Goal: Task Accomplishment & Management: Complete application form

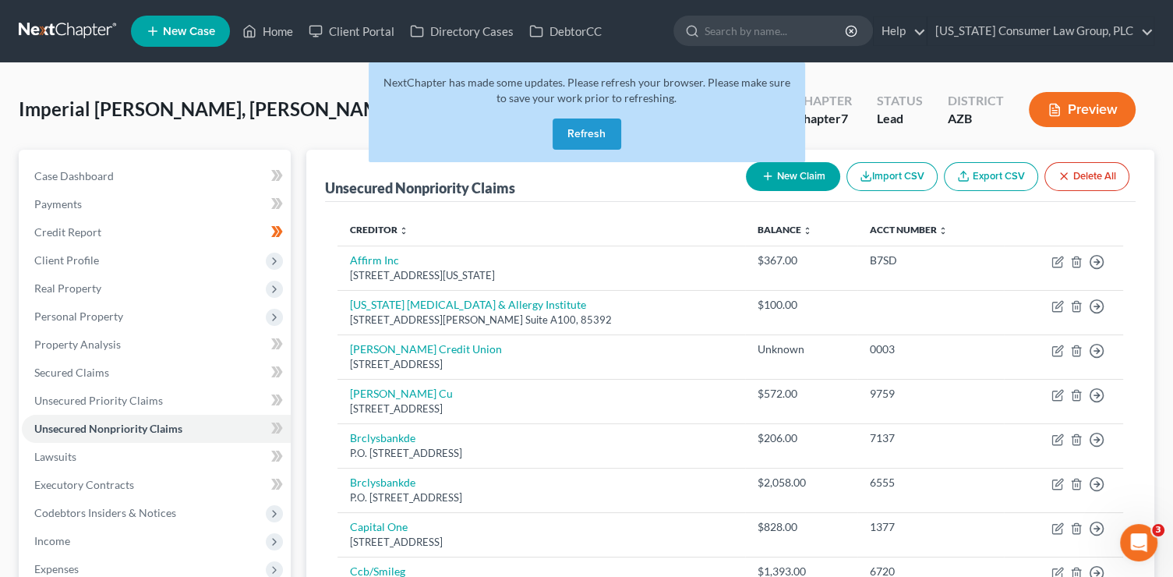
click at [591, 136] on button "Refresh" at bounding box center [587, 133] width 69 height 31
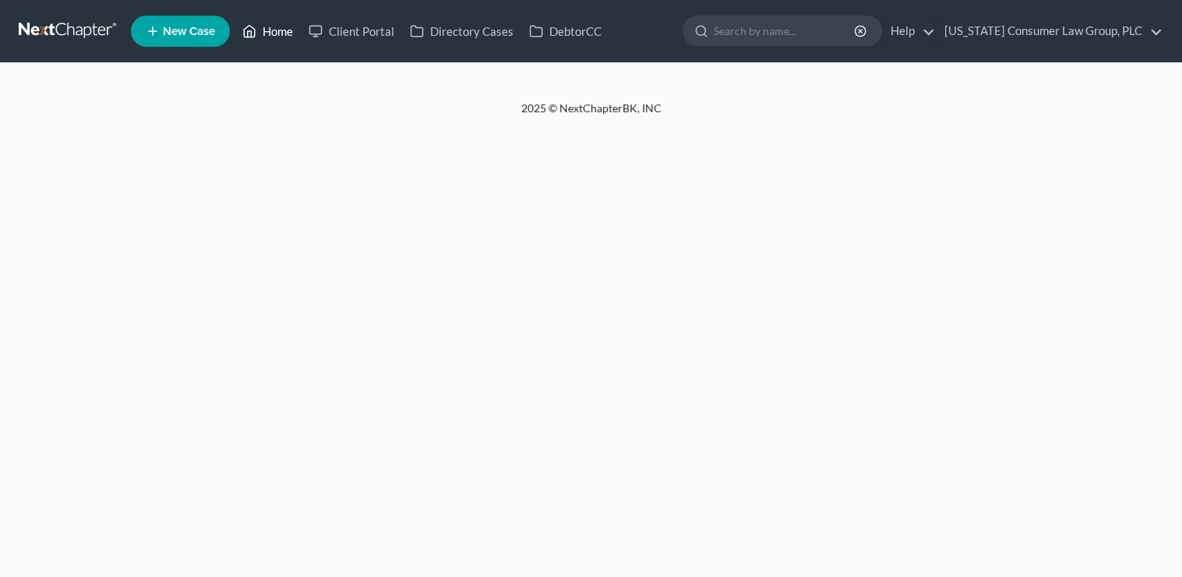
click at [274, 30] on link "Home" at bounding box center [268, 31] width 66 height 28
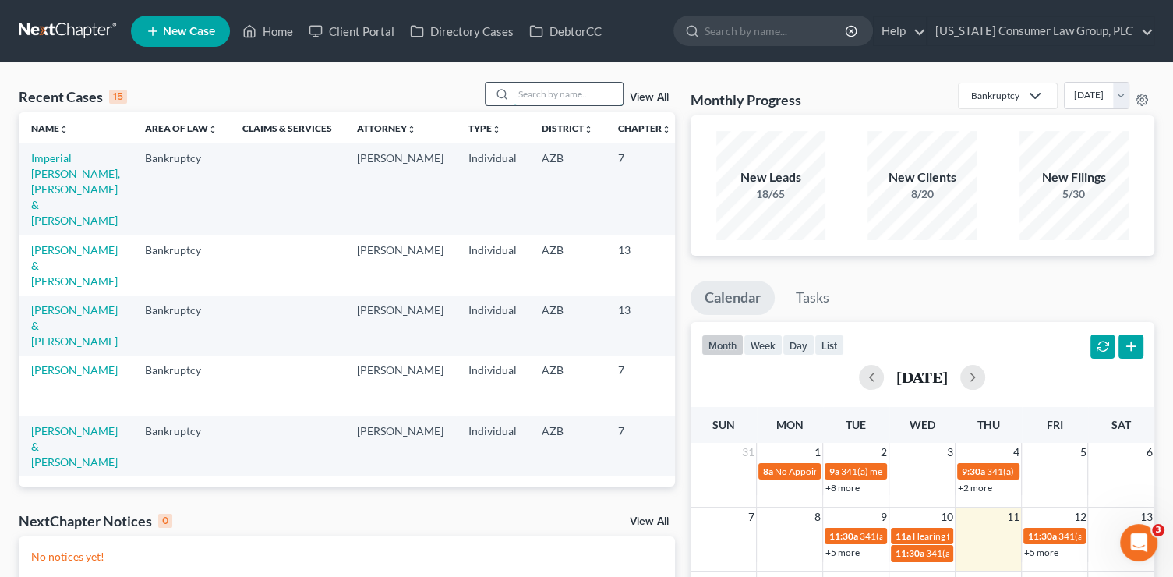
click at [572, 98] on input "search" at bounding box center [568, 94] width 109 height 23
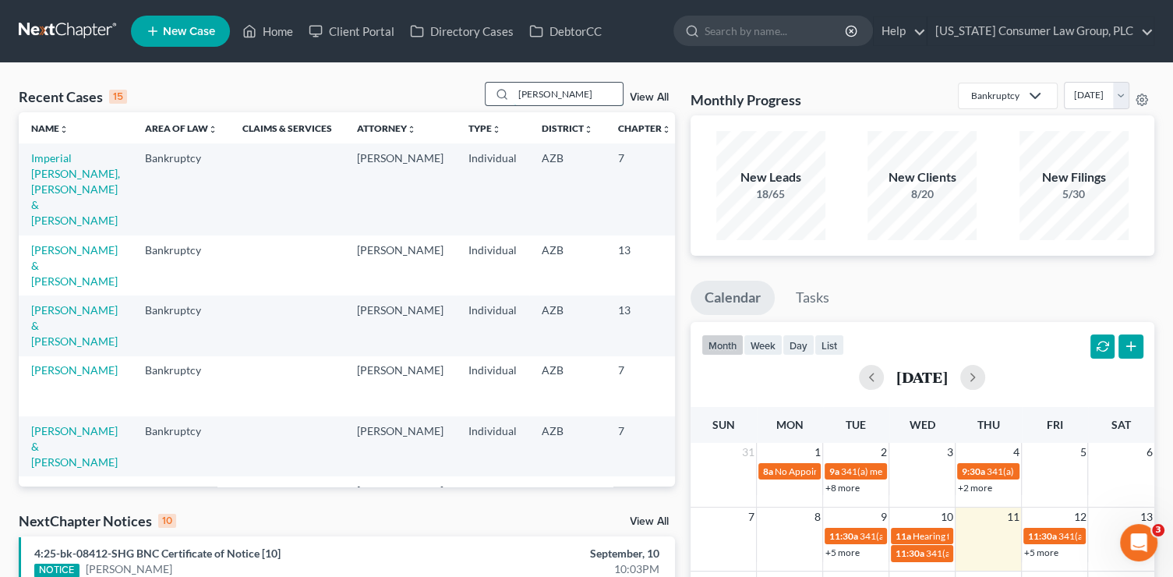
type input "rymer"
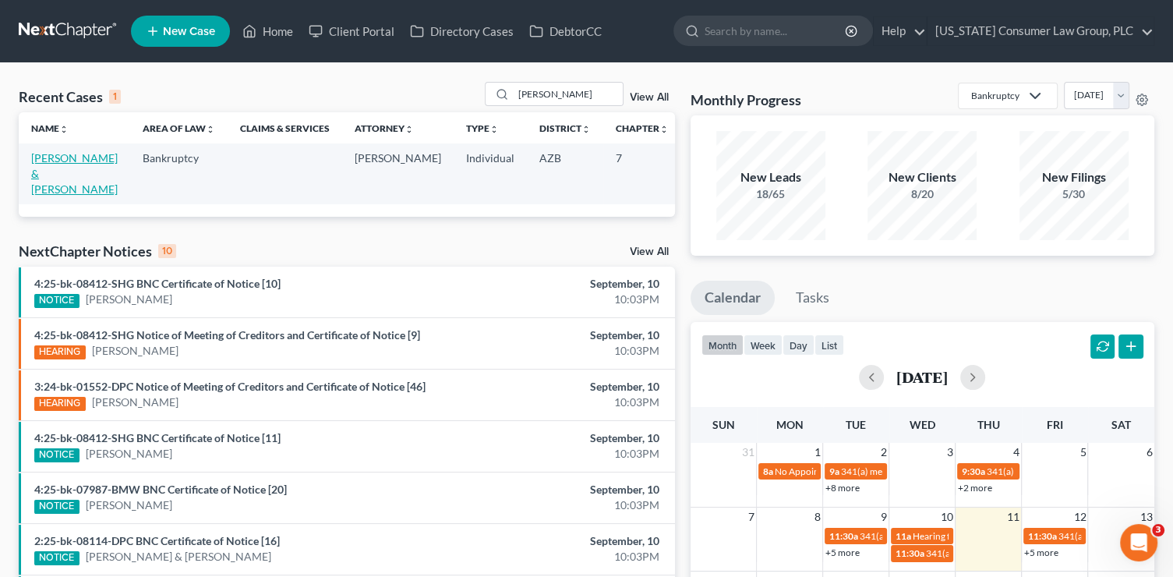
click at [58, 189] on link "Rymer, Derek & Charleen" at bounding box center [74, 173] width 87 height 44
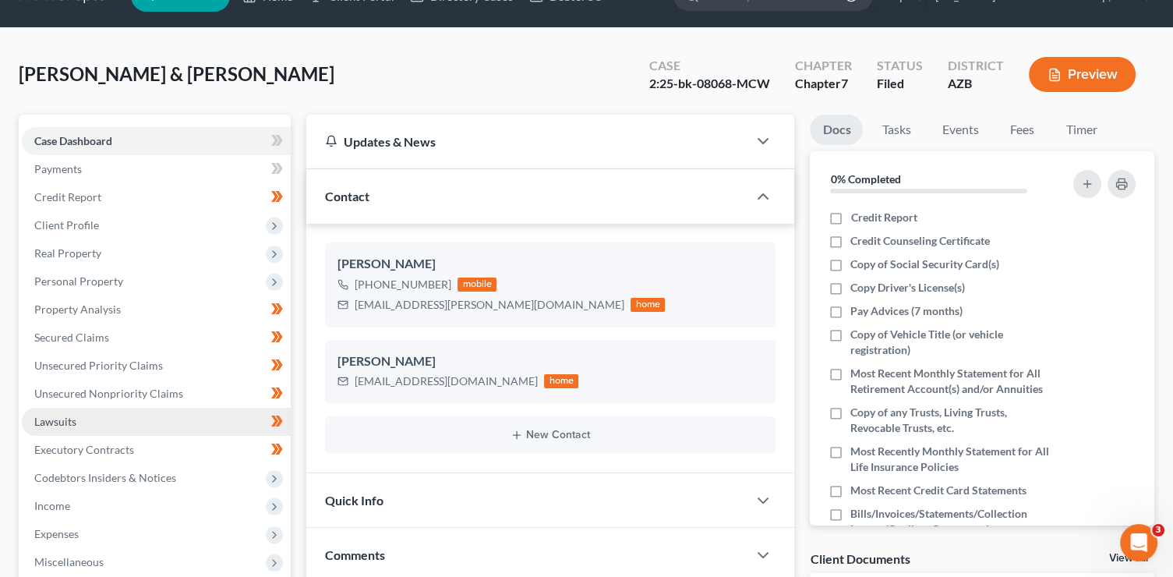
scroll to position [353, 0]
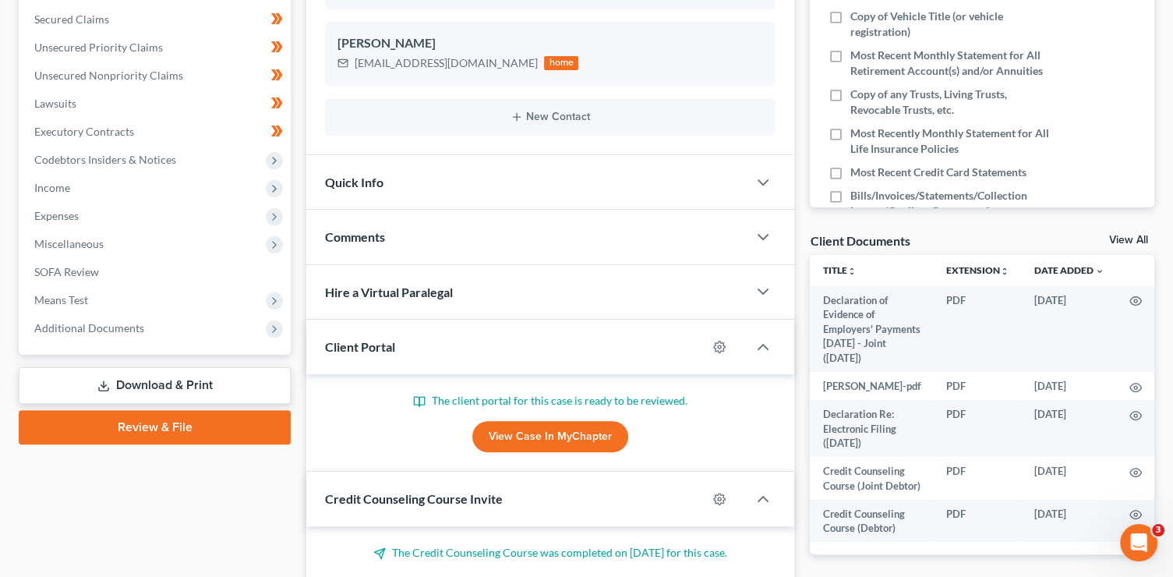
click at [138, 380] on link "Download & Print" at bounding box center [155, 385] width 272 height 37
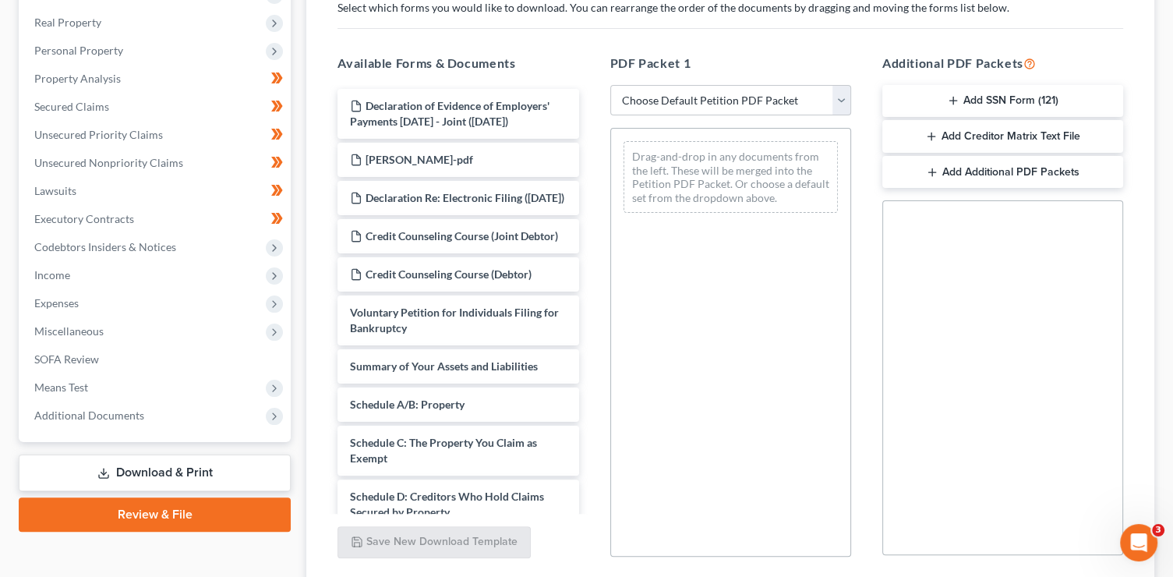
scroll to position [272, 0]
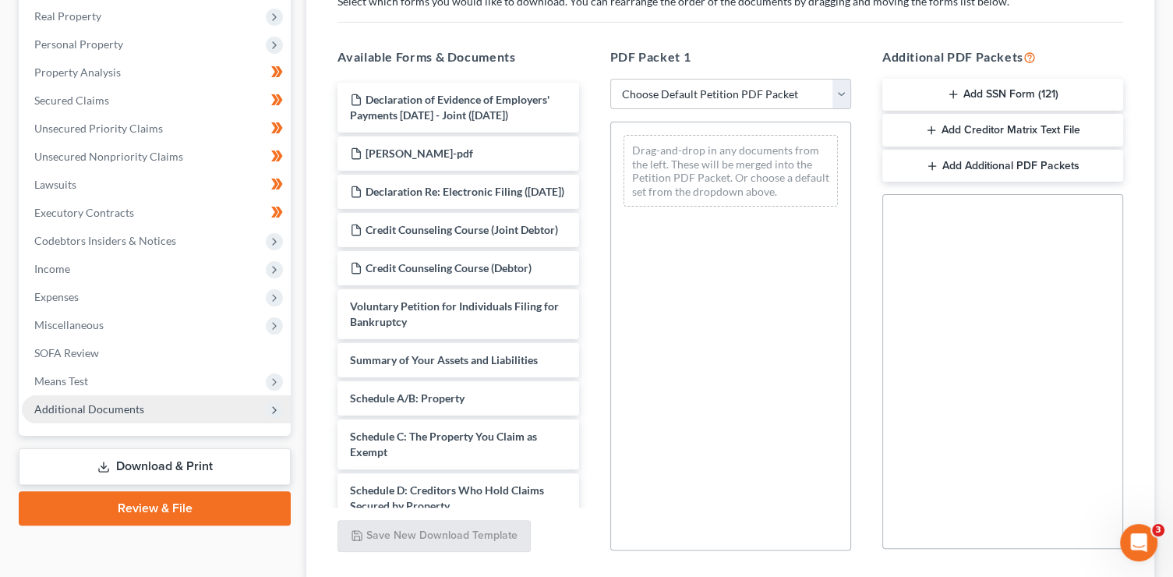
click at [148, 411] on span "Additional Documents" at bounding box center [156, 409] width 269 height 28
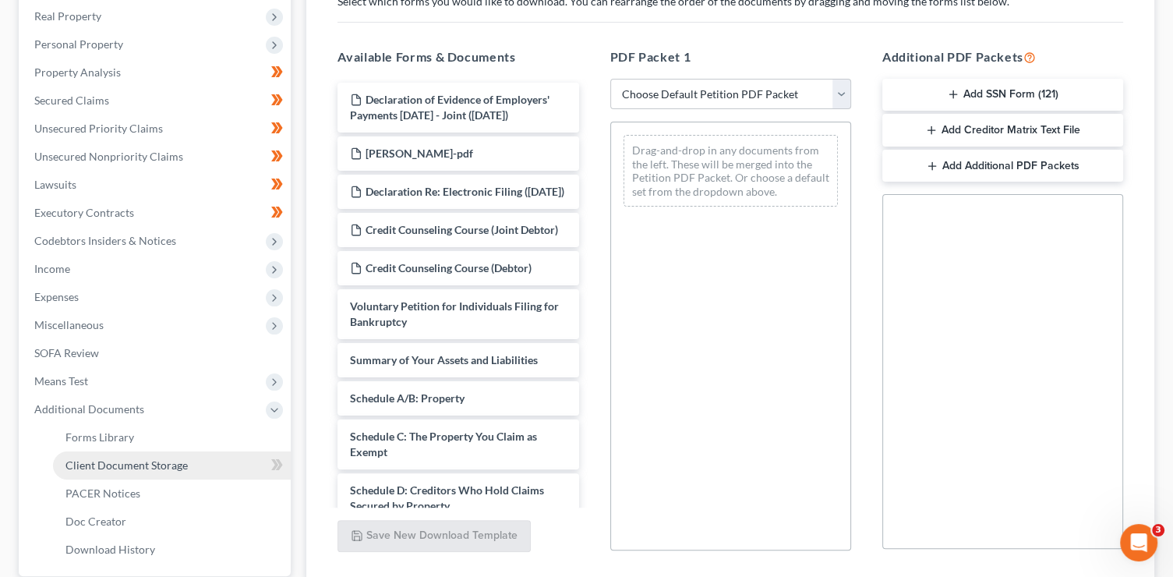
click at [161, 465] on span "Client Document Storage" at bounding box center [126, 464] width 122 height 13
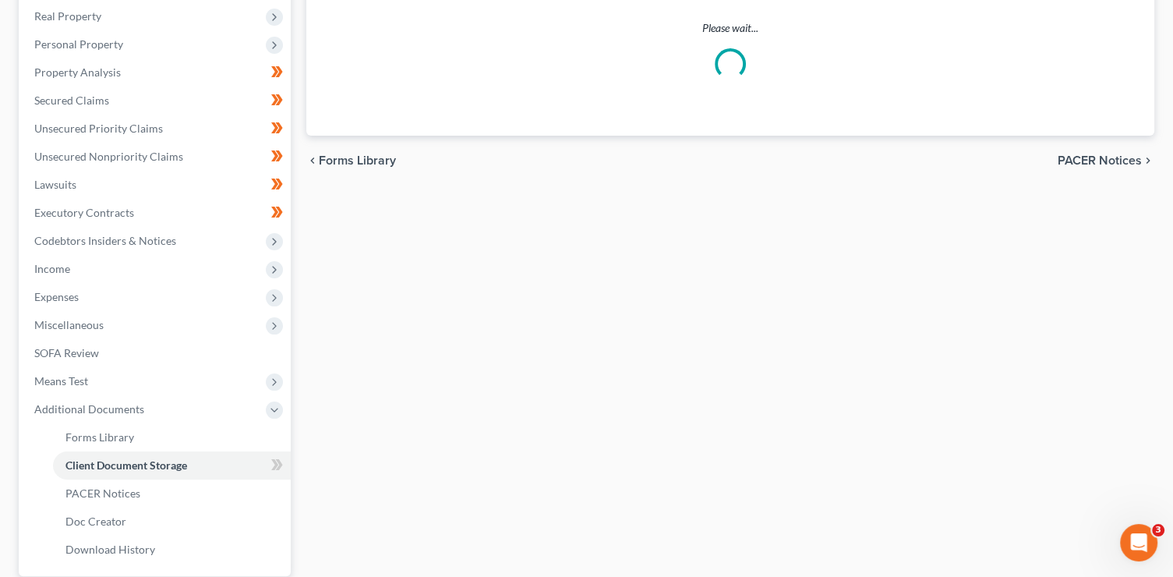
scroll to position [209, 0]
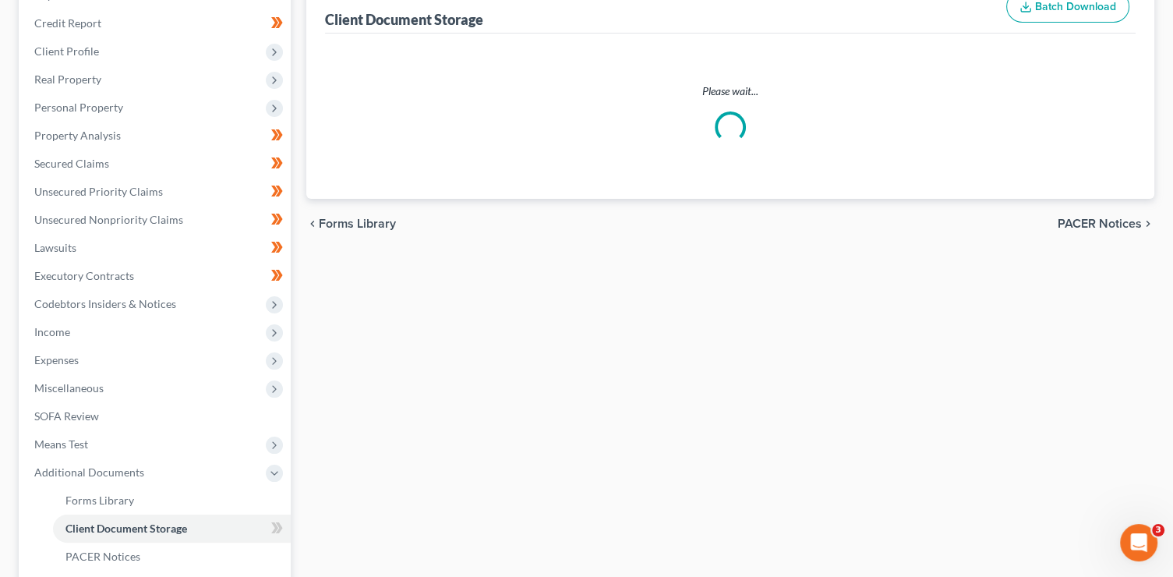
select select "14"
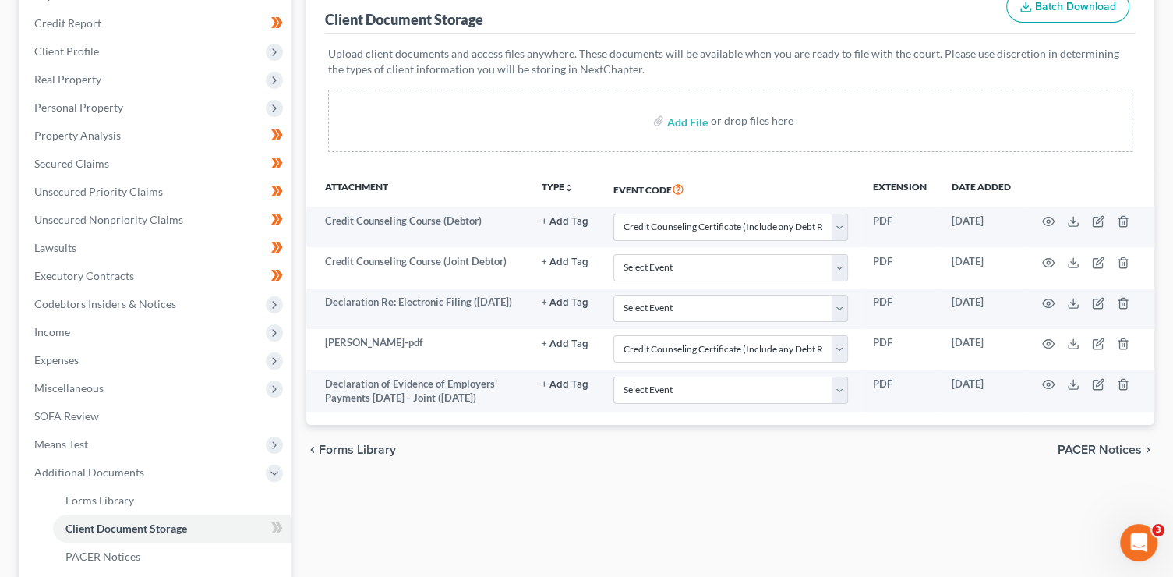
scroll to position [0, 0]
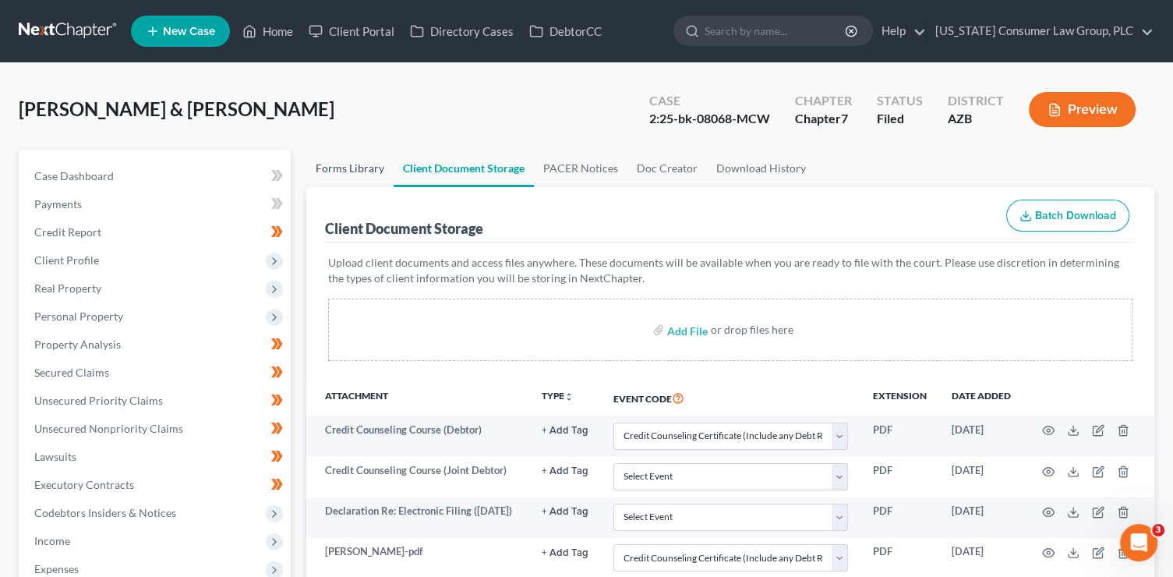
click at [334, 171] on link "Forms Library" at bounding box center [349, 168] width 87 height 37
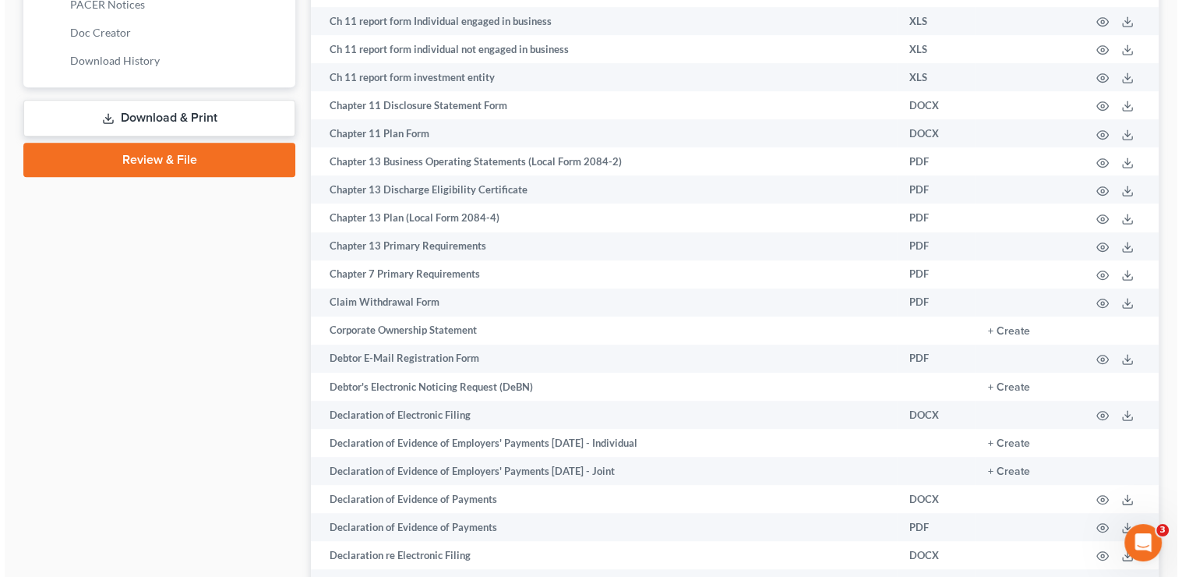
scroll to position [804, 0]
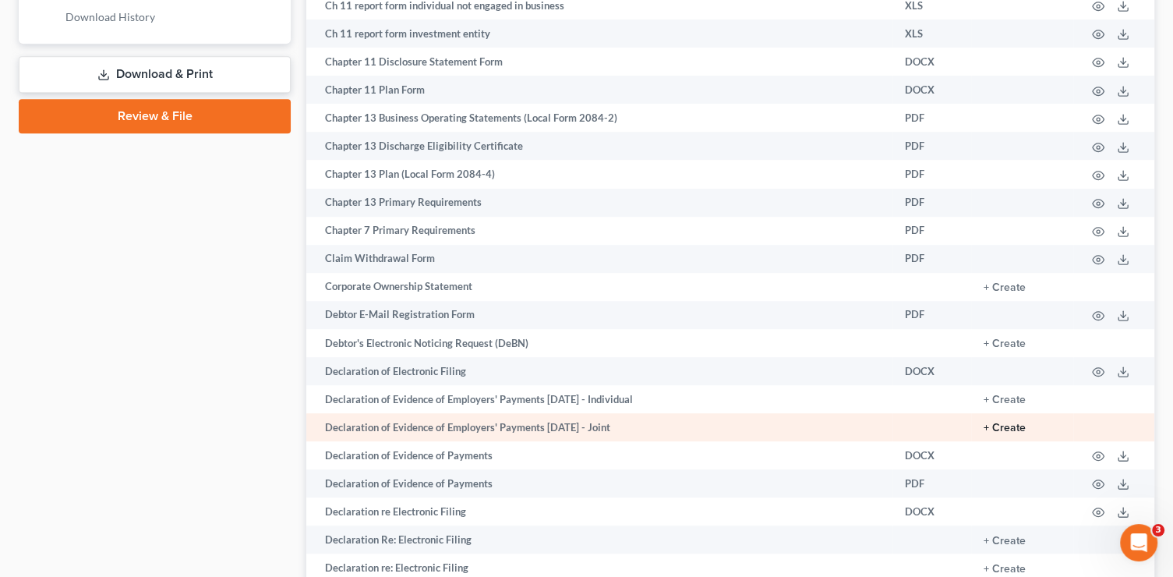
click at [1007, 433] on button "+ Create" at bounding box center [1004, 427] width 42 height 11
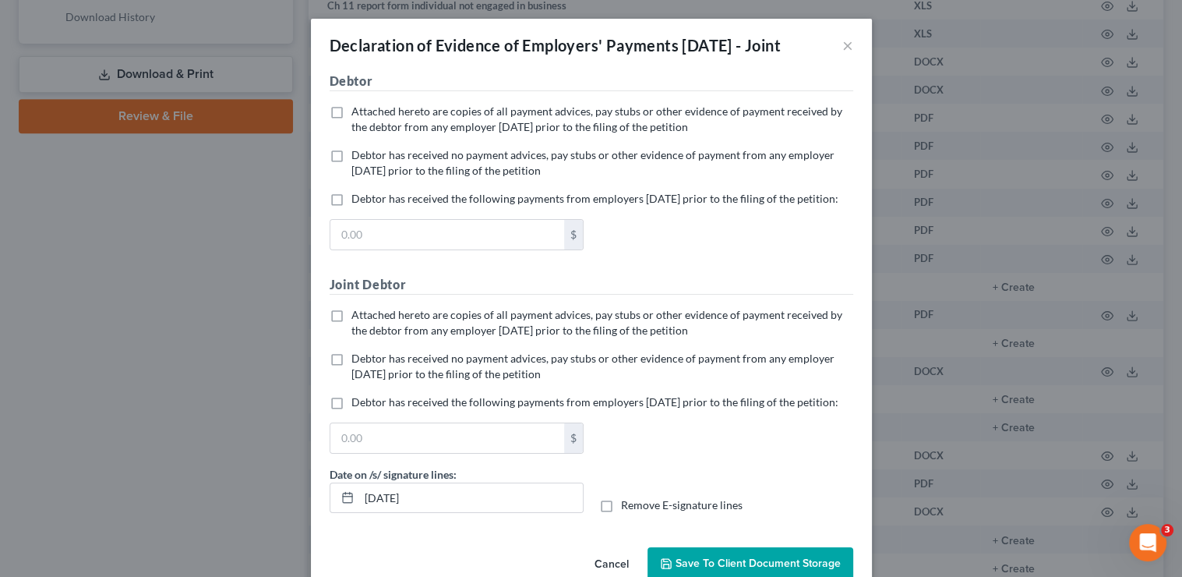
click at [406, 177] on span "Debtor has received no payment advices, pay stubs or other evidence of payment …" at bounding box center [592, 162] width 483 height 29
click at [368, 157] on input "Debtor has received no payment advices, pay stubs or other evidence of payment …" at bounding box center [363, 152] width 10 height 10
checkbox input "true"
drag, startPoint x: 419, startPoint y: 350, endPoint x: 449, endPoint y: 362, distance: 32.1
click at [419, 337] on span "Attached hereto are copies of all payment advices, pay stubs or other evidence …" at bounding box center [596, 322] width 491 height 29
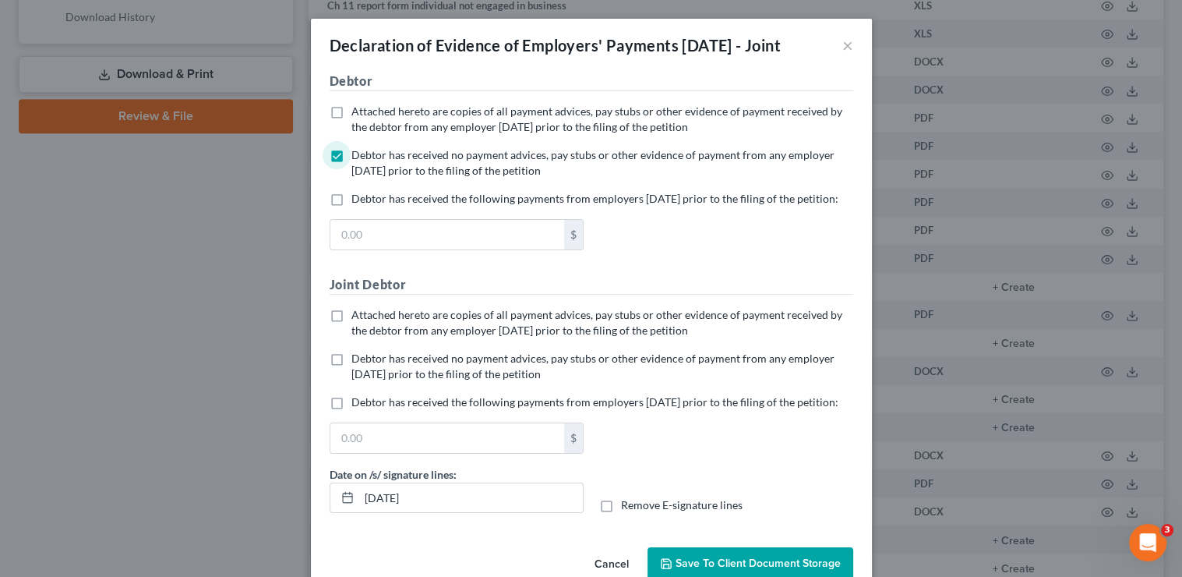
click at [368, 317] on input "Attached hereto are copies of all payment advices, pay stubs or other evidence …" at bounding box center [363, 312] width 10 height 10
checkbox input "true"
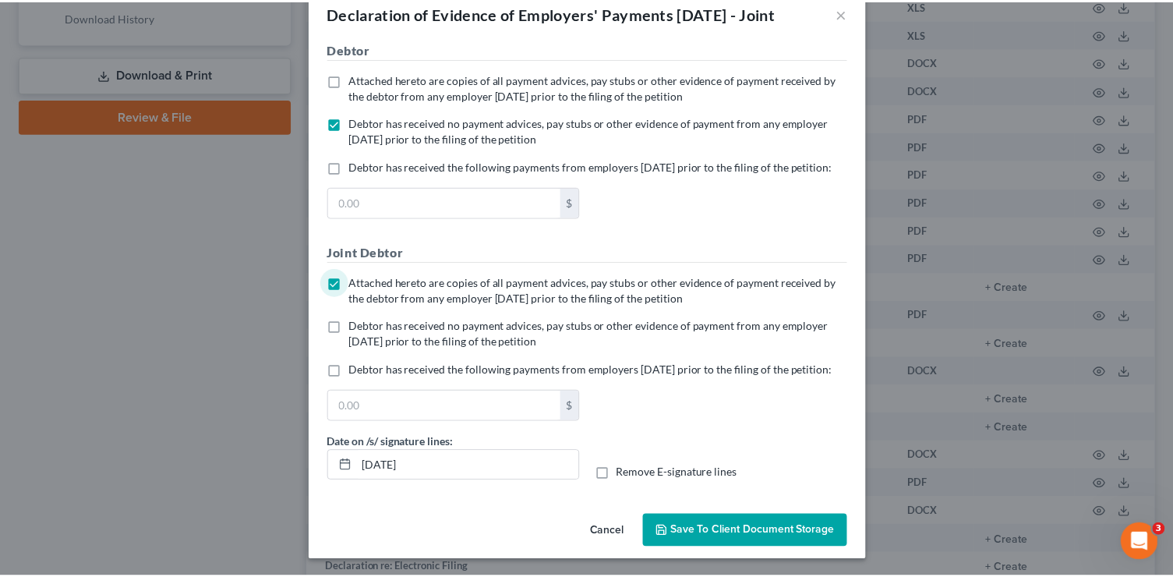
scroll to position [86, 0]
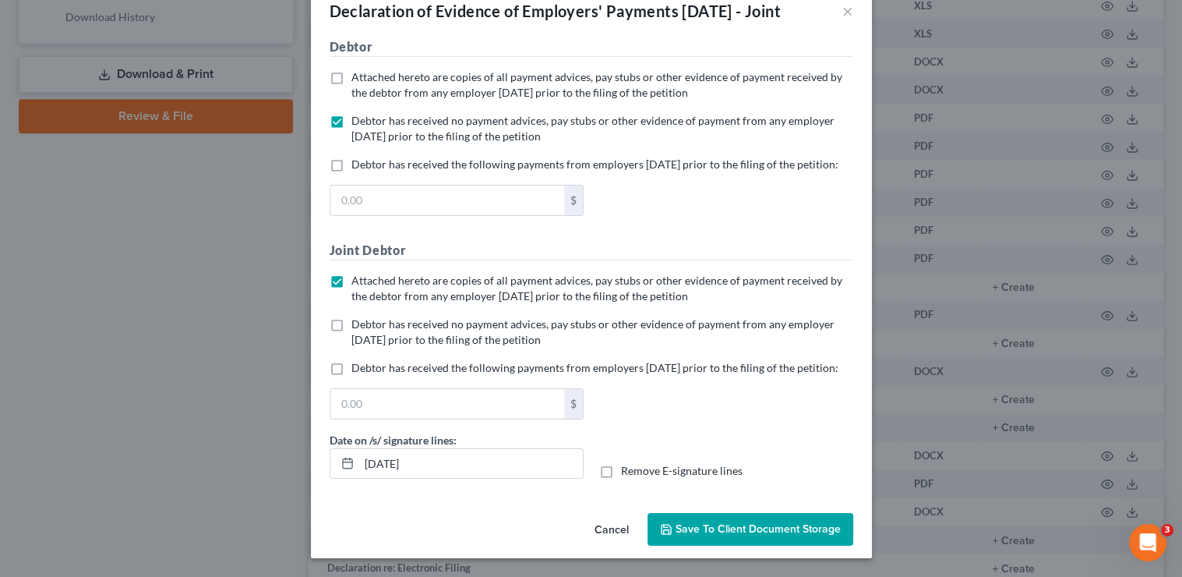
click at [793, 531] on span "Save to Client Document Storage" at bounding box center [758, 528] width 165 height 13
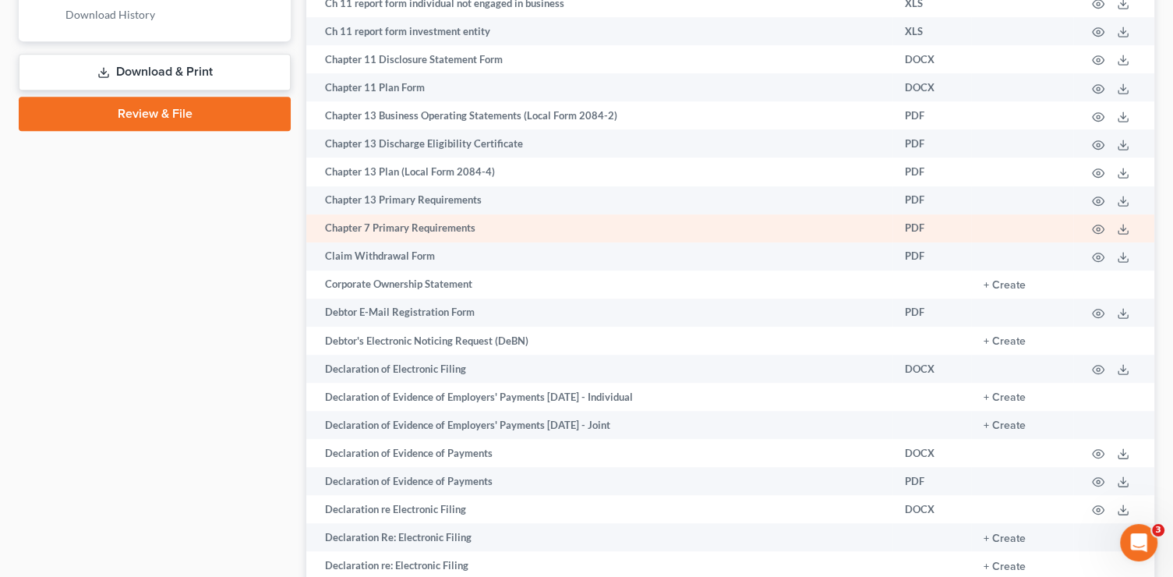
scroll to position [807, 0]
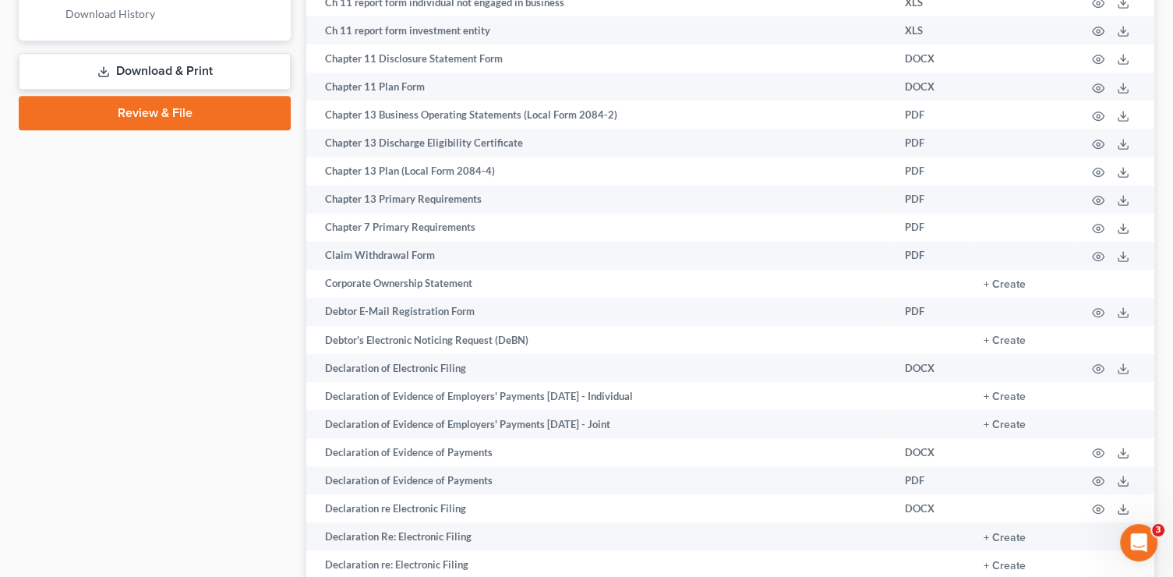
click at [185, 68] on link "Download & Print" at bounding box center [155, 71] width 272 height 37
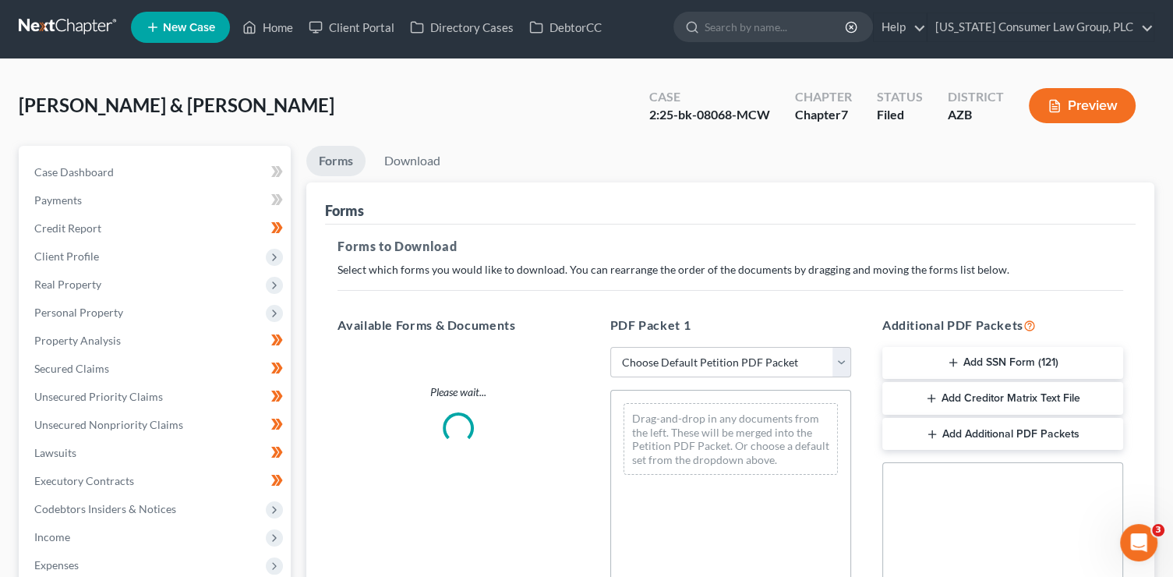
scroll to position [33, 0]
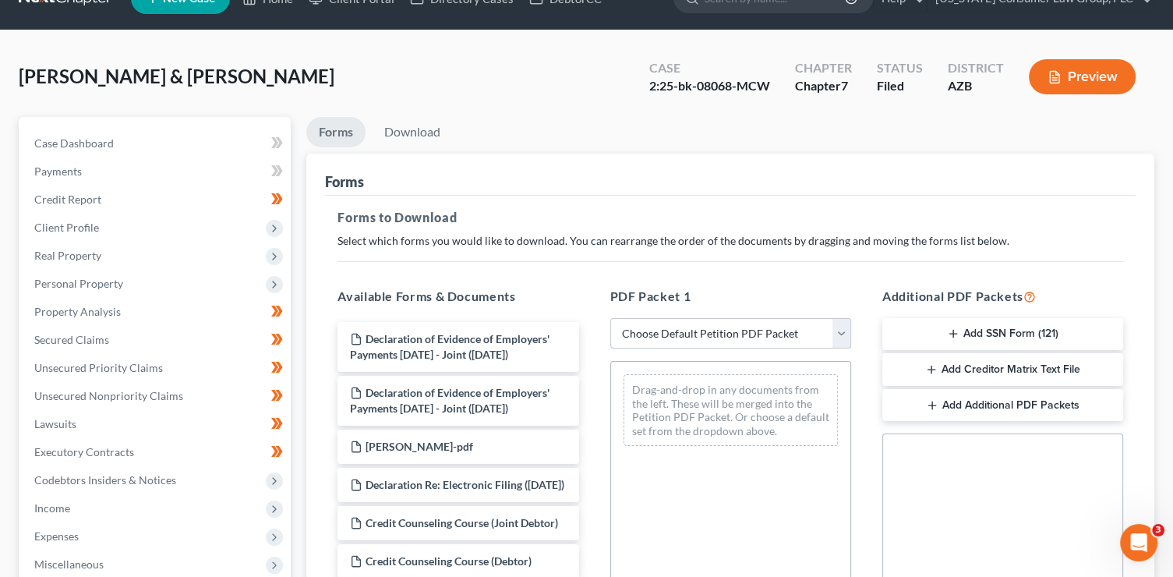
click at [690, 329] on select "Choose Default Petition PDF Packet Complete Bankruptcy Petition (all forms and …" at bounding box center [730, 333] width 241 height 31
select select "4"
click at [610, 318] on select "Choose Default Petition PDF Packet Complete Bankruptcy Petition (all forms and …" at bounding box center [730, 333] width 241 height 31
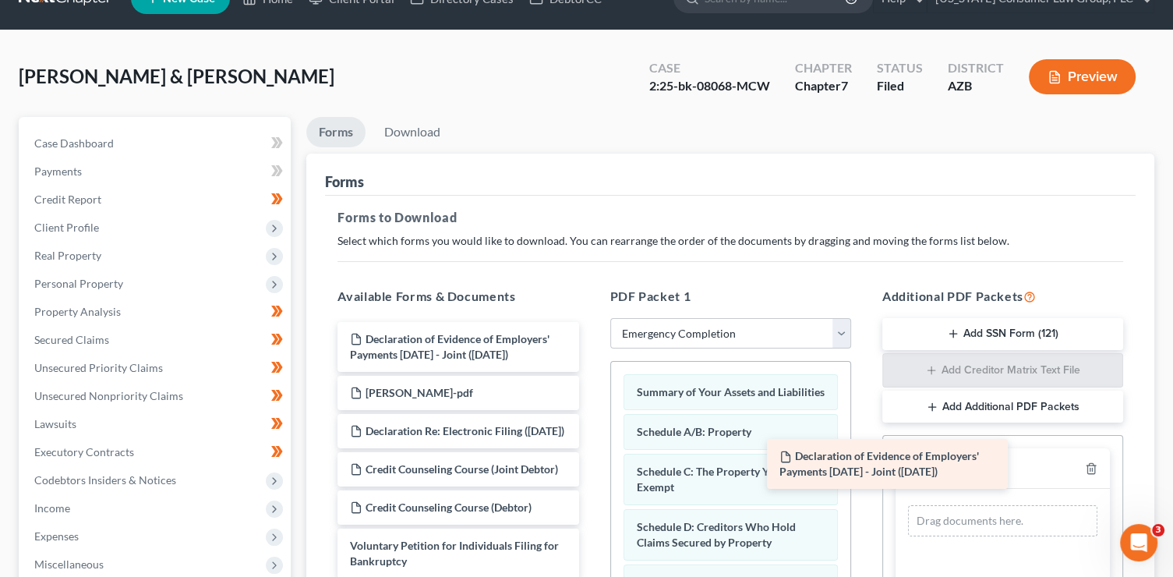
drag, startPoint x: 453, startPoint y: 351, endPoint x: 917, endPoint y: 489, distance: 484.5
click at [591, 489] on div "Declaration of Evidence of Employers' Payments Within 60 Days - Joint (09/11/20…" at bounding box center [458, 450] width 266 height 256
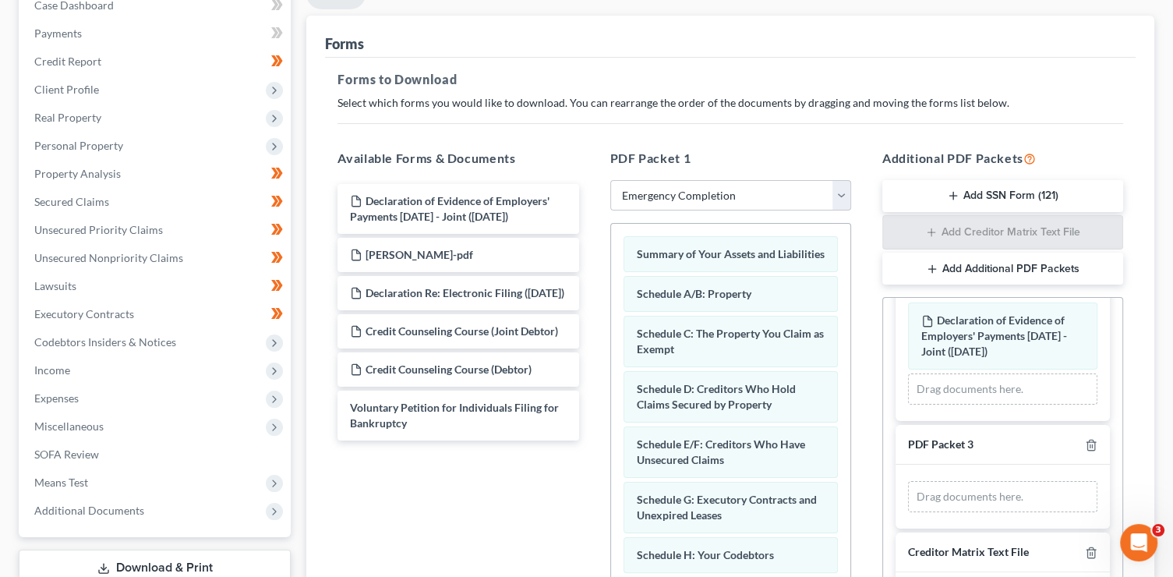
scroll to position [384, 0]
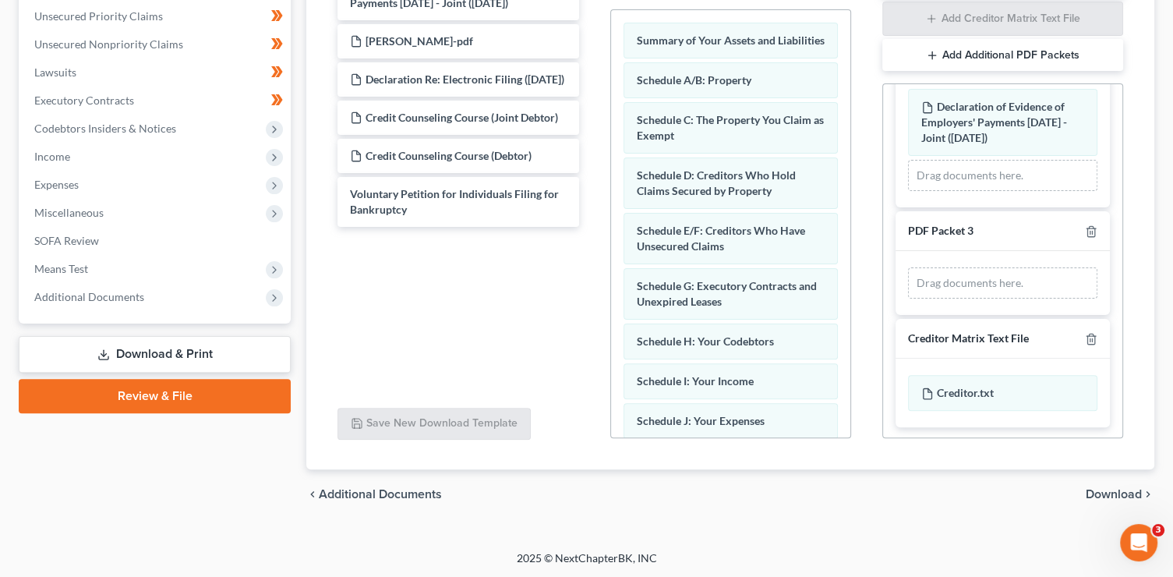
click at [1090, 489] on span "Download" at bounding box center [1114, 494] width 56 height 12
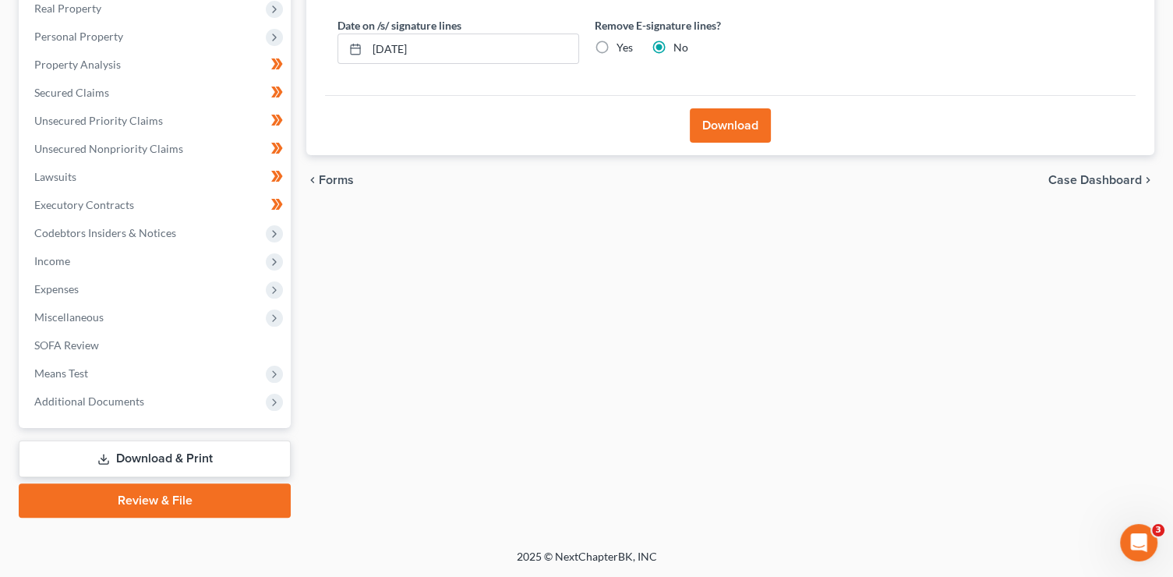
scroll to position [278, 0]
click at [711, 127] on button "Download" at bounding box center [730, 127] width 81 height 34
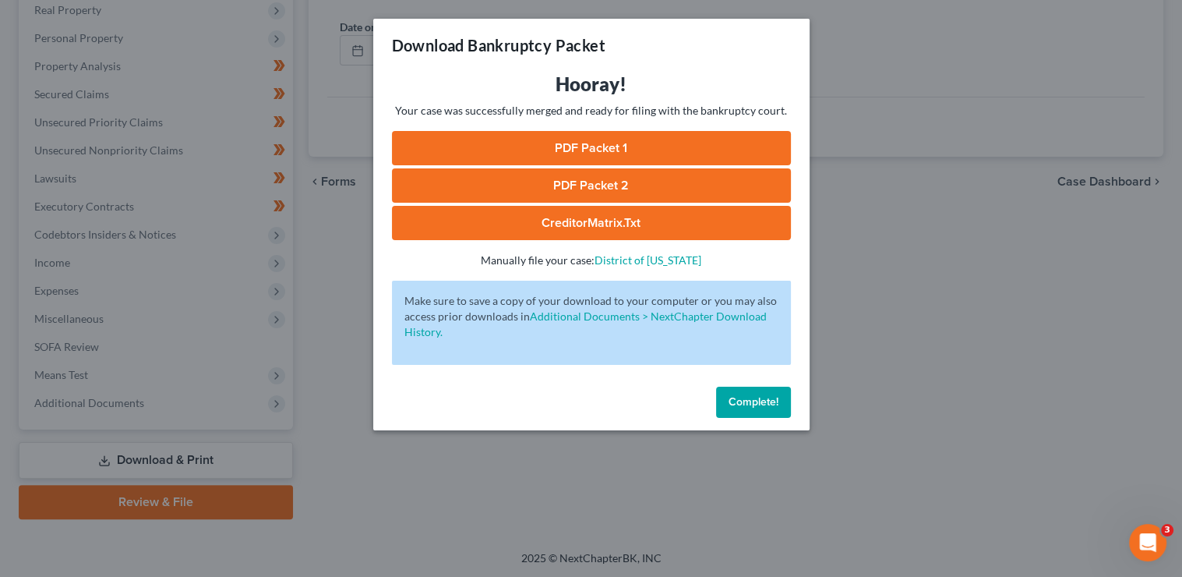
click at [710, 152] on link "PDF Packet 1" at bounding box center [591, 148] width 399 height 34
click at [608, 185] on link "PDF Packet 2" at bounding box center [591, 185] width 399 height 34
click at [549, 218] on link "CreditorMatrix.txt" at bounding box center [591, 223] width 399 height 34
click at [753, 416] on button "Complete!" at bounding box center [753, 402] width 75 height 31
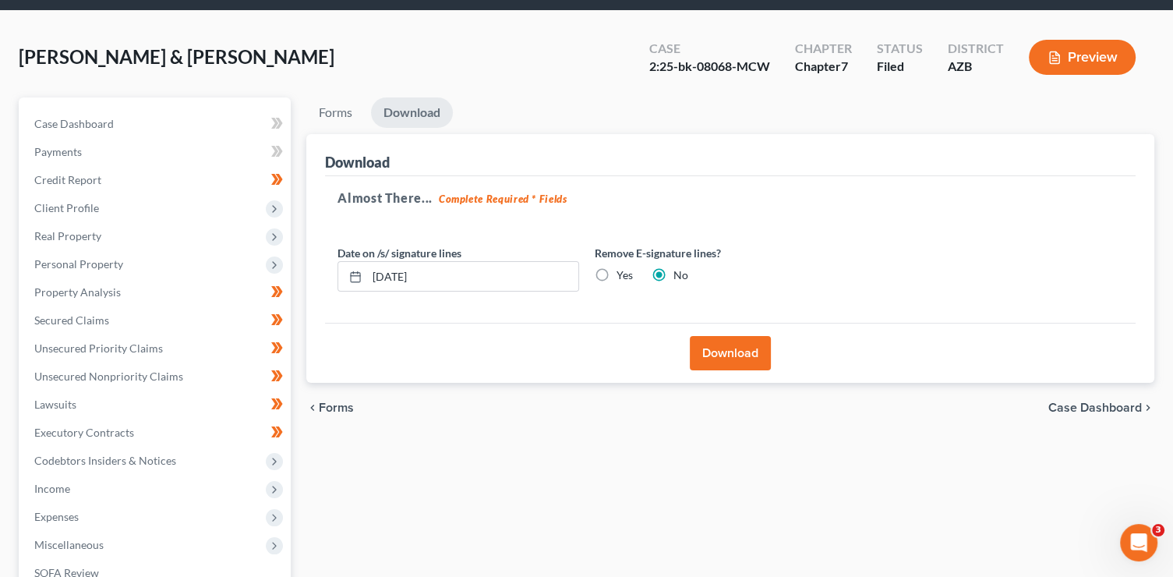
scroll to position [0, 0]
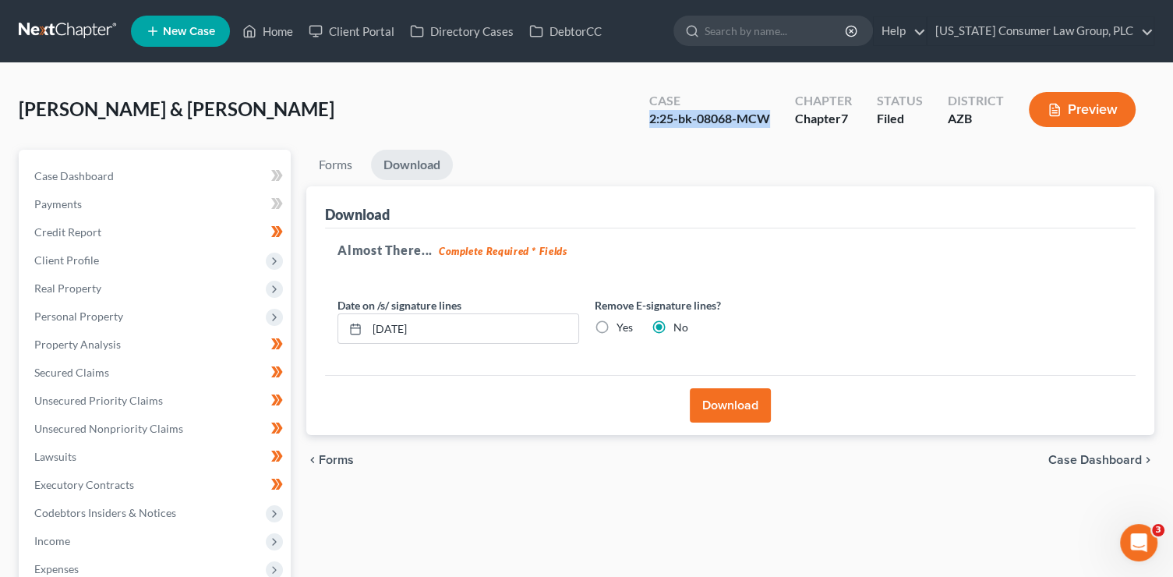
drag, startPoint x: 748, startPoint y: 118, endPoint x: 652, endPoint y: 124, distance: 96.0
click at [652, 124] on div "Case 2:25-bk-08068-MCW" at bounding box center [710, 111] width 146 height 46
copy div "2:25-bk-08068-MCW"
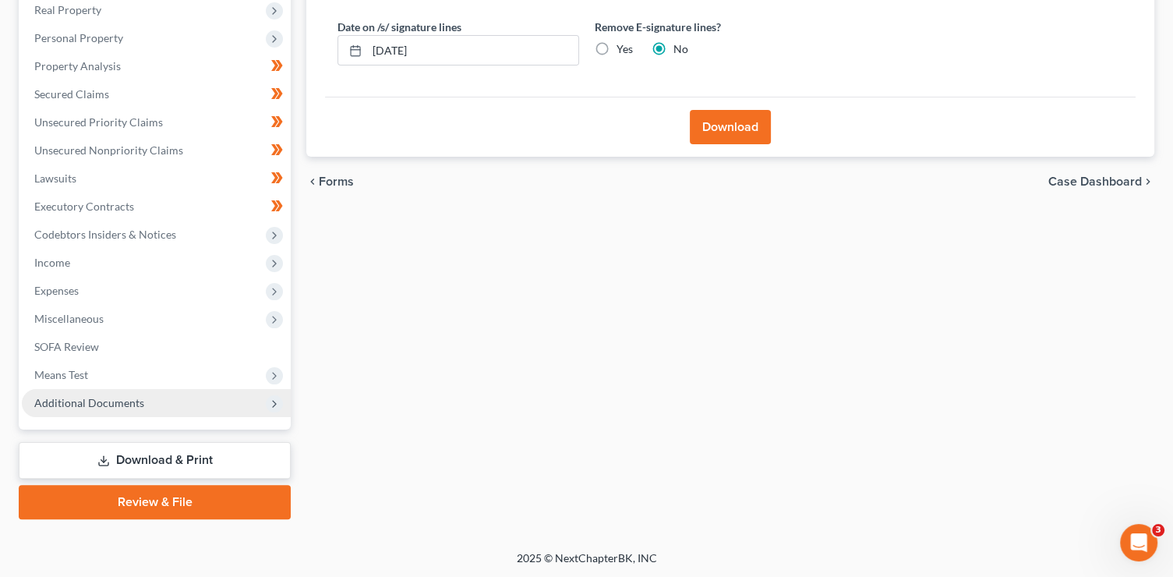
click at [127, 407] on span "Additional Documents" at bounding box center [89, 402] width 110 height 13
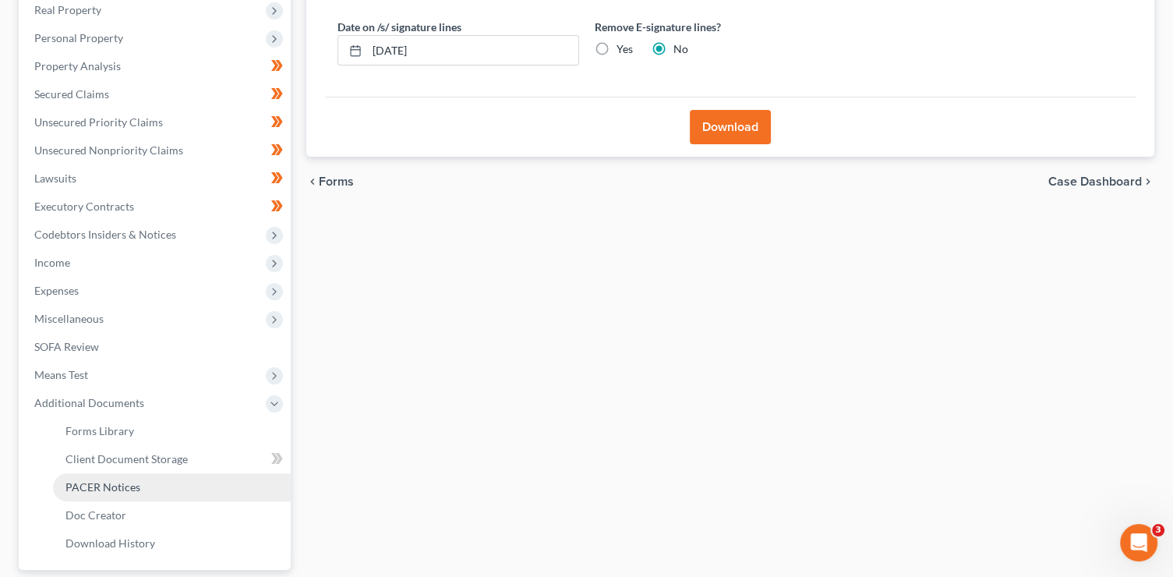
click at [148, 494] on link "PACER Notices" at bounding box center [172, 487] width 238 height 28
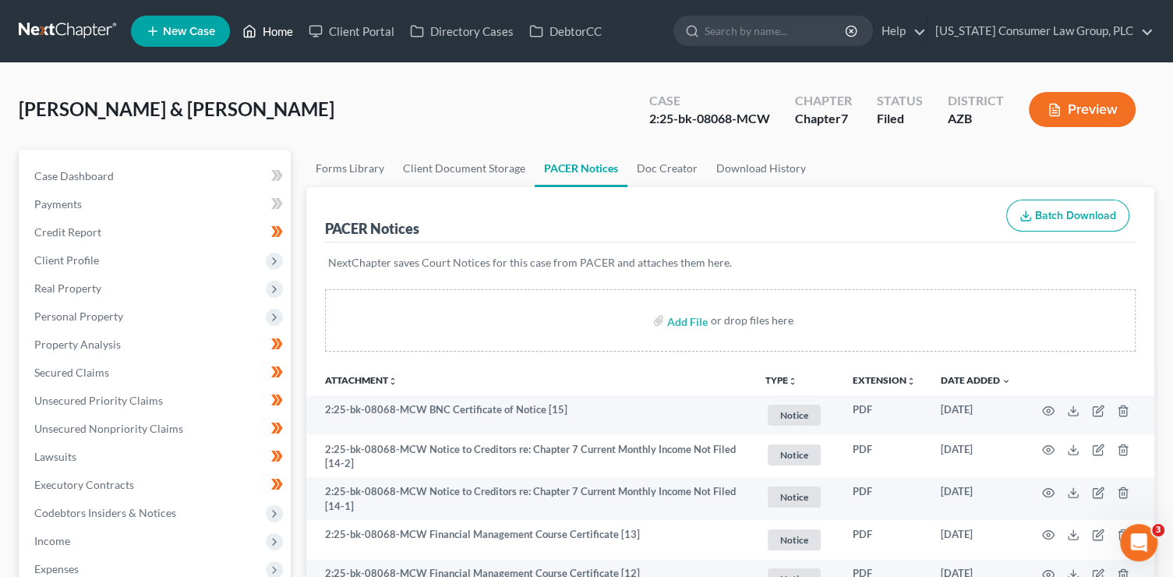
click at [284, 37] on link "Home" at bounding box center [268, 31] width 66 height 28
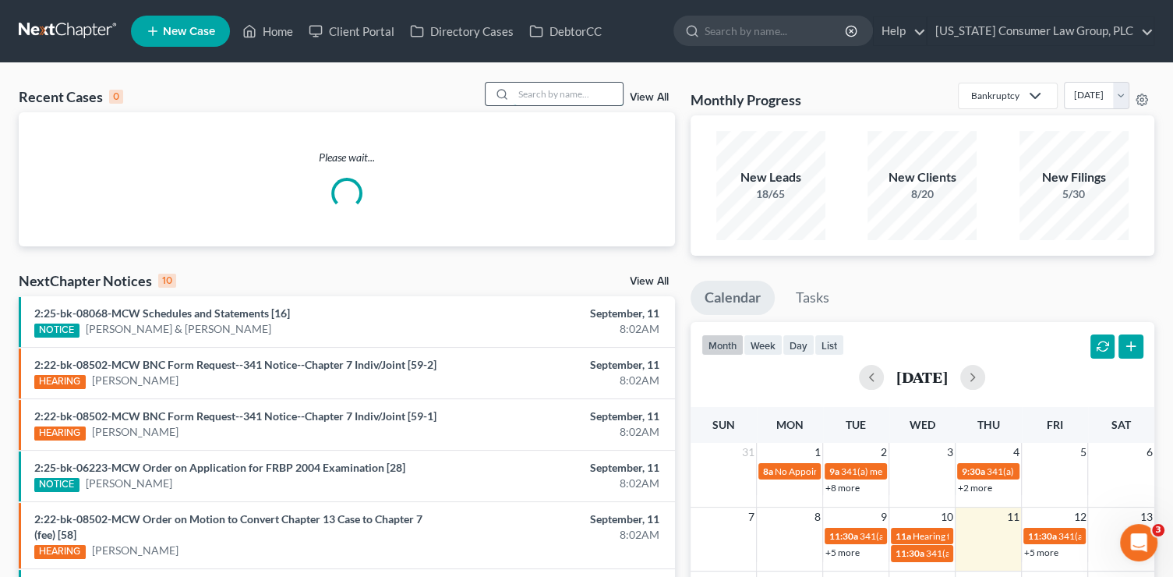
click at [563, 95] on input "search" at bounding box center [568, 94] width 109 height 23
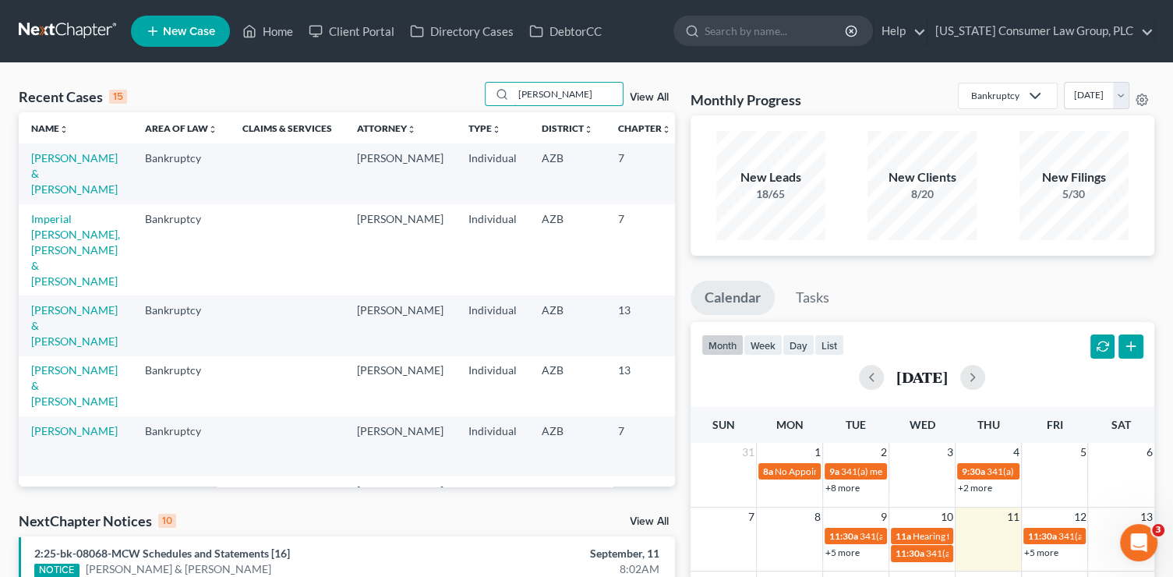
type input "erickson"
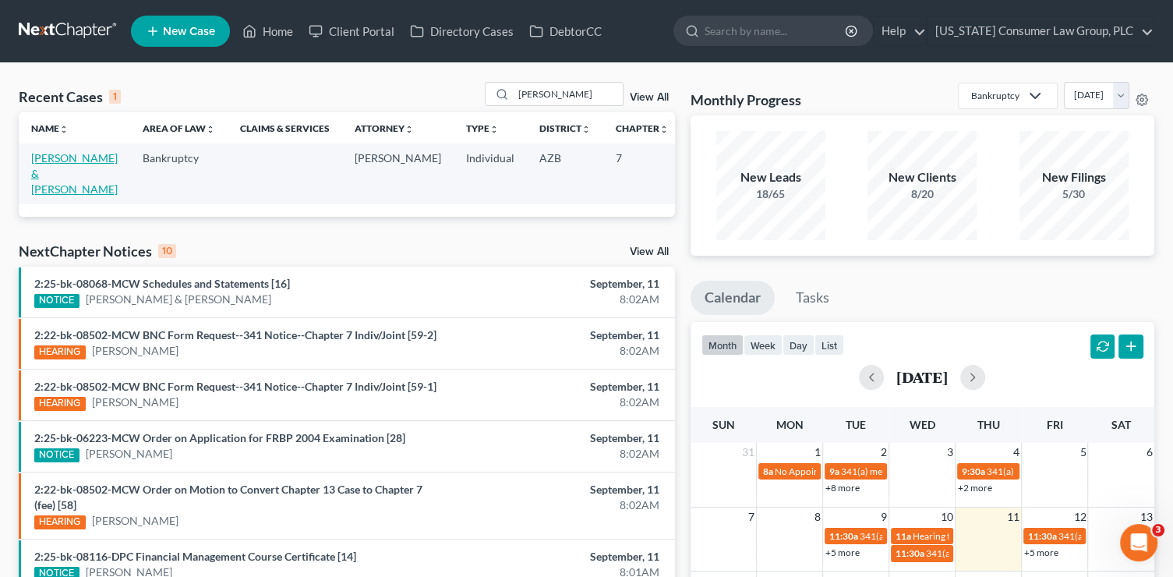
click at [38, 178] on link "[PERSON_NAME] & [PERSON_NAME]" at bounding box center [74, 173] width 87 height 44
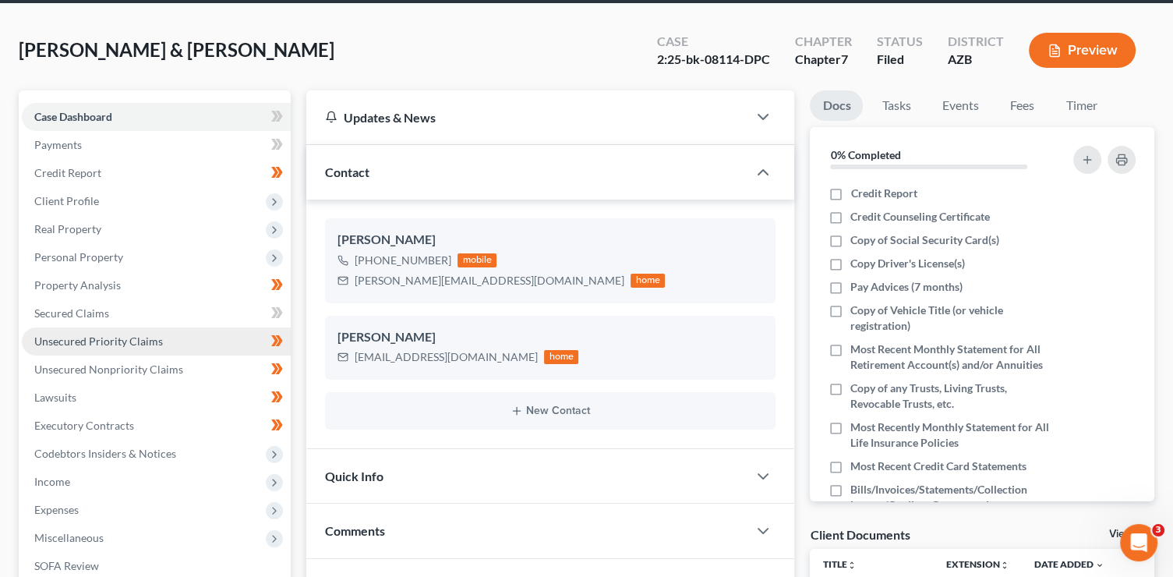
scroll to position [60, 0]
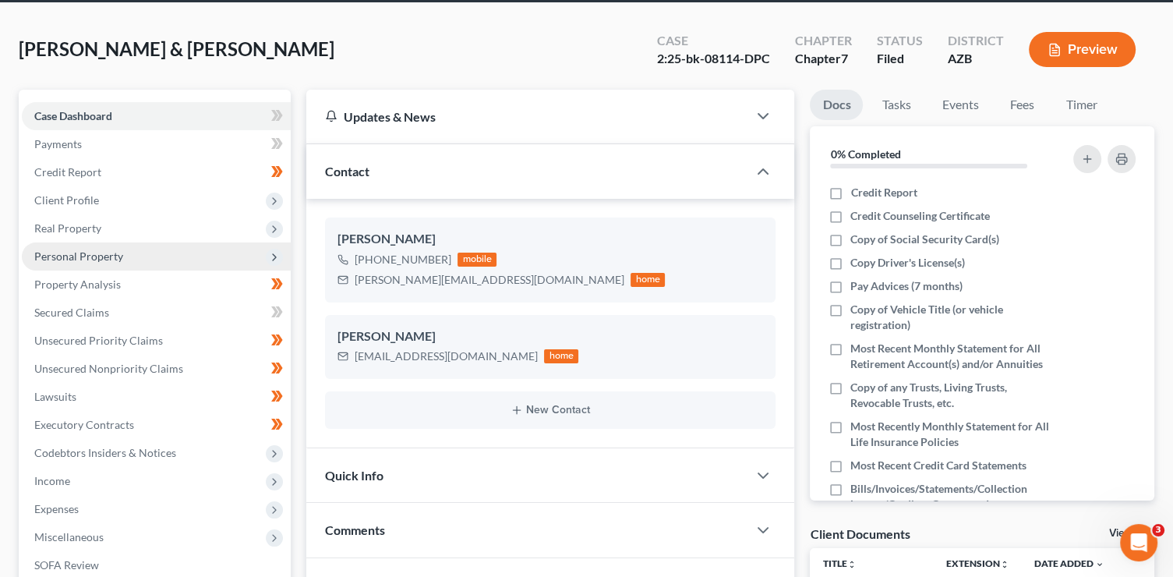
click at [94, 246] on span "Personal Property" at bounding box center [156, 256] width 269 height 28
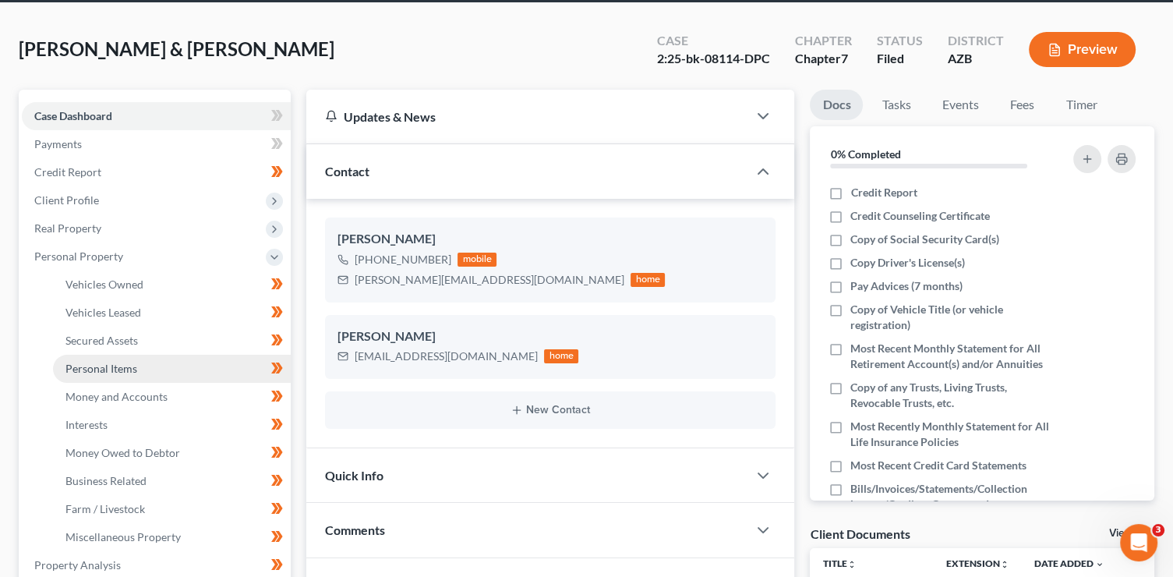
click at [136, 364] on link "Personal Items" at bounding box center [172, 369] width 238 height 28
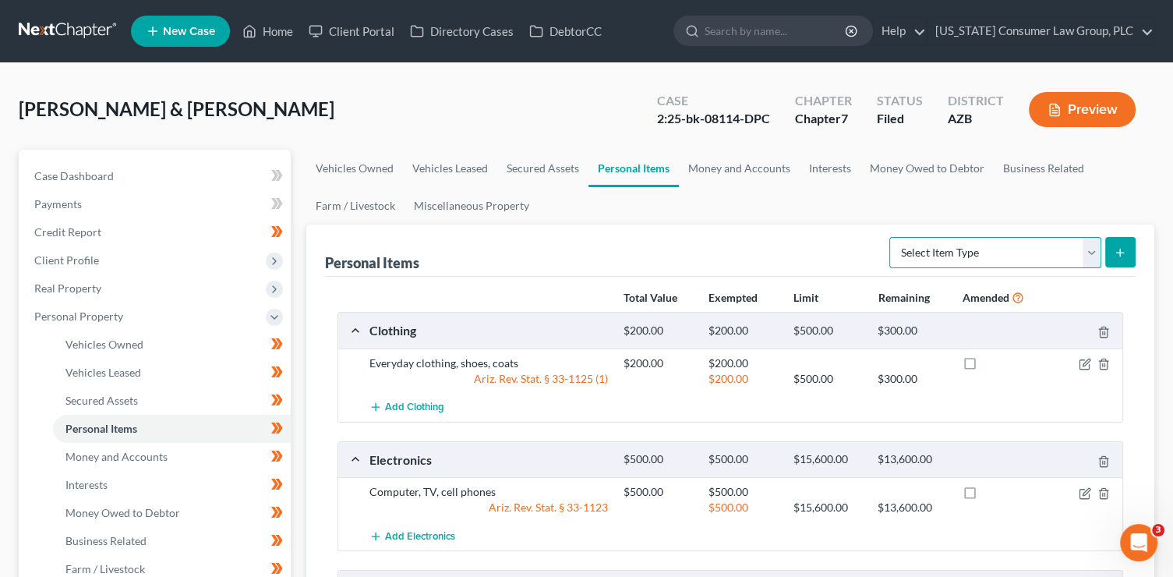
click at [925, 261] on select "Select Item Type Clothing (A/B: 11) Collectibles Of Value (A/B: 8) Electronics …" at bounding box center [995, 252] width 212 height 31
select select "jewelry"
click at [891, 237] on select "Select Item Type Clothing (A/B: 11) Collectibles Of Value (A/B: 8) Electronics …" at bounding box center [995, 252] width 212 height 31
click at [1134, 265] on button "submit" at bounding box center [1120, 252] width 30 height 30
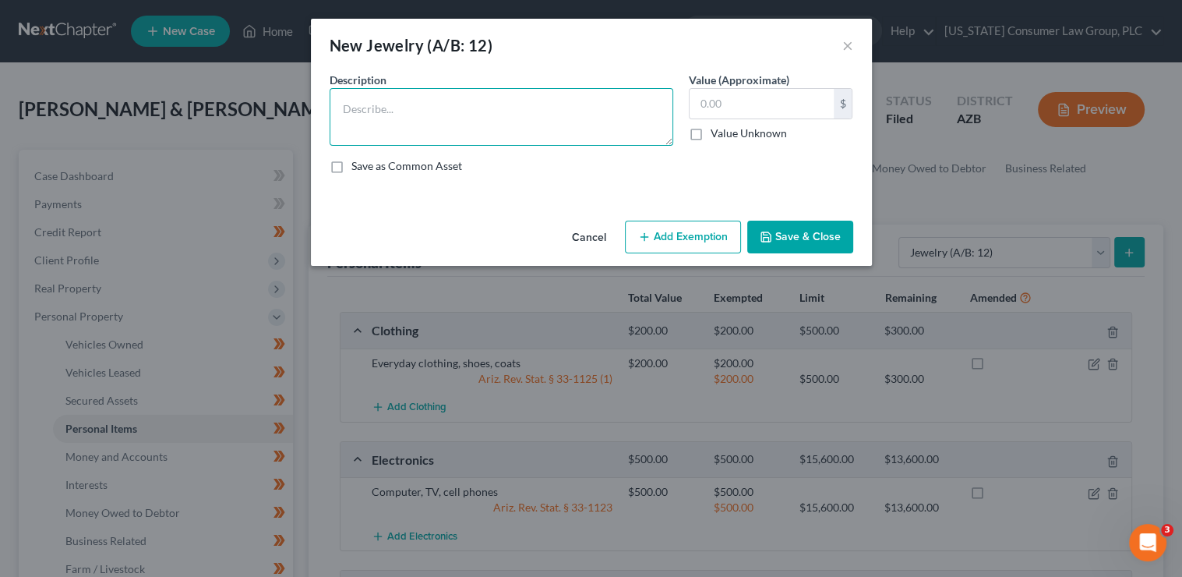
click at [462, 103] on textarea at bounding box center [502, 117] width 344 height 58
type textarea "Wedding rings"
type input "3"
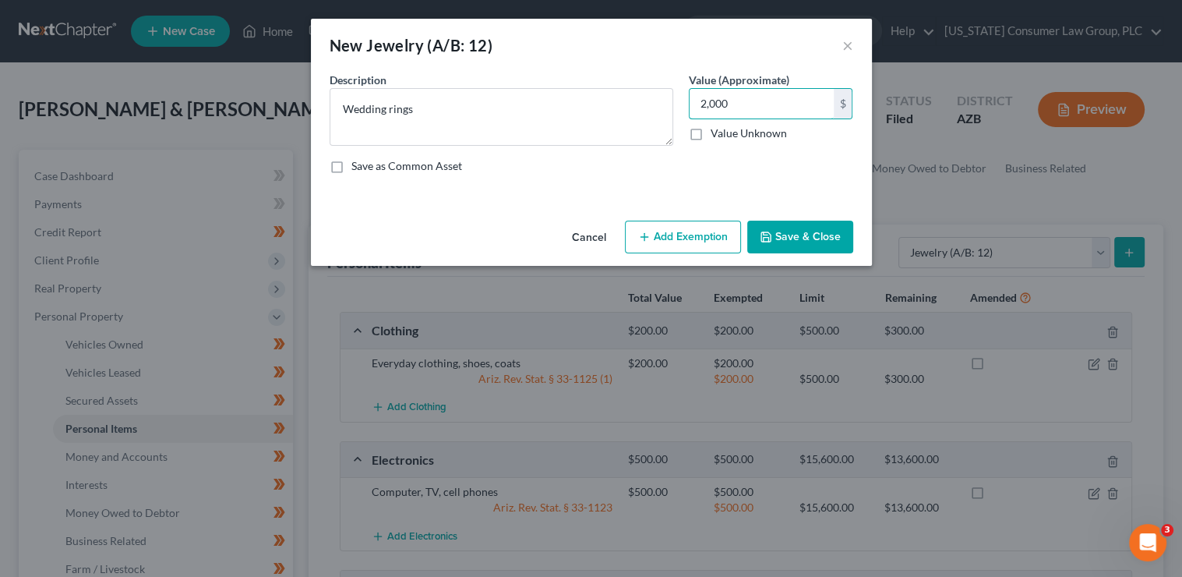
type input "2,000"
click at [682, 232] on button "Add Exemption" at bounding box center [683, 237] width 116 height 33
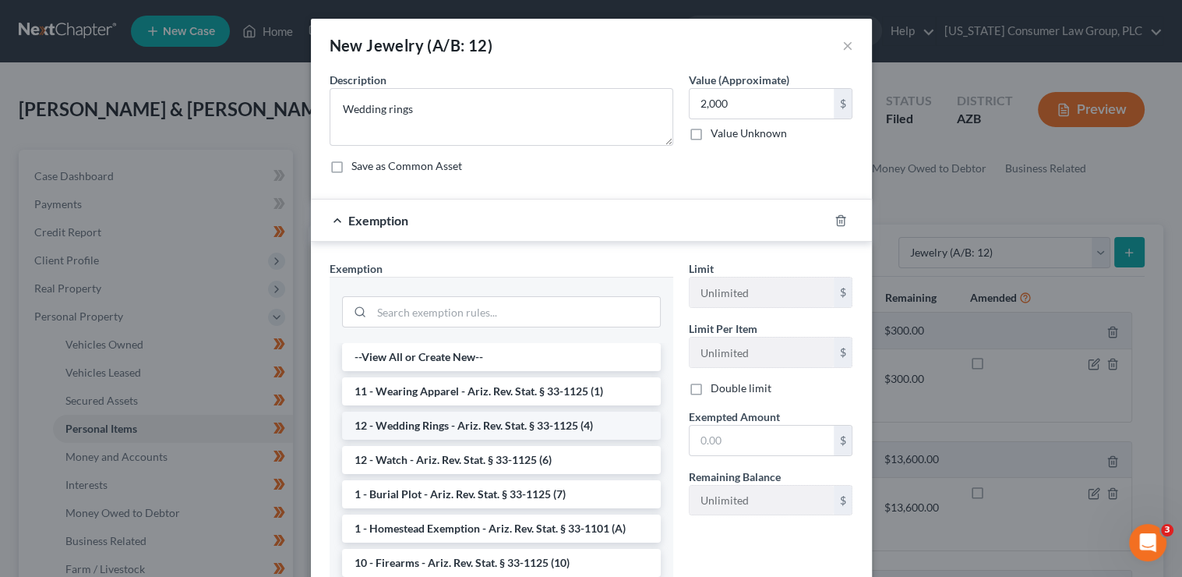
click at [461, 419] on li "12 - Wedding Rings - Ariz. Rev. Stat. § 33-1125 (4)" at bounding box center [501, 425] width 319 height 28
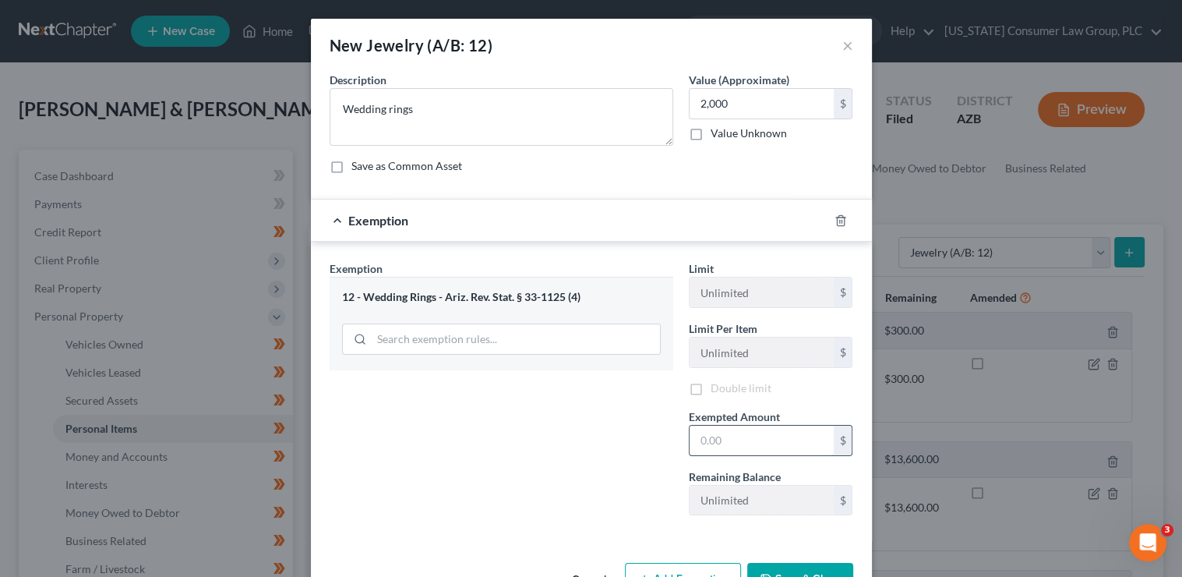
click at [733, 442] on input "text" at bounding box center [762, 440] width 144 height 30
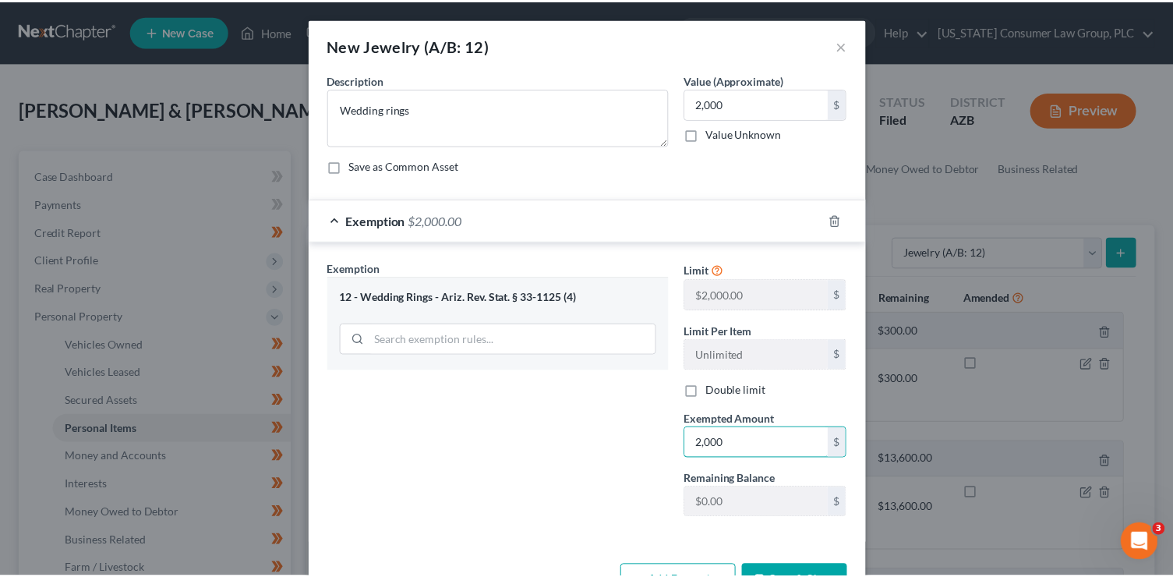
scroll to position [50, 0]
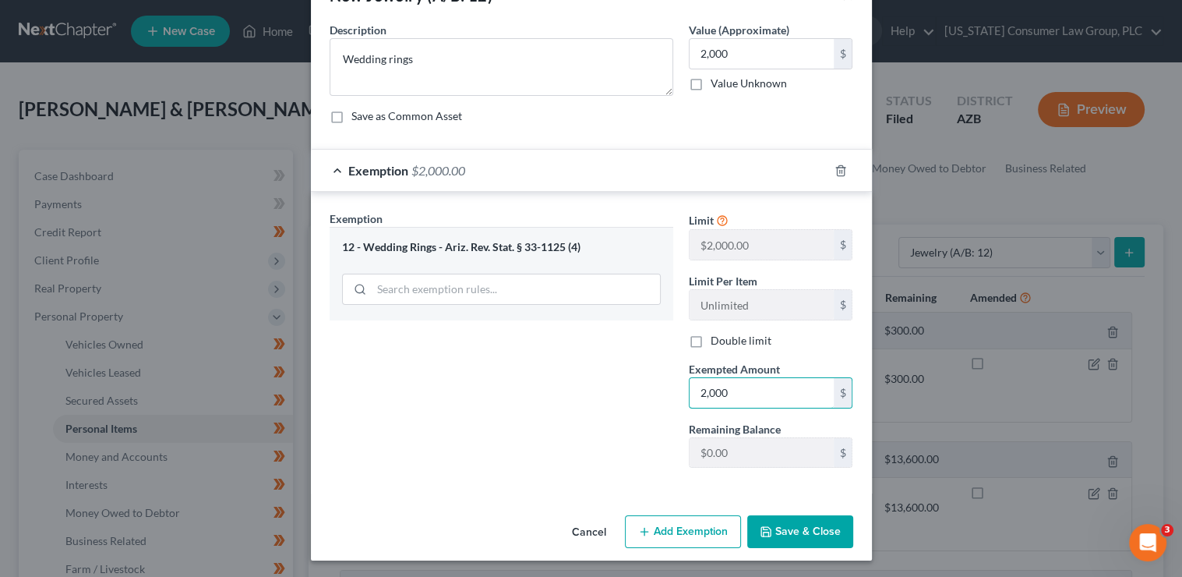
type input "2,000"
click at [779, 519] on button "Save & Close" at bounding box center [800, 531] width 106 height 33
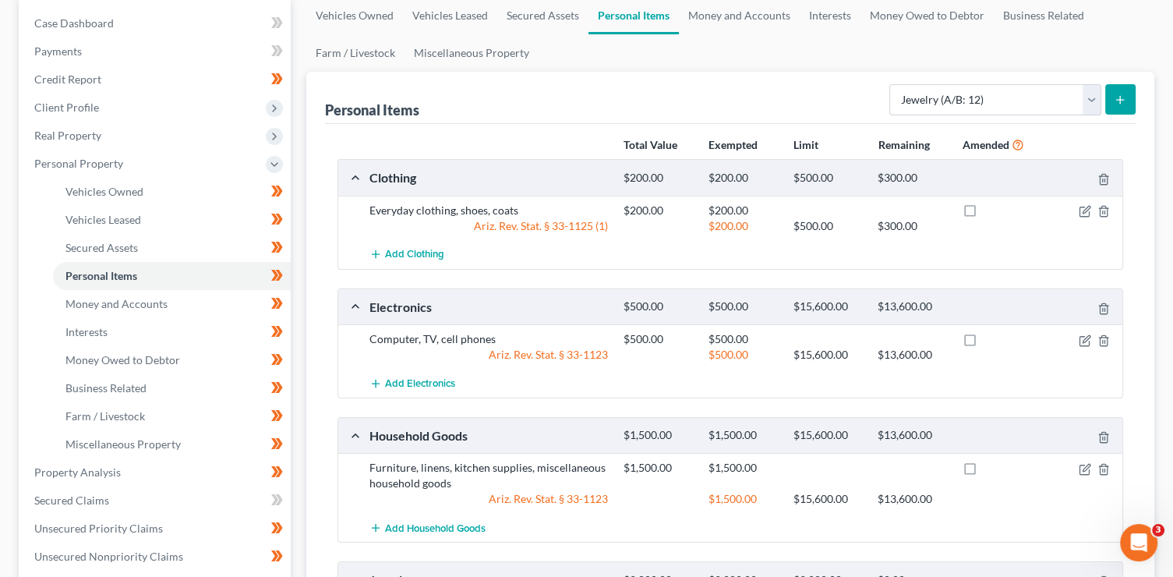
scroll to position [203, 0]
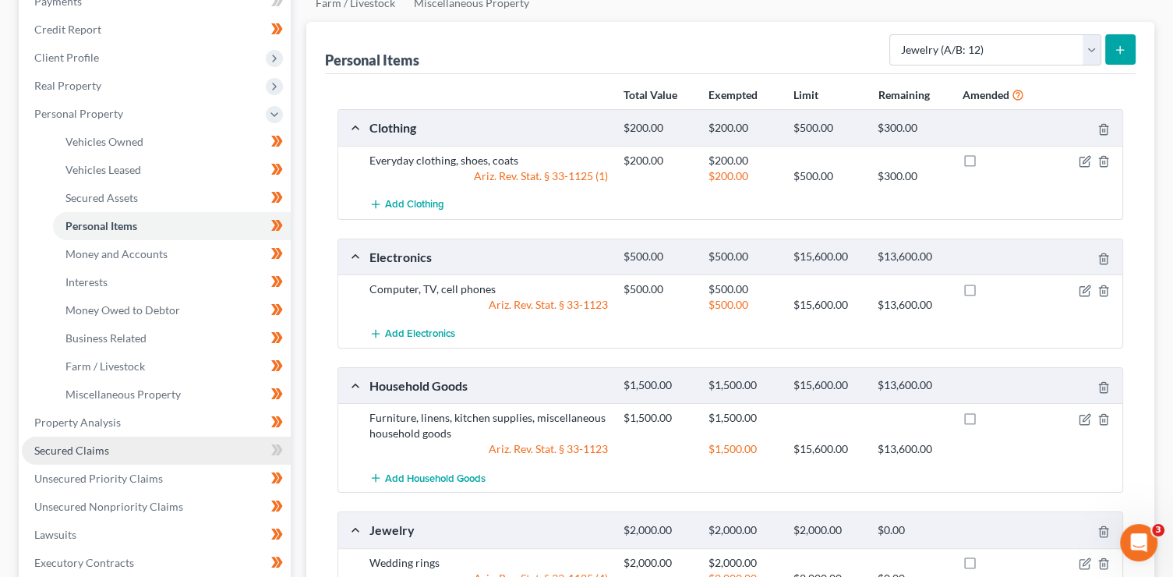
click at [158, 444] on link "Secured Claims" at bounding box center [156, 450] width 269 height 28
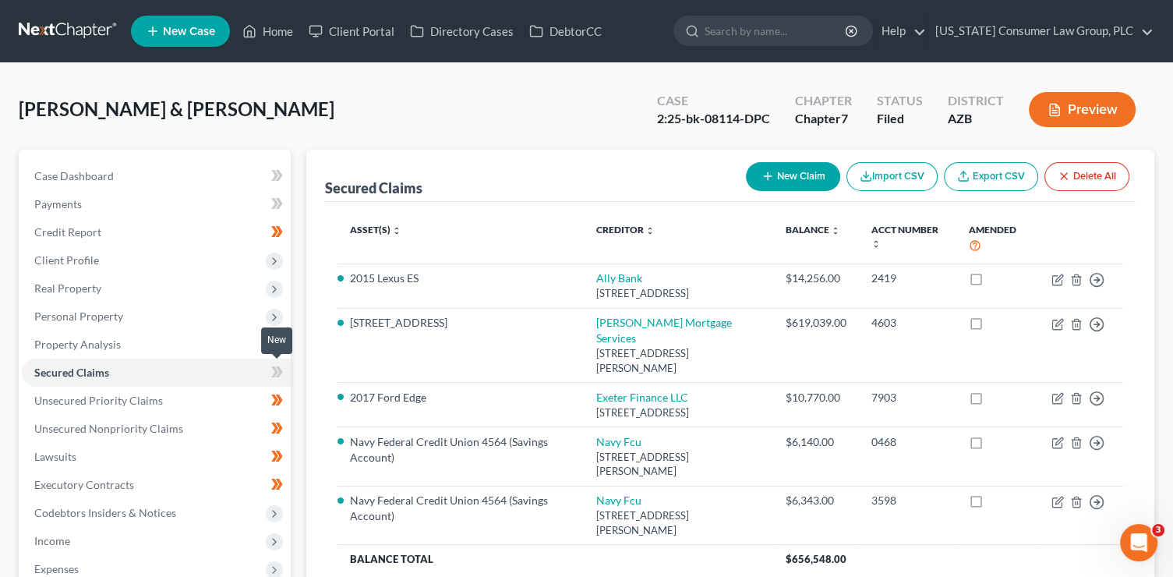
click at [271, 372] on icon at bounding box center [277, 371] width 12 height 19
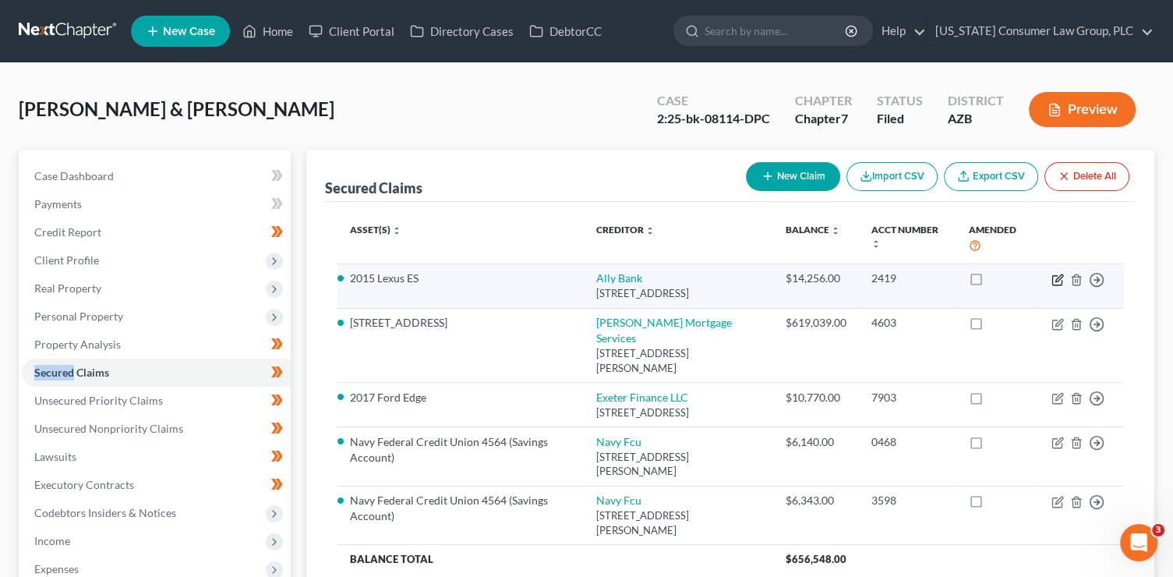
click at [1052, 281] on icon "button" at bounding box center [1056, 279] width 9 height 9
select select "35"
select select "0"
select select "2"
select select "1"
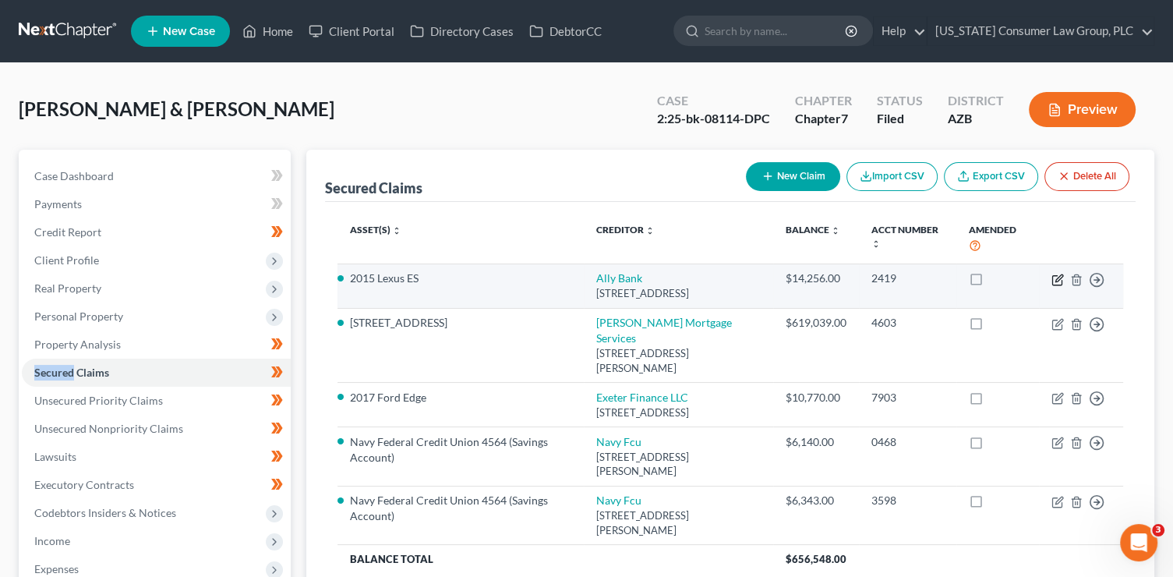
select select "0"
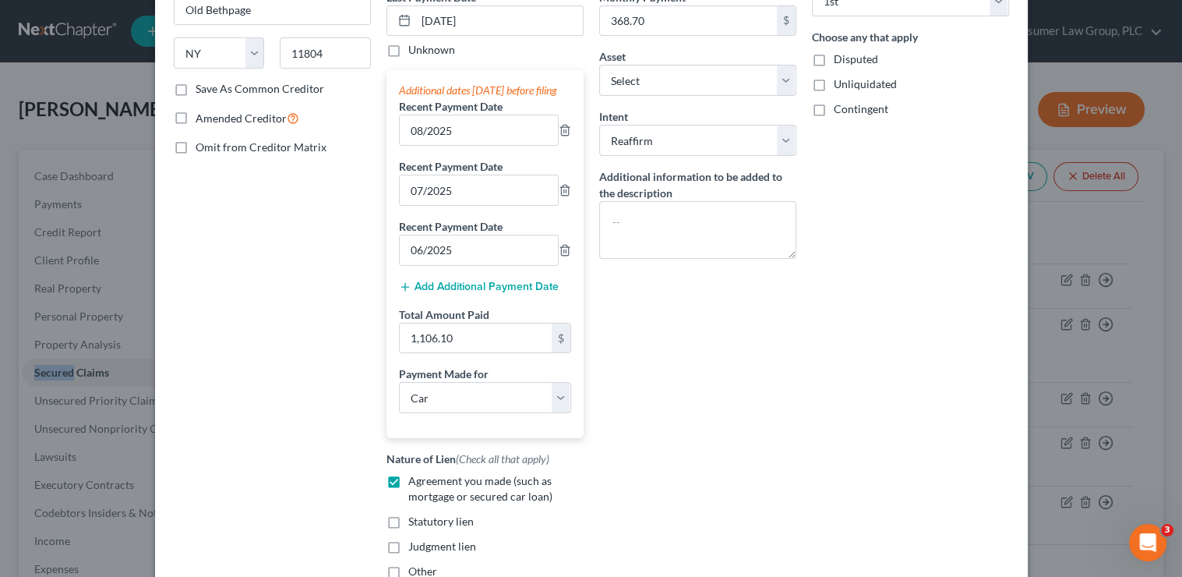
scroll to position [395, 0]
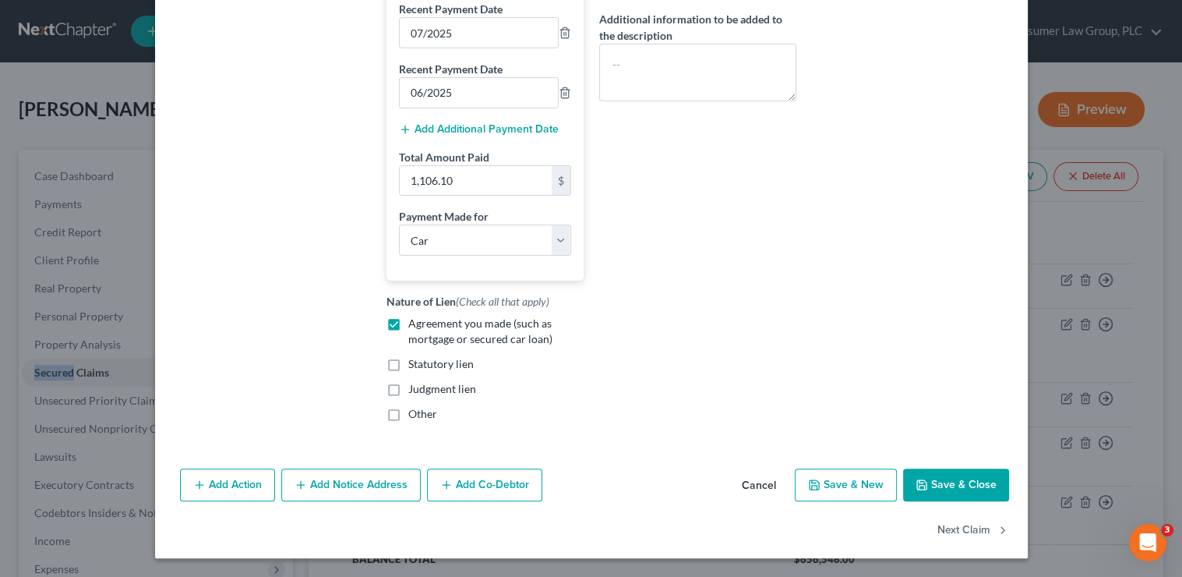
click at [987, 484] on button "Save & Close" at bounding box center [956, 484] width 106 height 33
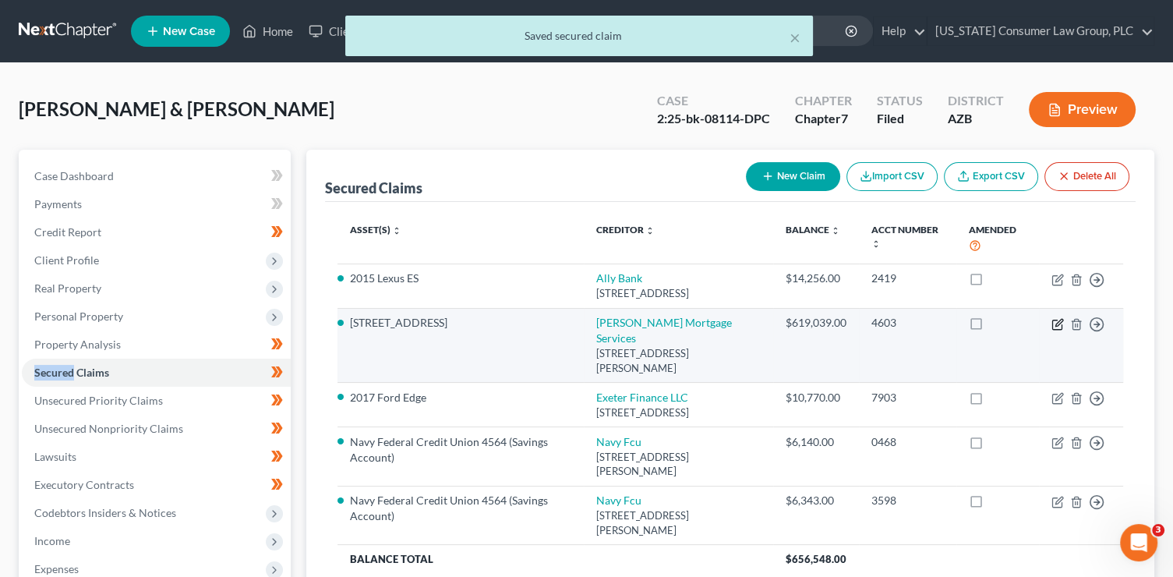
click at [1054, 323] on icon "button" at bounding box center [1057, 324] width 12 height 12
select select "4"
select select "2"
select select "0"
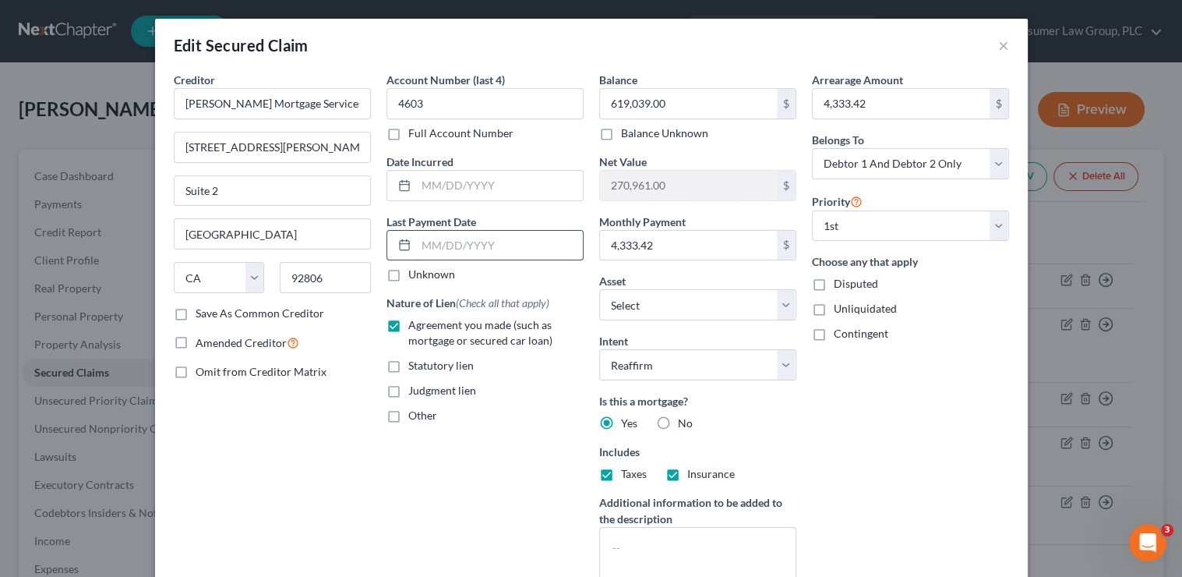
click at [461, 246] on input "text" at bounding box center [499, 246] width 167 height 30
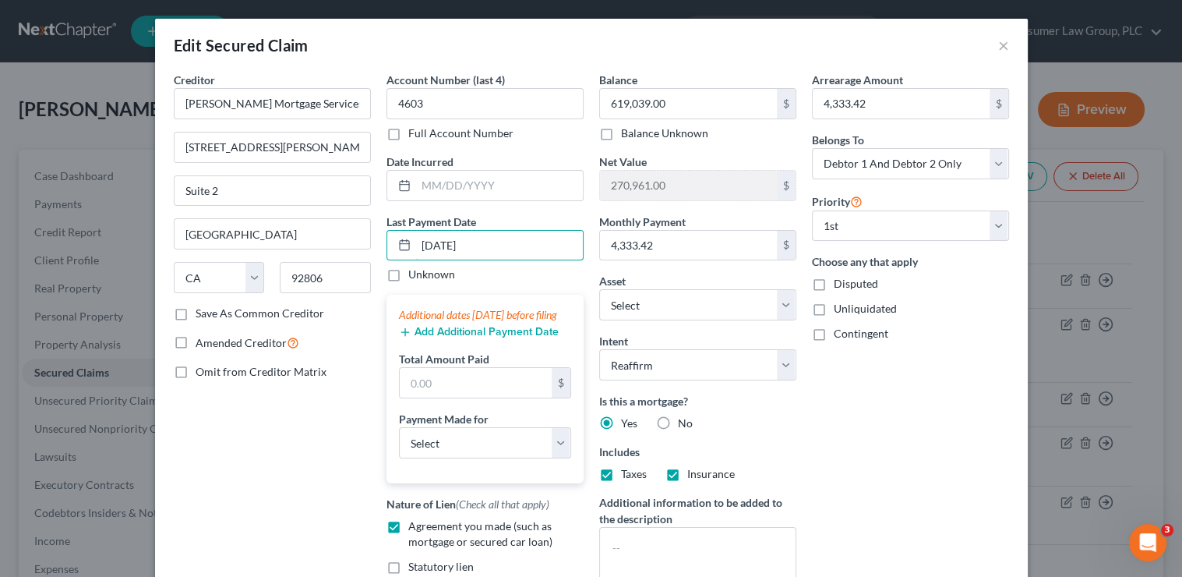
type input "[DATE]"
click at [411, 338] on button "Add Additional Payment Date" at bounding box center [479, 332] width 160 height 12
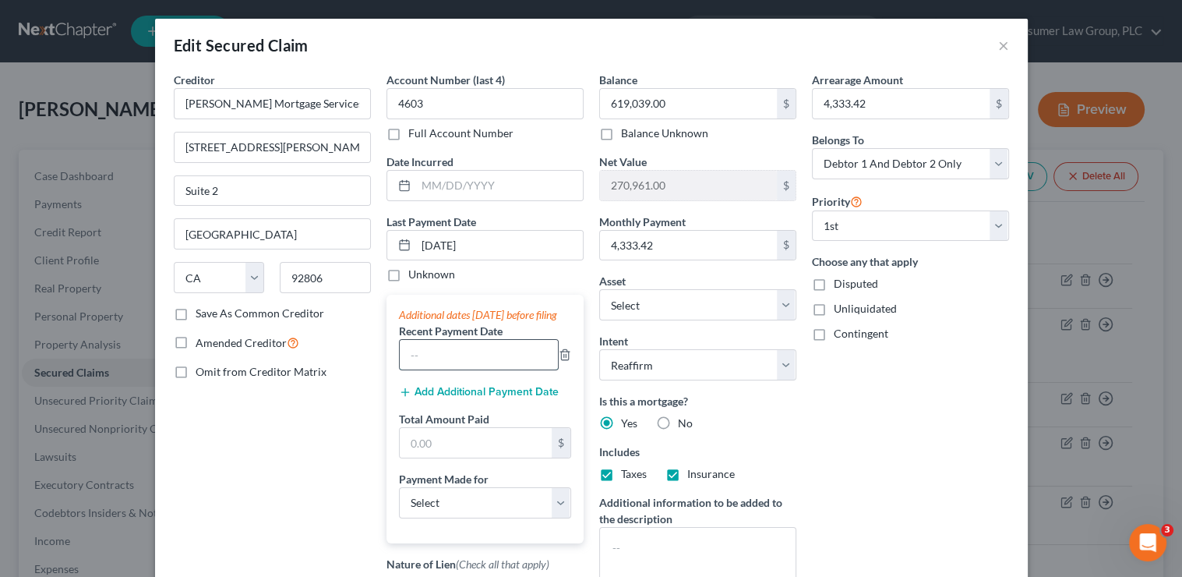
click at [418, 369] on input "text" at bounding box center [479, 355] width 158 height 30
type input "08/2025"
click at [412, 398] on button "Add Additional Payment Date" at bounding box center [479, 392] width 160 height 12
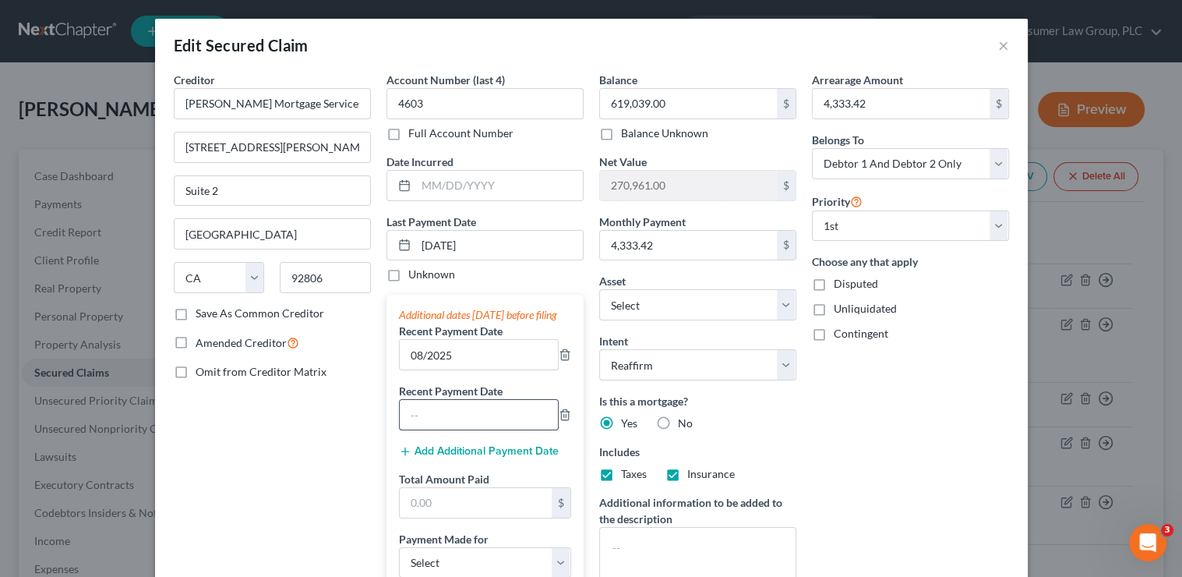
click at [416, 429] on input "text" at bounding box center [479, 415] width 158 height 30
type input "07/2025"
click at [431, 457] on button "Add Additional Payment Date" at bounding box center [479, 451] width 160 height 12
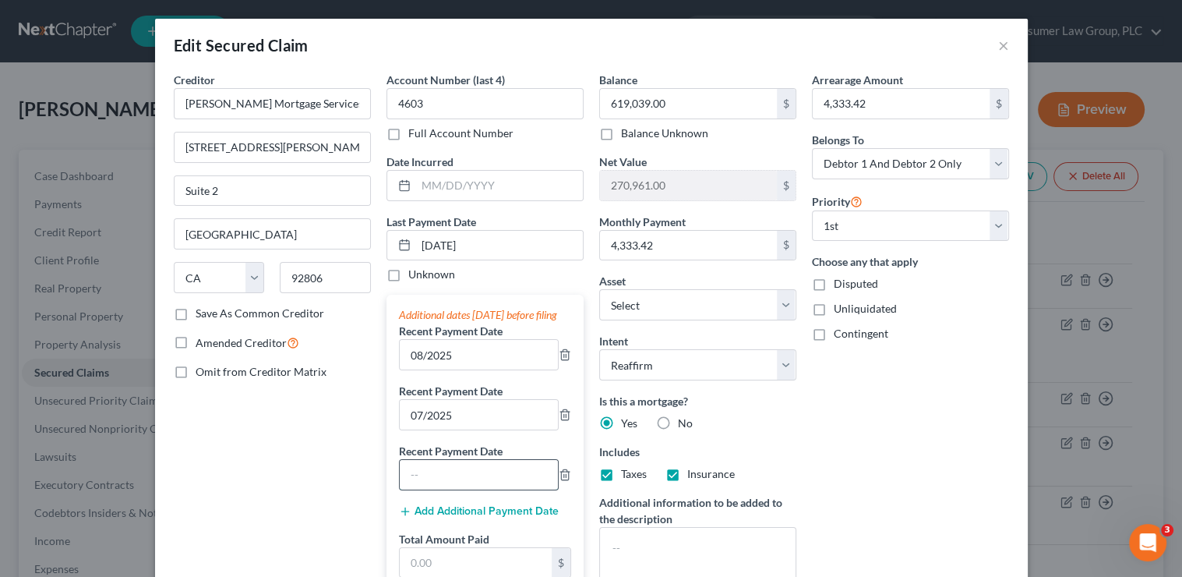
click at [439, 485] on input "text" at bounding box center [479, 475] width 158 height 30
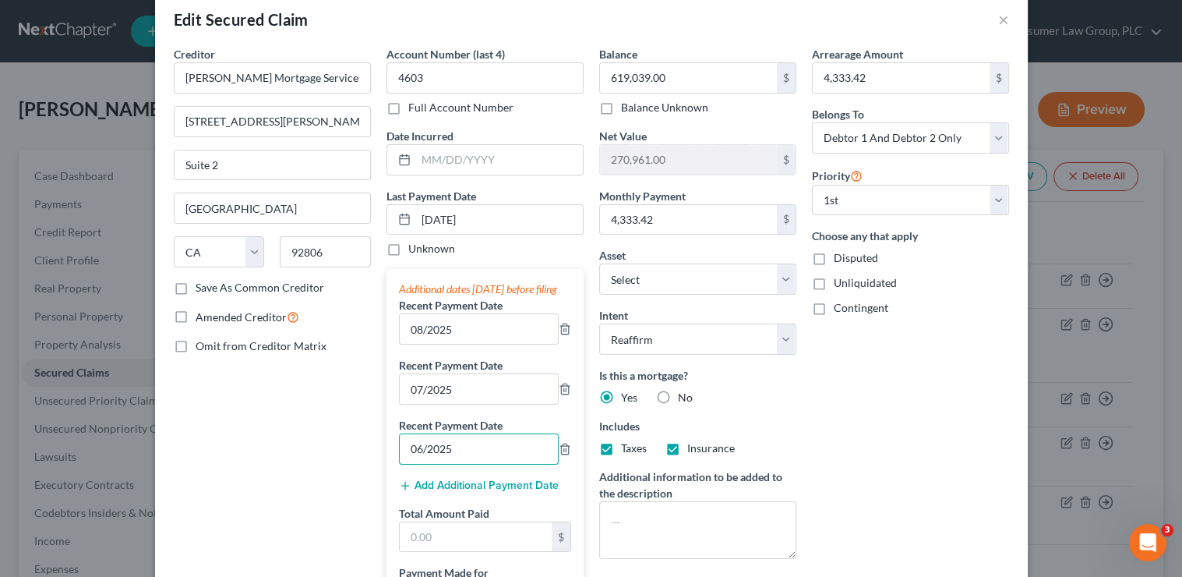
scroll to position [173, 0]
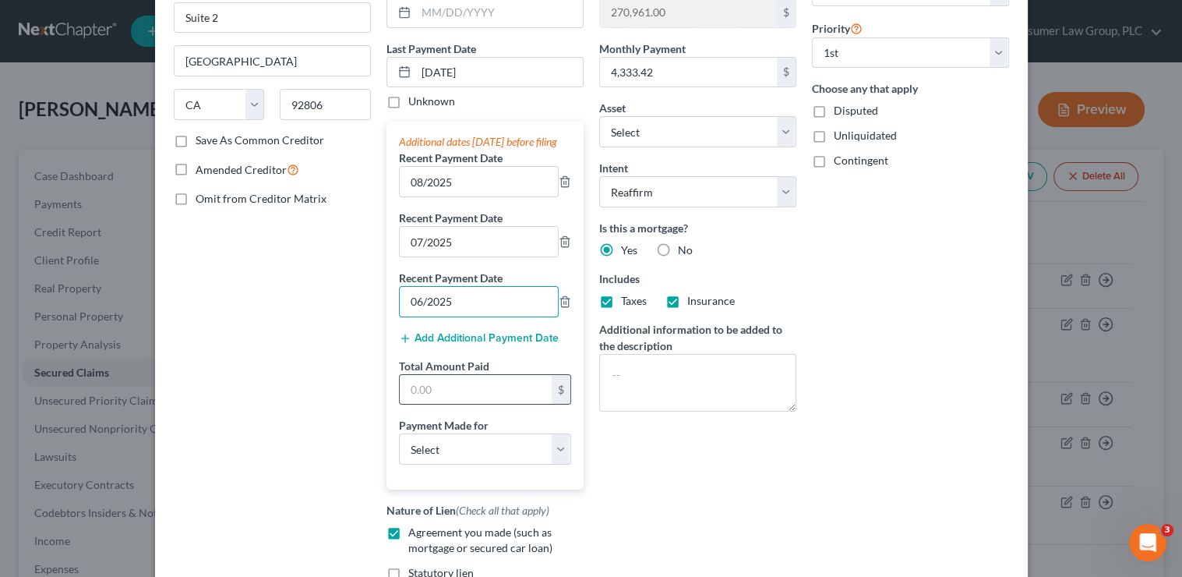
type input "06/2025"
click at [431, 404] on input "text" at bounding box center [476, 390] width 152 height 30
type input "13,000.26"
click at [446, 464] on select "Select Car Credit Card Loan Repayment Mortgage Other Suppliers Or Vendors" at bounding box center [485, 448] width 172 height 31
select select "3"
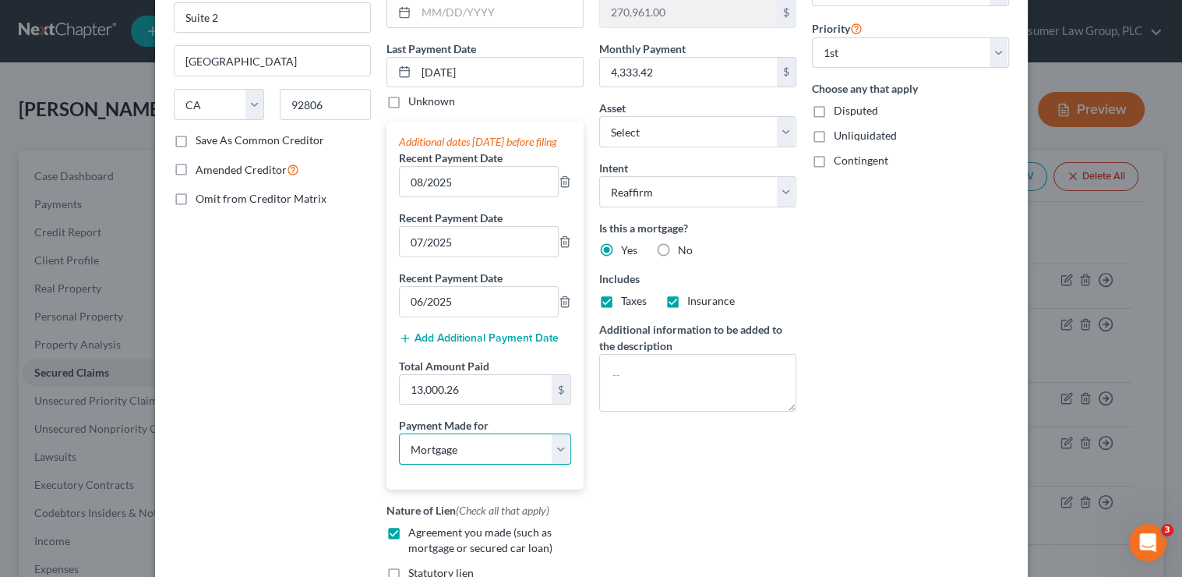
click at [399, 447] on select "Select Car Credit Card Loan Repayment Mortgage Other Suppliers Or Vendors" at bounding box center [485, 448] width 172 height 31
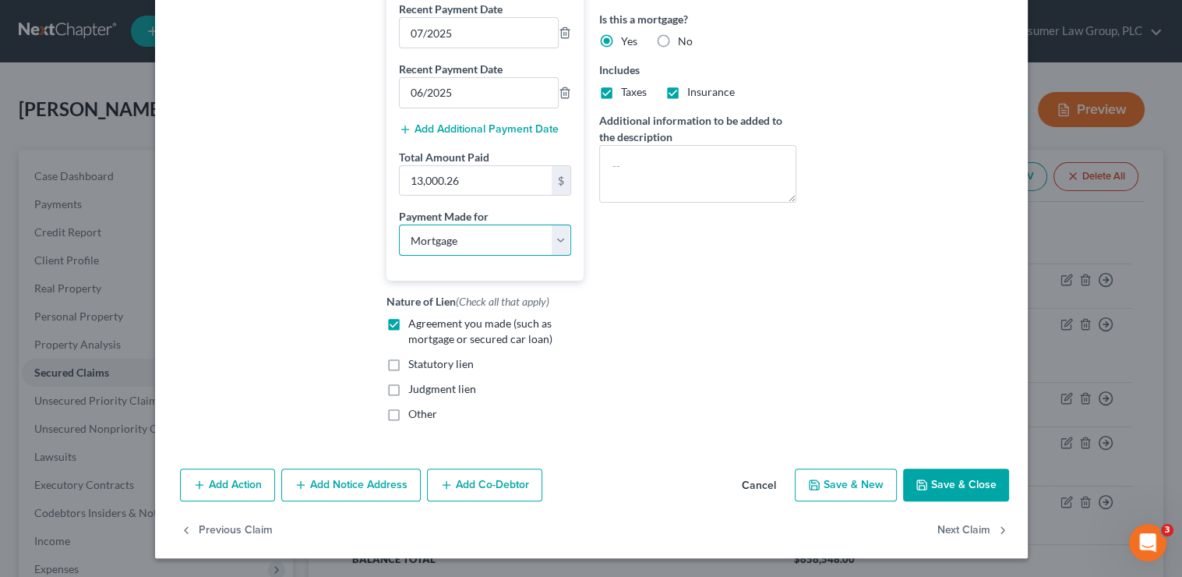
scroll to position [395, 0]
click at [943, 524] on button "Next Claim" at bounding box center [973, 530] width 72 height 33
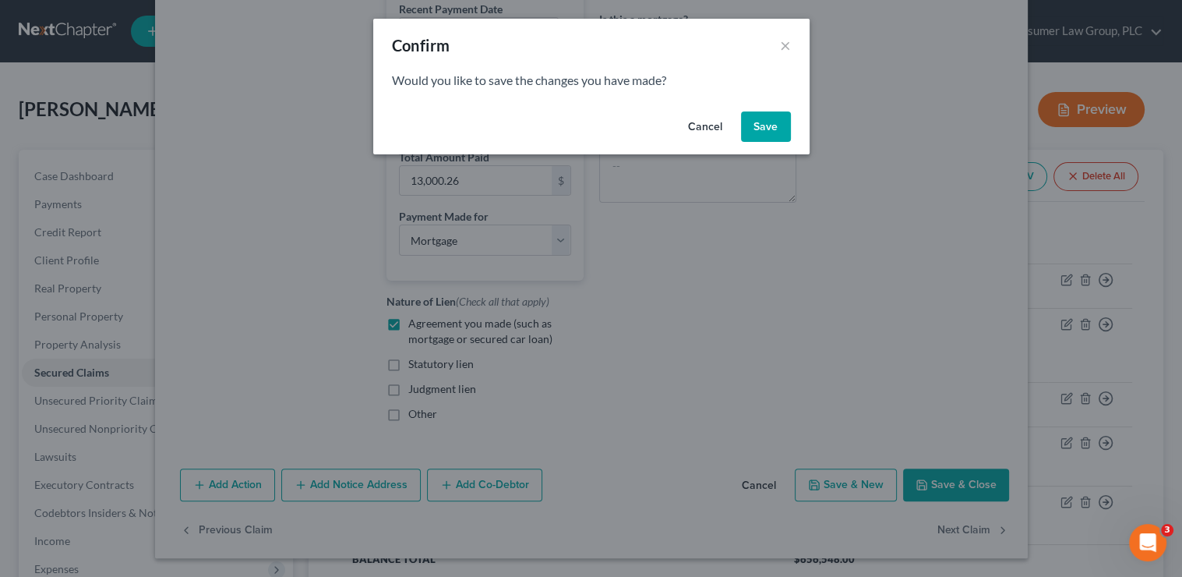
click at [751, 115] on button "Save" at bounding box center [766, 126] width 50 height 31
select select "45"
select select "2"
select select "3"
select select "0"
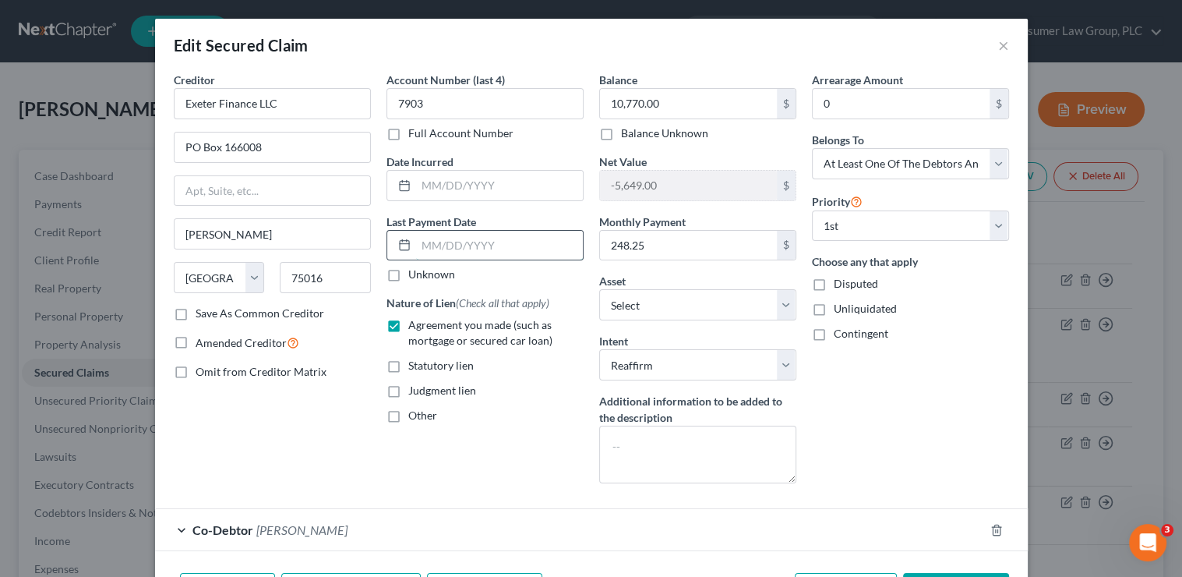
click at [538, 251] on input "text" at bounding box center [499, 246] width 167 height 30
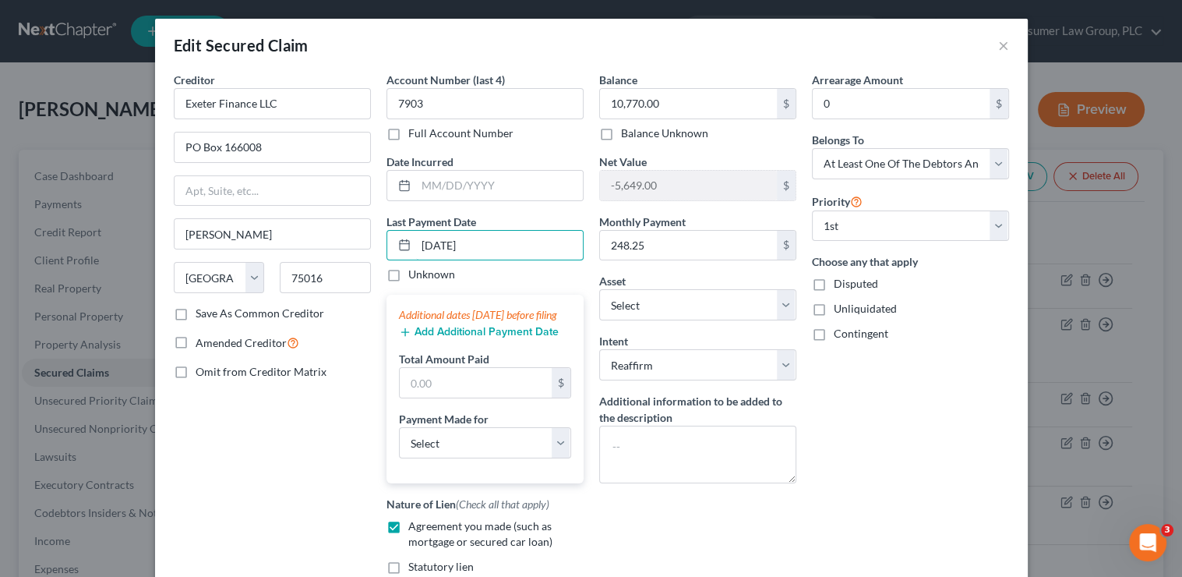
type input "[DATE]"
click at [519, 338] on button "Add Additional Payment Date" at bounding box center [479, 332] width 160 height 12
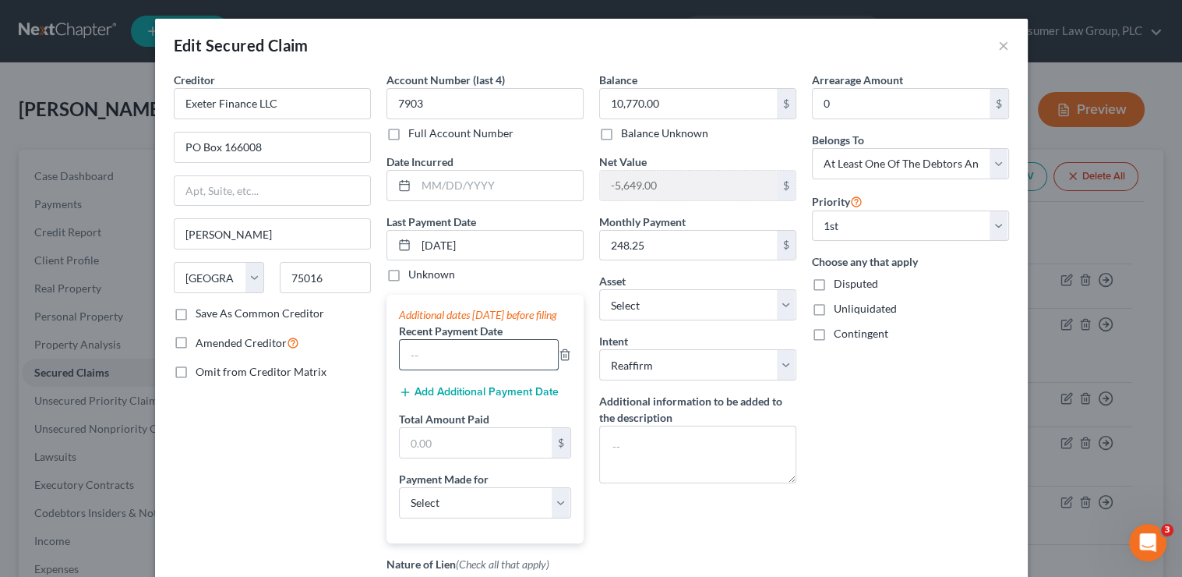
click at [503, 369] on input "text" at bounding box center [479, 355] width 158 height 30
type input "08/2025"
click at [490, 398] on button "Add Additional Payment Date" at bounding box center [479, 392] width 160 height 12
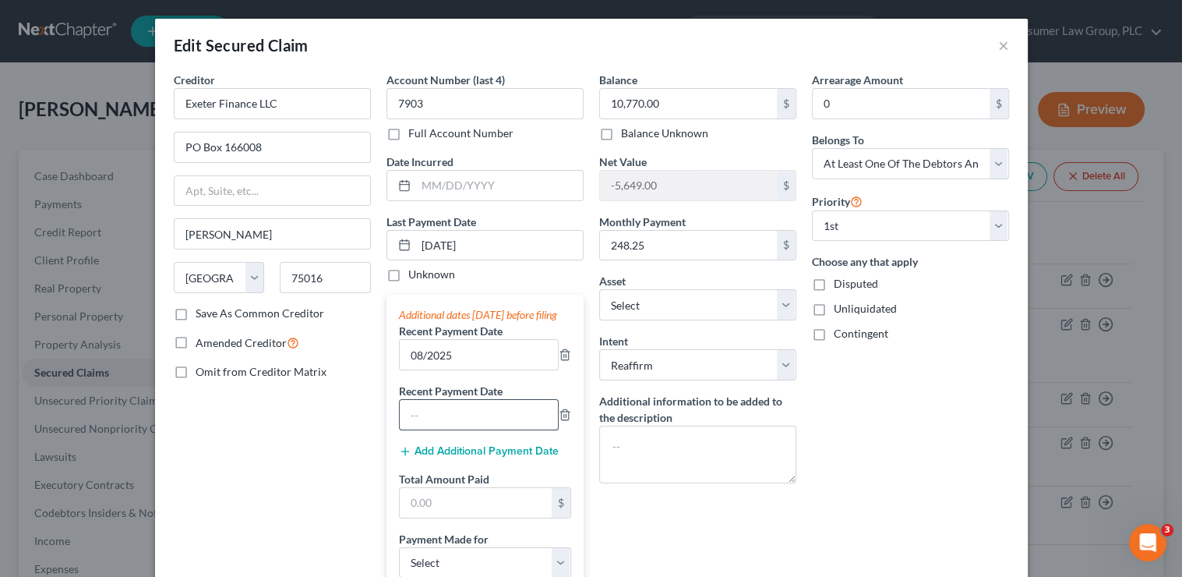
click at [449, 429] on input "text" at bounding box center [479, 415] width 158 height 30
type input "07/2025"
click at [459, 457] on button "Add Additional Payment Date" at bounding box center [479, 451] width 160 height 12
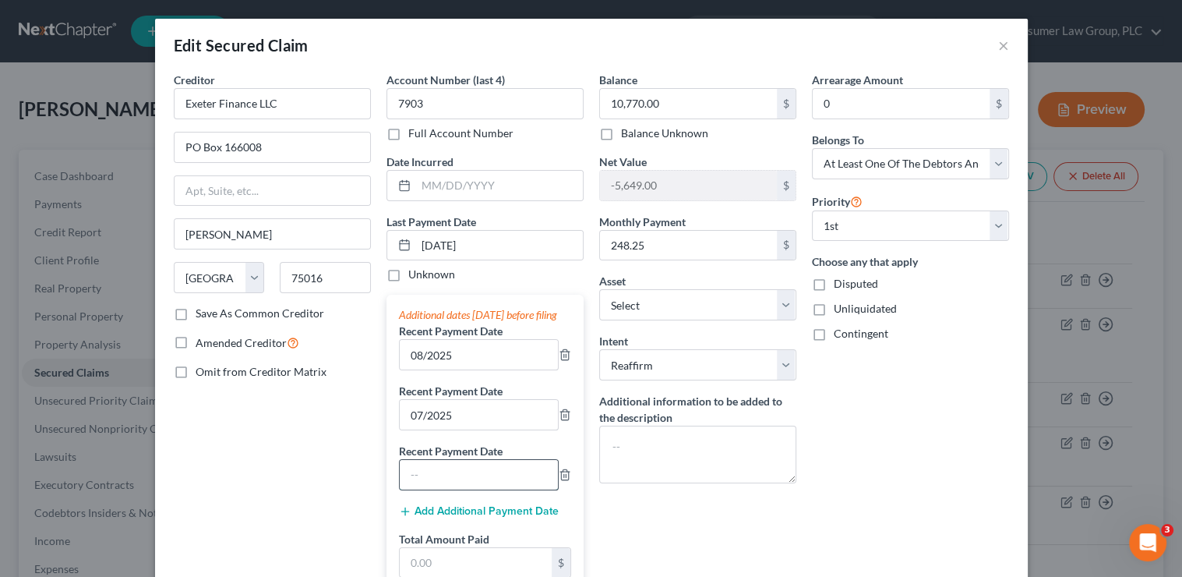
click at [454, 489] on input "text" at bounding box center [479, 475] width 158 height 30
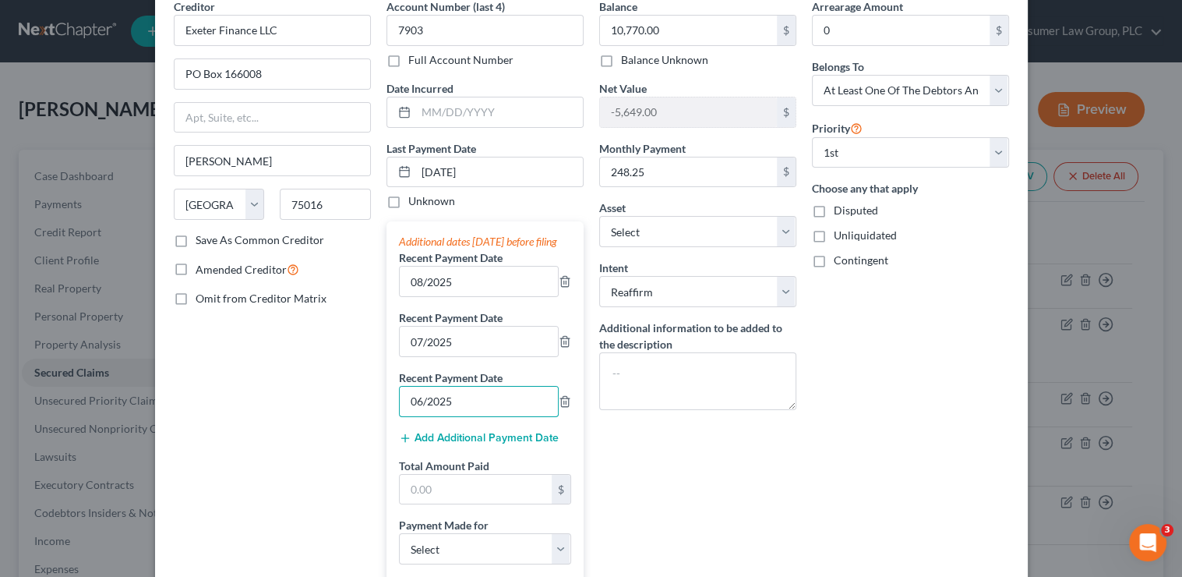
scroll to position [80, 0]
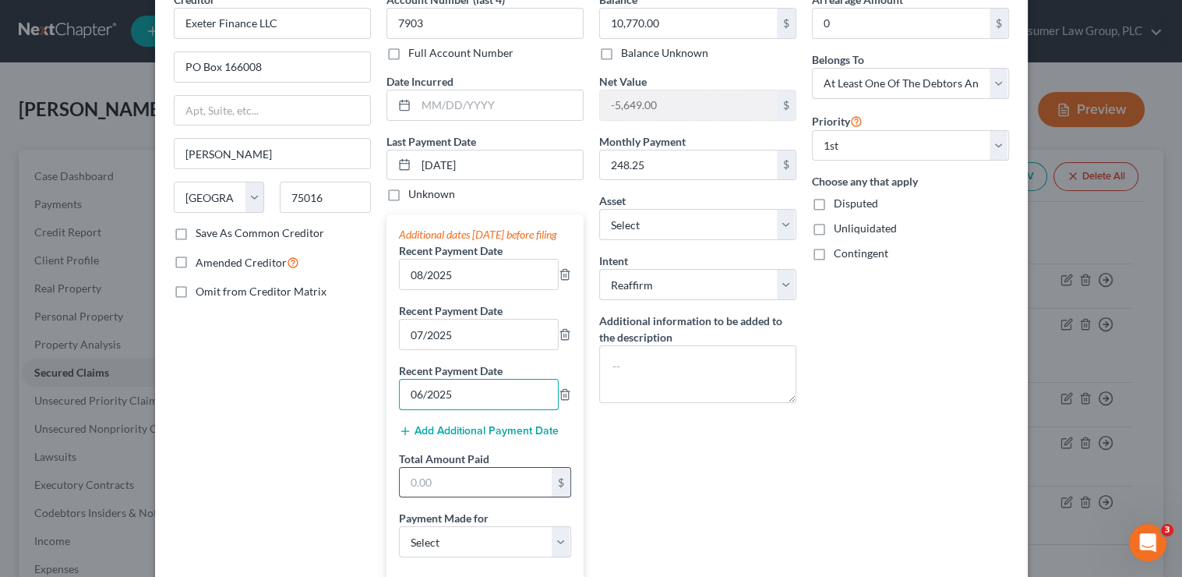
type input "06/2025"
click at [450, 497] on input "text" at bounding box center [476, 483] width 152 height 30
type input "744.75"
select select "0"
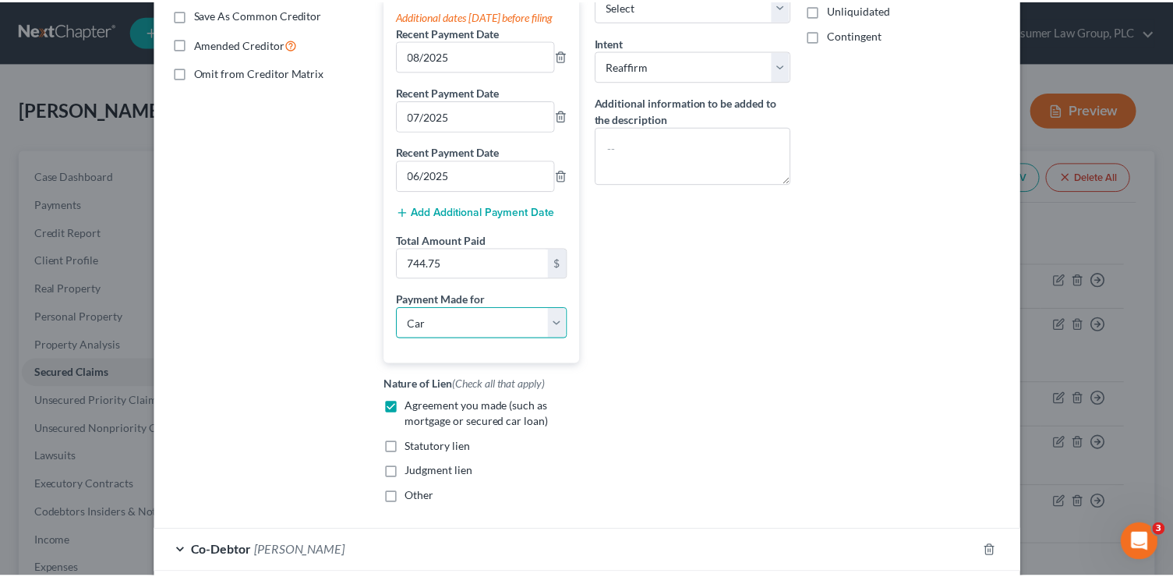
scroll to position [438, 0]
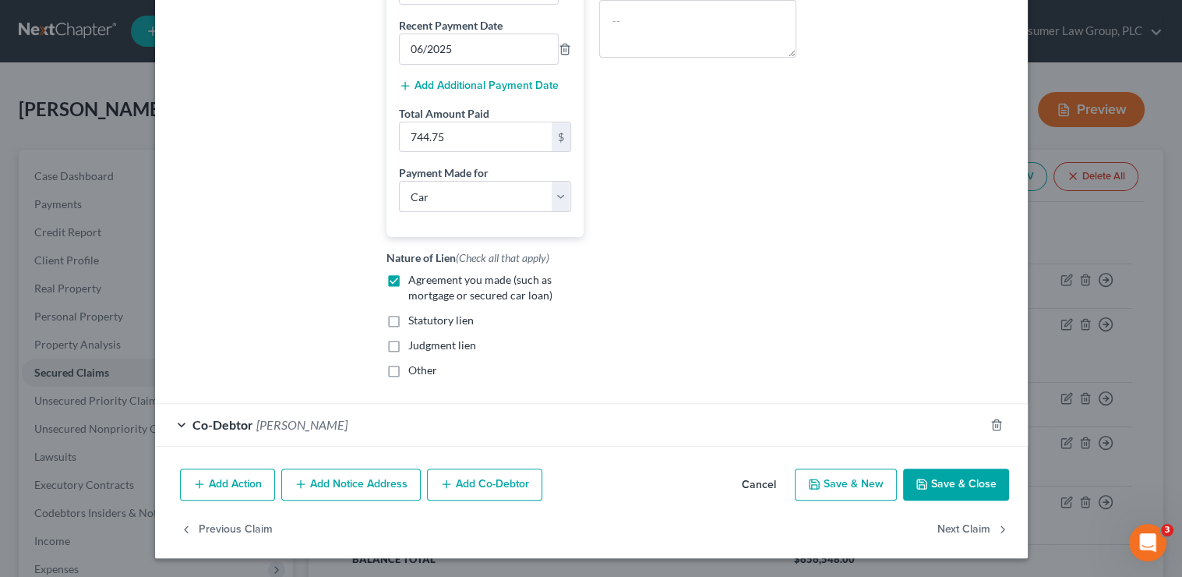
click at [967, 490] on button "Save & Close" at bounding box center [956, 484] width 106 height 33
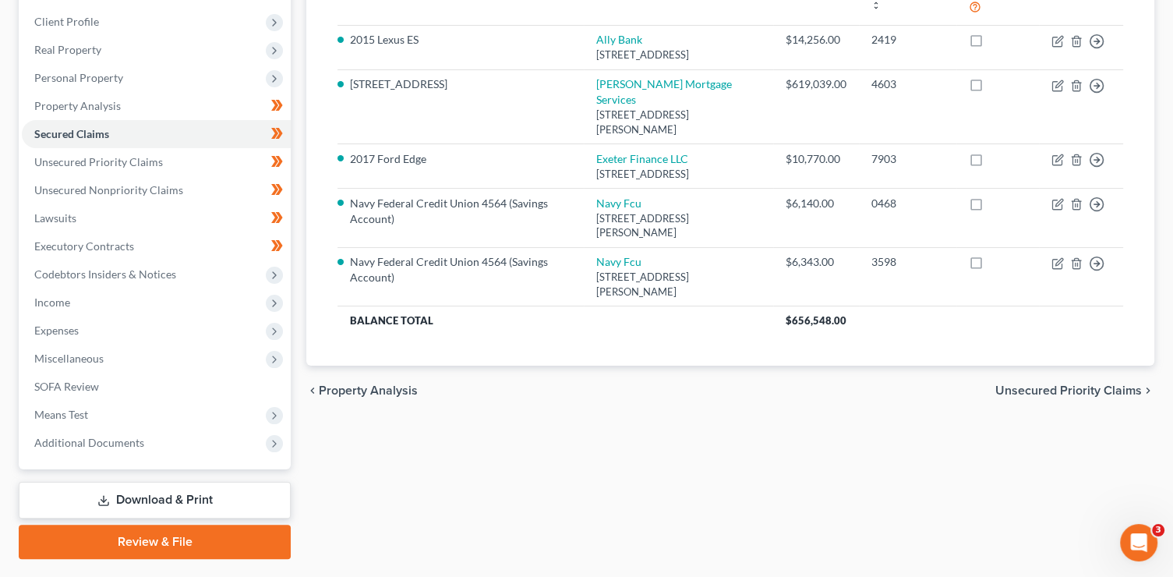
scroll to position [278, 0]
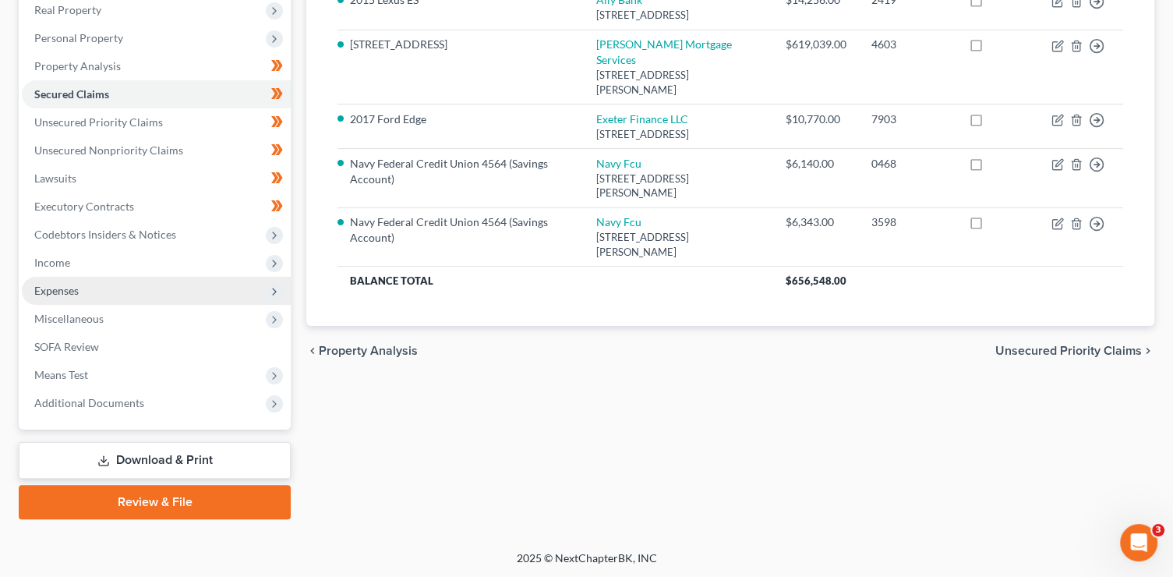
click at [108, 277] on span "Expenses" at bounding box center [156, 291] width 269 height 28
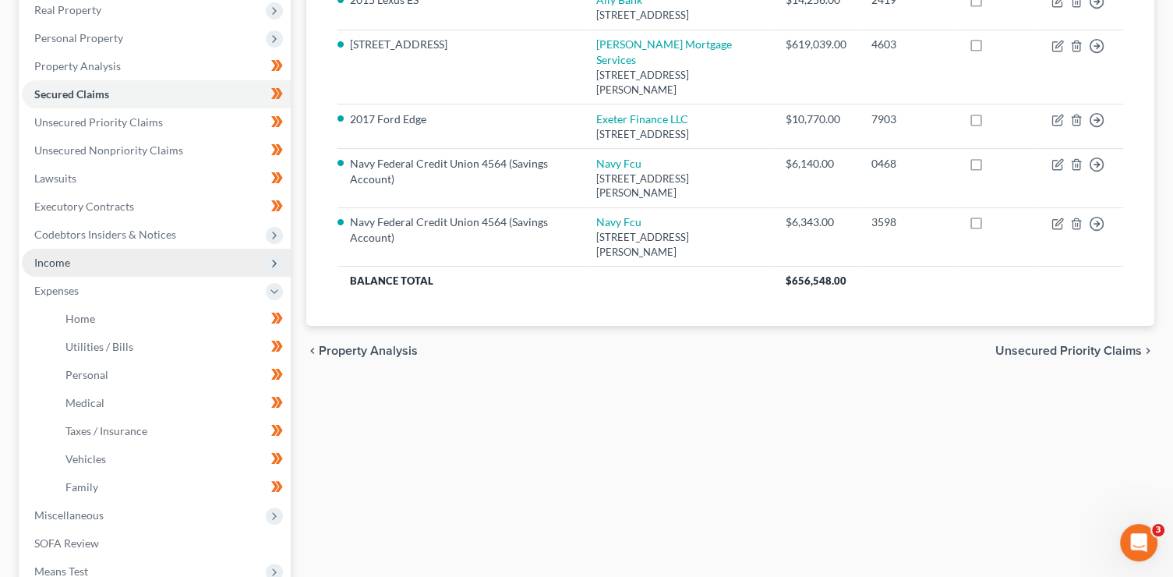
click at [104, 261] on span "Income" at bounding box center [156, 263] width 269 height 28
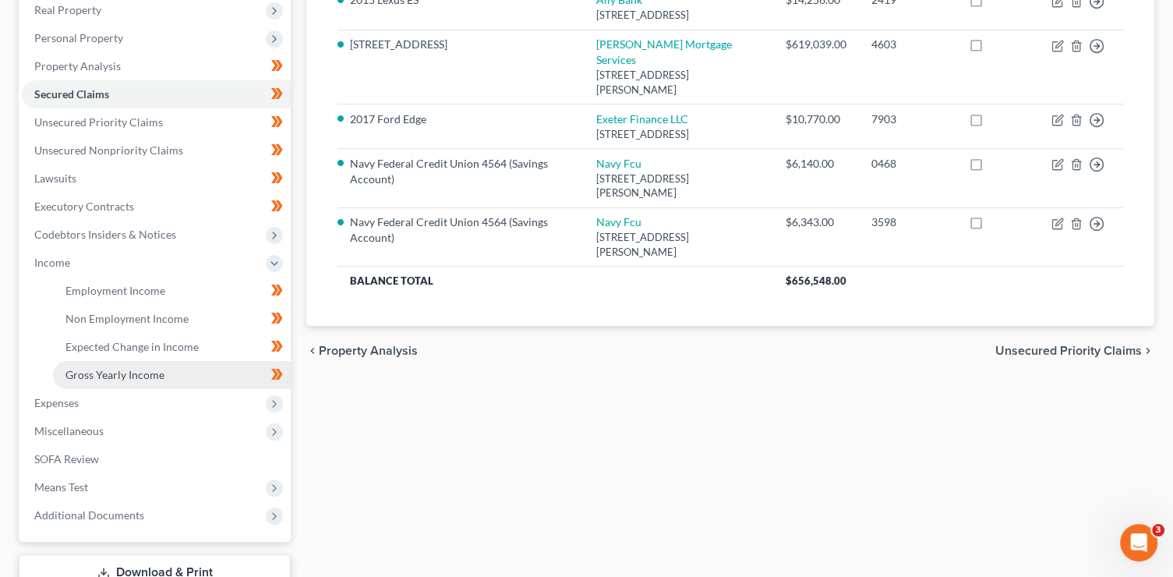
click at [157, 361] on link "Gross Yearly Income" at bounding box center [172, 375] width 238 height 28
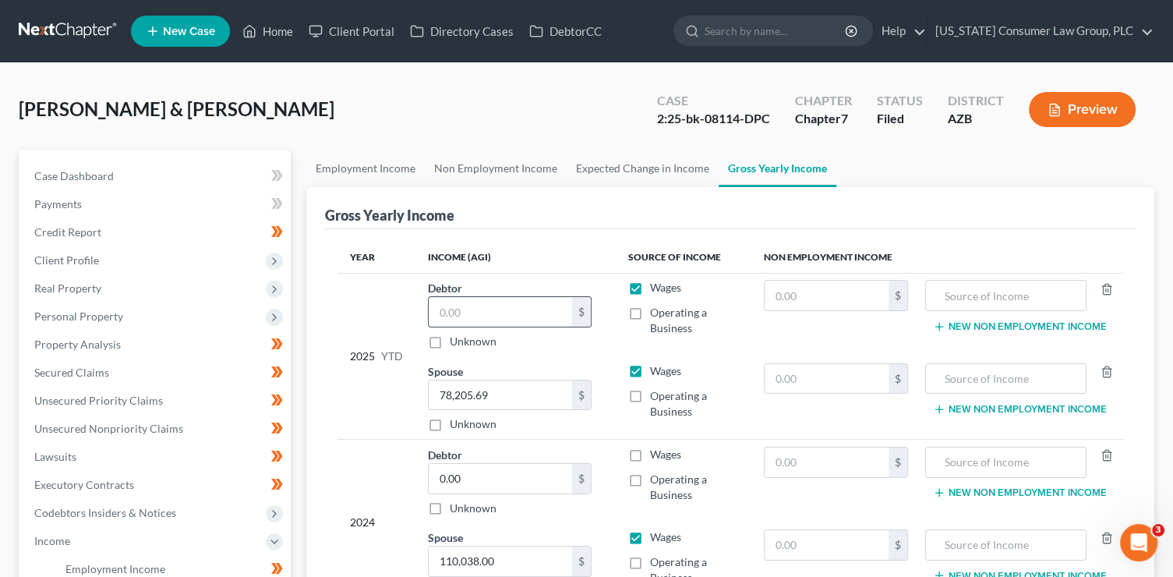
click at [479, 319] on input "text" at bounding box center [500, 312] width 143 height 30
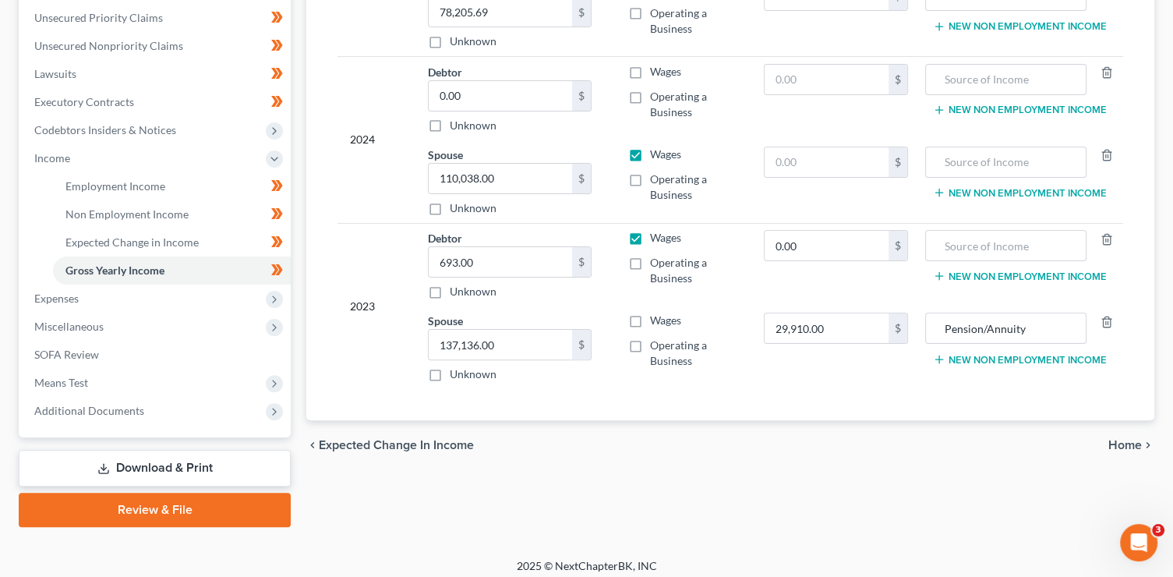
scroll to position [390, 0]
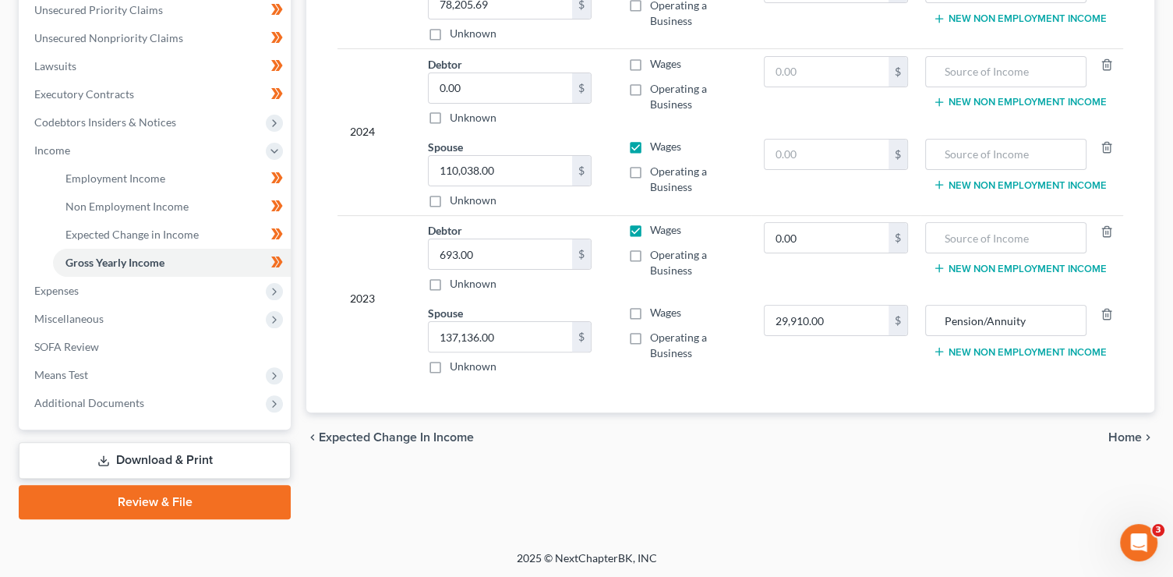
type input "17,403.11"
click at [1129, 438] on span "Home" at bounding box center [1125, 437] width 34 height 12
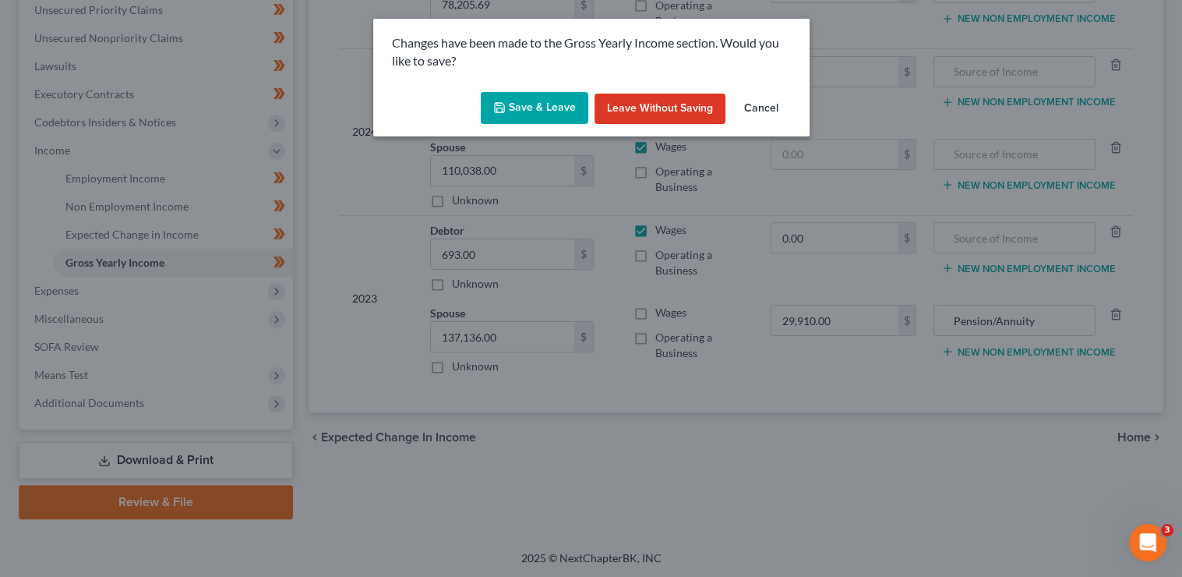
click at [495, 104] on icon "button" at bounding box center [499, 107] width 12 height 12
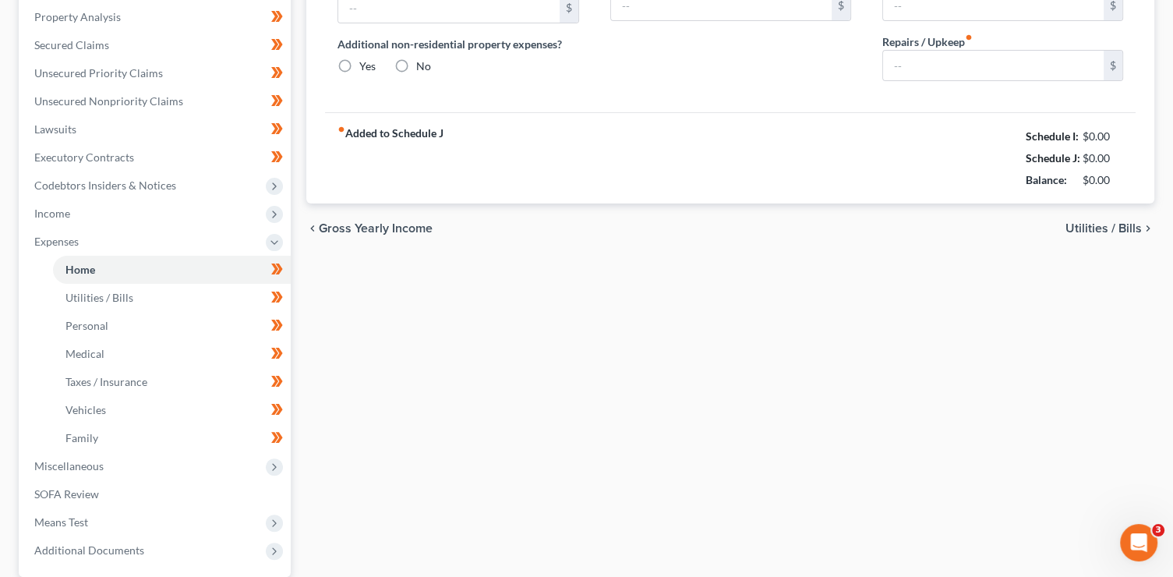
type input "3,820.00"
type input "0.00"
radio input "true"
type input "0.00"
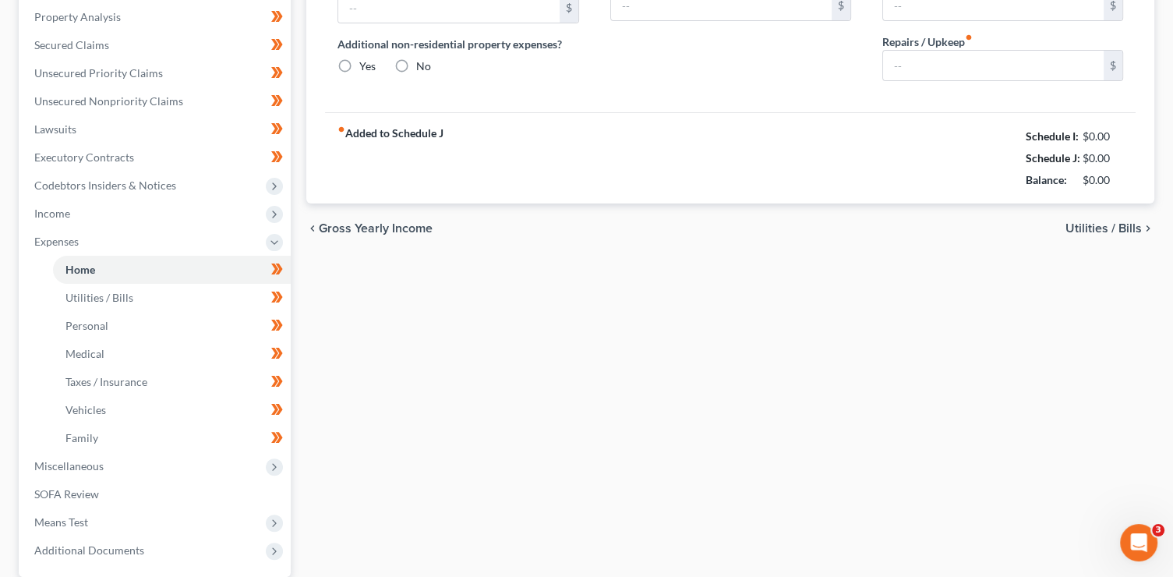
type input "126.00"
type input "100.00"
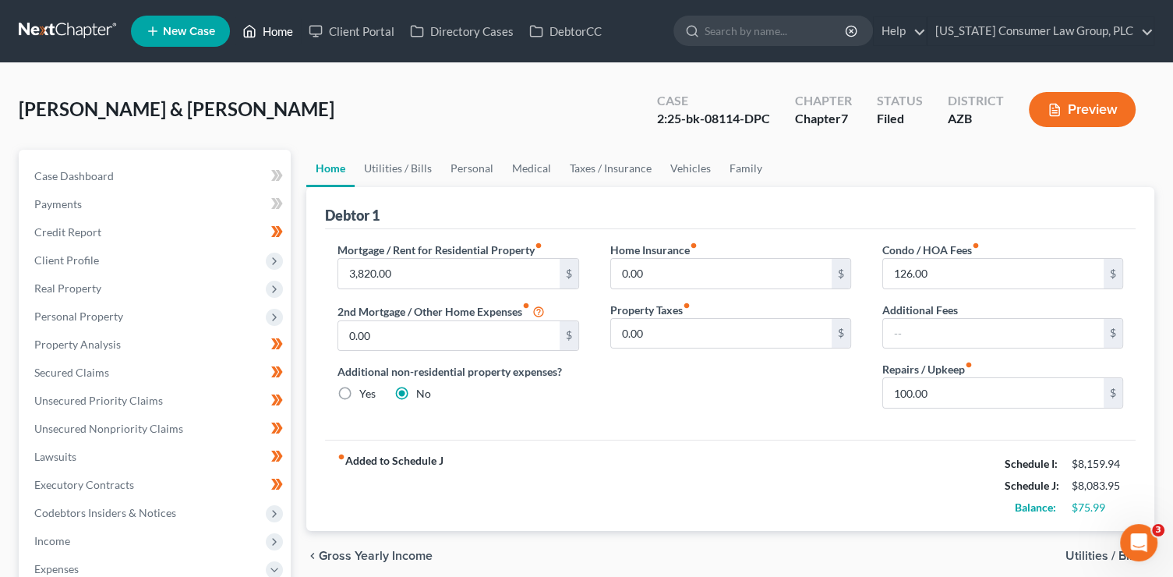
click at [252, 34] on polyline at bounding box center [250, 34] width 4 height 6
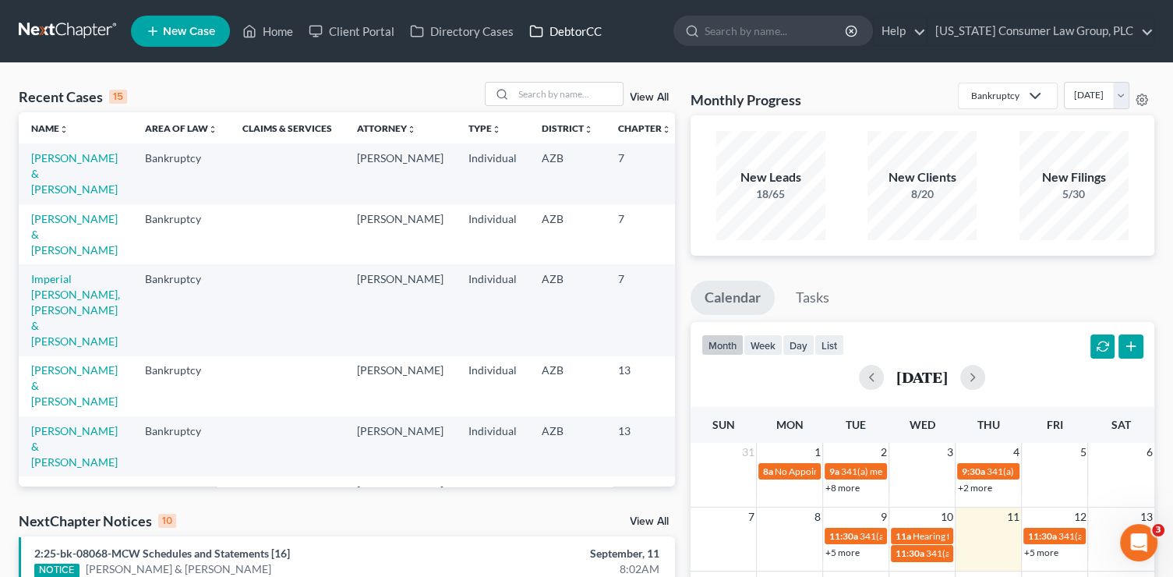
click at [567, 36] on link "DebtorCC" at bounding box center [565, 31] width 88 height 28
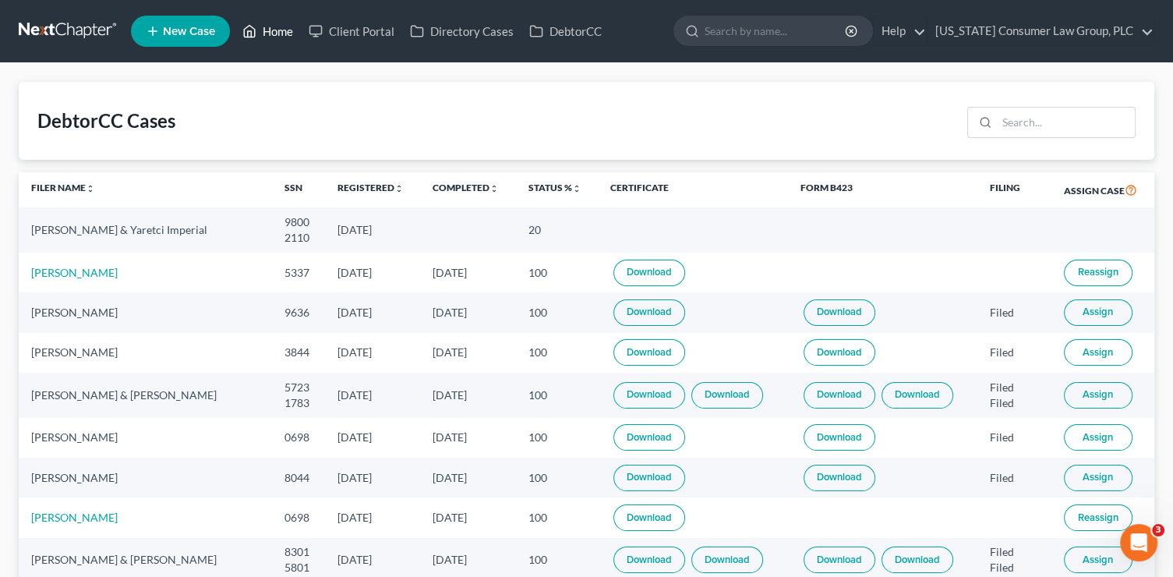
click at [273, 36] on link "Home" at bounding box center [268, 31] width 66 height 28
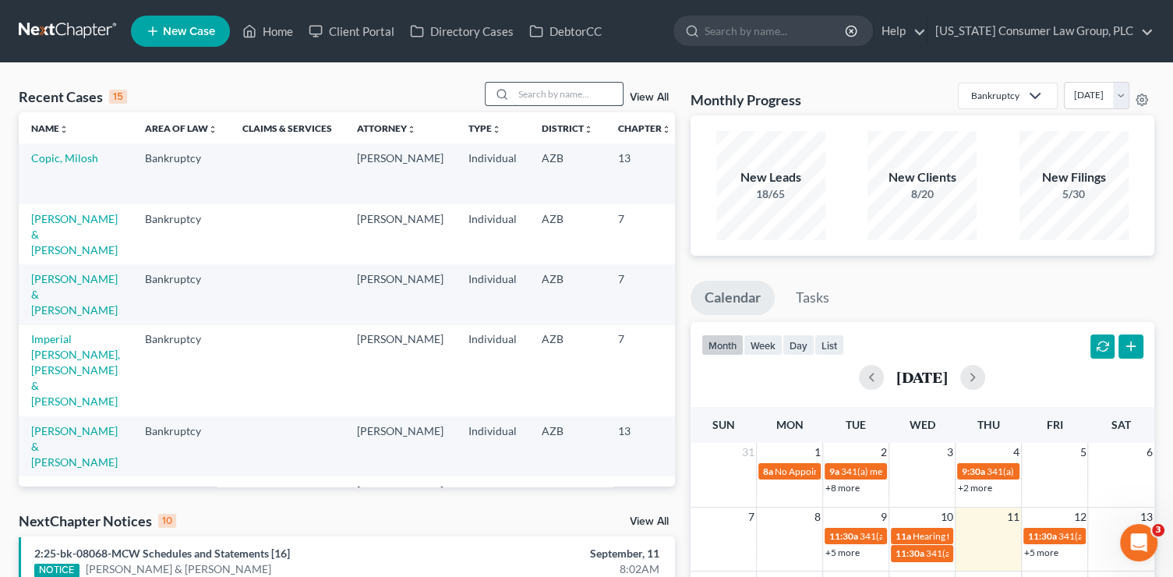
click at [566, 97] on input "search" at bounding box center [568, 94] width 109 height 23
type input "kelsey"
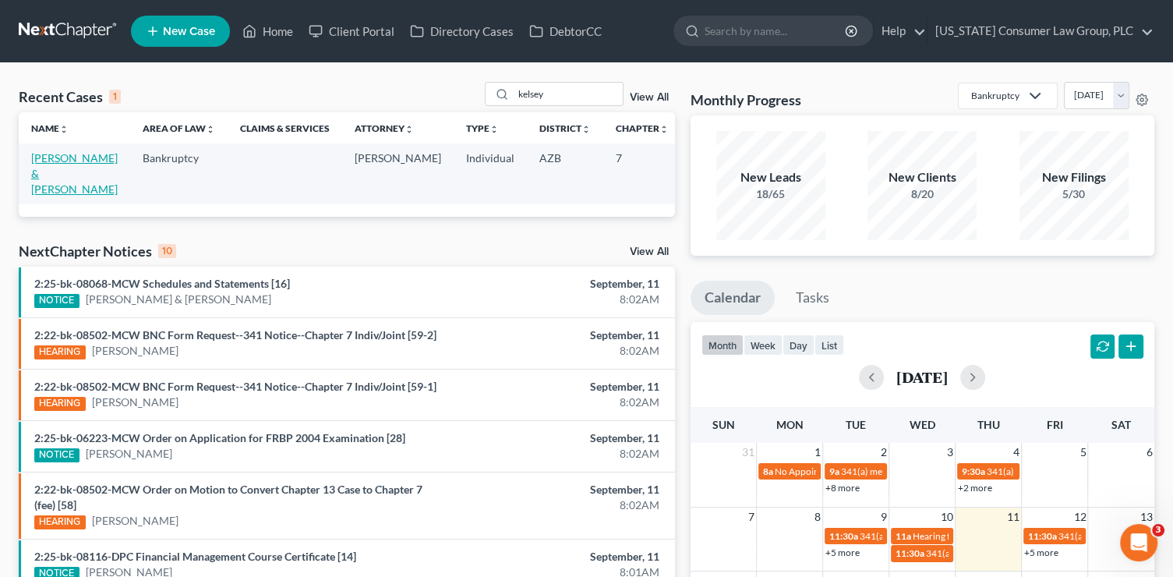
click at [41, 192] on link "[PERSON_NAME] & [PERSON_NAME]" at bounding box center [74, 173] width 87 height 44
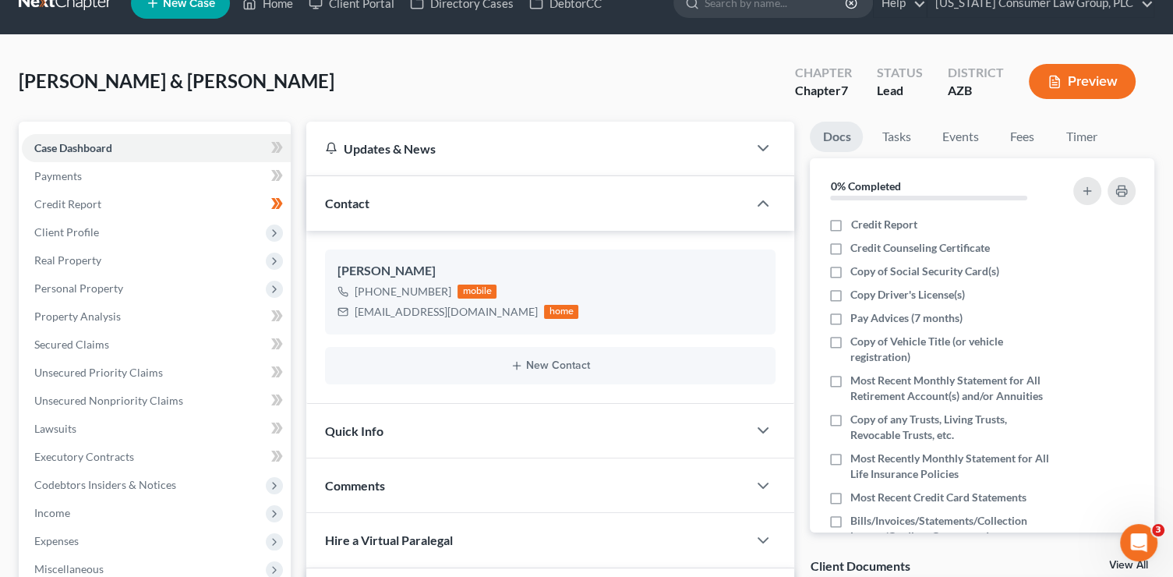
scroll to position [29, 0]
click at [65, 516] on span "Income" at bounding box center [52, 511] width 36 height 13
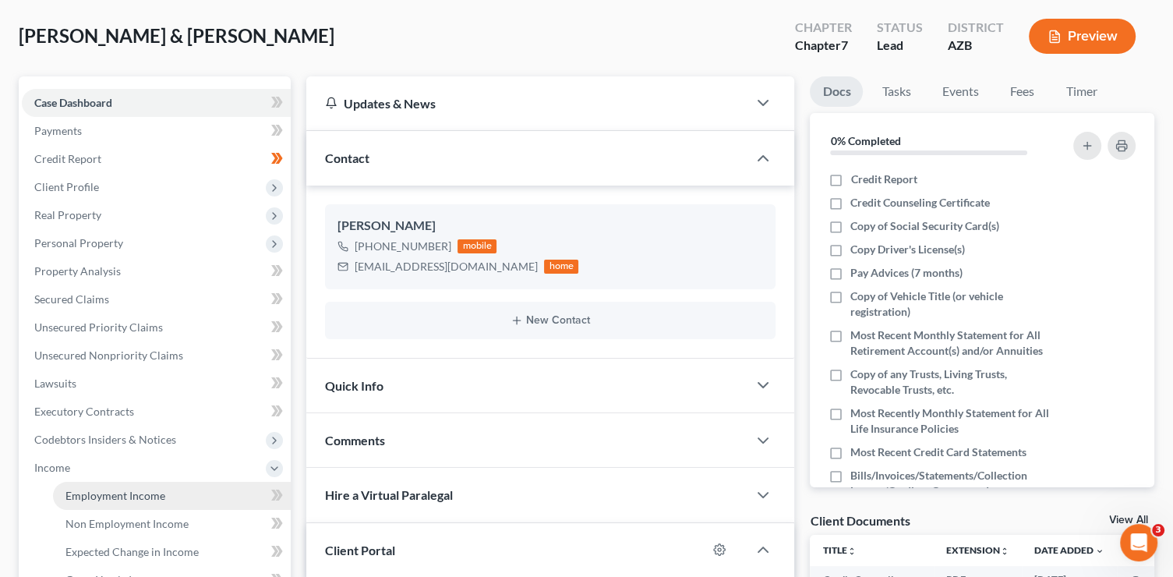
click at [190, 498] on link "Employment Income" at bounding box center [172, 496] width 238 height 28
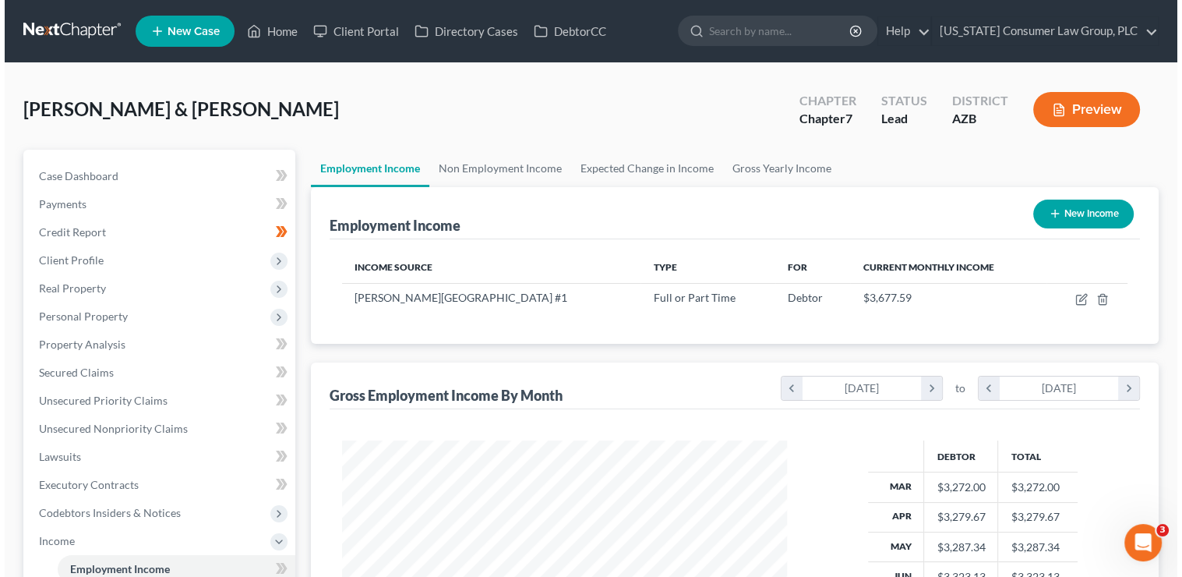
scroll to position [277, 476]
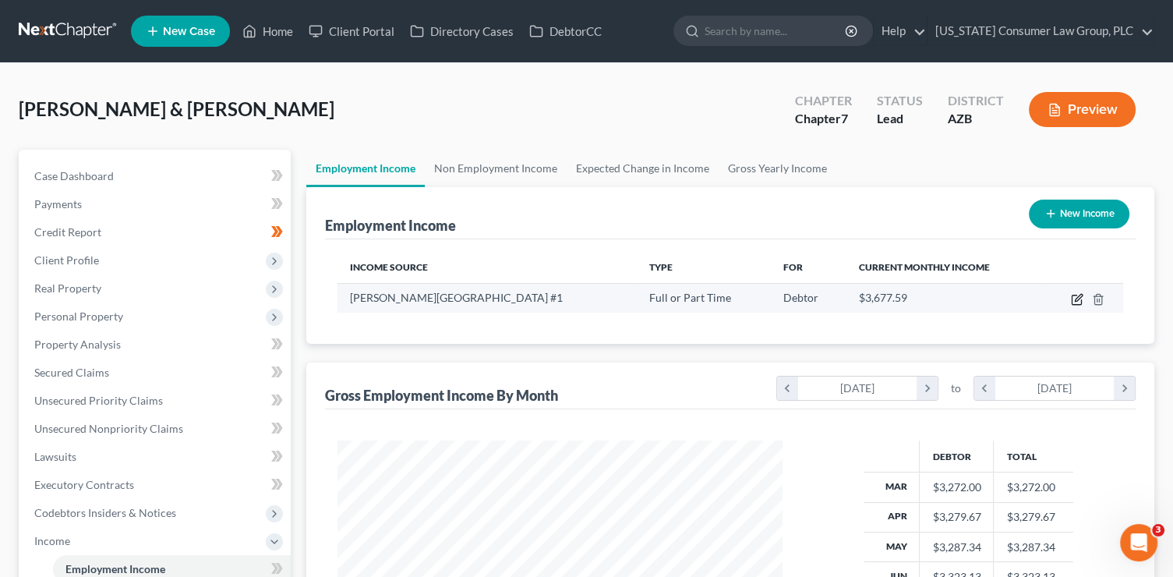
click at [1072, 304] on icon "button" at bounding box center [1076, 299] width 9 height 9
select select "0"
select select "2"
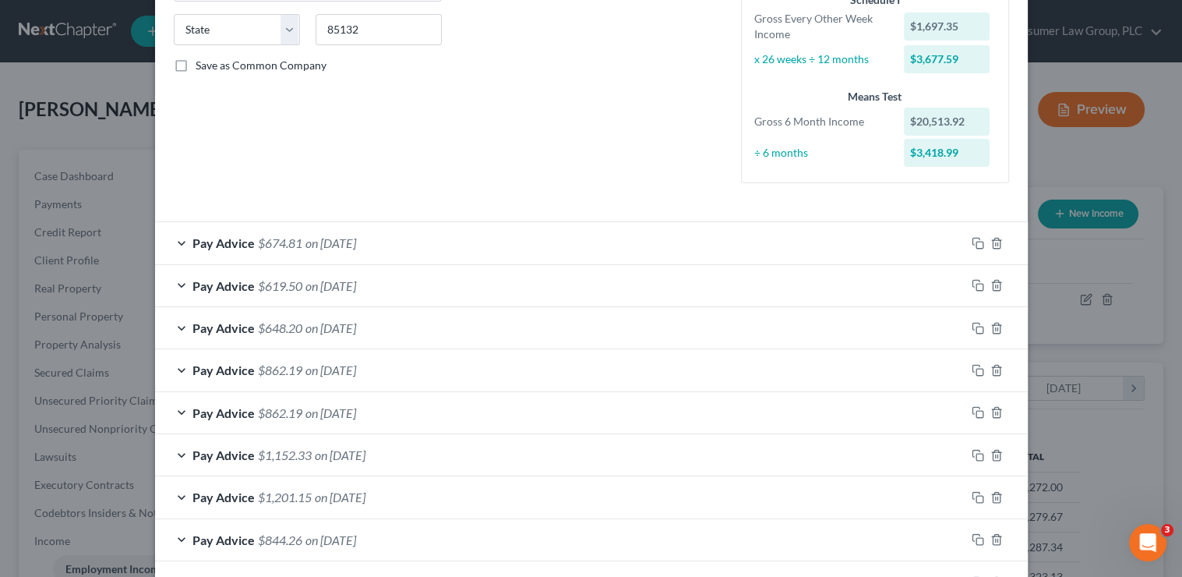
scroll to position [309, 0]
click at [976, 457] on rect "button" at bounding box center [979, 456] width 7 height 7
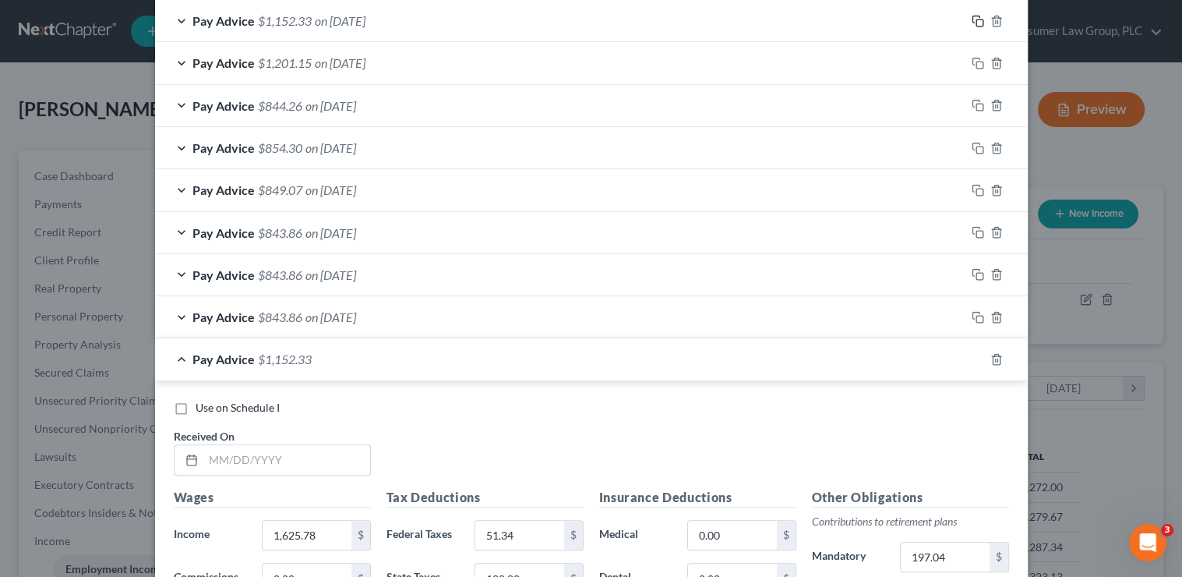
scroll to position [856, 0]
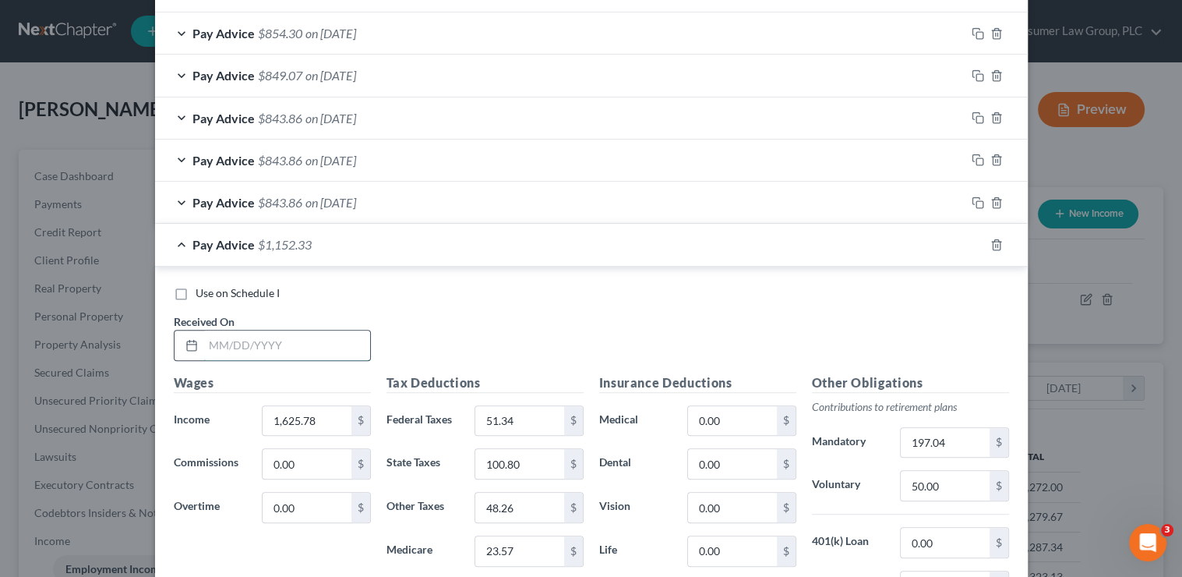
click at [228, 342] on input "text" at bounding box center [286, 345] width 167 height 30
type input "6/30/"
drag, startPoint x: 880, startPoint y: 360, endPoint x: 926, endPoint y: 323, distance: 59.3
click at [881, 357] on div "Use on Schedule I Received On * 6/30/" at bounding box center [591, 329] width 851 height 88
click at [994, 245] on icon "button" at bounding box center [996, 244] width 12 height 12
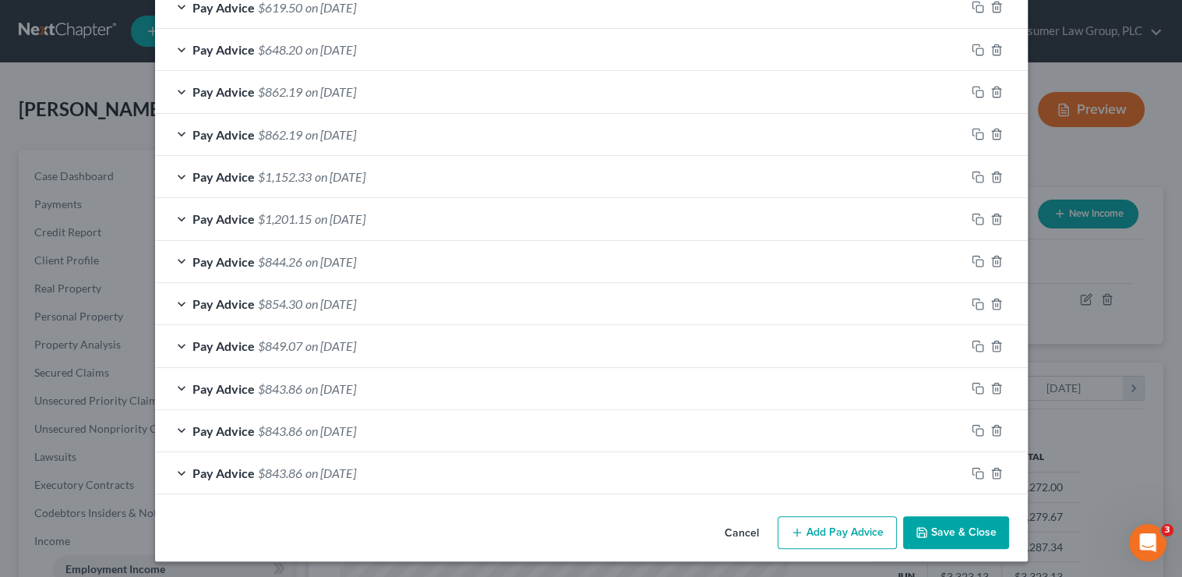
scroll to position [586, 0]
drag, startPoint x: 864, startPoint y: 536, endPoint x: 736, endPoint y: 476, distance: 141.2
click at [864, 535] on button "Add Pay Advice" at bounding box center [837, 532] width 119 height 33
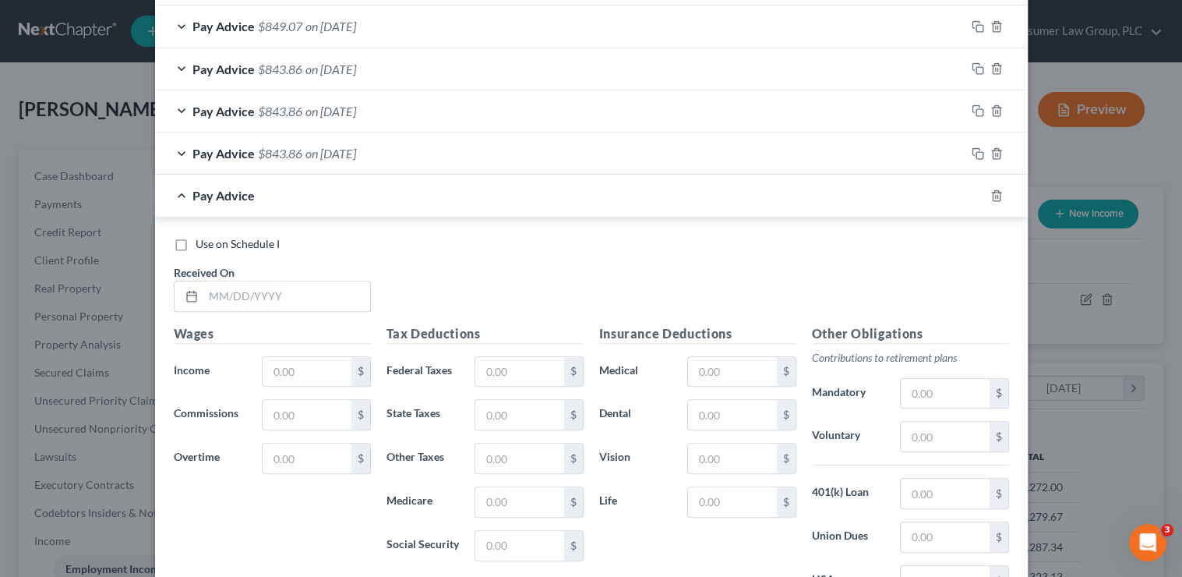
scroll to position [946, 0]
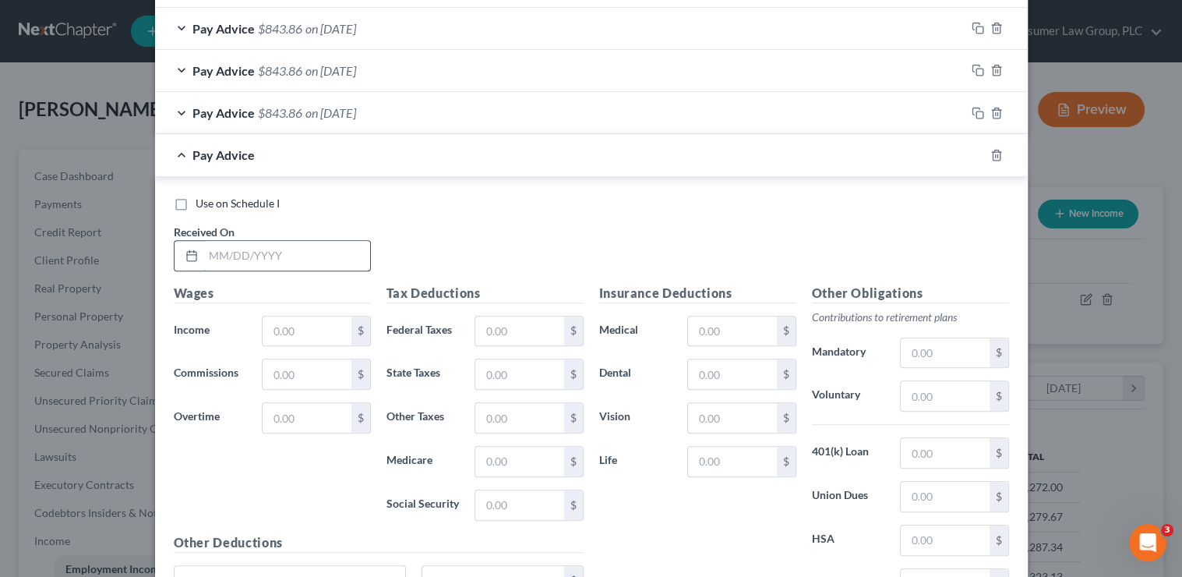
click at [343, 258] on input "text" at bounding box center [286, 256] width 167 height 30
type input "6/30/25"
type input "490.80"
type input "0"
type input "30.43"
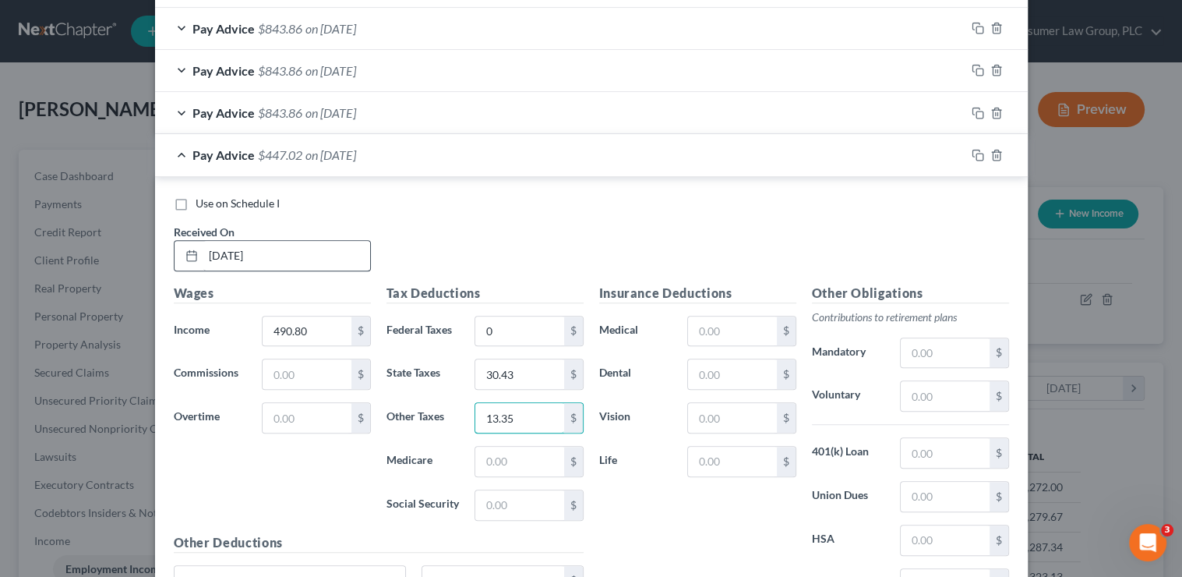
type input "13.35"
type input "7.12"
click at [946, 349] on input "text" at bounding box center [945, 353] width 88 height 30
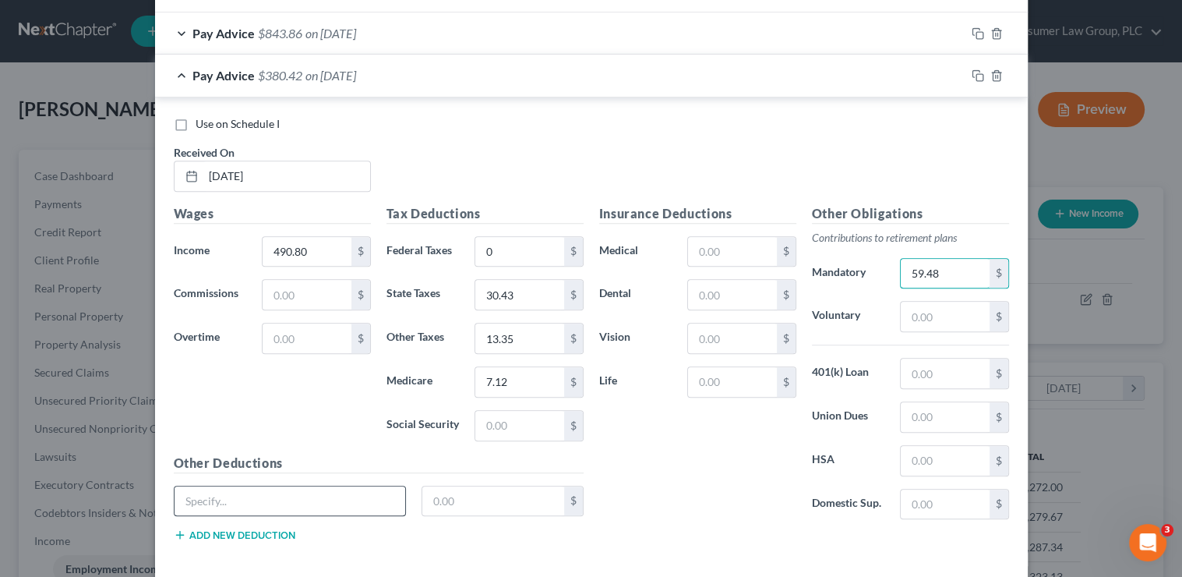
scroll to position [1033, 0]
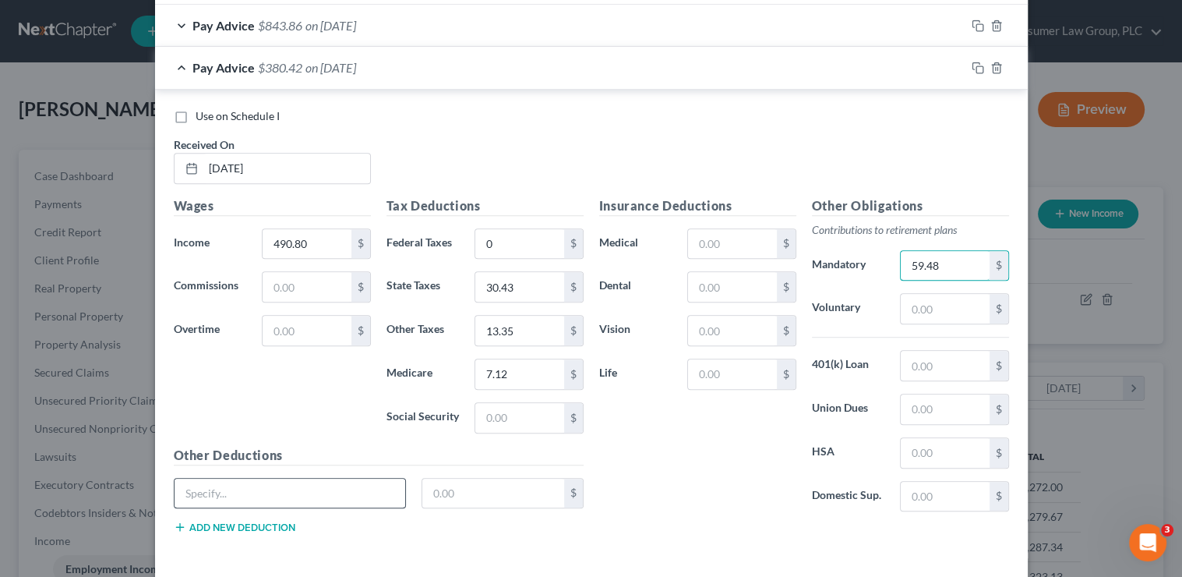
type input "59.48"
click at [313, 478] on input "text" at bounding box center [290, 493] width 231 height 30
type input "LTD"
type input "7"
type input "0.74"
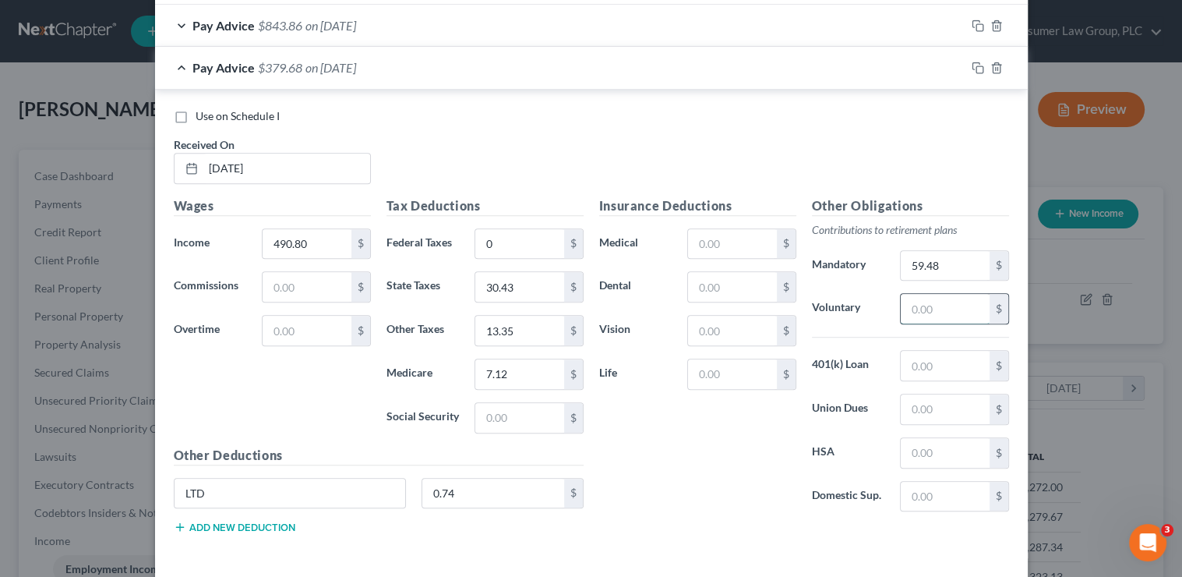
click at [905, 310] on input "text" at bounding box center [945, 309] width 88 height 30
type input "50"
click at [734, 443] on div "Insurance Deductions Medical $ Dental $ Vision $ Life $" at bounding box center [697, 360] width 213 height 328
click at [944, 305] on input "50" at bounding box center [945, 309] width 88 height 30
click at [726, 473] on div "Insurance Deductions Medical $ Dental $ Vision $ Life $" at bounding box center [697, 360] width 213 height 328
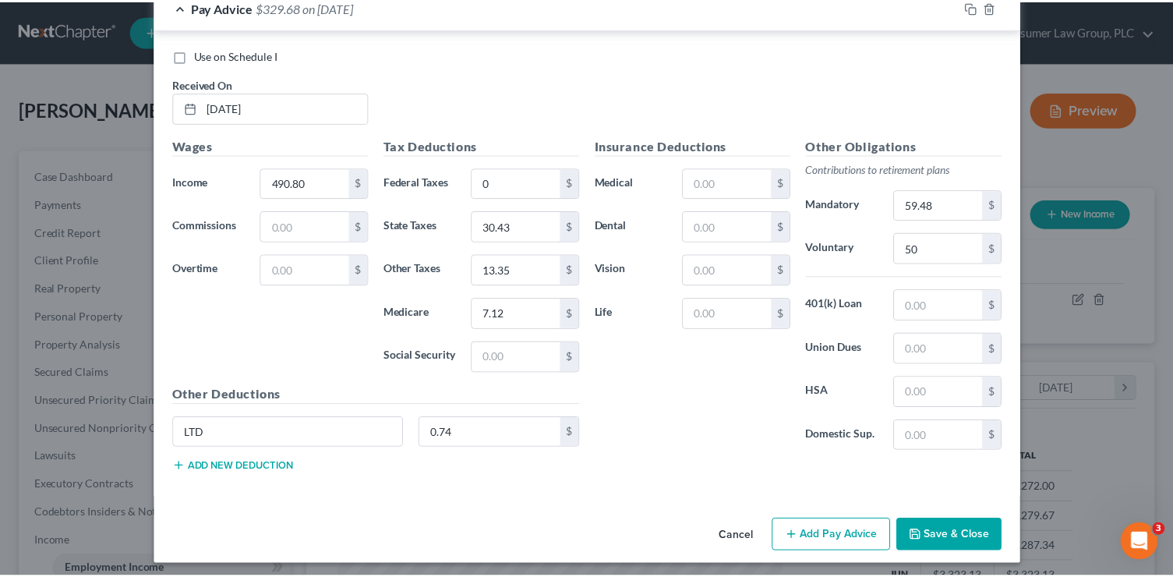
scroll to position [1095, 0]
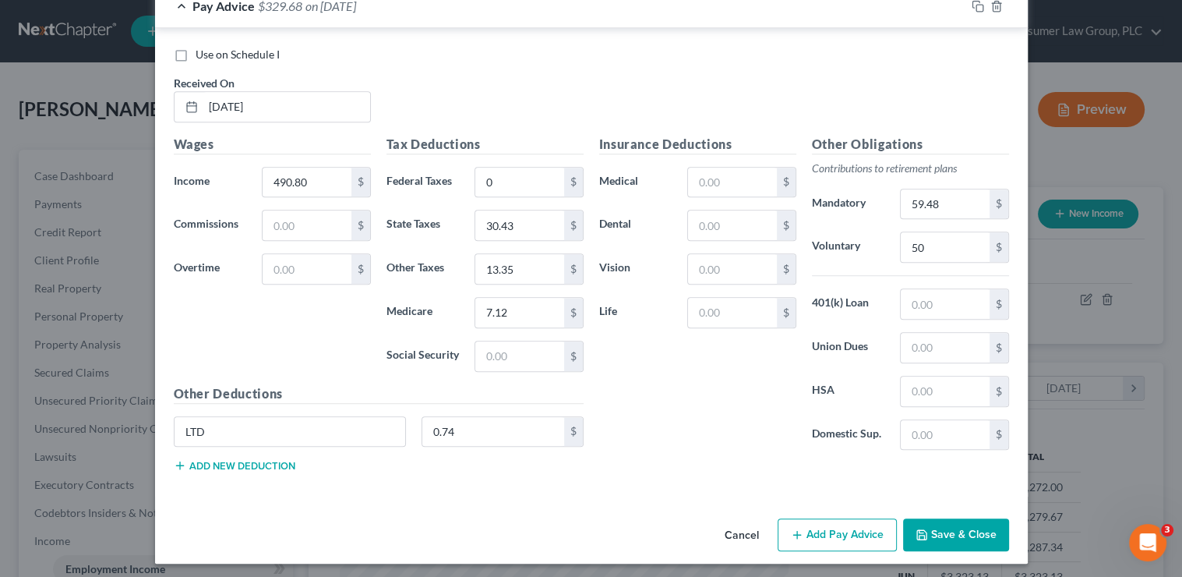
click at [948, 537] on button "Save & Close" at bounding box center [956, 534] width 106 height 33
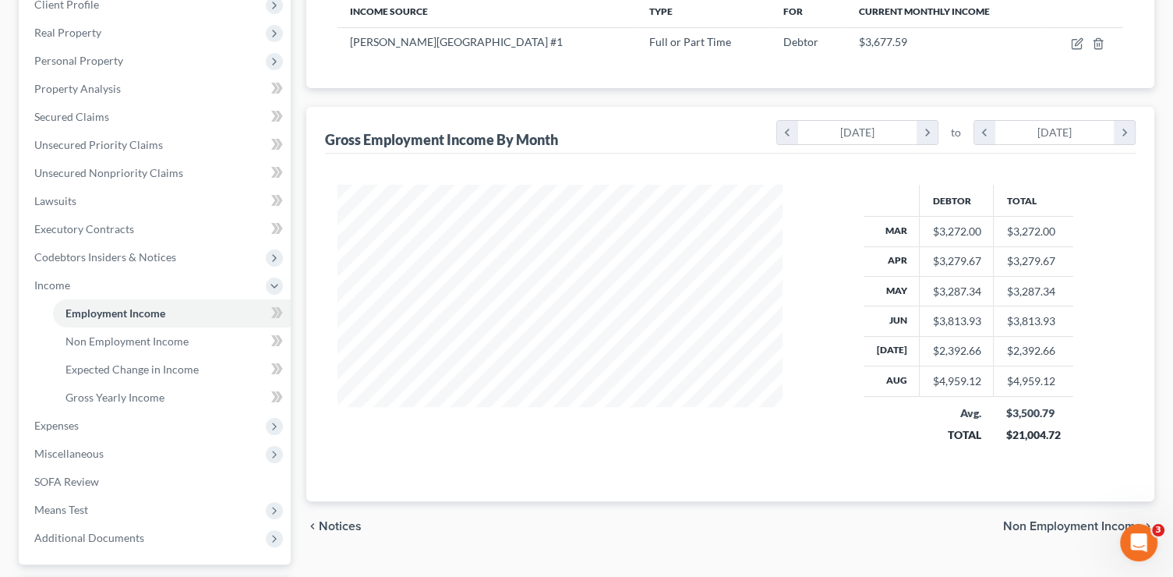
scroll to position [390, 0]
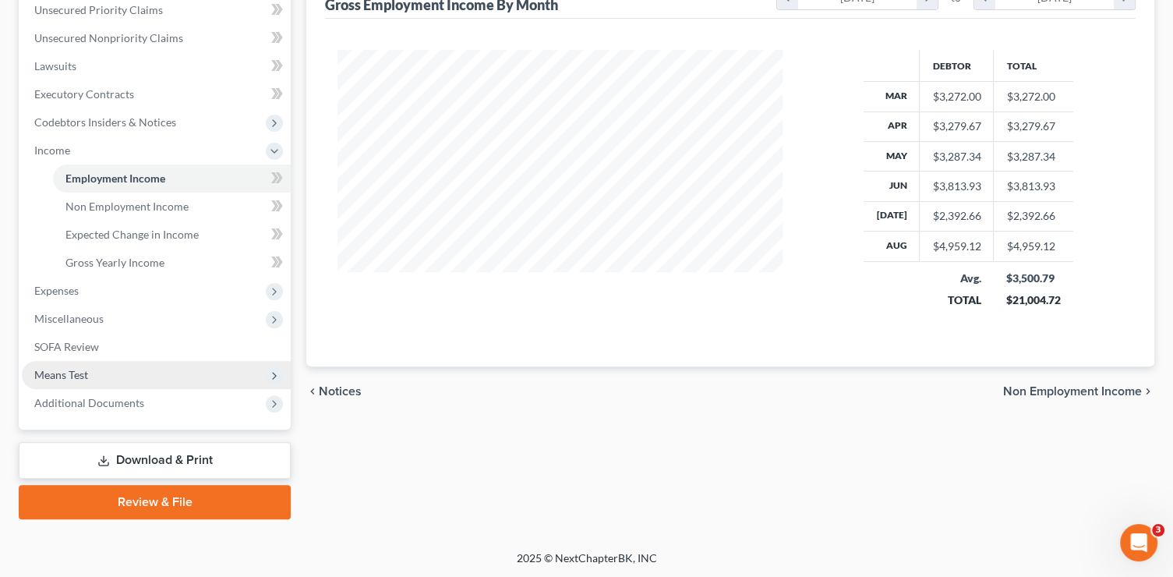
click at [77, 372] on span "Means Test" at bounding box center [61, 374] width 54 height 13
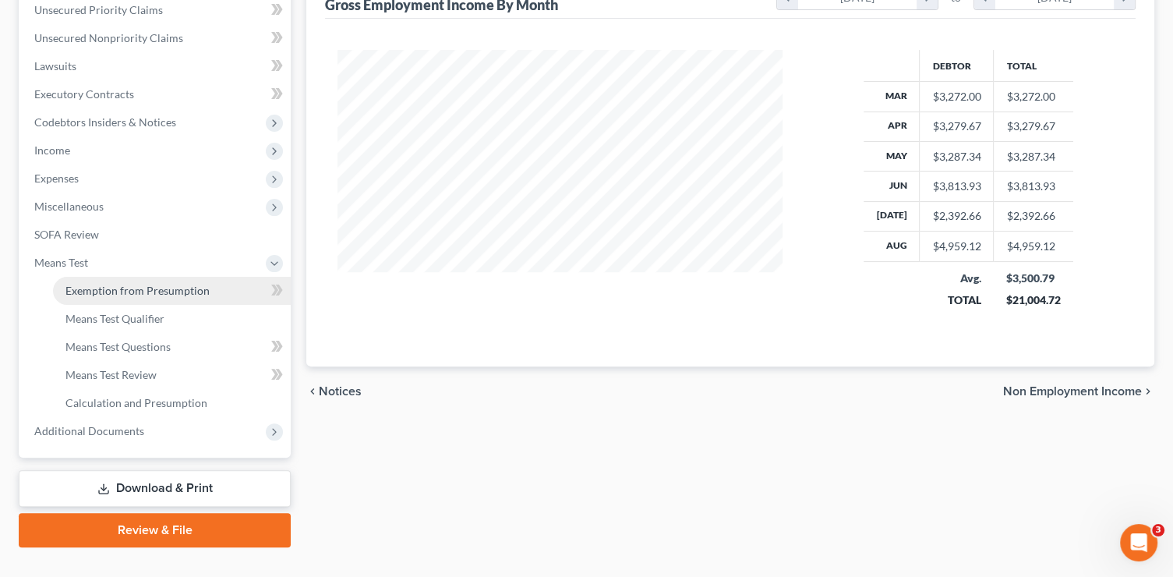
click at [228, 298] on link "Exemption from Presumption" at bounding box center [172, 291] width 238 height 28
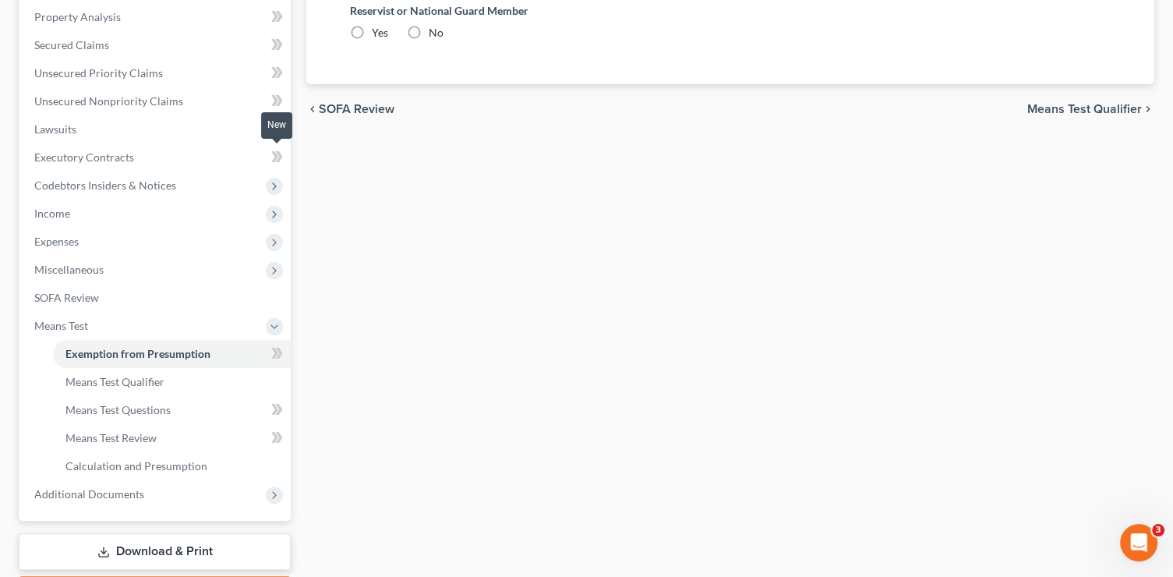
scroll to position [21, 0]
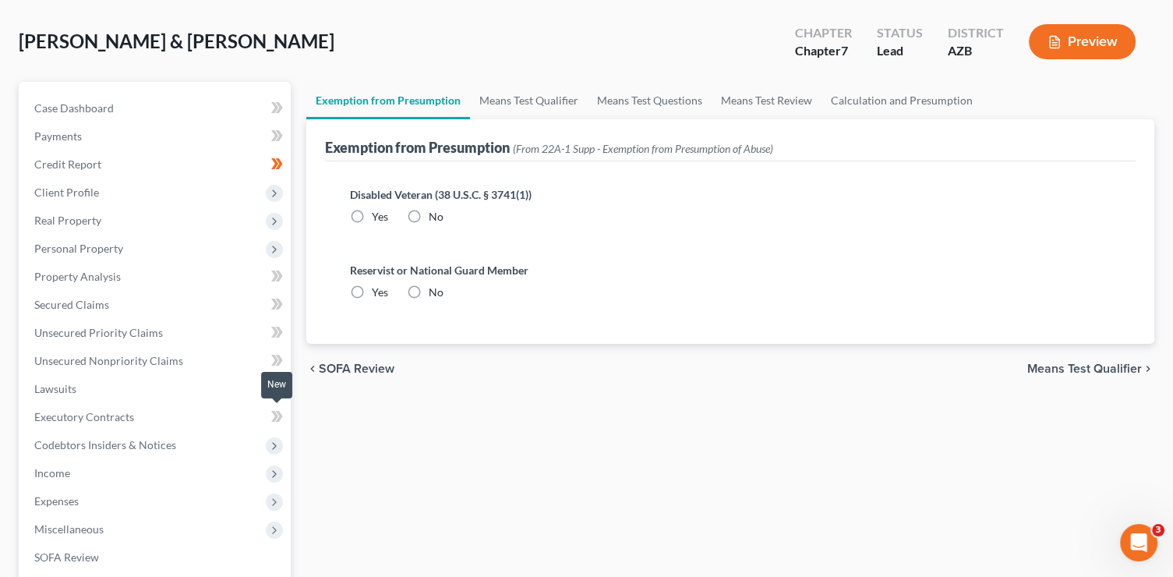
radio input "true"
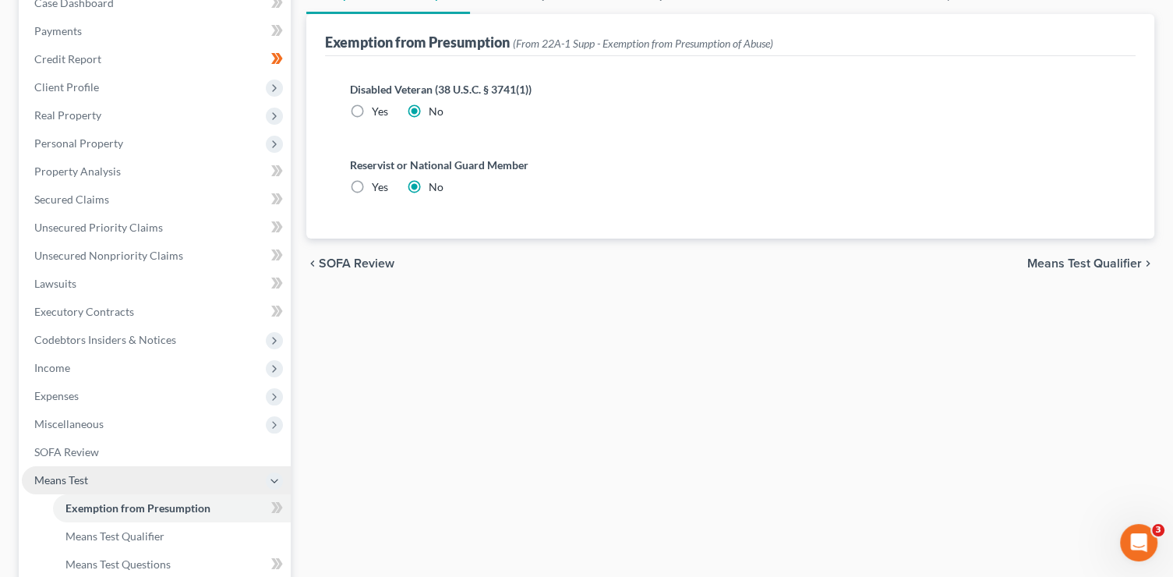
scroll to position [201, 0]
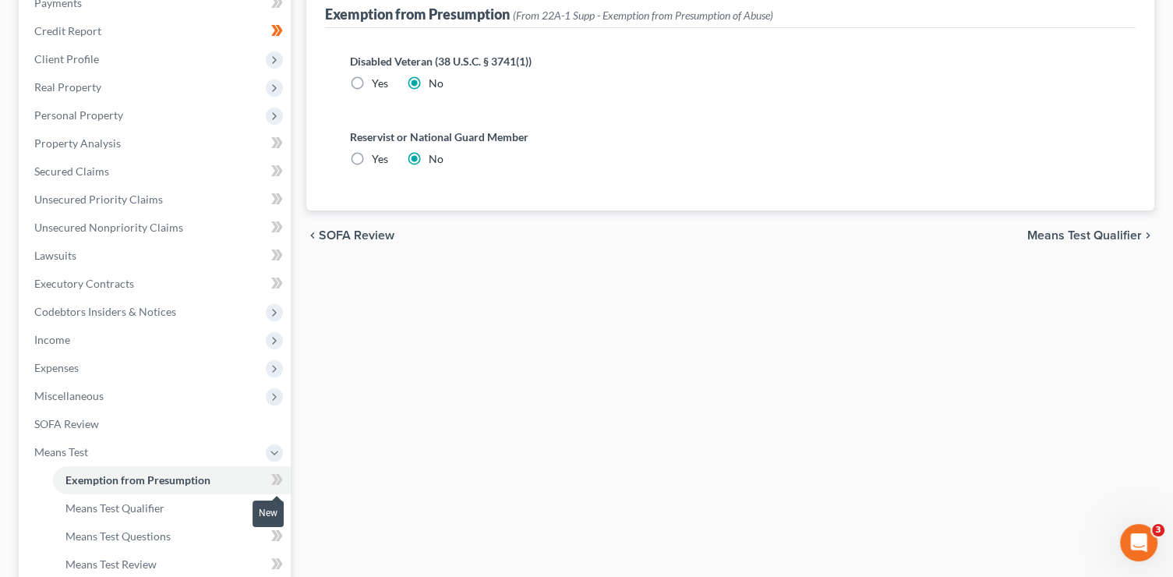
click at [283, 479] on icon at bounding box center [277, 479] width 12 height 19
click at [283, 479] on span at bounding box center [276, 481] width 27 height 23
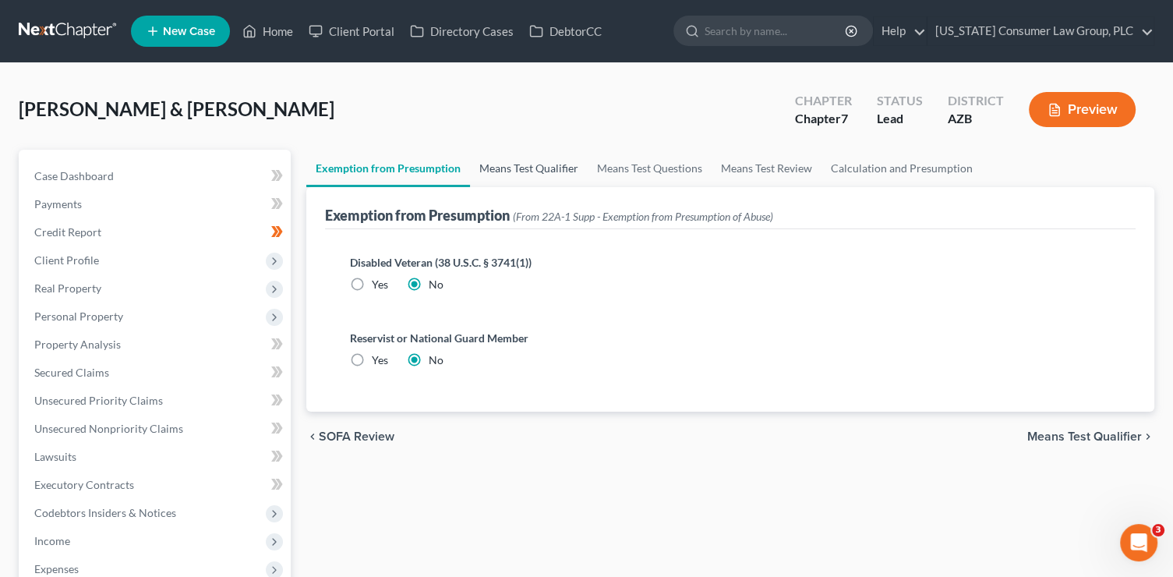
click at [518, 178] on link "Means Test Qualifier" at bounding box center [529, 168] width 118 height 37
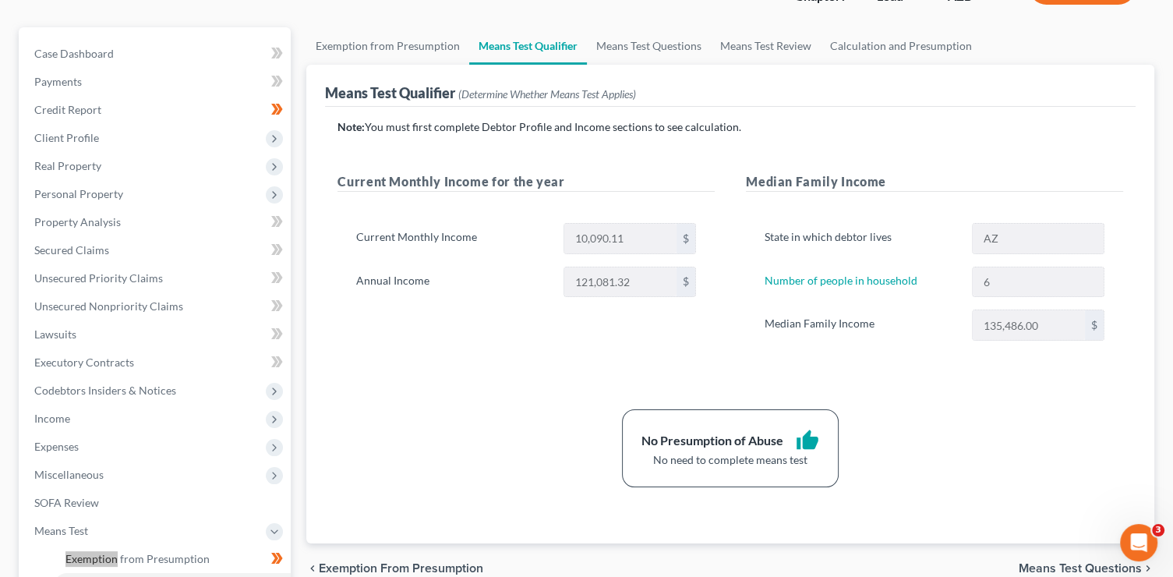
scroll to position [143, 0]
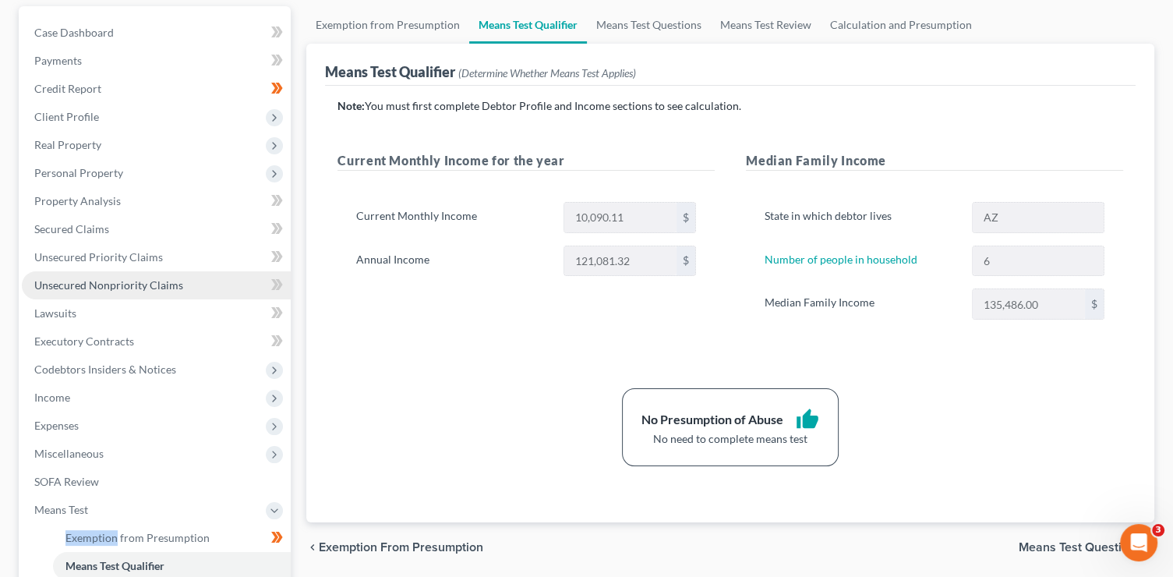
click at [139, 278] on span "Unsecured Nonpriority Claims" at bounding box center [108, 284] width 149 height 13
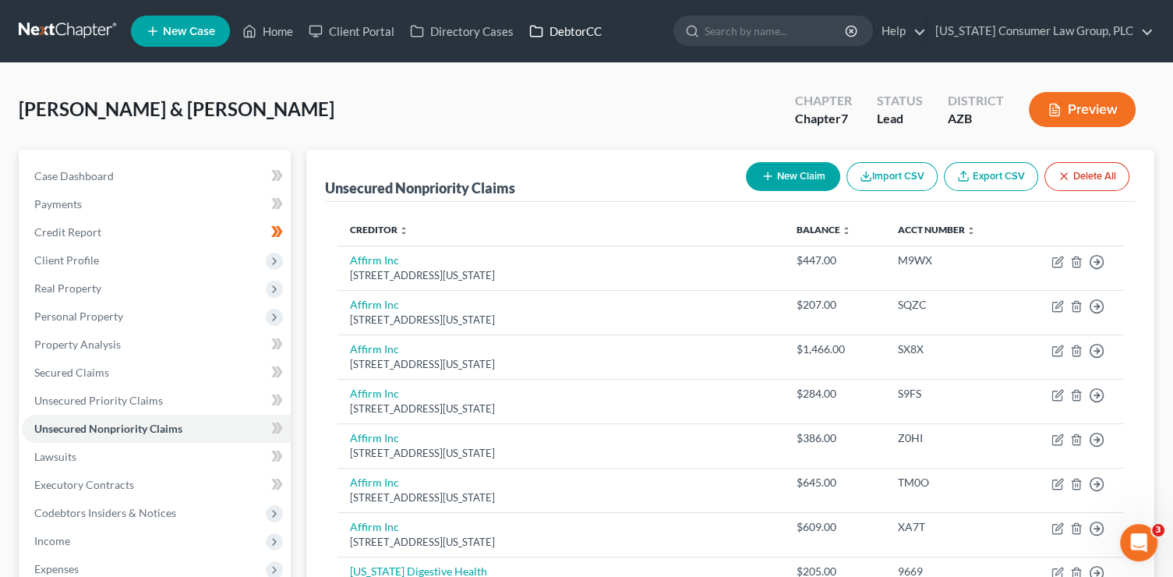
click at [556, 30] on link "DebtorCC" at bounding box center [565, 31] width 88 height 28
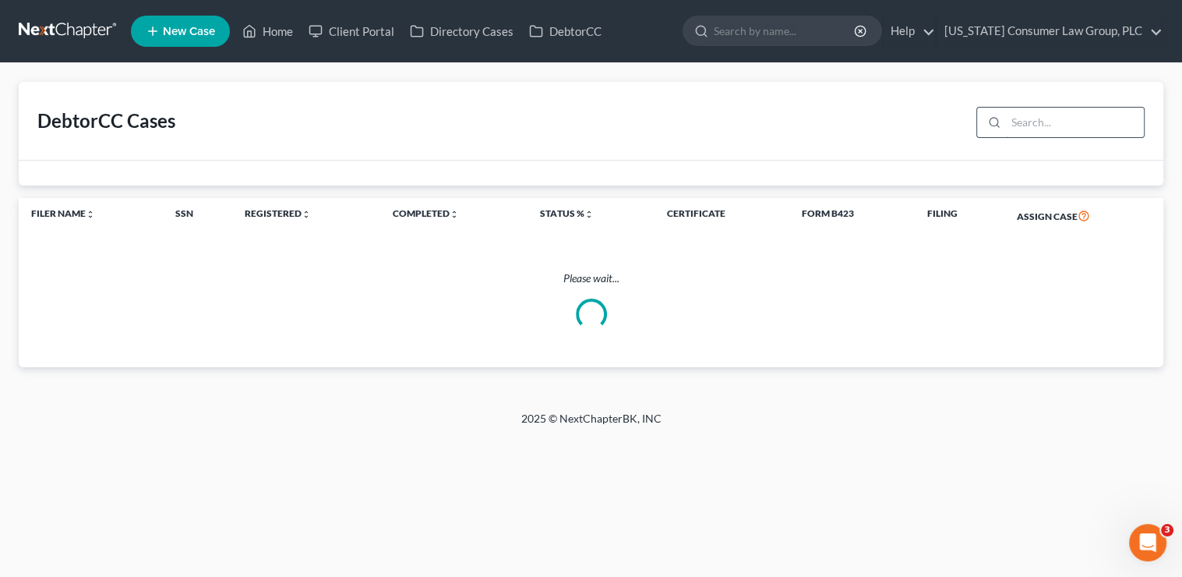
click at [1022, 119] on input "search" at bounding box center [1075, 123] width 138 height 30
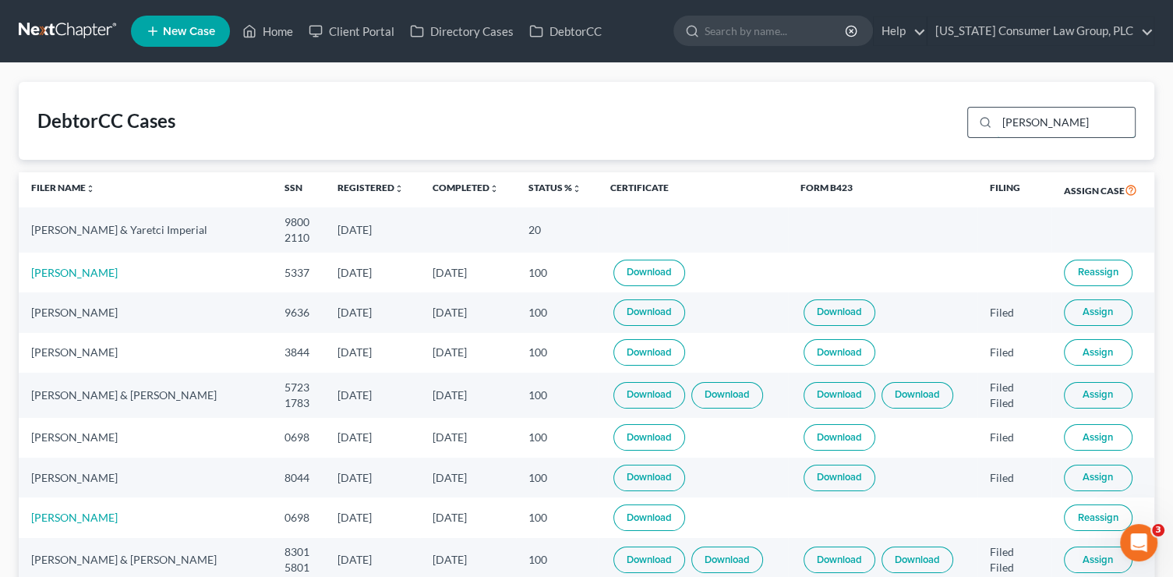
type input "bock"
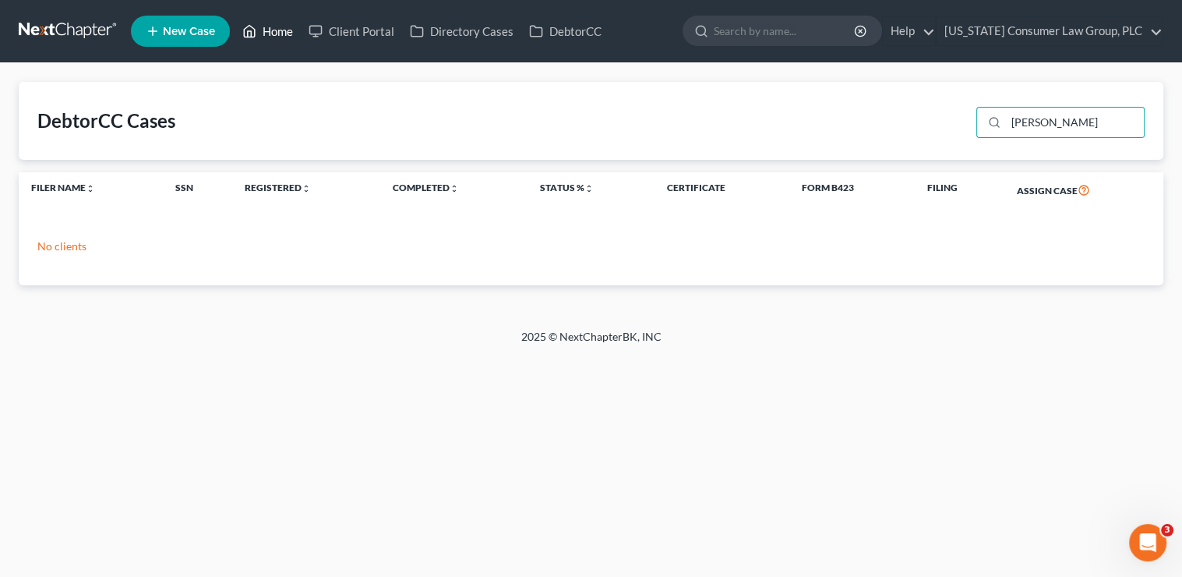
click at [296, 31] on link "Home" at bounding box center [268, 31] width 66 height 28
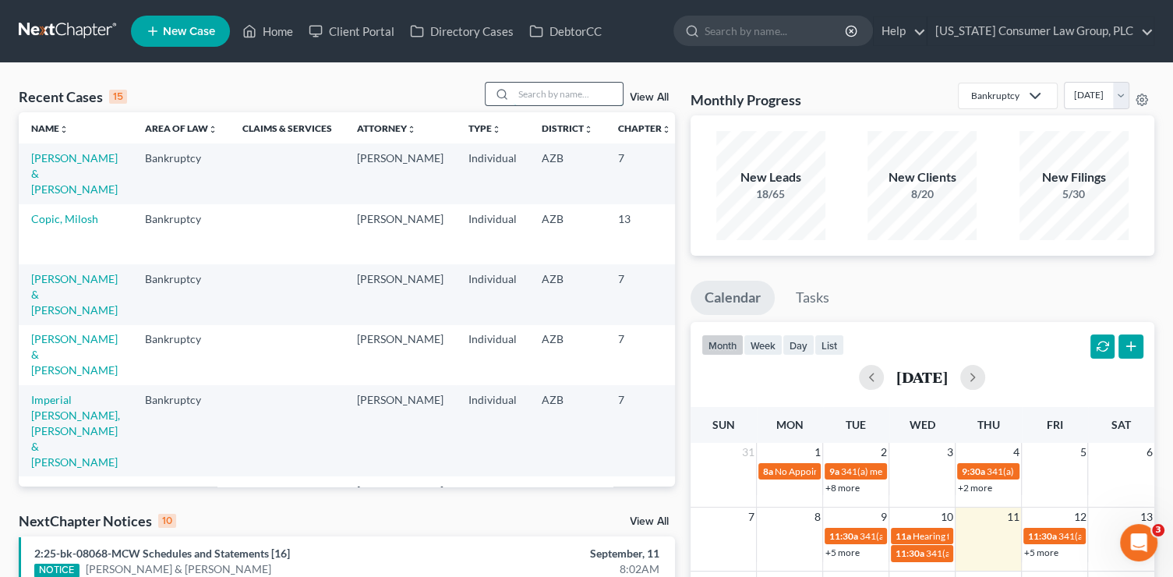
click at [527, 92] on input "search" at bounding box center [568, 94] width 109 height 23
type input "bock"
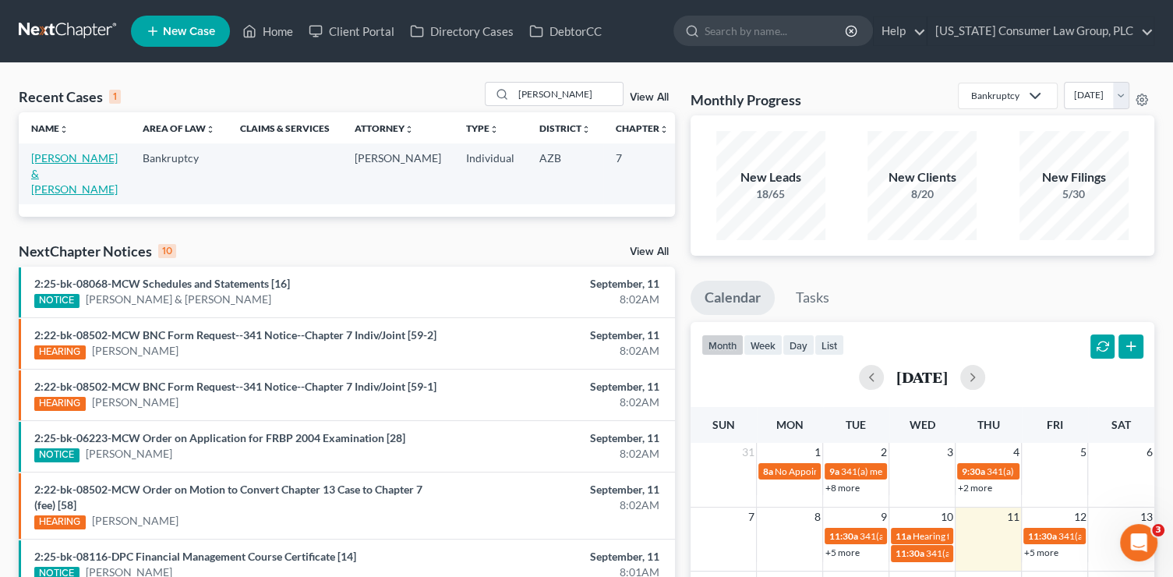
click at [38, 182] on link "[PERSON_NAME] & [PERSON_NAME]" at bounding box center [74, 173] width 87 height 44
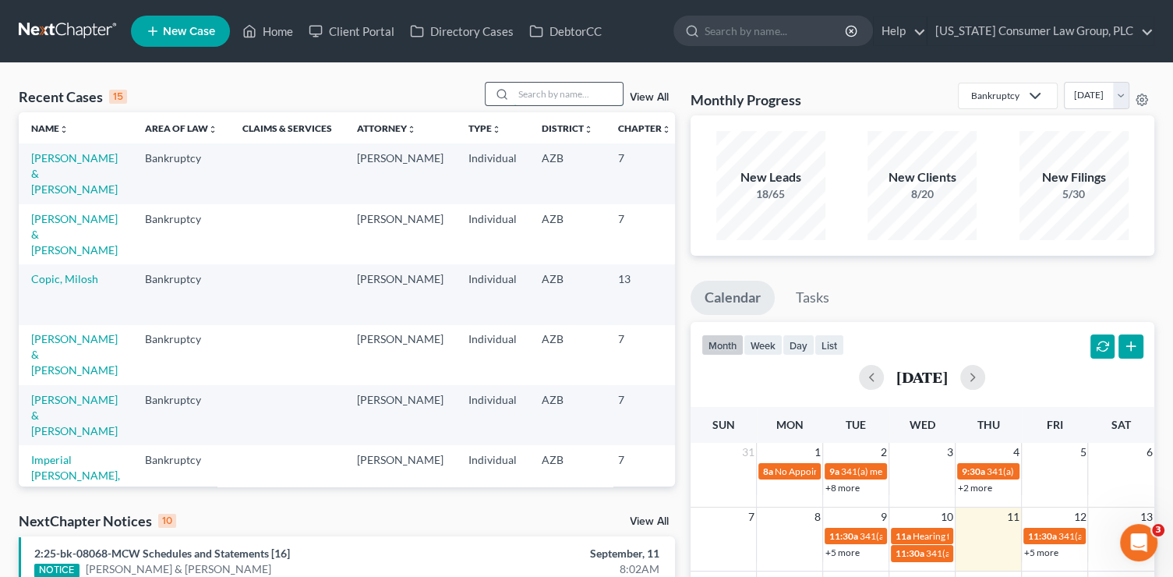
click at [571, 92] on input "search" at bounding box center [568, 94] width 109 height 23
type input "imperial"
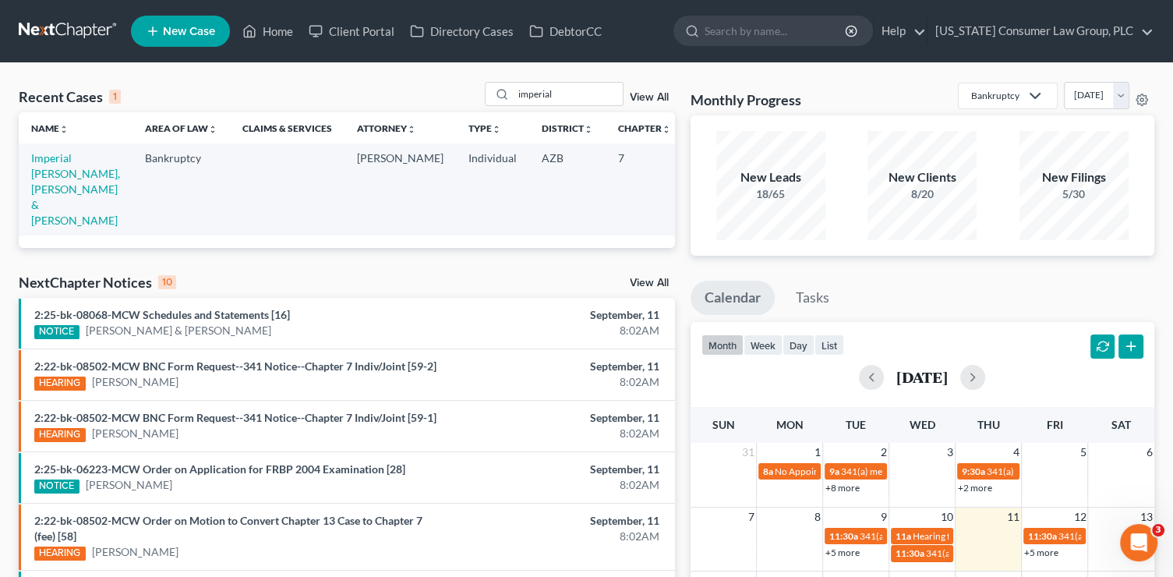
click at [23, 192] on td "Imperial [PERSON_NAME], [PERSON_NAME] & [PERSON_NAME]" at bounding box center [76, 188] width 114 height 91
click at [57, 203] on link "Imperial [PERSON_NAME], [PERSON_NAME] & [PERSON_NAME]" at bounding box center [75, 189] width 89 height 76
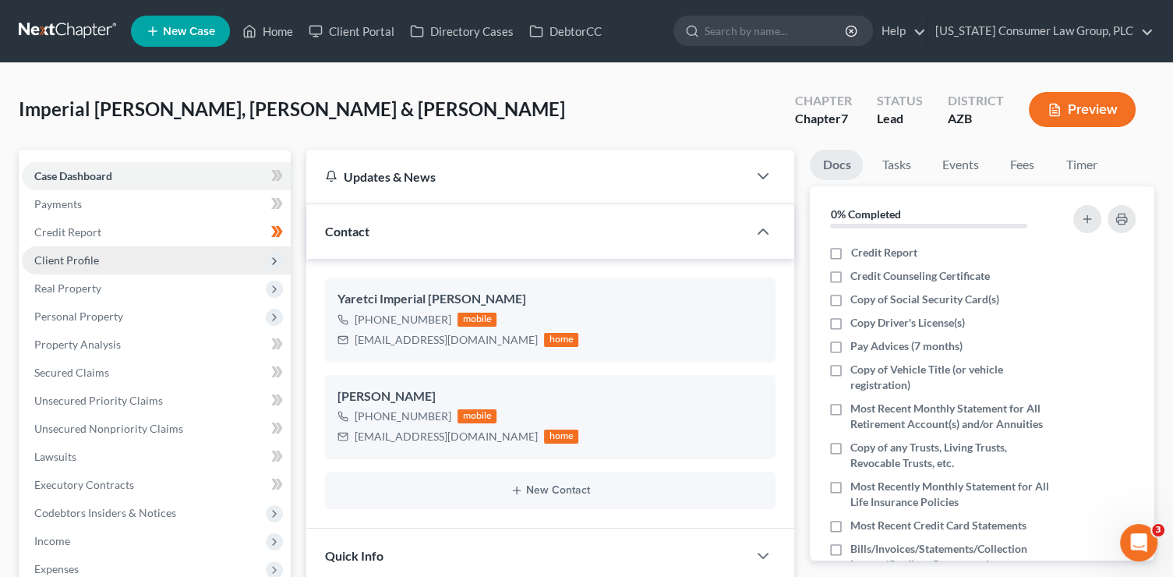
scroll to position [177, 0]
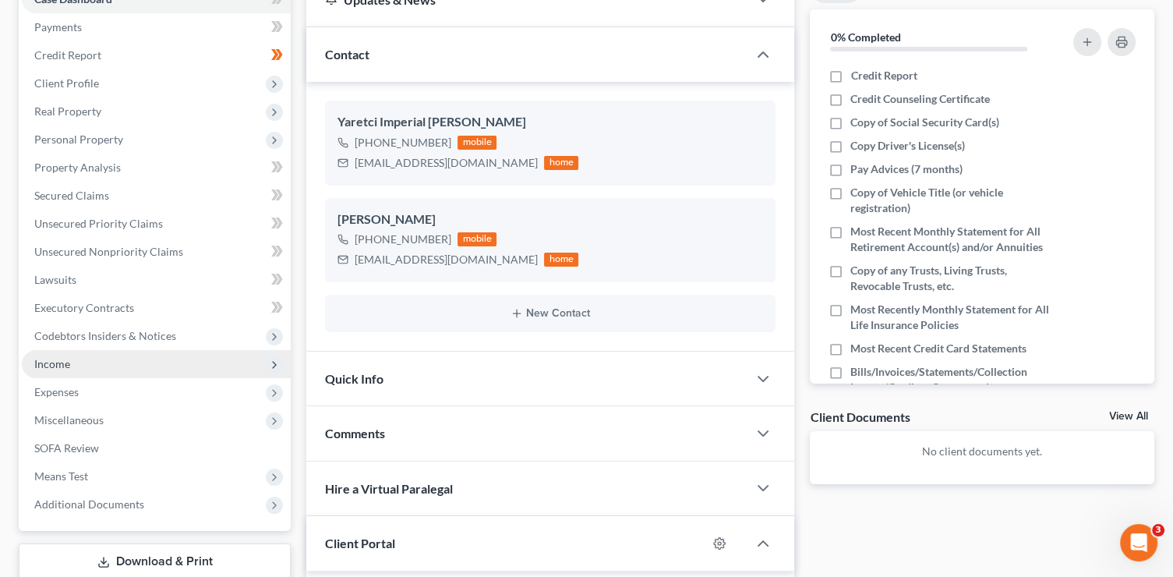
click at [69, 358] on span "Income" at bounding box center [52, 363] width 36 height 13
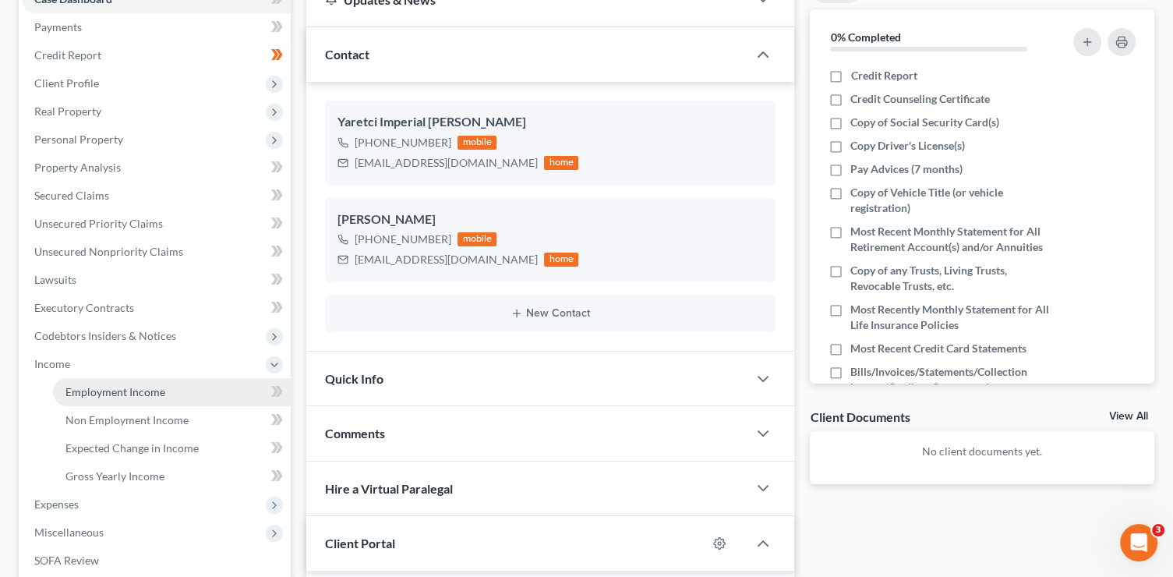
click at [111, 385] on span "Employment Income" at bounding box center [115, 391] width 100 height 13
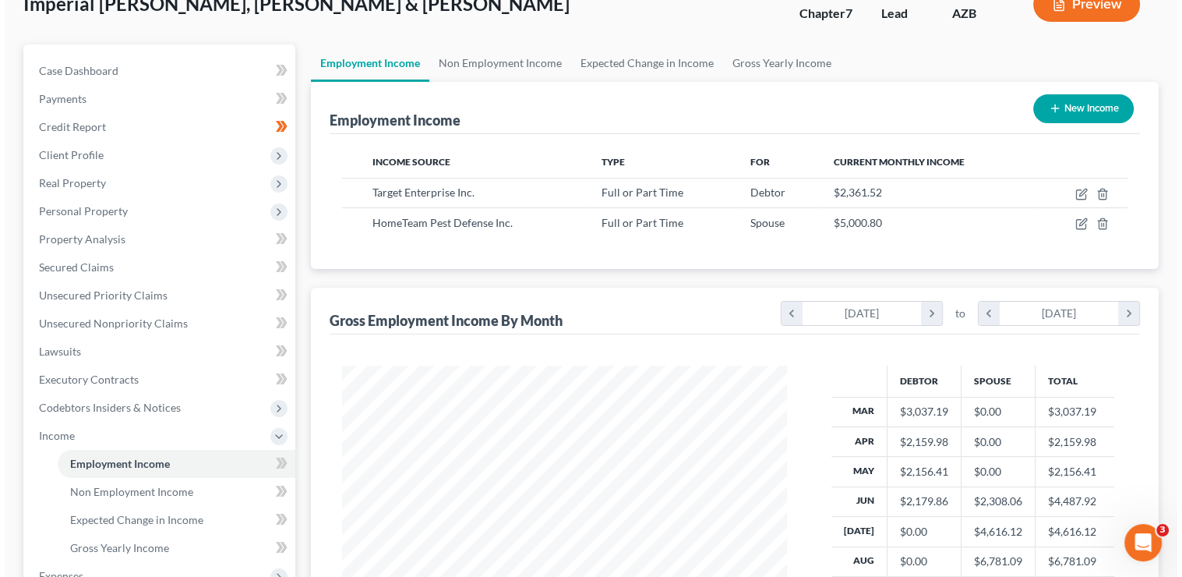
scroll to position [90, 0]
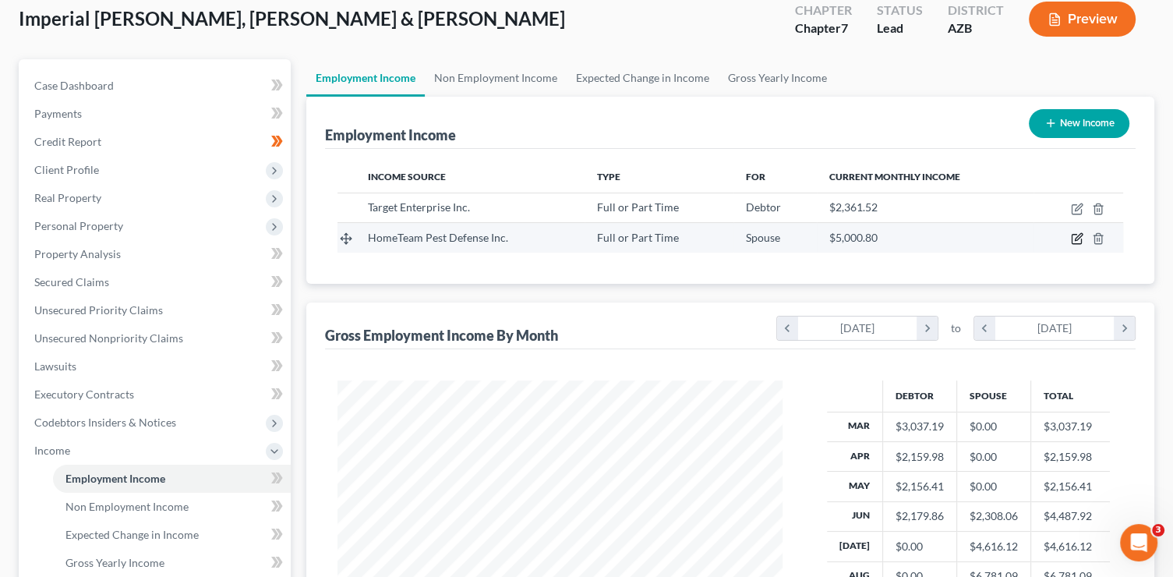
click at [1073, 239] on icon "button" at bounding box center [1077, 238] width 12 height 12
select select "0"
select select "10"
select select "2"
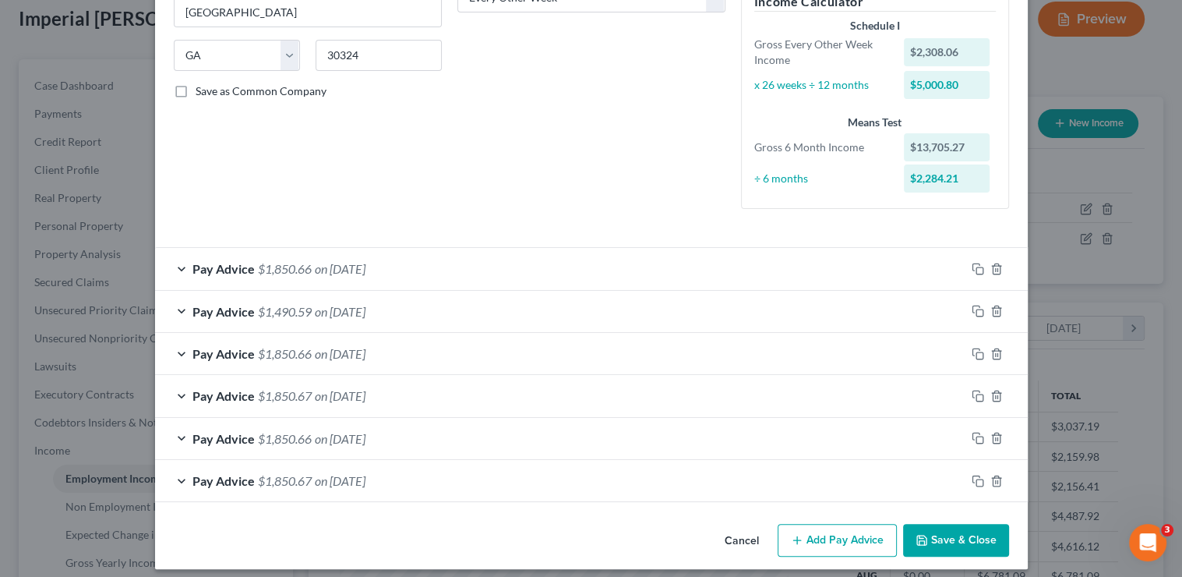
scroll to position [291, 0]
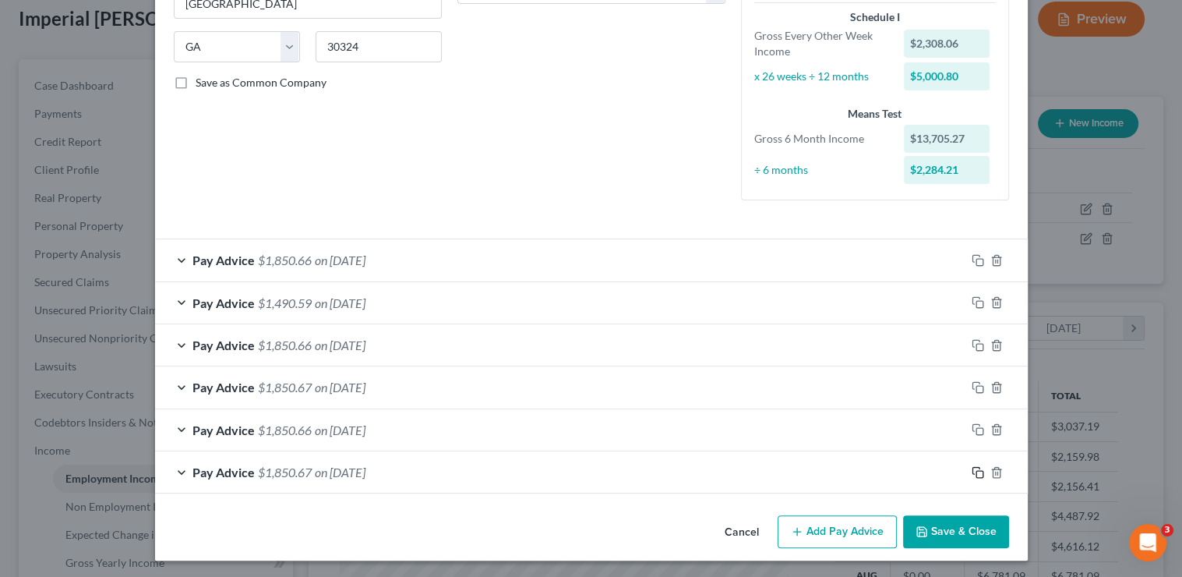
click at [976, 471] on rect "button" at bounding box center [979, 474] width 7 height 7
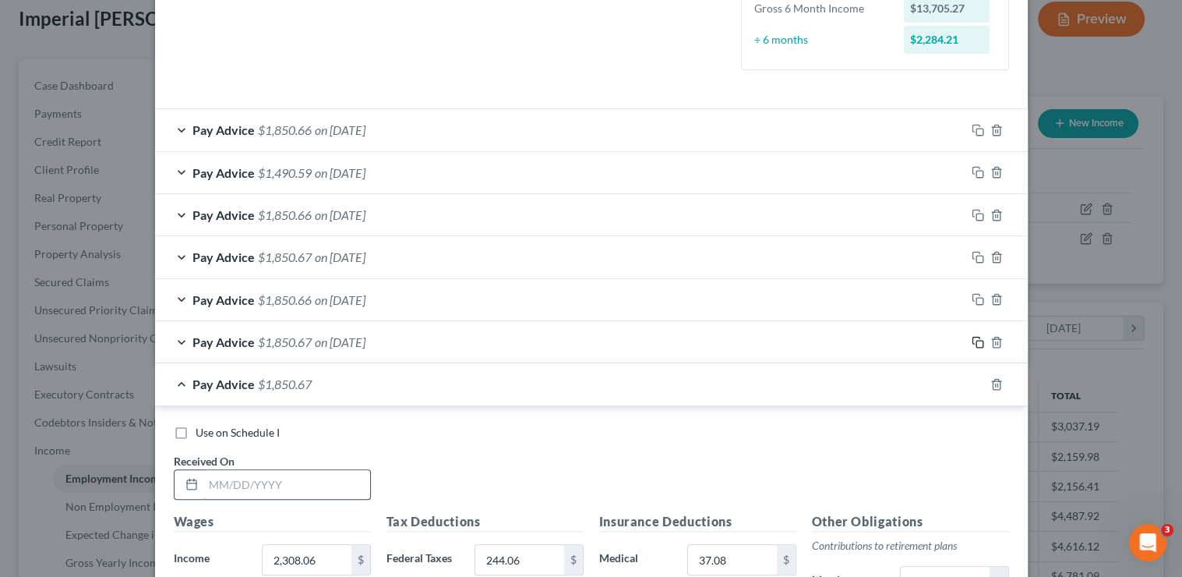
scroll to position [468, 0]
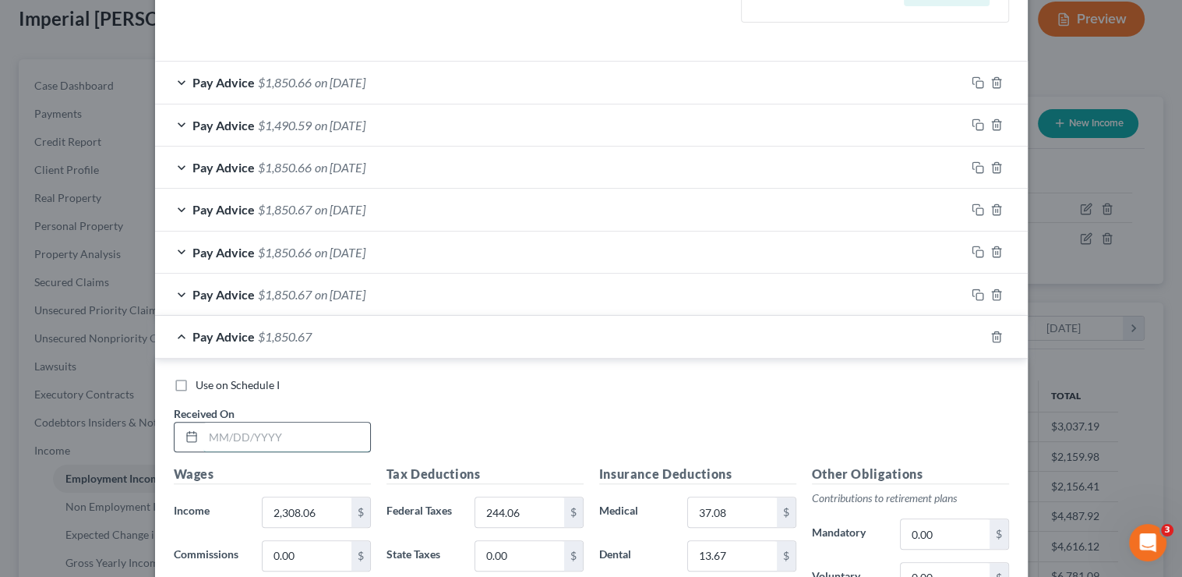
click at [238, 439] on input "text" at bounding box center [286, 437] width 167 height 30
type input "7"
type input "4/4/25"
click at [326, 302] on div "Pay Advice $1,850.67 on 06/27/2025" at bounding box center [560, 294] width 810 height 41
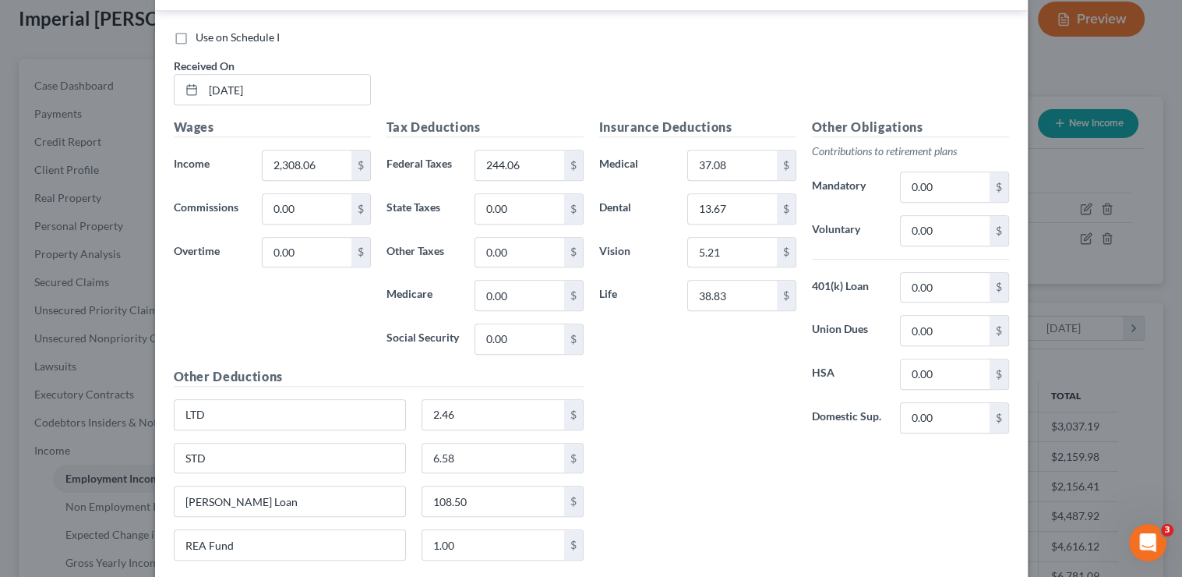
scroll to position [775, 0]
click at [936, 278] on input "0.00" at bounding box center [945, 285] width 88 height 30
type input "108.50"
drag, startPoint x: 124, startPoint y: 478, endPoint x: 72, endPoint y: 468, distance: 53.3
click at [76, 472] on div "Edit Income Source × Employment Type * Select Full or Part Time Employment Self…" at bounding box center [591, 288] width 1182 height 577
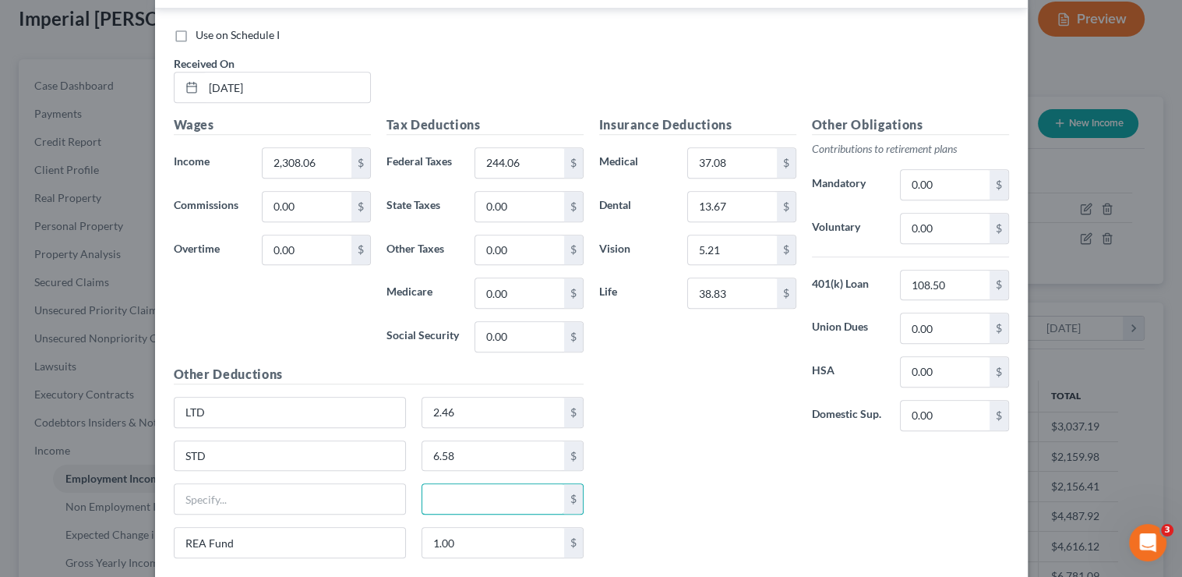
type input "0"
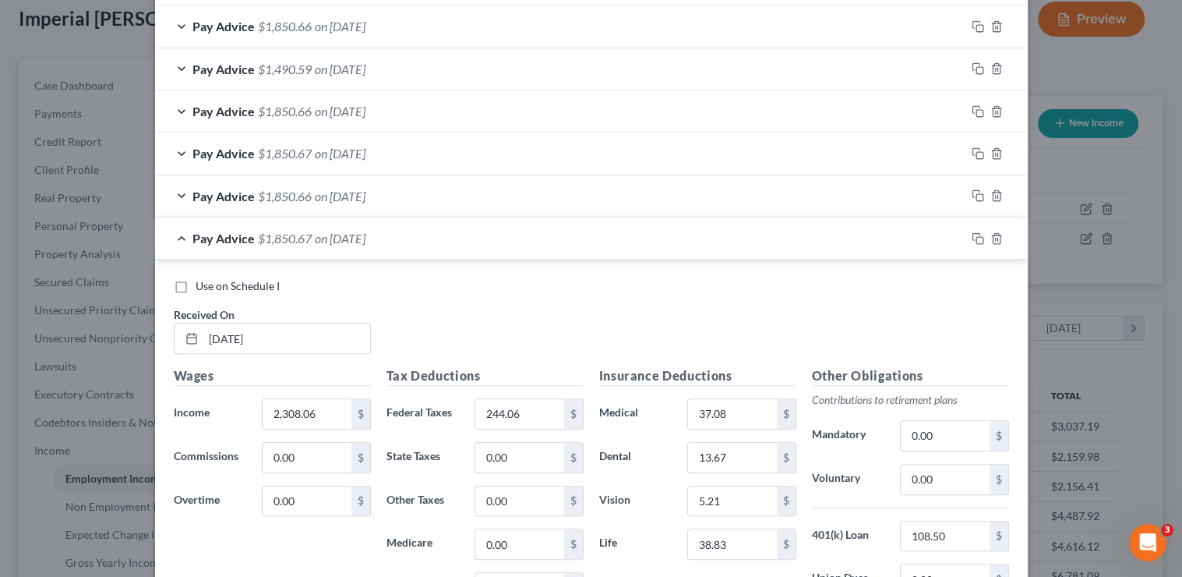
scroll to position [320, 0]
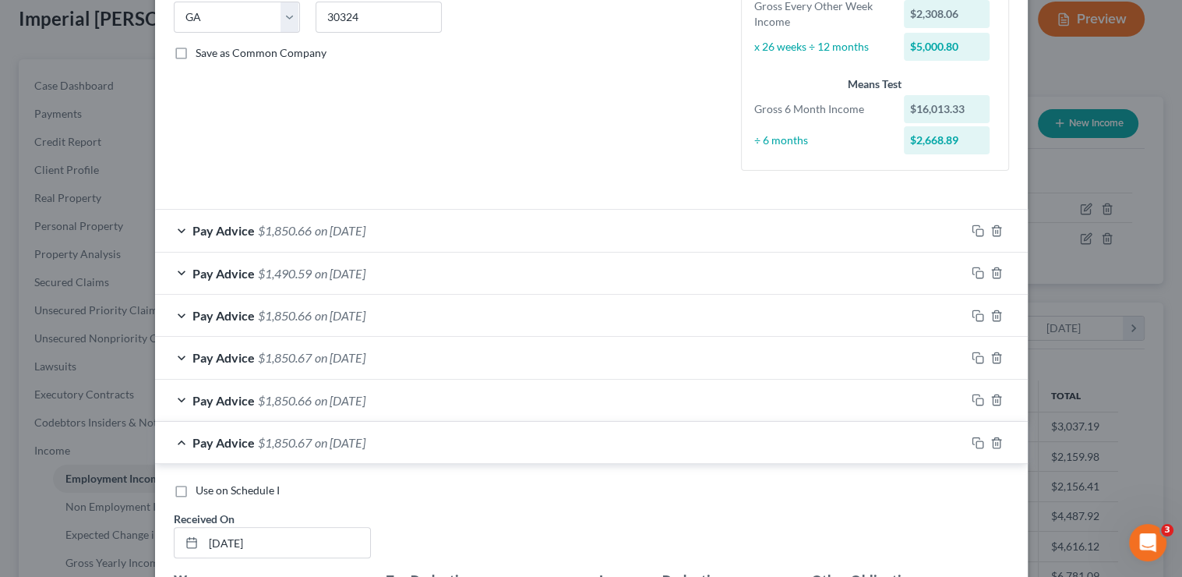
click at [493, 223] on div "Pay Advice $1,850.66 on 08/22/2025" at bounding box center [560, 230] width 810 height 41
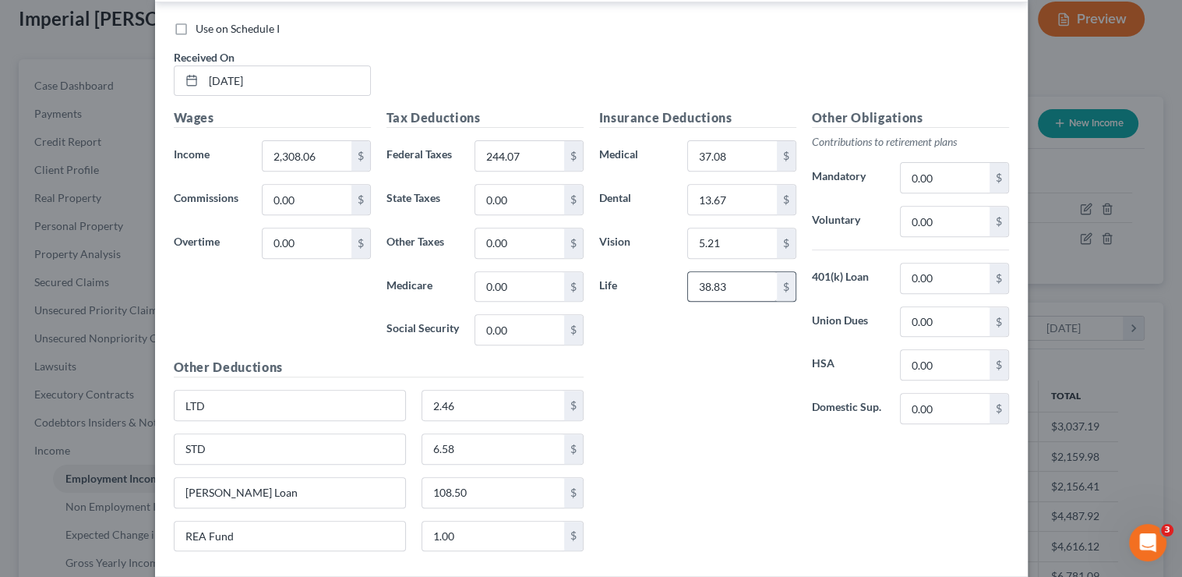
scroll to position [582, 0]
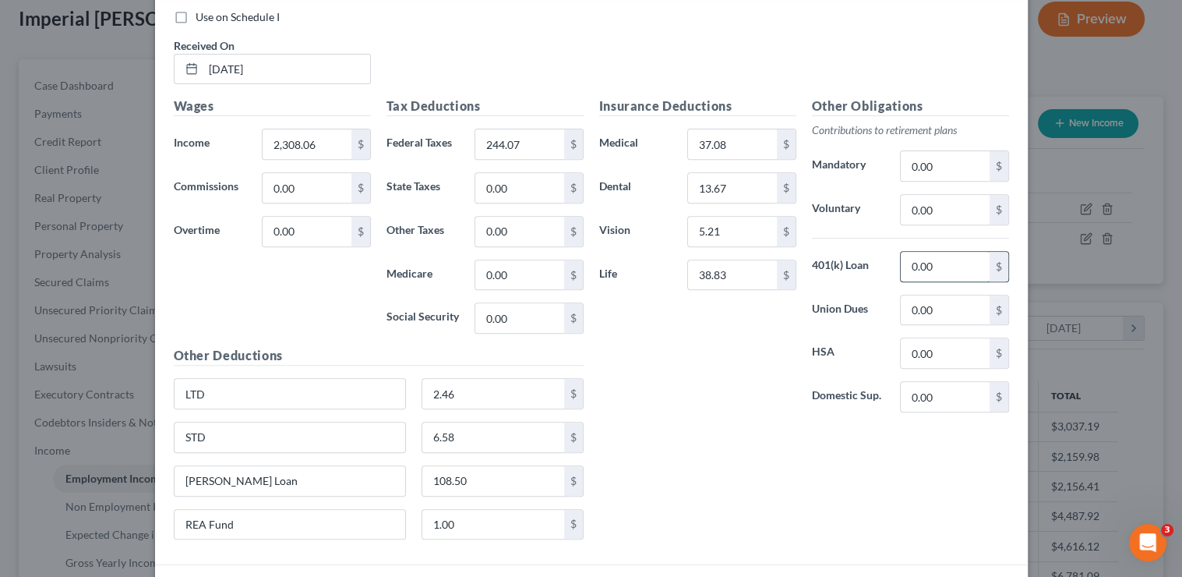
click at [930, 263] on input "0.00" at bounding box center [945, 267] width 88 height 30
type input "108.50"
click at [346, 477] on input "Rollins Loan" at bounding box center [290, 481] width 231 height 30
type input "R"
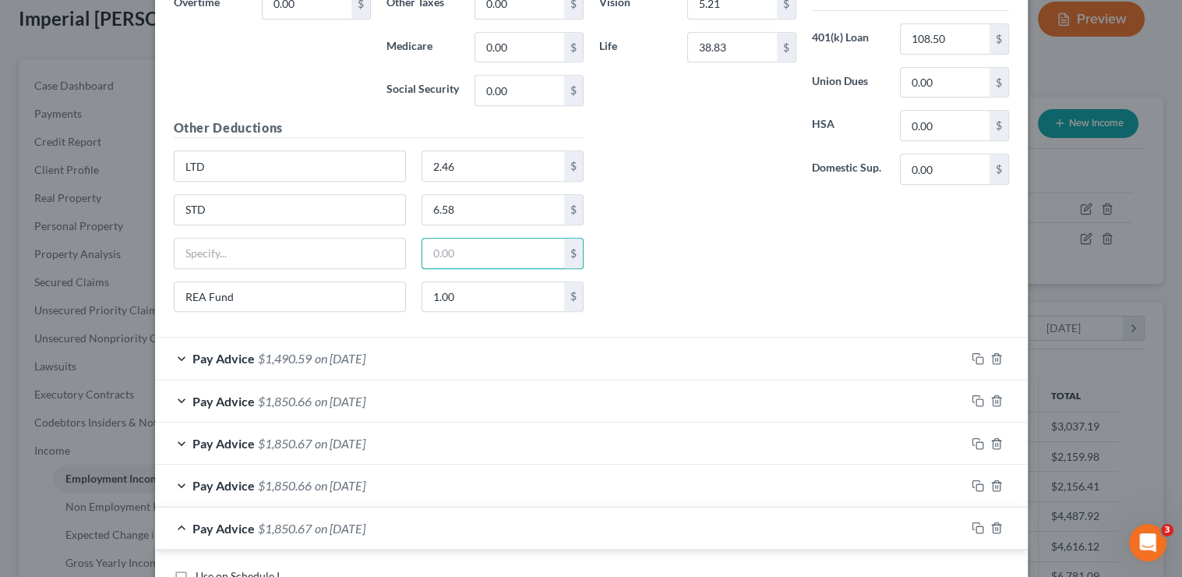
scroll to position [812, 0]
click at [328, 355] on span "on 08/15/2025" at bounding box center [340, 355] width 51 height 15
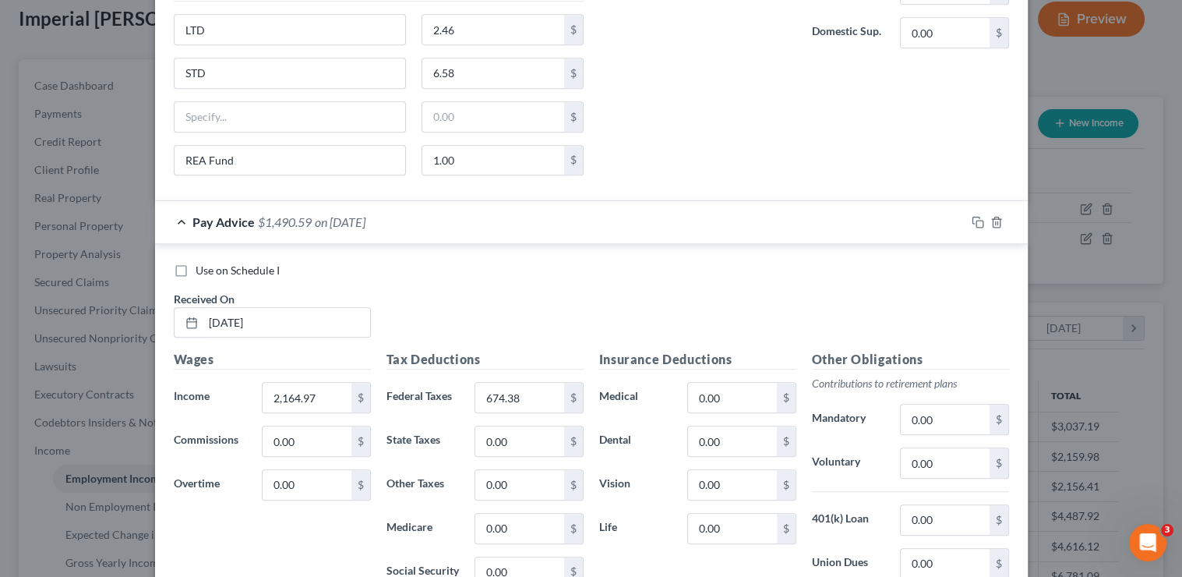
scroll to position [995, 0]
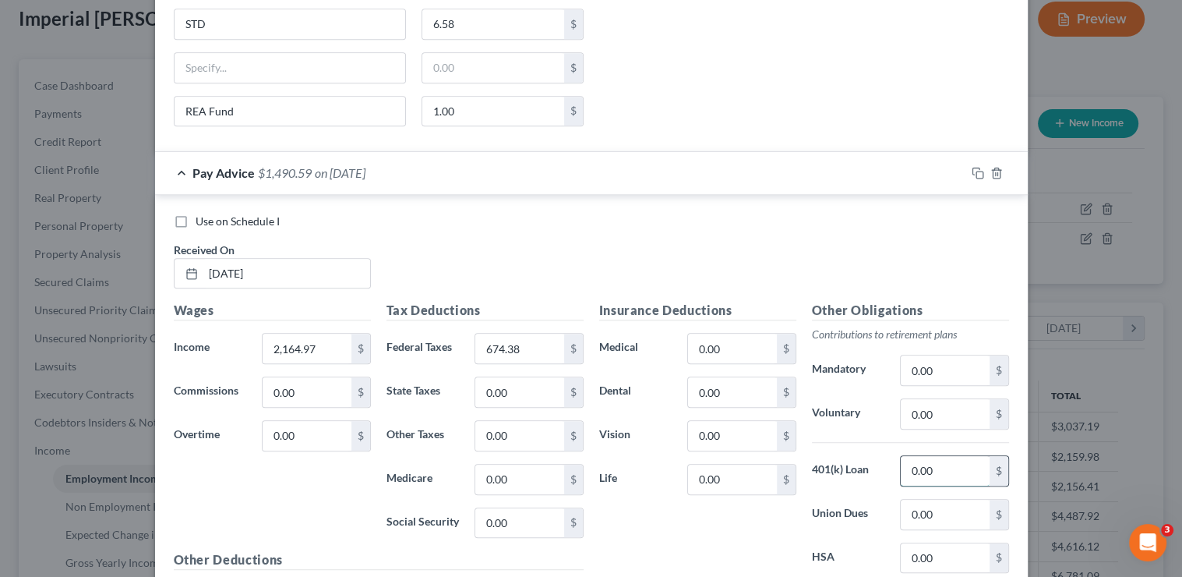
click at [930, 475] on input "0.00" at bounding box center [945, 471] width 88 height 30
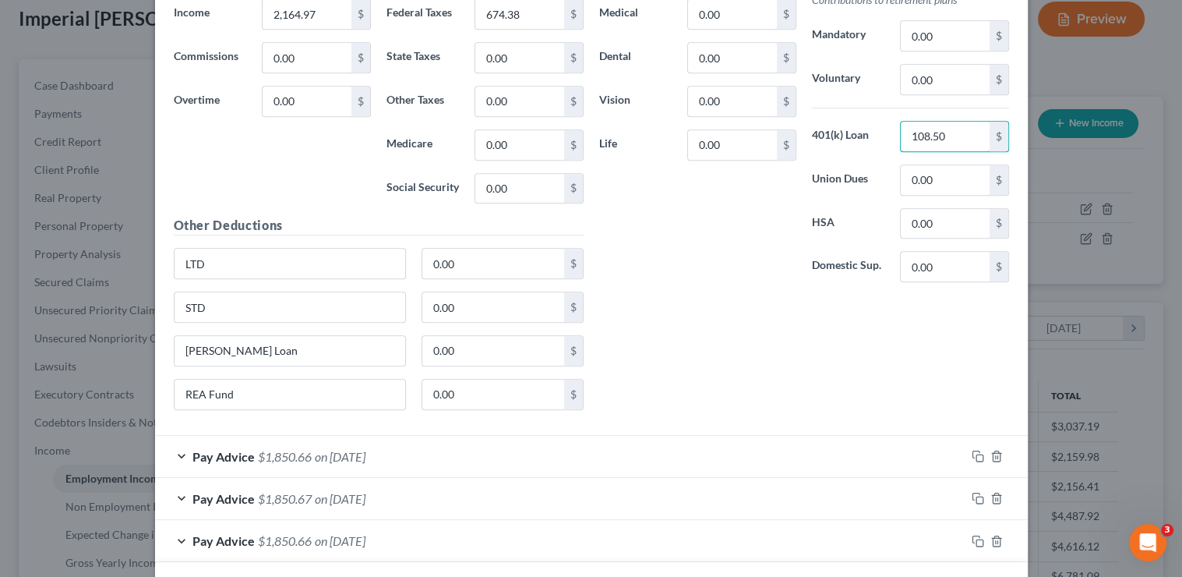
scroll to position [1368, 0]
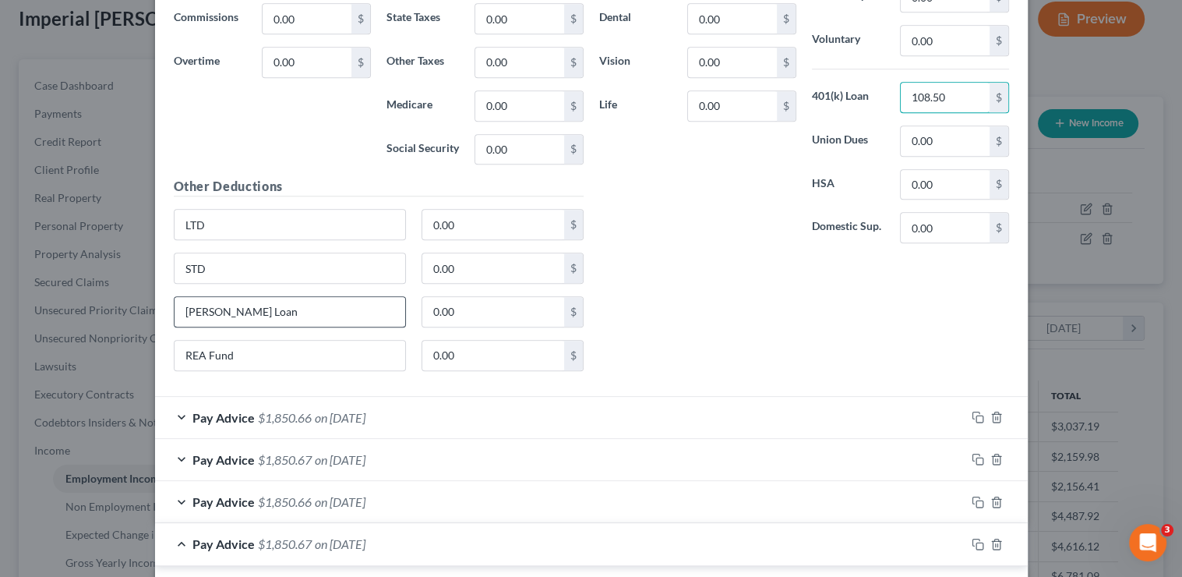
type input "108.50"
click at [257, 308] on input "Rollins Loan" at bounding box center [290, 312] width 231 height 30
type input "R"
click at [365, 410] on span "on 08/08/2025" at bounding box center [340, 417] width 51 height 15
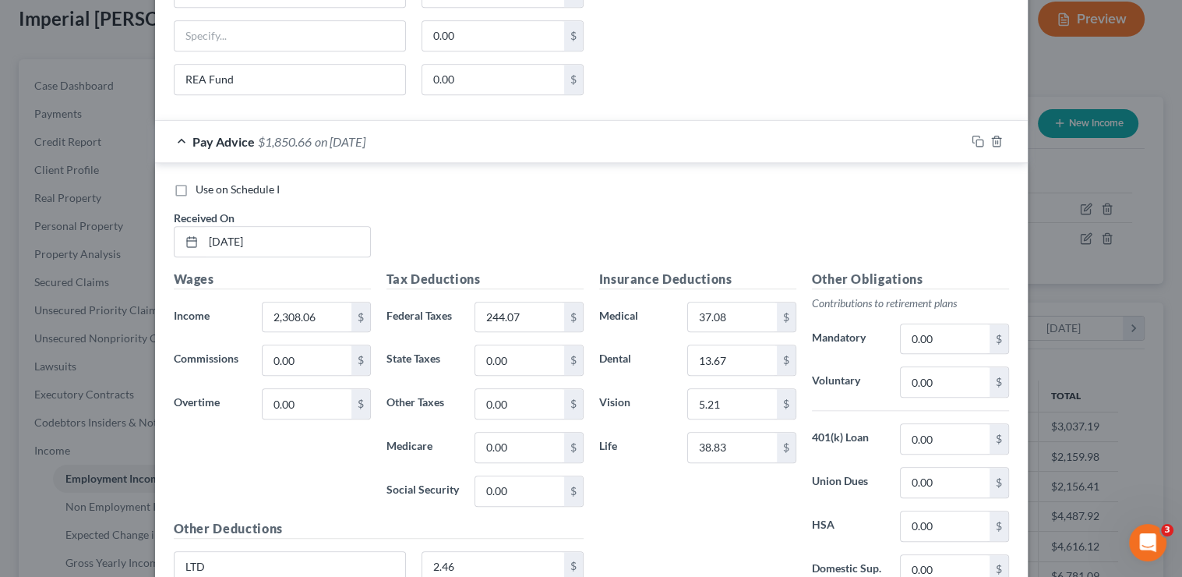
scroll to position [1672, 0]
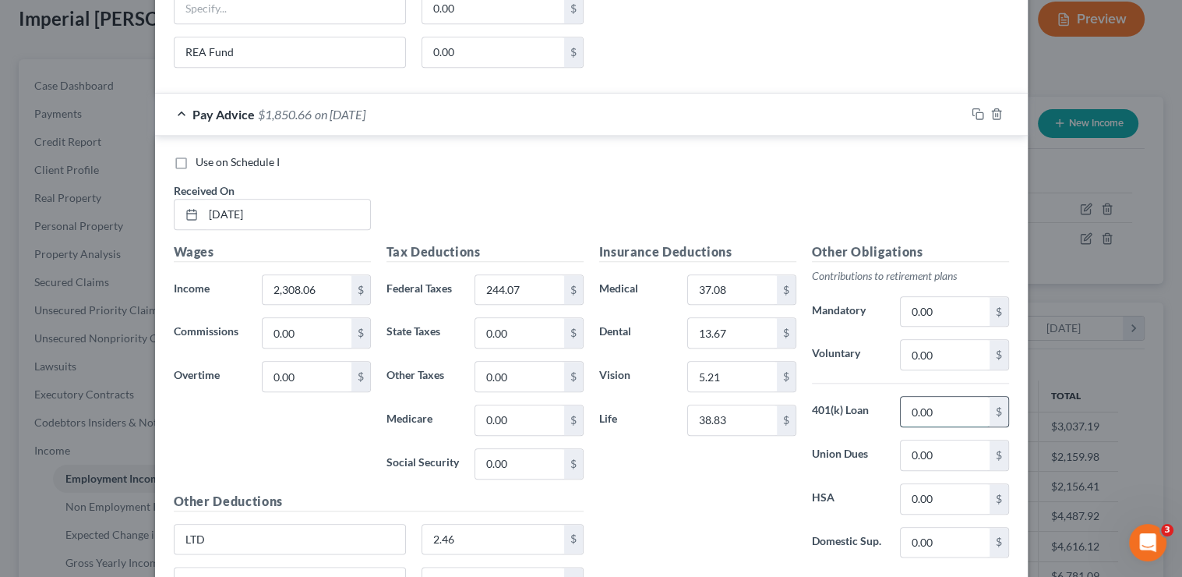
click at [930, 408] on input "0.00" at bounding box center [945, 412] width 88 height 30
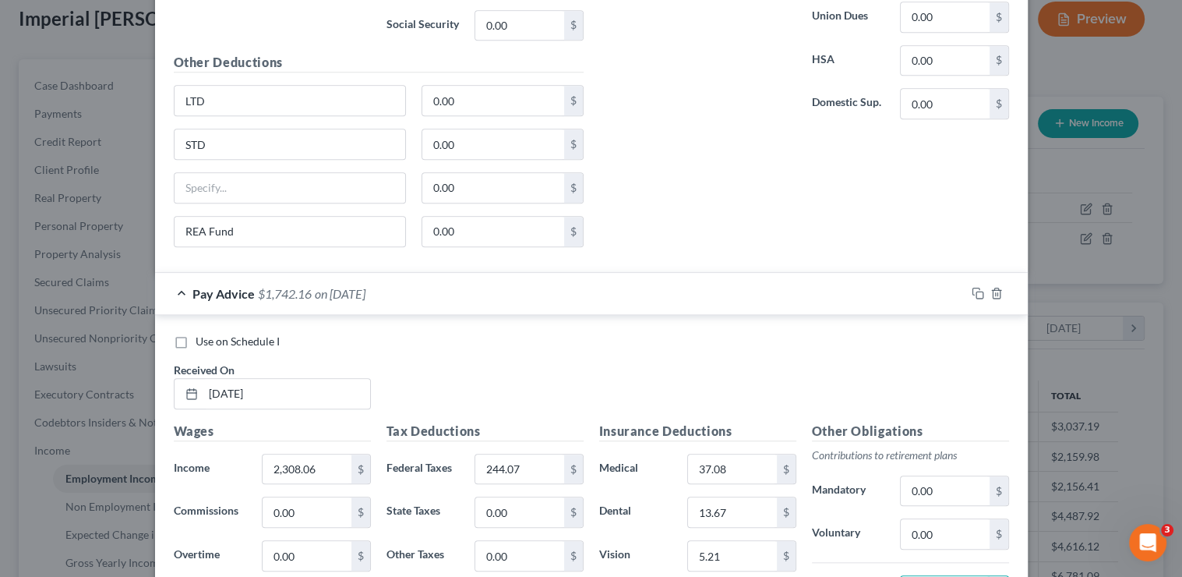
scroll to position [1269, 0]
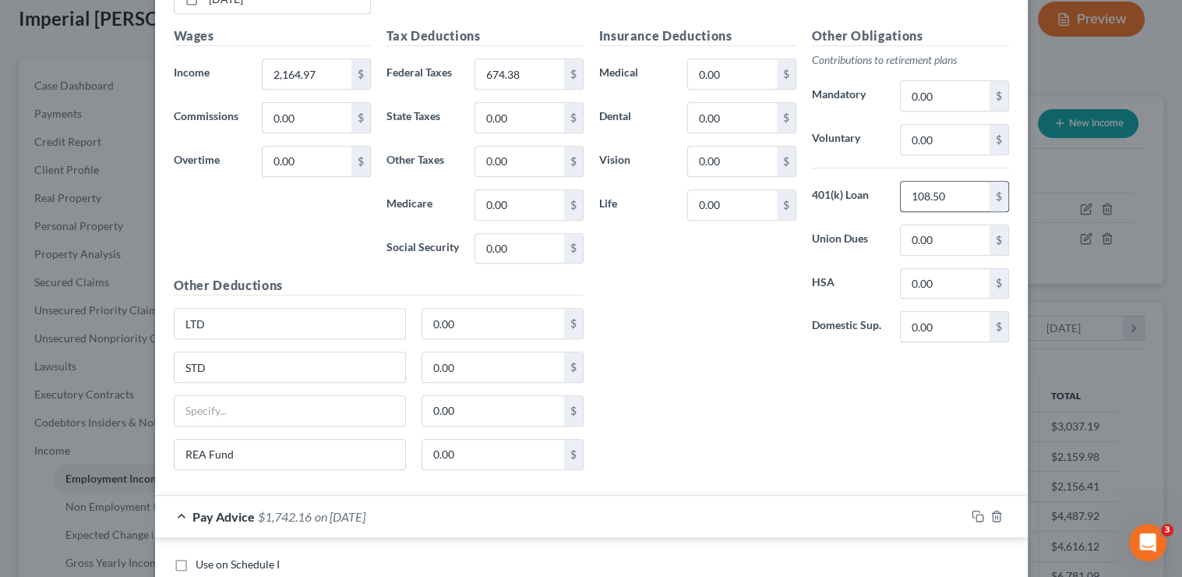
type input "108.50"
drag, startPoint x: 948, startPoint y: 200, endPoint x: 867, endPoint y: 191, distance: 81.6
click at [867, 191] on div "401(k) Loan 108.50 $" at bounding box center [910, 196] width 213 height 31
type input "0"
click at [765, 375] on div "Insurance Deductions Medical 0.00 $ Dental 0.00 $ Vision 0.00 $ Life 0.00 $ Oth…" at bounding box center [803, 253] width 425 height 455
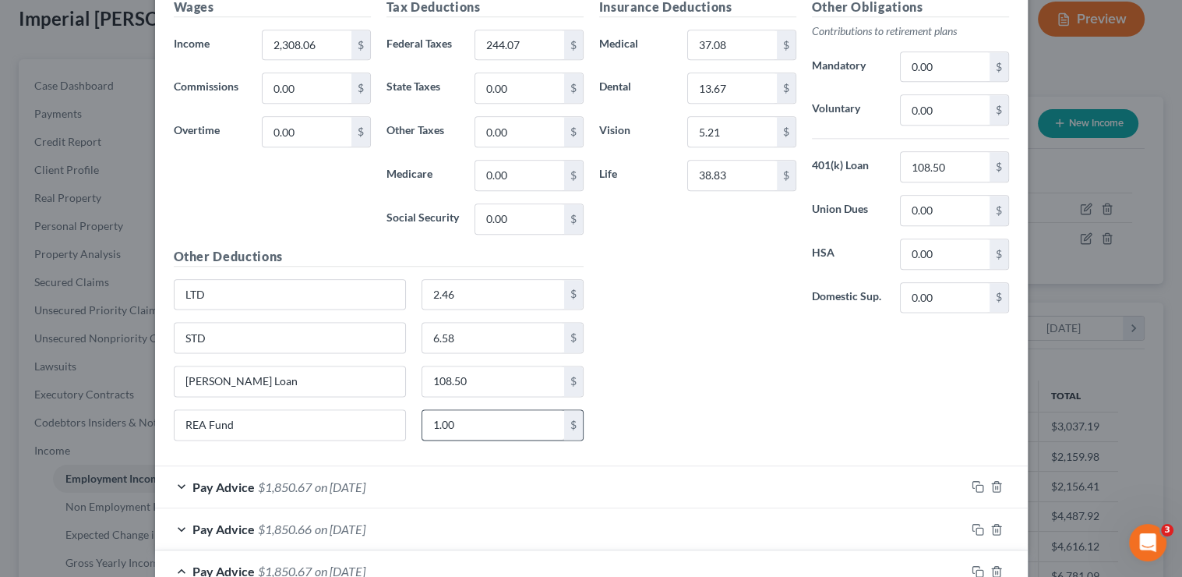
scroll to position [1917, 0]
drag, startPoint x: 343, startPoint y: 369, endPoint x: 72, endPoint y: 349, distance: 271.1
click at [76, 349] on div "Edit Income Source × Employment Type * Select Full or Part Time Employment Self…" at bounding box center [591, 288] width 1182 height 577
click at [340, 482] on div "Pay Advice $1,850.67 on 07/25/2025" at bounding box center [560, 485] width 810 height 41
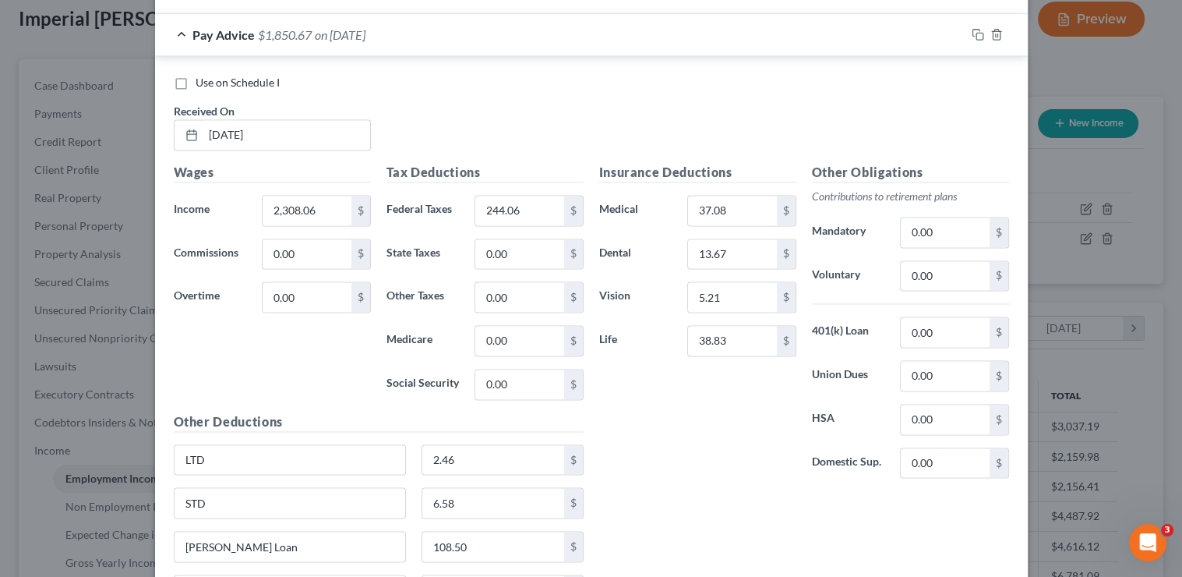
scroll to position [2372, 0]
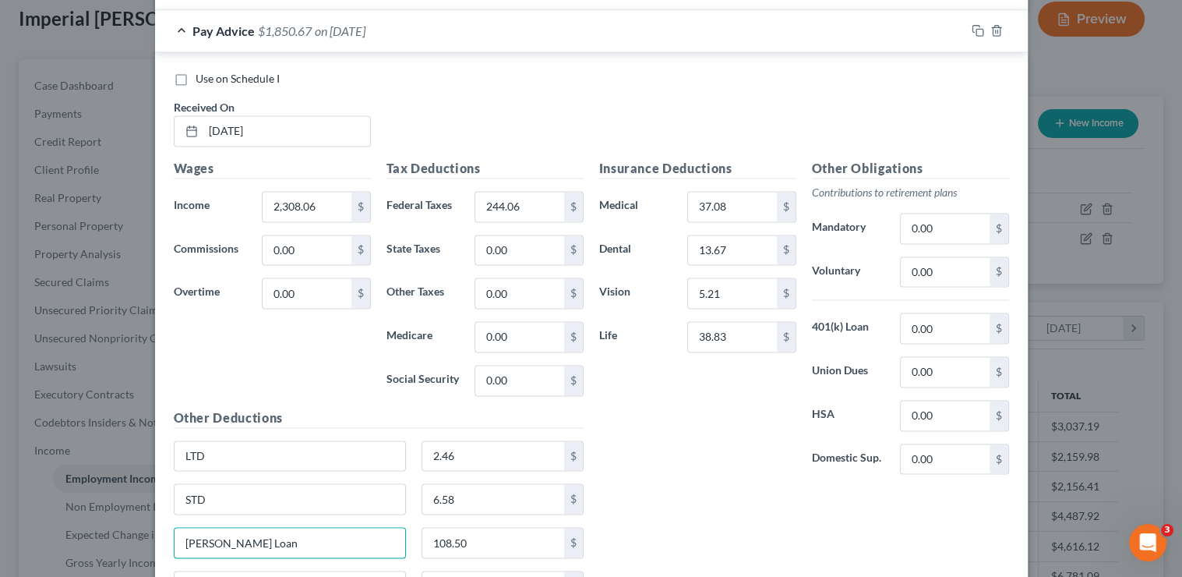
drag, startPoint x: 362, startPoint y: 533, endPoint x: 94, endPoint y: 490, distance: 271.5
click at [94, 490] on div "Edit Income Source × Employment Type * Select Full or Part Time Employment Self…" at bounding box center [591, 288] width 1182 height 577
click at [938, 296] on div "Other Obligations Contributions to retirement plans Mandatory 0.00 $ Voluntary …" at bounding box center [910, 323] width 213 height 328
click at [938, 317] on input "0.00" at bounding box center [945, 328] width 88 height 30
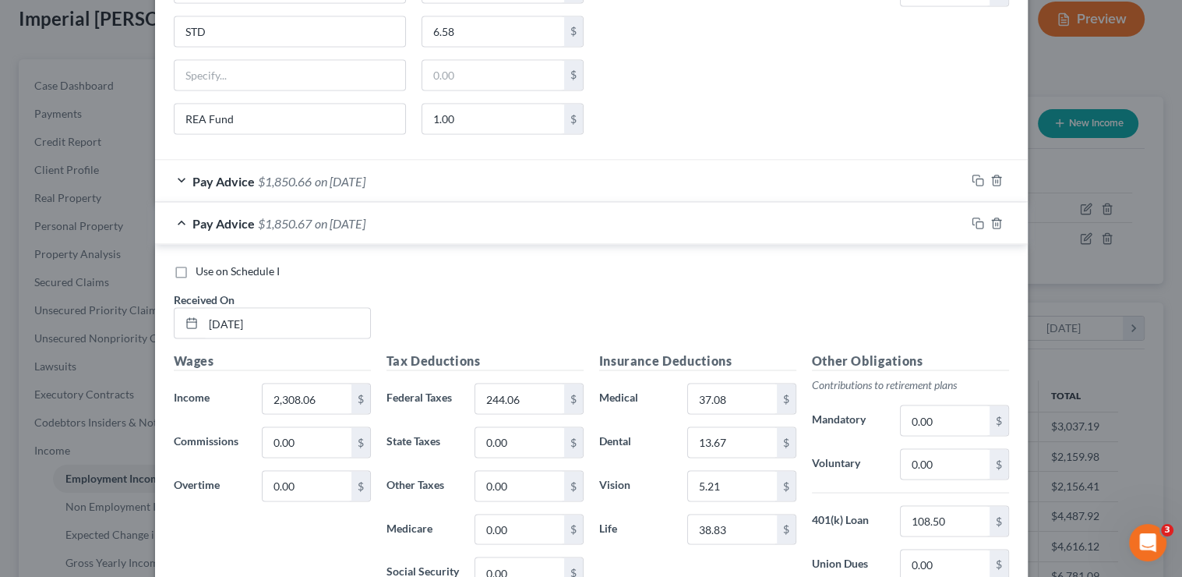
scroll to position [2848, 0]
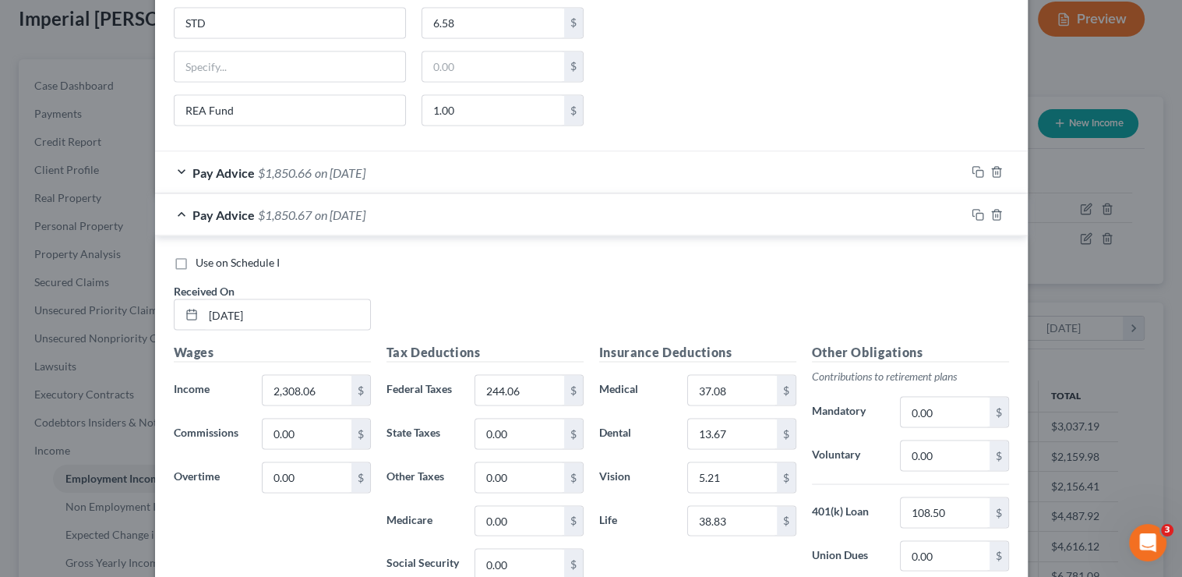
type input "108.50"
click at [365, 164] on span "on 07/11/2025" at bounding box center [340, 171] width 51 height 15
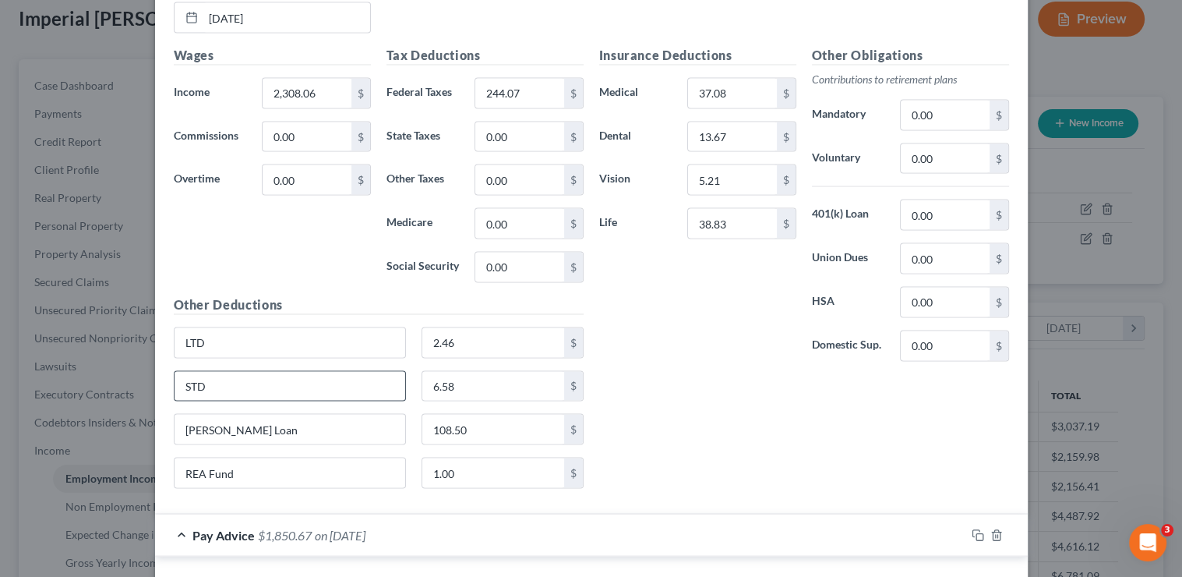
scroll to position [3186, 0]
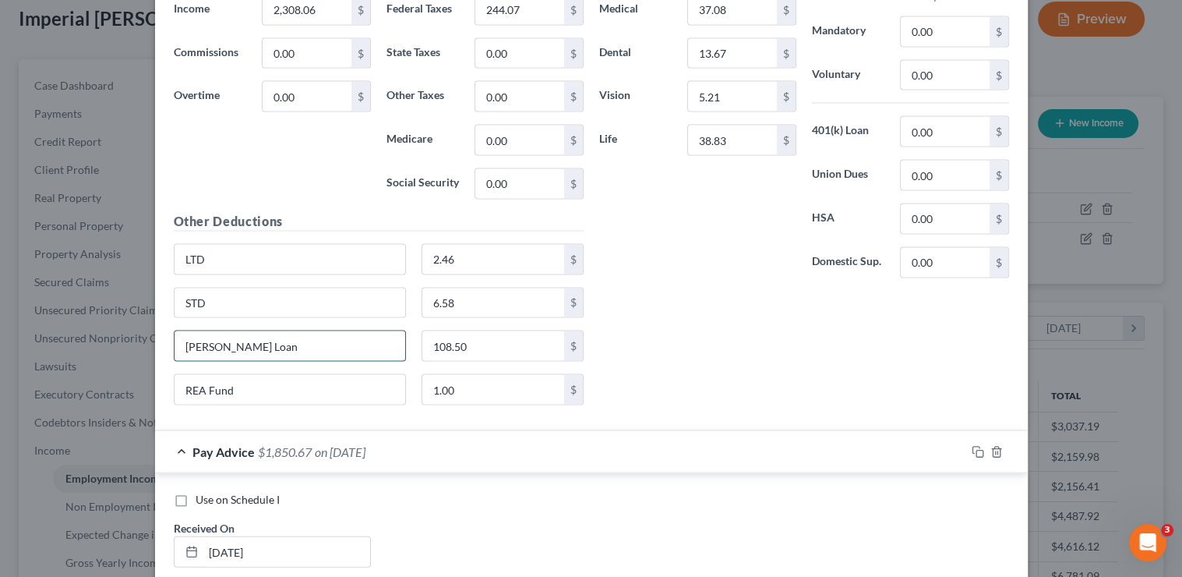
click at [306, 331] on input "Rollins Loan" at bounding box center [290, 346] width 231 height 30
type input "R"
click at [937, 121] on input "0.00" at bounding box center [945, 132] width 88 height 30
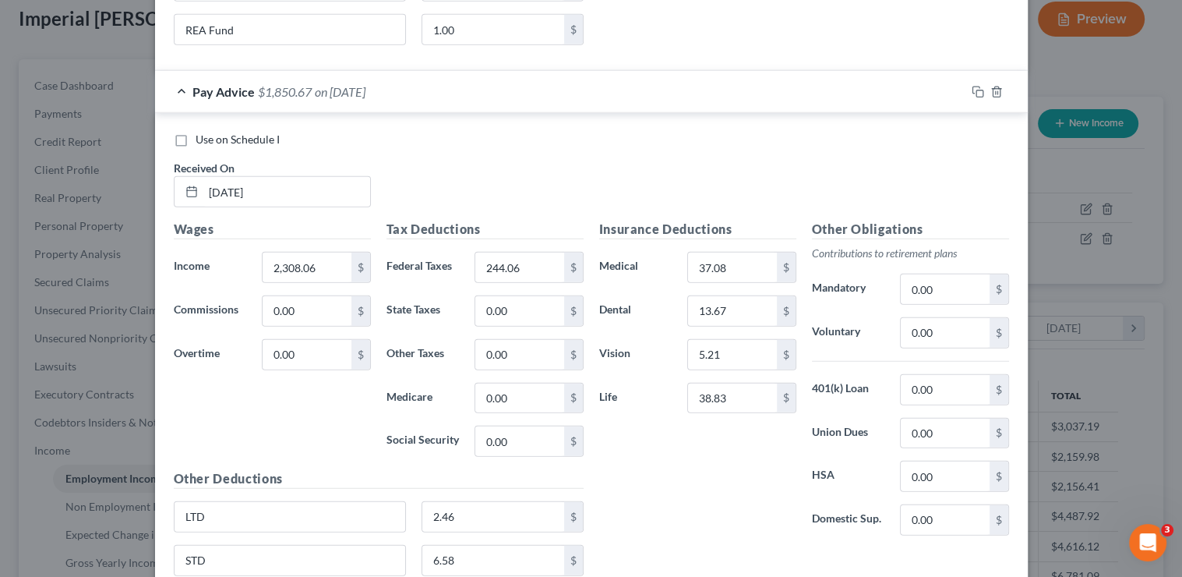
scroll to position [4182, 0]
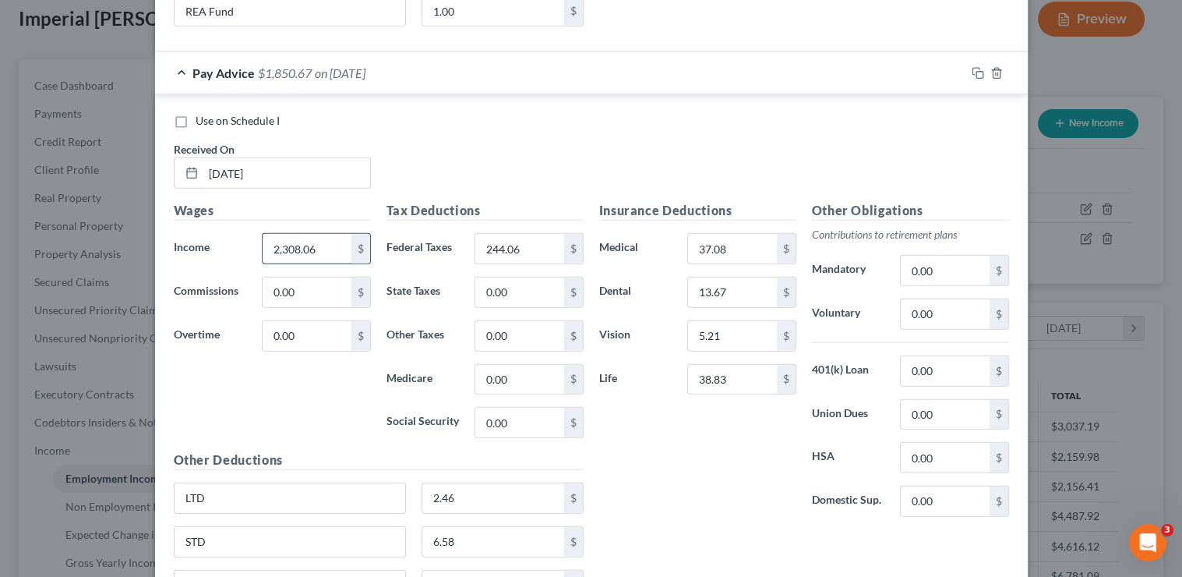
type input "108.50"
click at [295, 234] on input "2,308.06" at bounding box center [307, 249] width 88 height 30
type input "2,307.76"
type input "244.01"
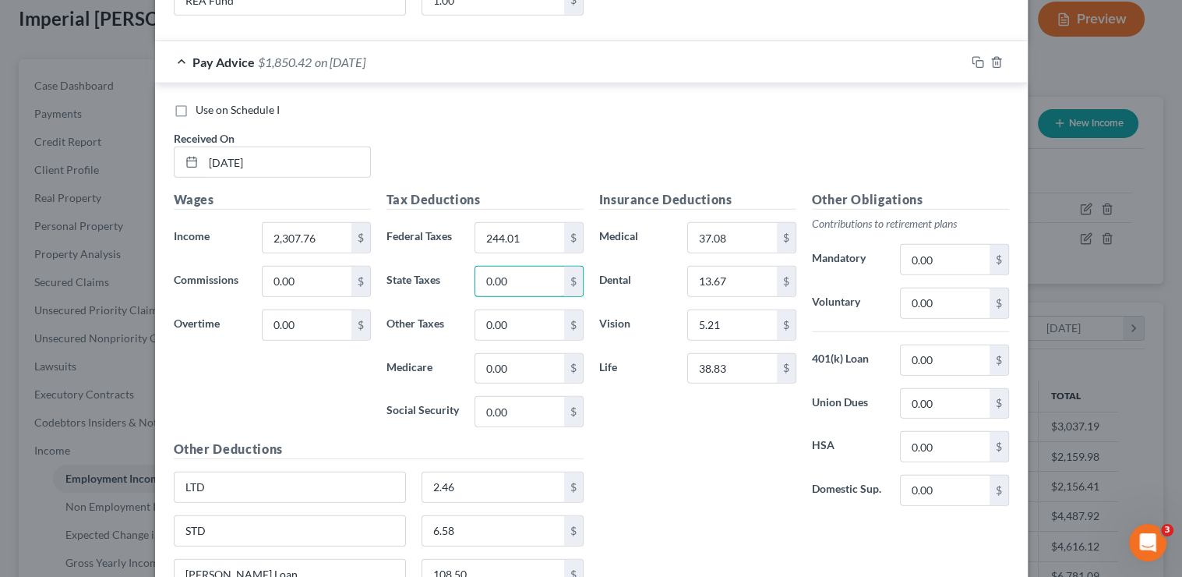
scroll to position [4196, 0]
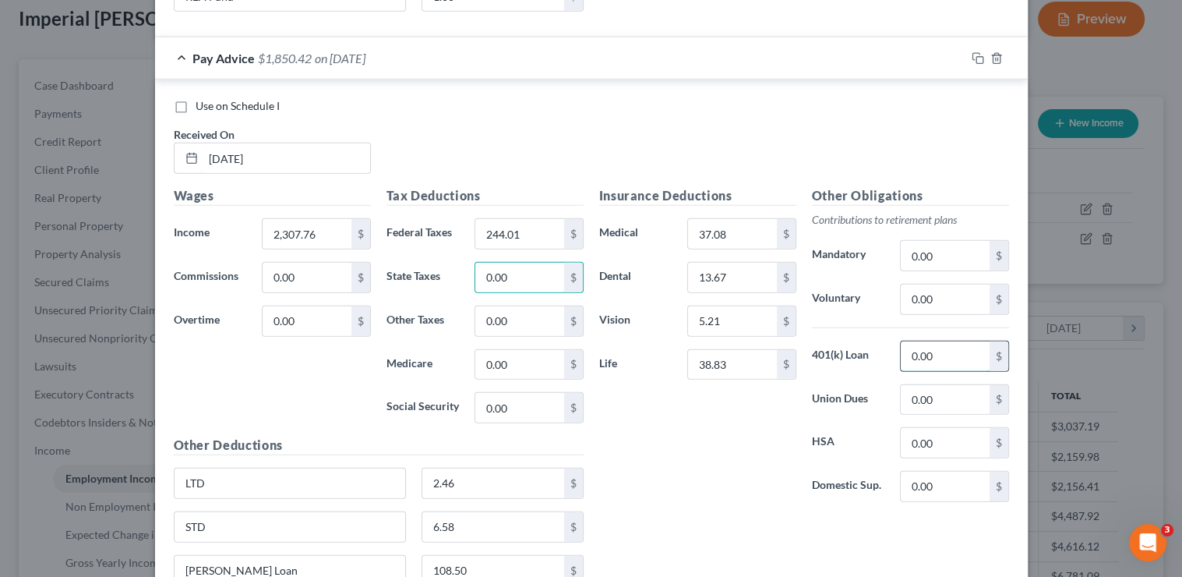
click at [920, 341] on input "0.00" at bounding box center [945, 356] width 88 height 30
type input "108.50"
drag, startPoint x: 327, startPoint y: 548, endPoint x: 112, endPoint y: 531, distance: 215.7
click at [125, 538] on div "Edit Income Source × Employment Type * Select Full or Part Time Employment Self…" at bounding box center [591, 288] width 1182 height 577
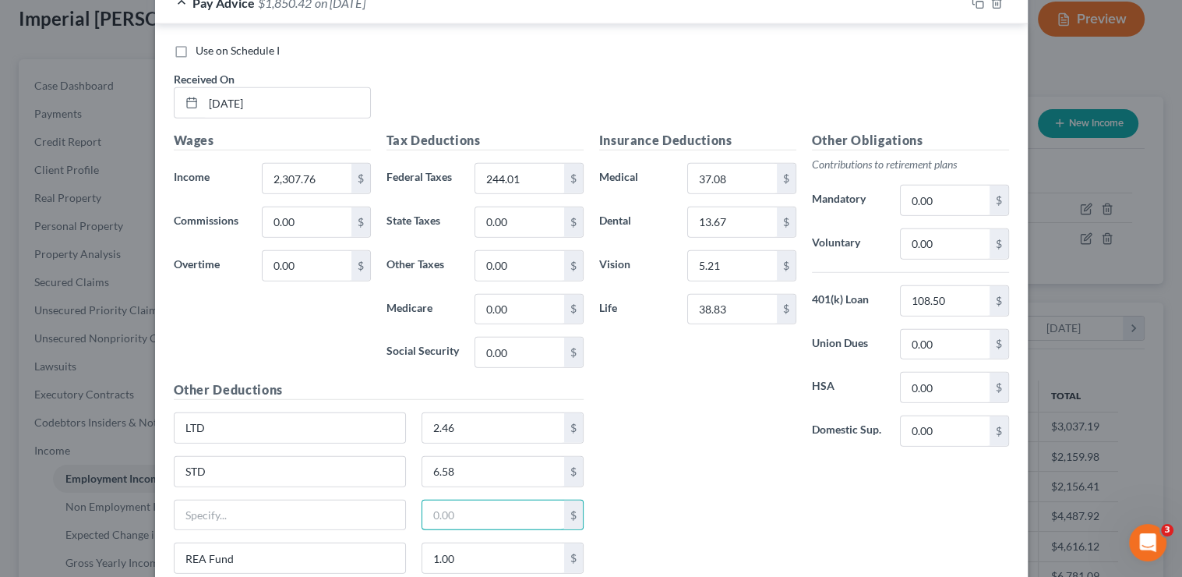
scroll to position [4262, 0]
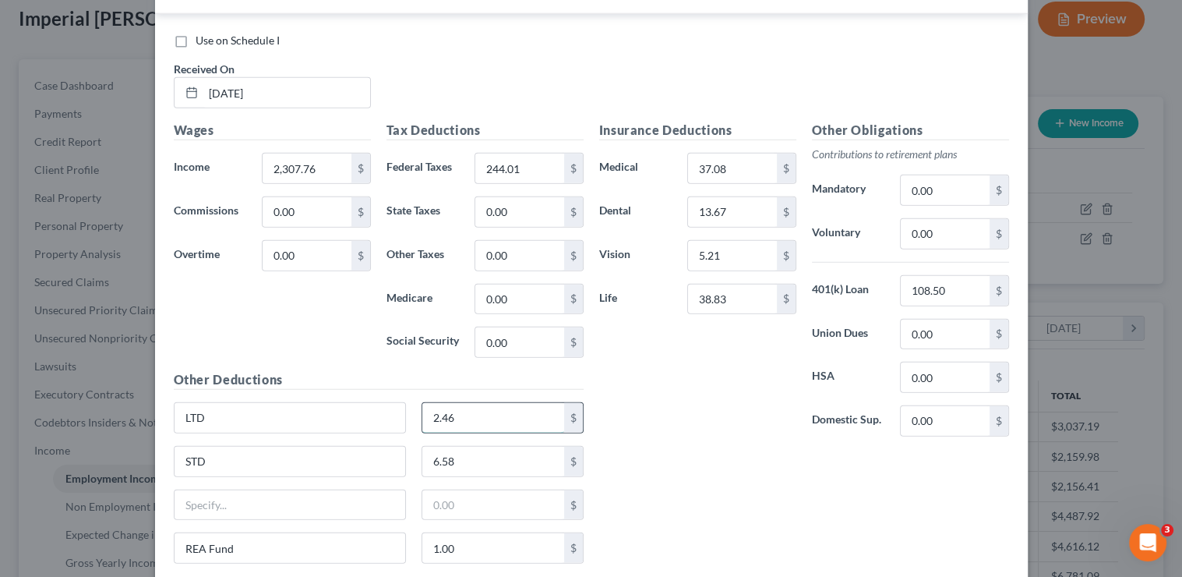
click at [500, 403] on input "2.46" at bounding box center [493, 418] width 142 height 30
type input "2.10"
click at [507, 447] on input "6.58" at bounding box center [493, 462] width 142 height 30
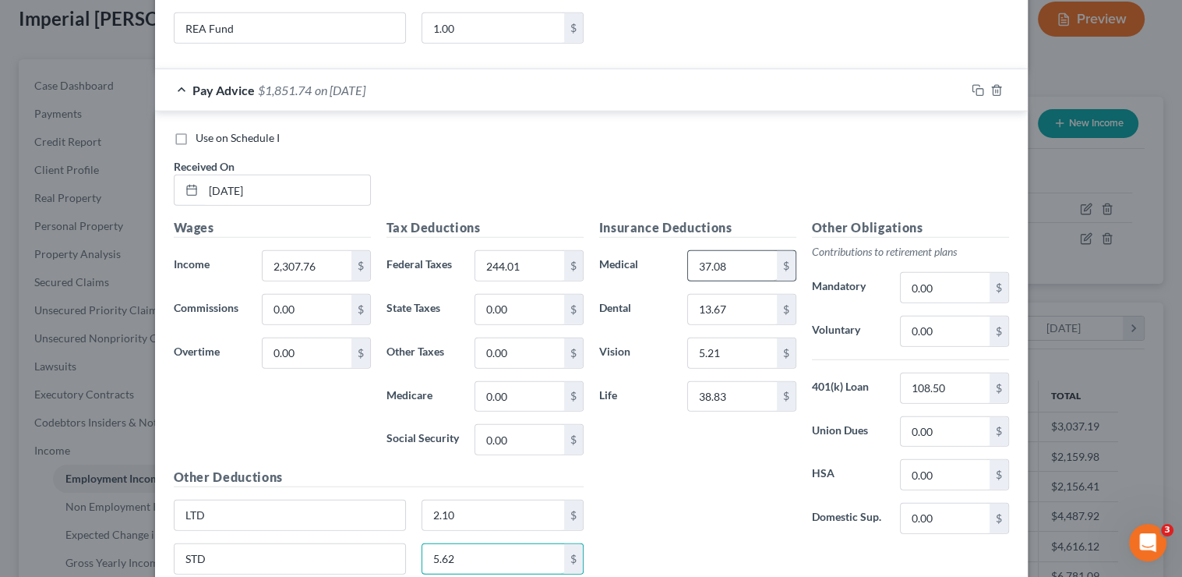
scroll to position [4155, 0]
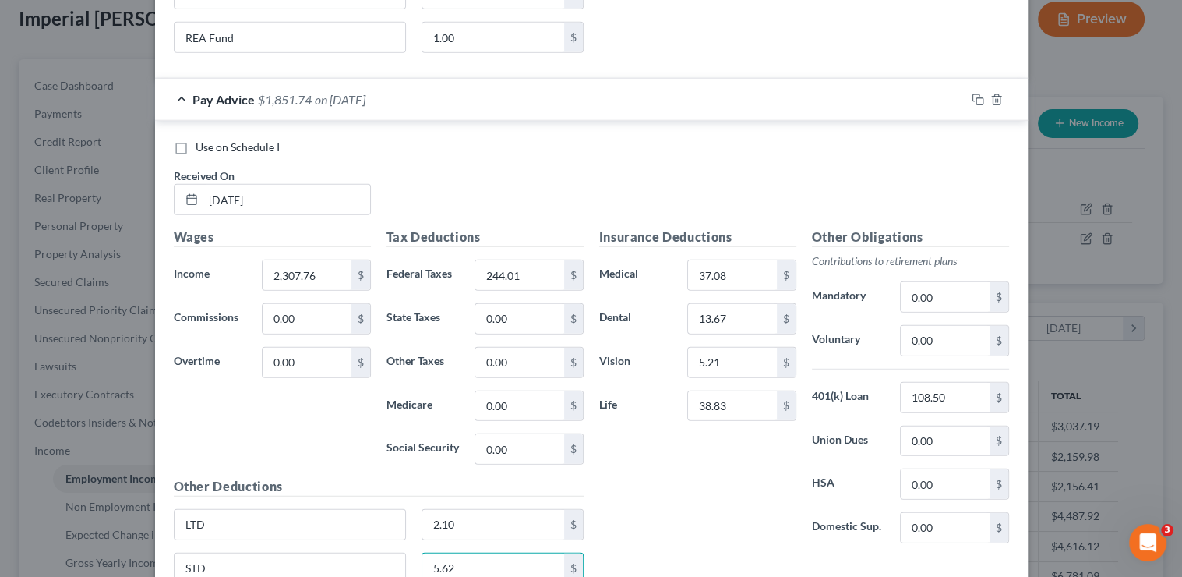
type input "5.62"
click at [746, 391] on input "38.83" at bounding box center [732, 406] width 88 height 30
type input "38.53"
drag, startPoint x: 934, startPoint y: 193, endPoint x: 968, endPoint y: 154, distance: 52.0
click at [934, 188] on div "Use on Schedule I Received On * 4/4/25" at bounding box center [591, 183] width 851 height 88
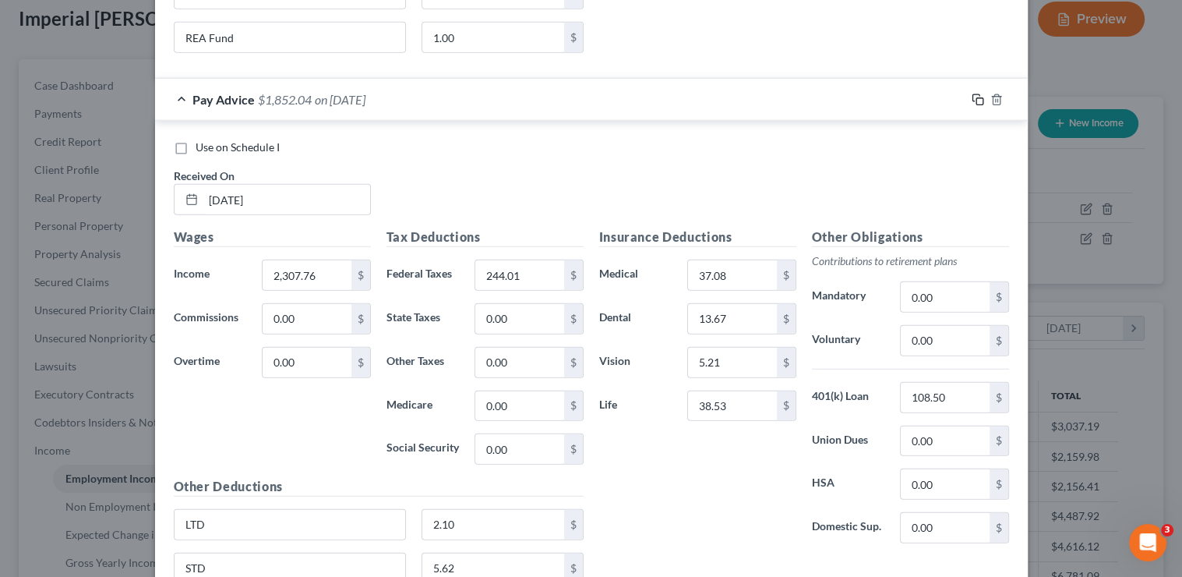
click at [973, 94] on icon "button" at bounding box center [978, 100] width 12 height 12
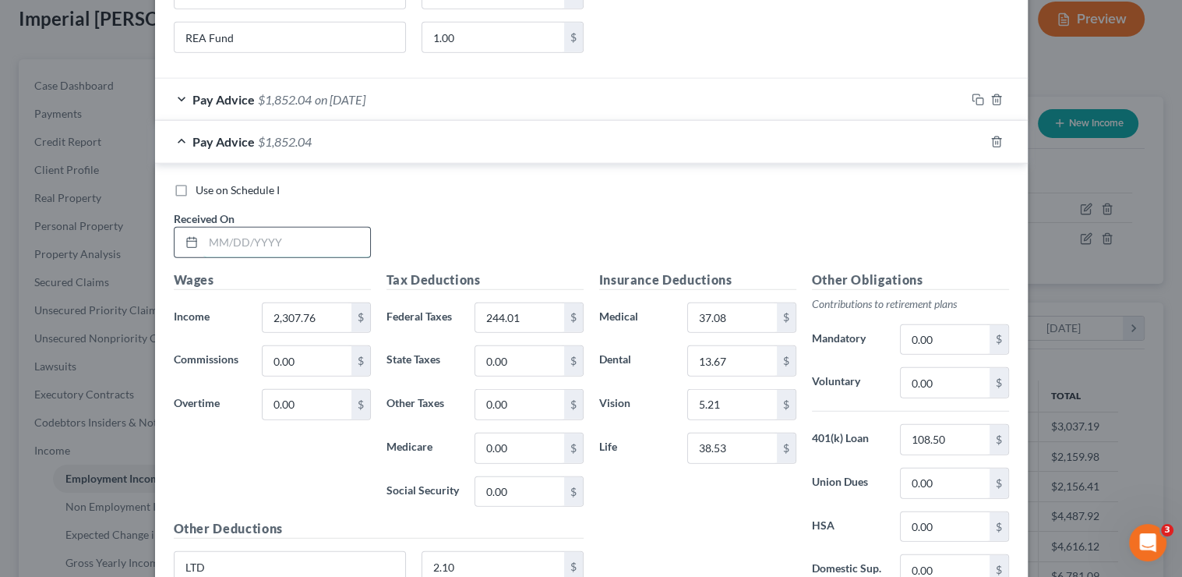
click at [239, 228] on input "text" at bounding box center [286, 243] width 167 height 30
type input "4/18/25"
click at [517, 303] on input "244.01" at bounding box center [519, 318] width 88 height 30
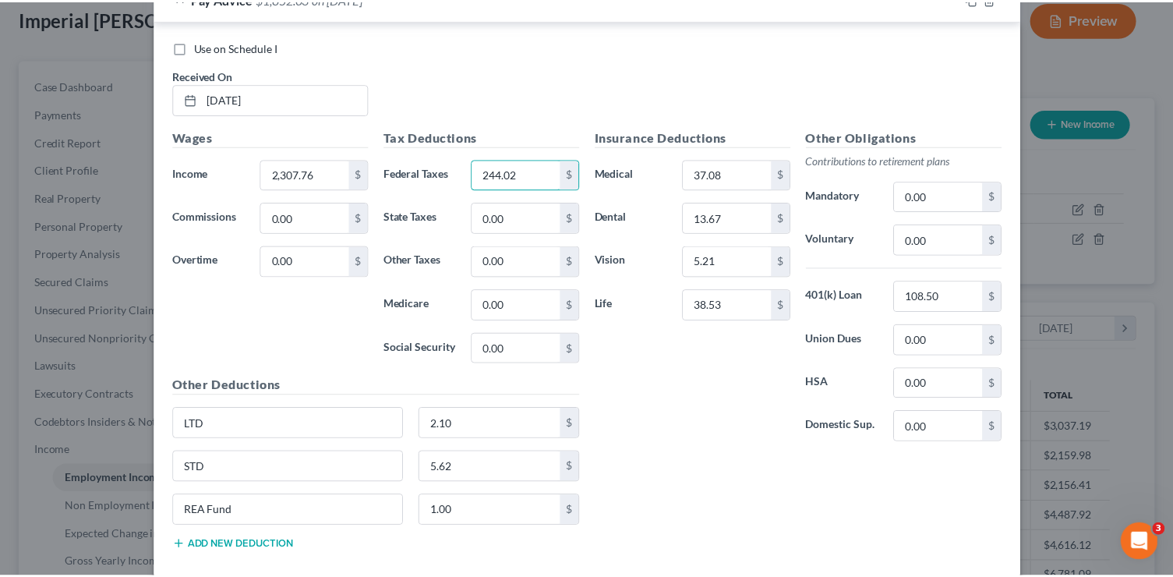
scroll to position [4358, 0]
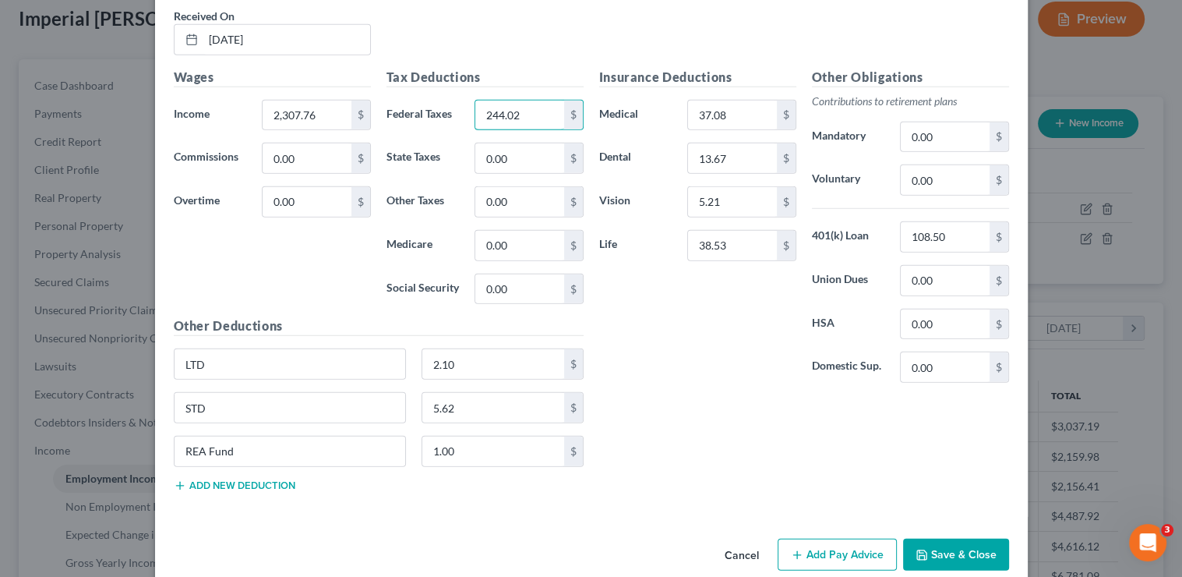
type input "244.02"
click at [983, 538] on button "Save & Close" at bounding box center [956, 554] width 106 height 33
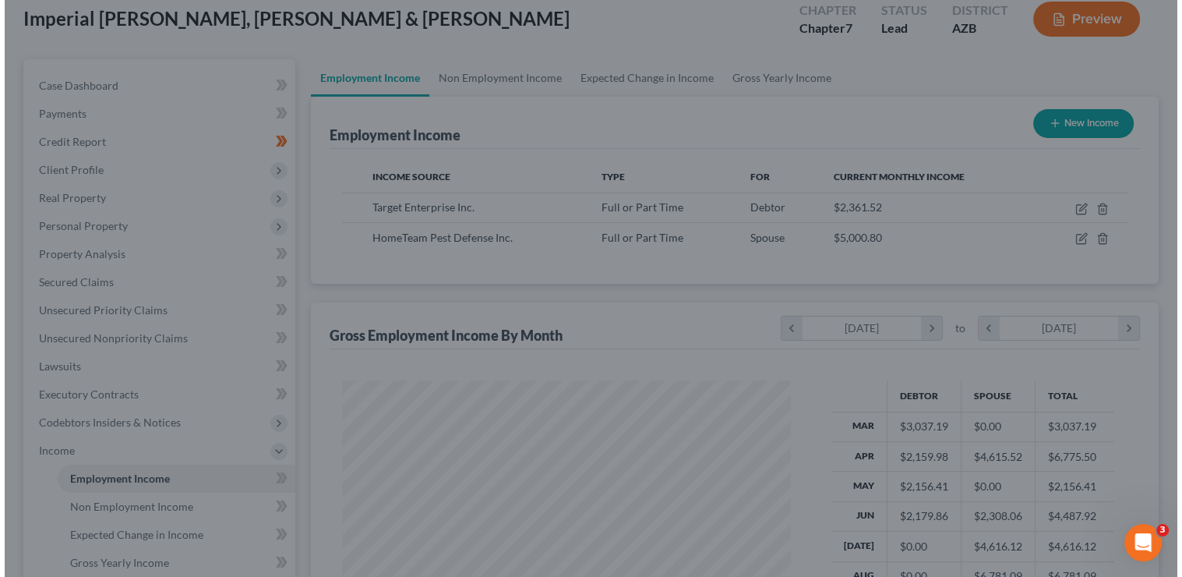
scroll to position [779003, 778804]
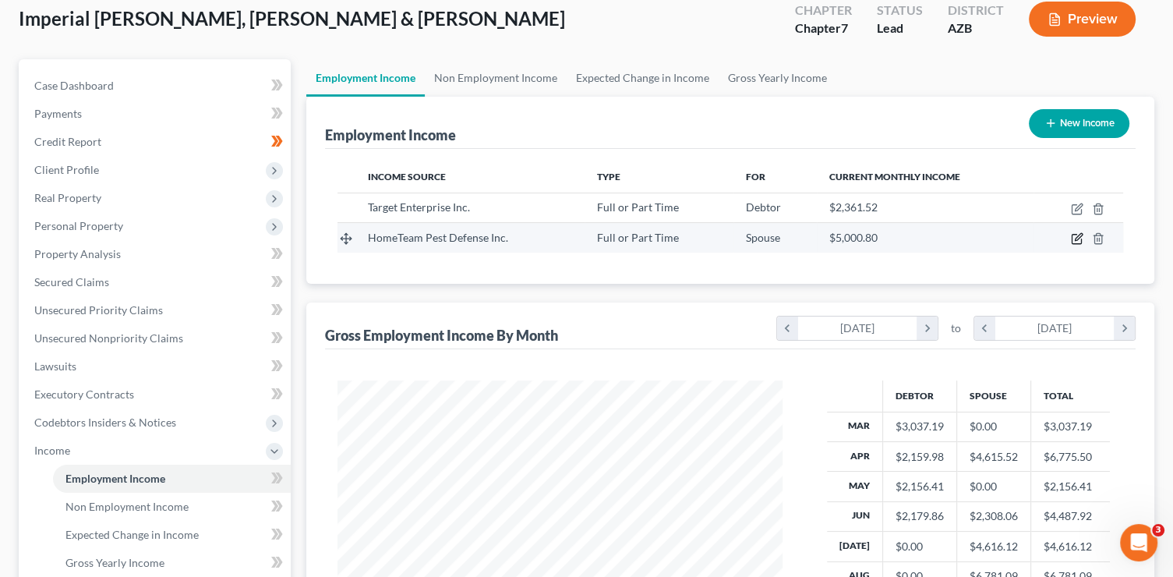
click at [1077, 237] on icon "button" at bounding box center [1077, 238] width 12 height 12
select select "0"
select select "10"
select select "2"
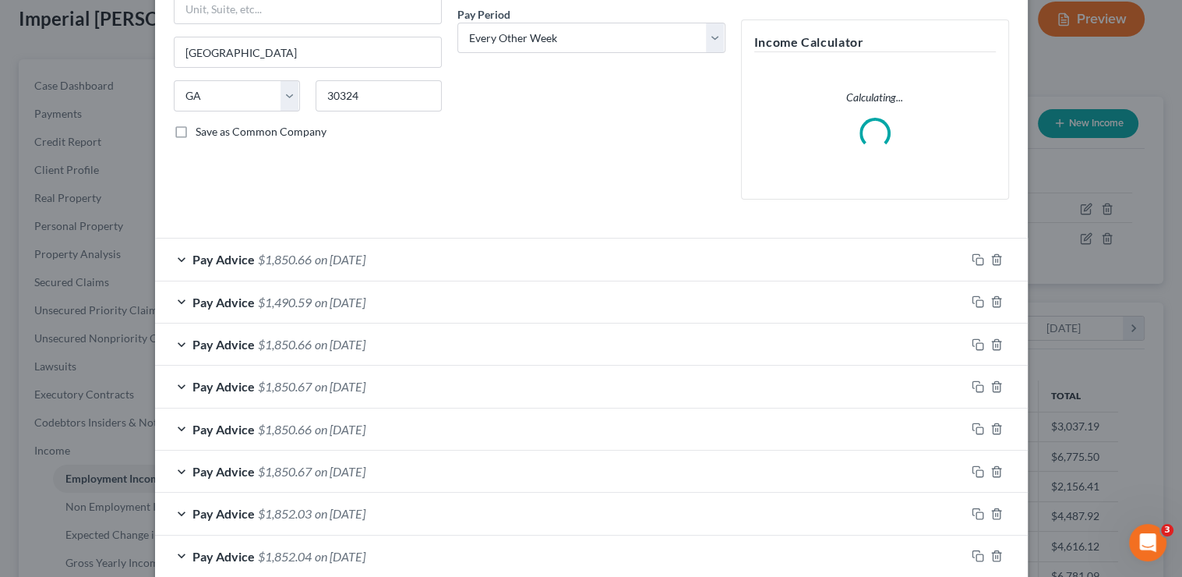
scroll to position [326, 0]
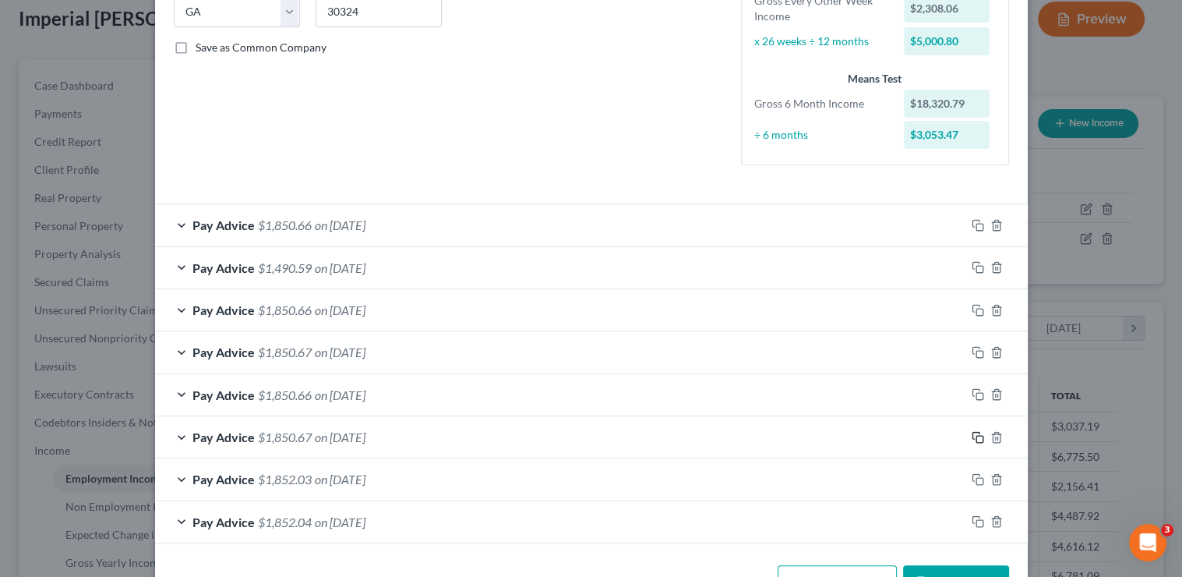
click at [976, 436] on rect "button" at bounding box center [979, 439] width 7 height 7
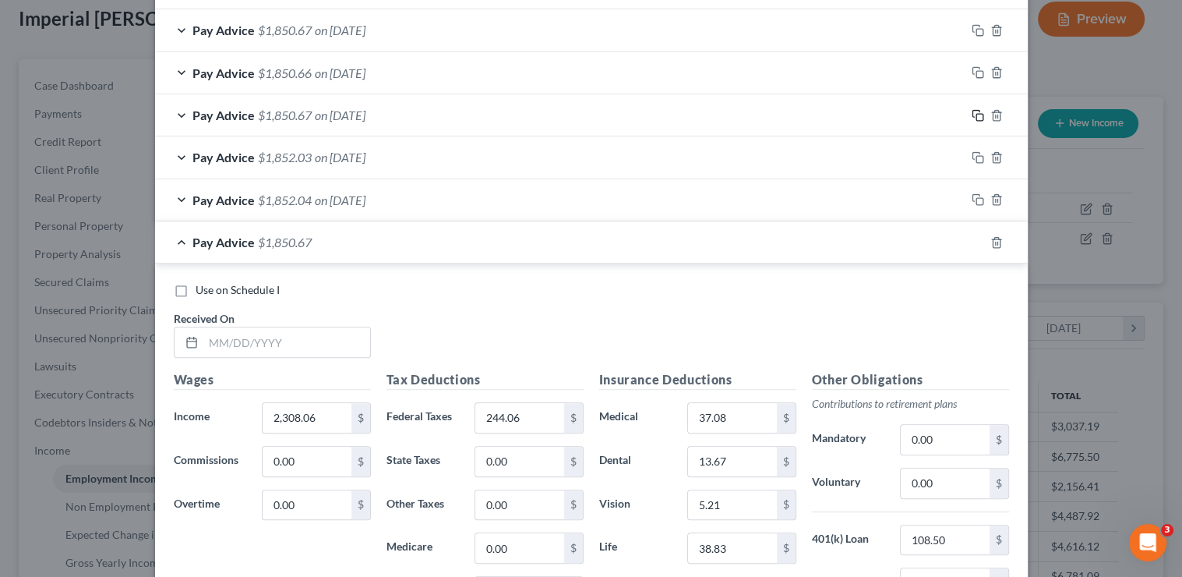
scroll to position [674, 0]
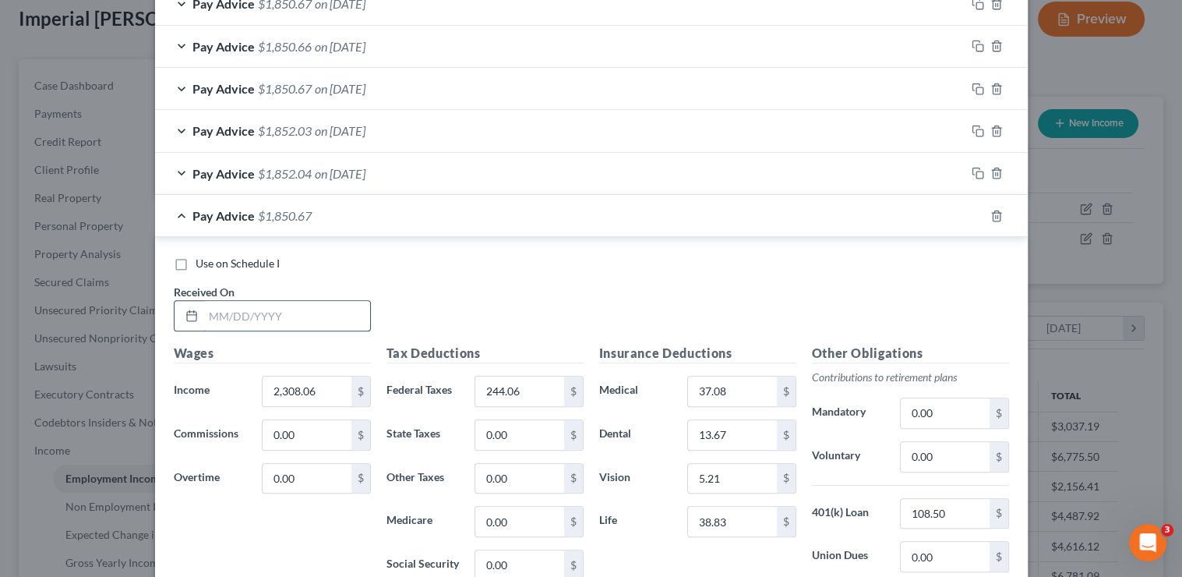
click at [336, 313] on input "text" at bounding box center [286, 316] width 167 height 30
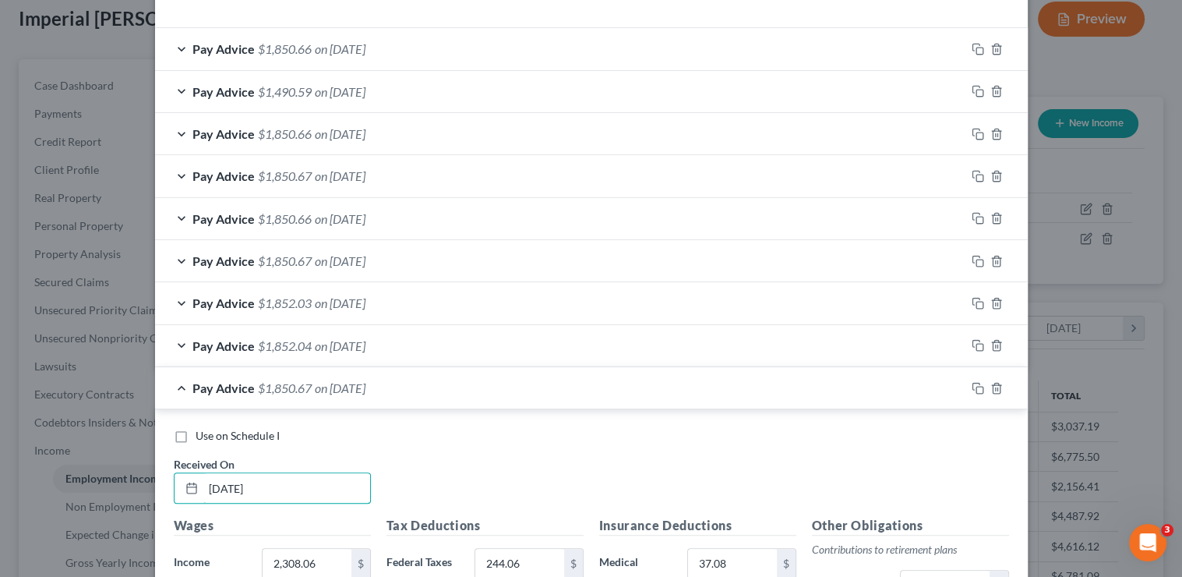
scroll to position [501, 0]
type input "6/13/25"
click at [973, 341] on icon "button" at bounding box center [978, 346] width 12 height 12
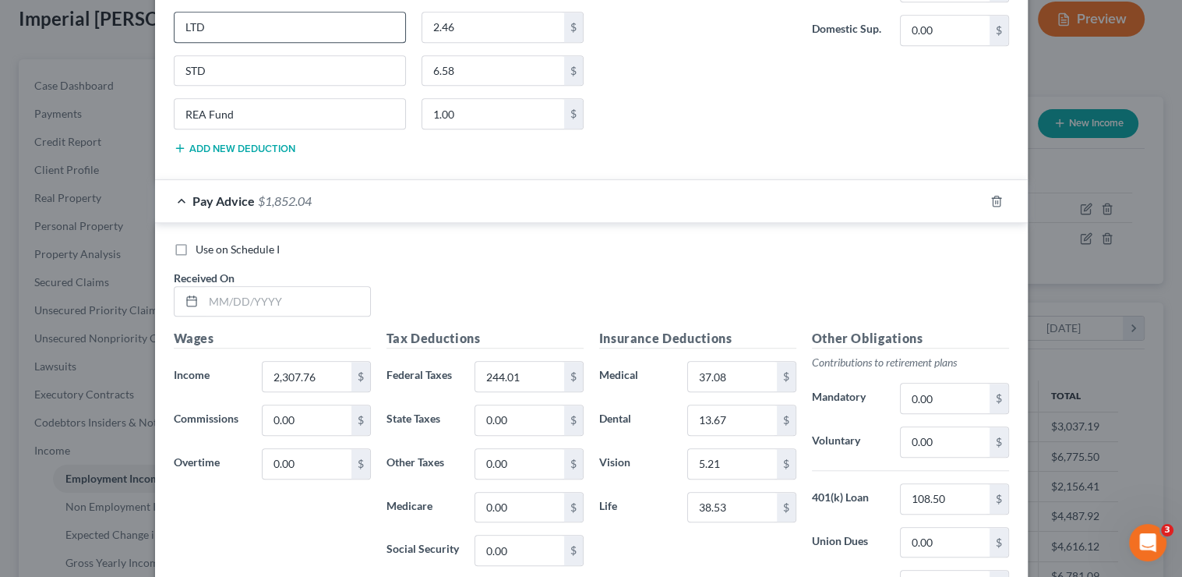
scroll to position [1331, 0]
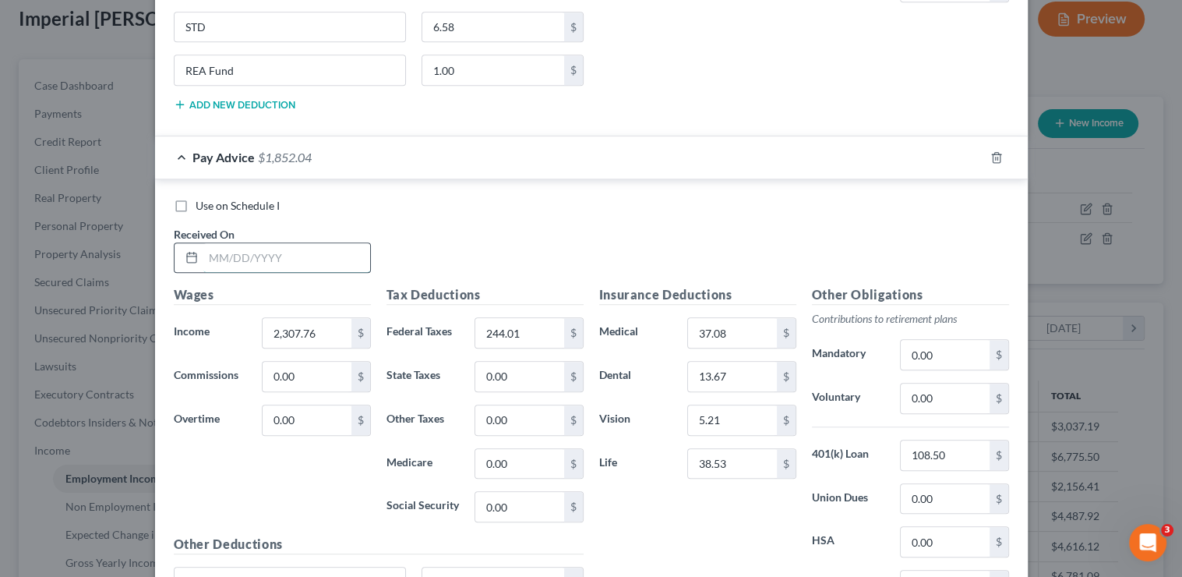
click at [305, 253] on input "text" at bounding box center [286, 258] width 167 height 30
type input "3/7/25"
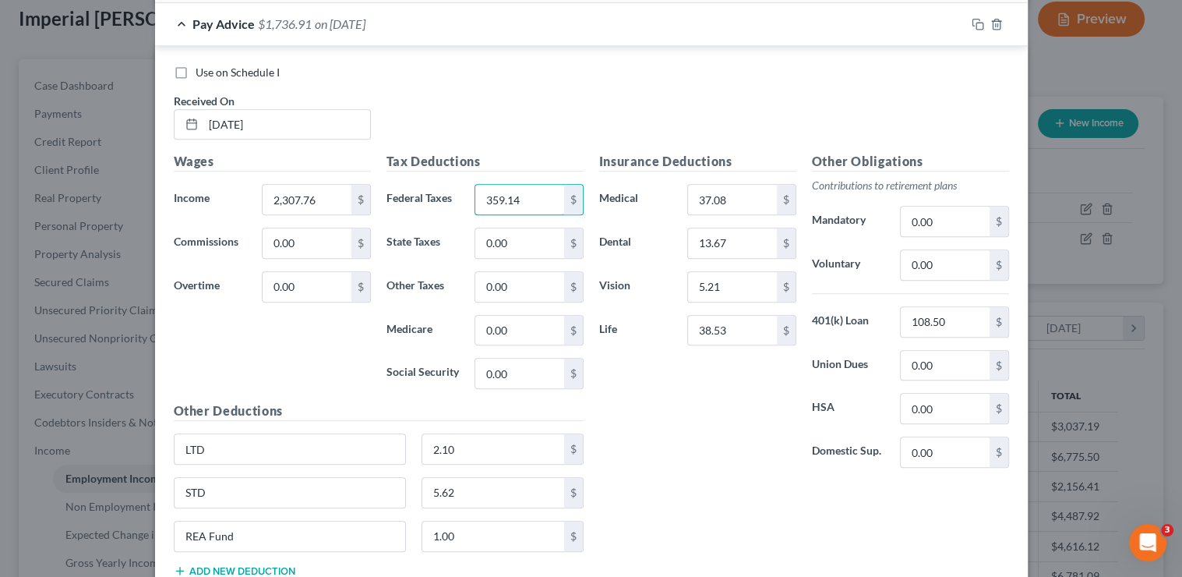
scroll to position [1465, 0]
type input "359.14"
drag, startPoint x: 939, startPoint y: 318, endPoint x: 856, endPoint y: 301, distance: 84.4
click at [856, 305] on div "401(k) Loan 108.50 $" at bounding box center [910, 320] width 213 height 31
type input "0"
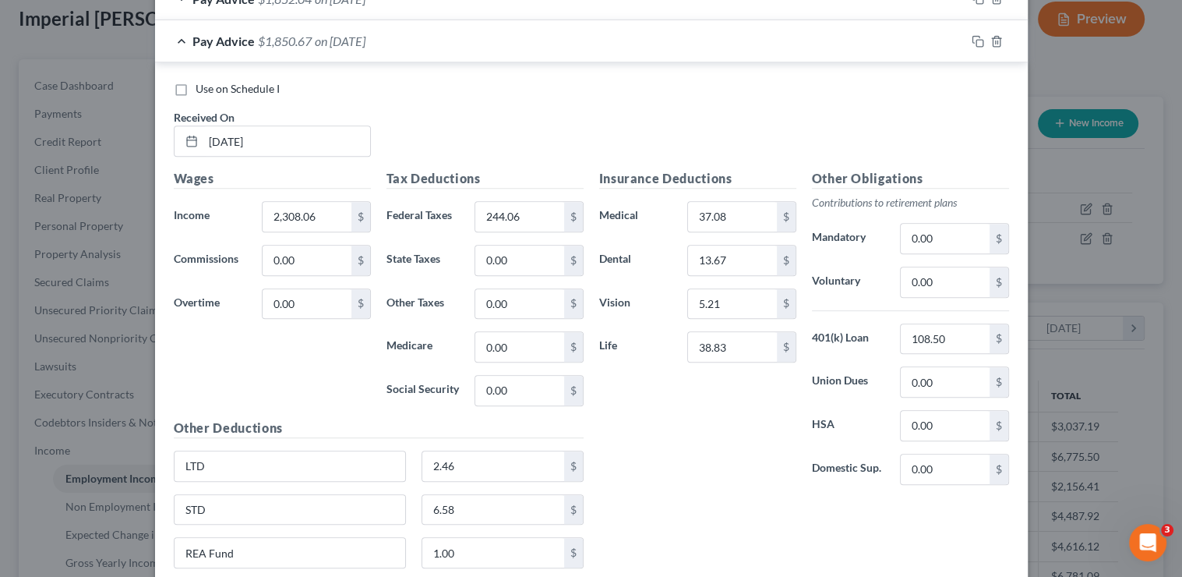
scroll to position [736, 0]
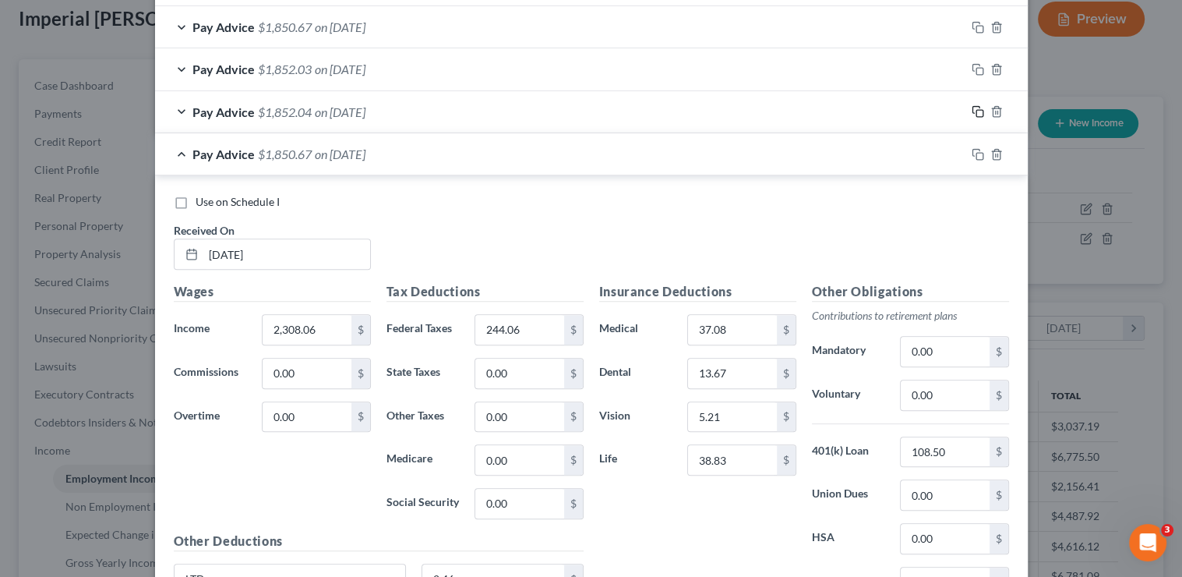
click at [973, 109] on icon "button" at bounding box center [978, 111] width 12 height 12
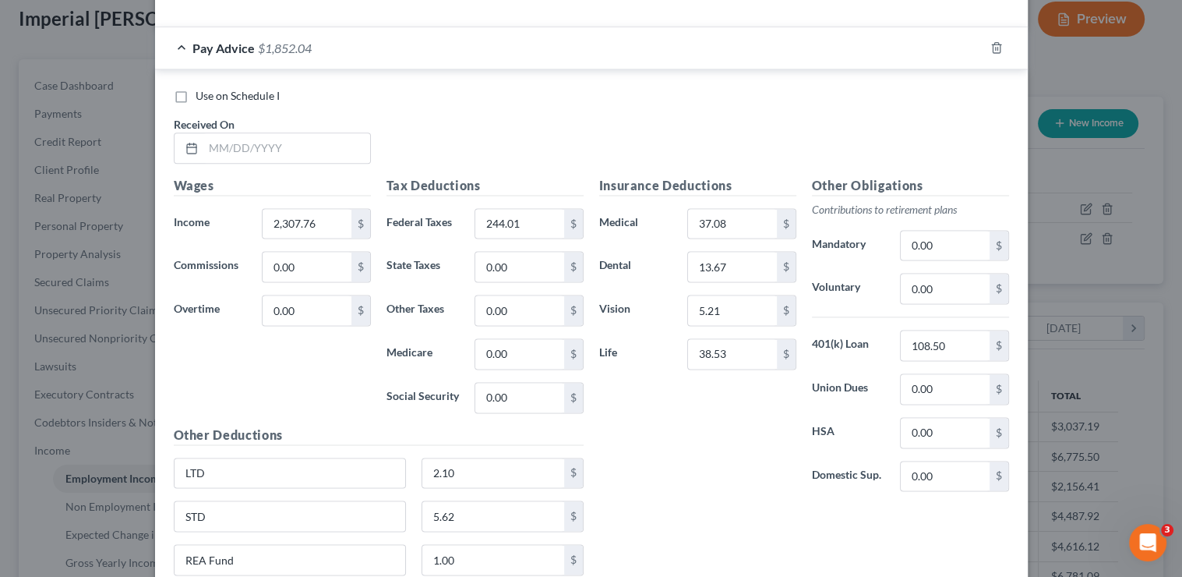
scroll to position [2154, 0]
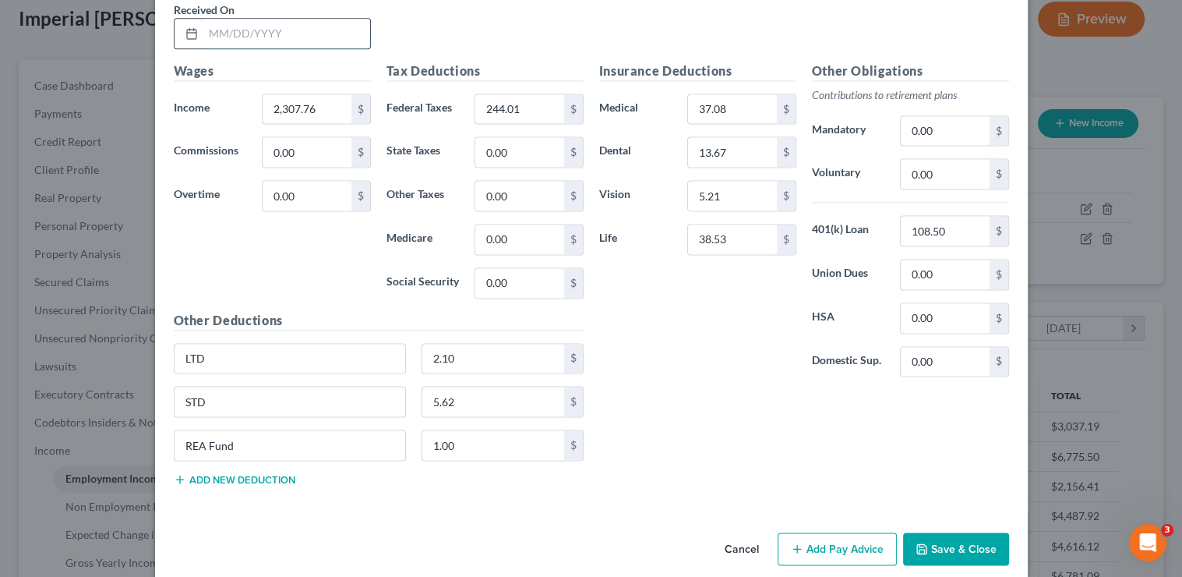
click at [326, 25] on input "text" at bounding box center [286, 34] width 167 height 30
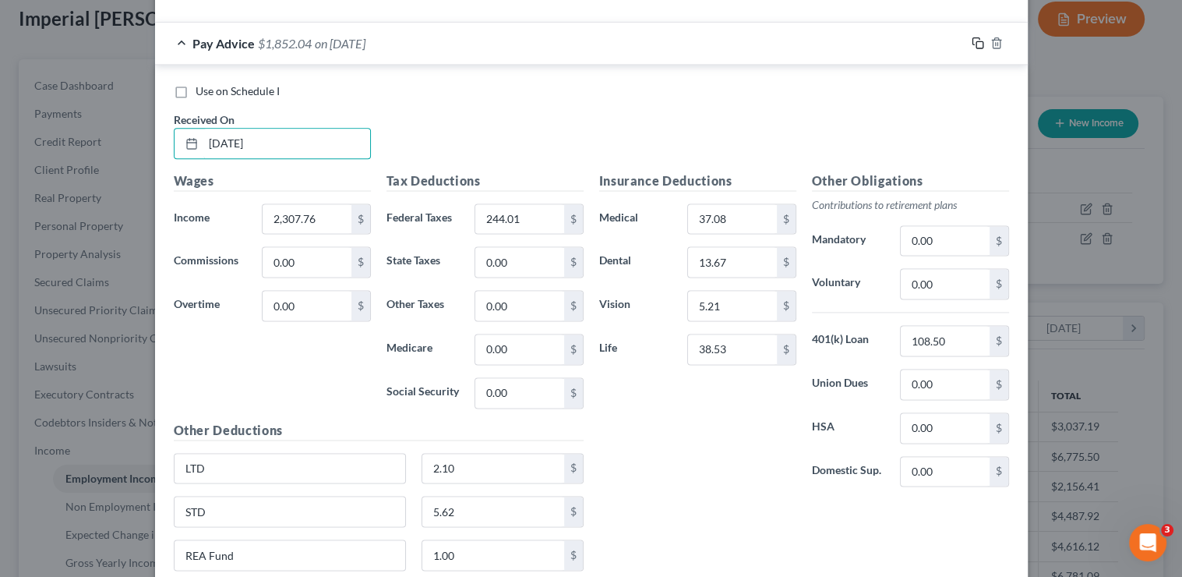
type input "3/21/25"
click at [976, 37] on icon "button" at bounding box center [978, 43] width 12 height 12
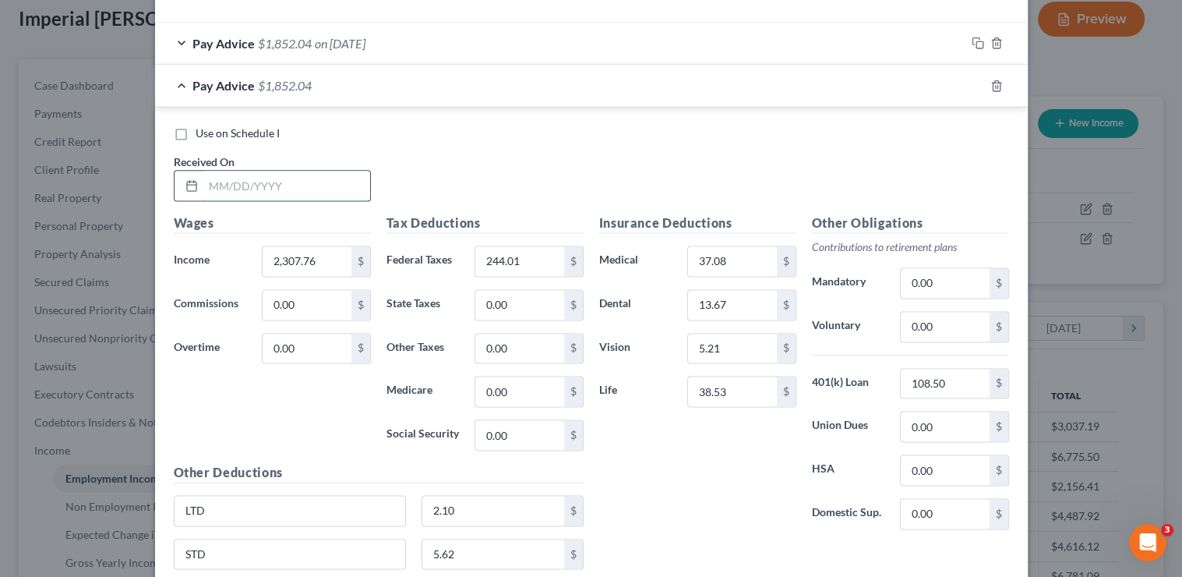
click at [302, 171] on input "text" at bounding box center [286, 186] width 167 height 30
type input "5/2/25"
click at [972, 79] on icon "button" at bounding box center [978, 85] width 12 height 12
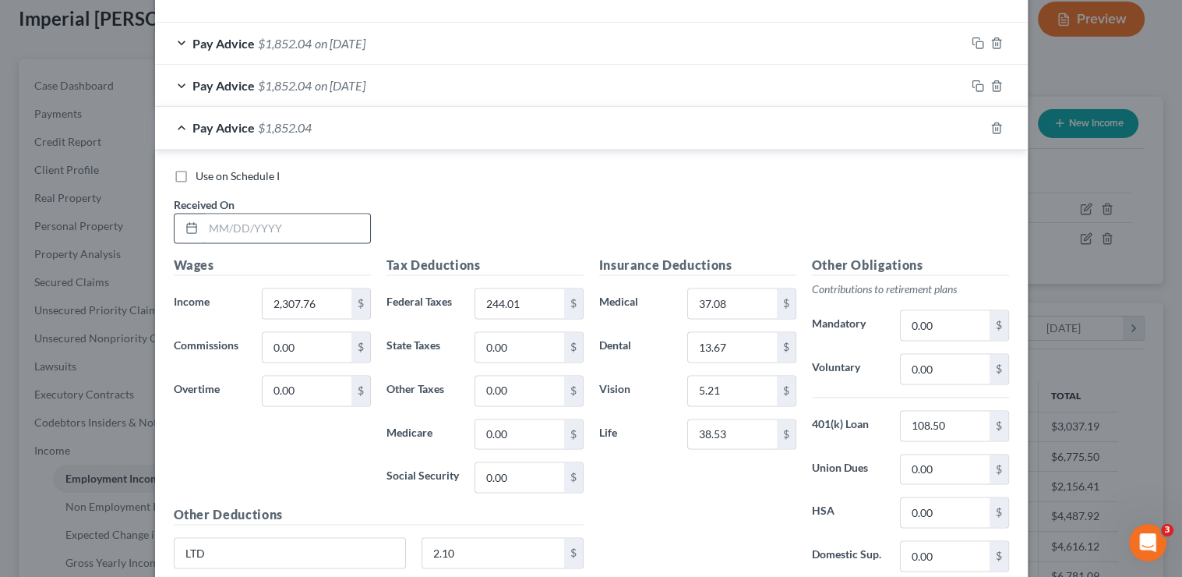
click at [329, 214] on input "text" at bounding box center [286, 229] width 167 height 30
type input "5/9/25"
type input "1,503.26"
type input "468.27"
type input "0"
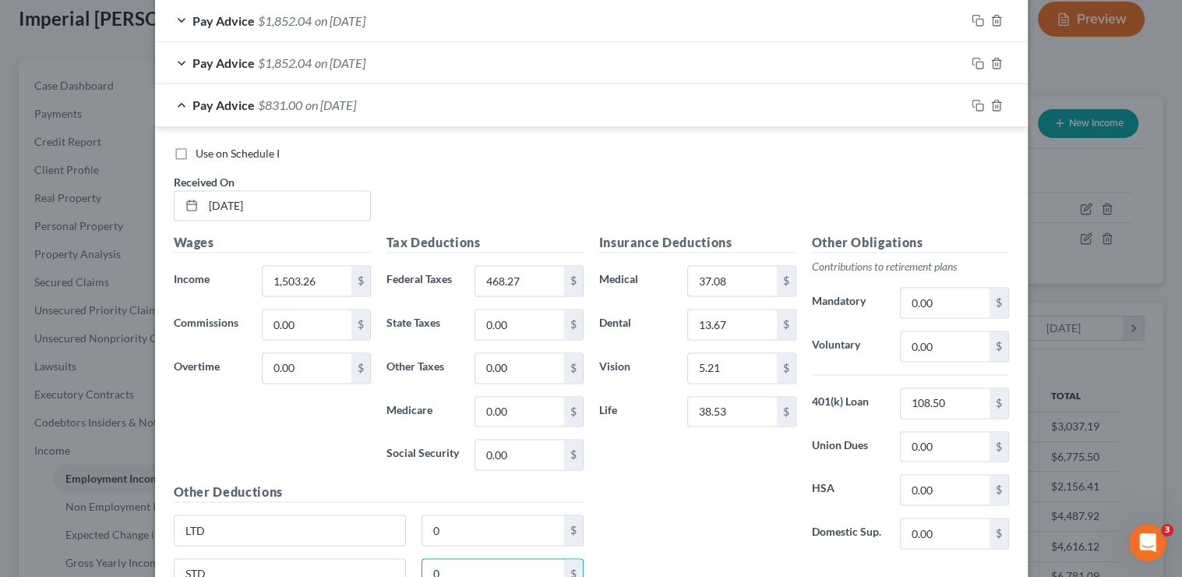
type input "0"
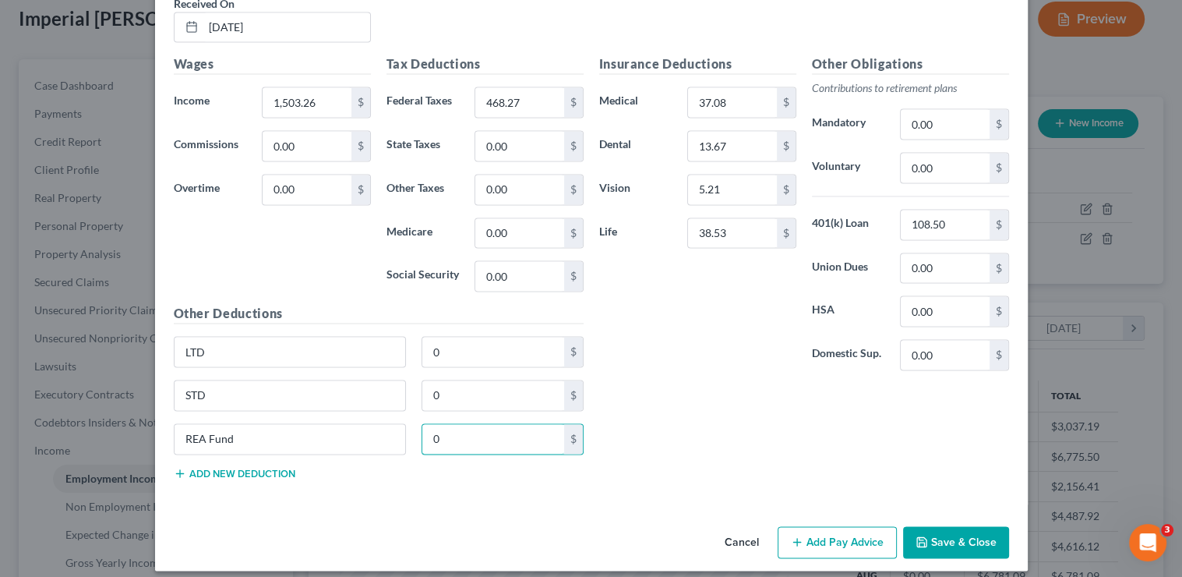
type input "0"
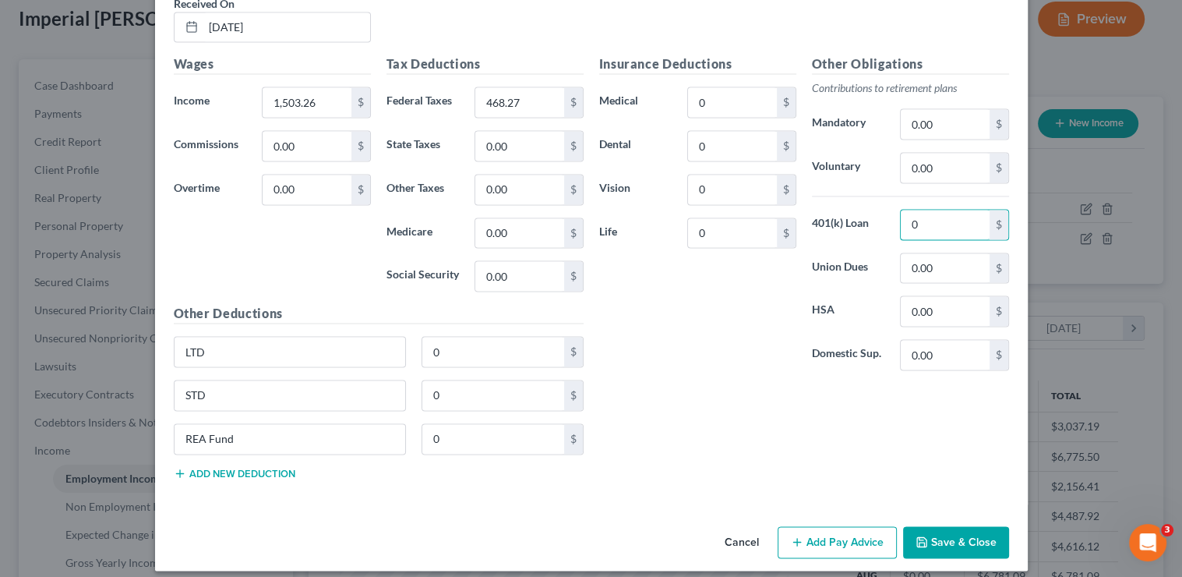
type input "0"
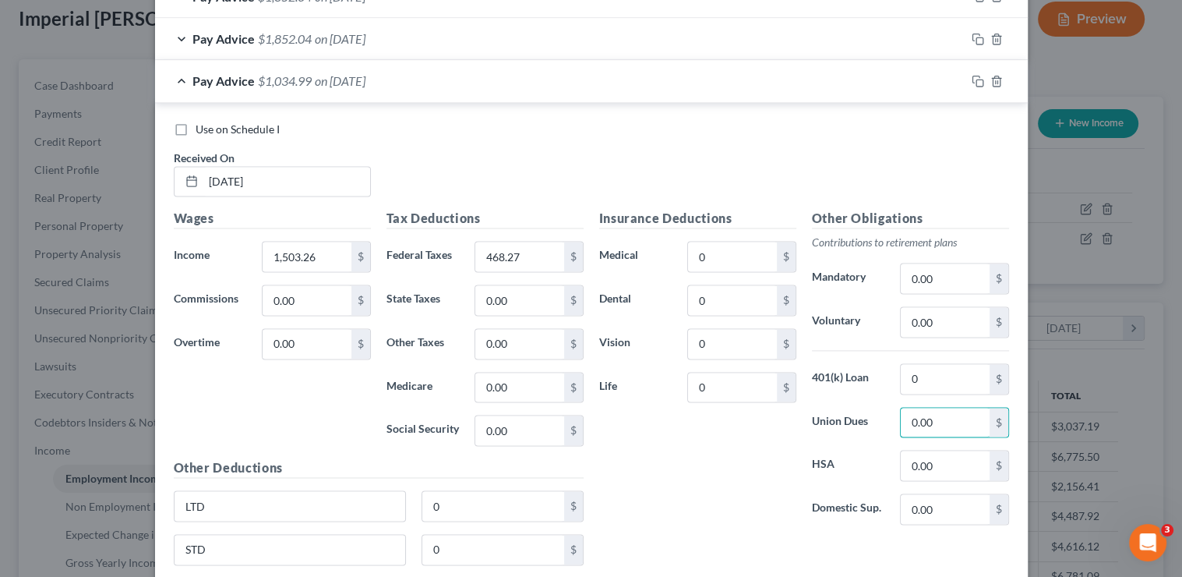
scroll to position [1949, 0]
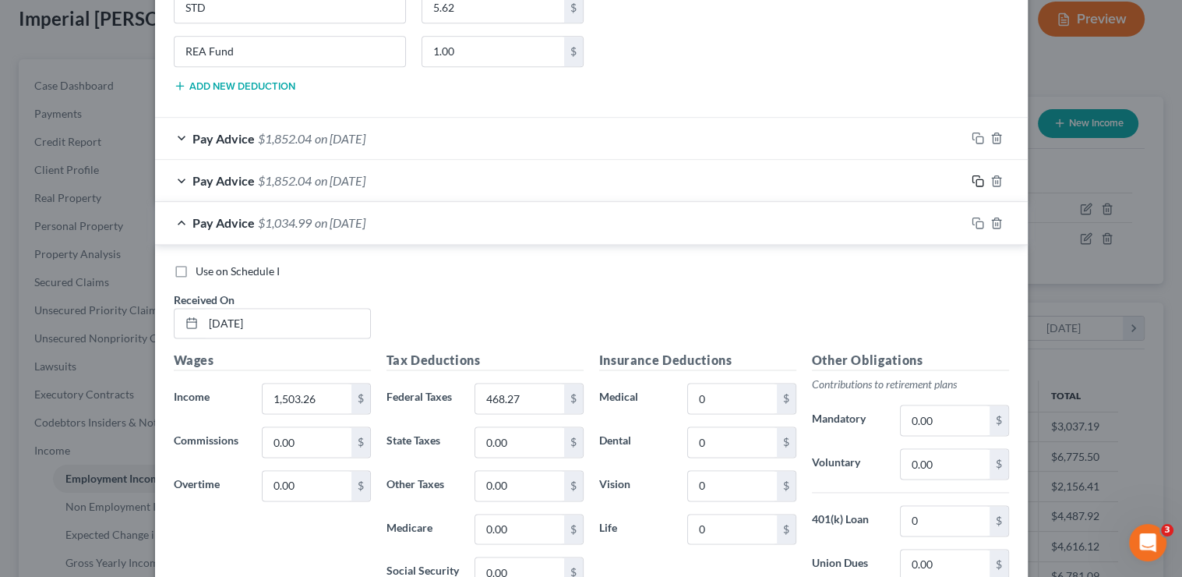
click at [972, 175] on icon "button" at bounding box center [978, 181] width 12 height 12
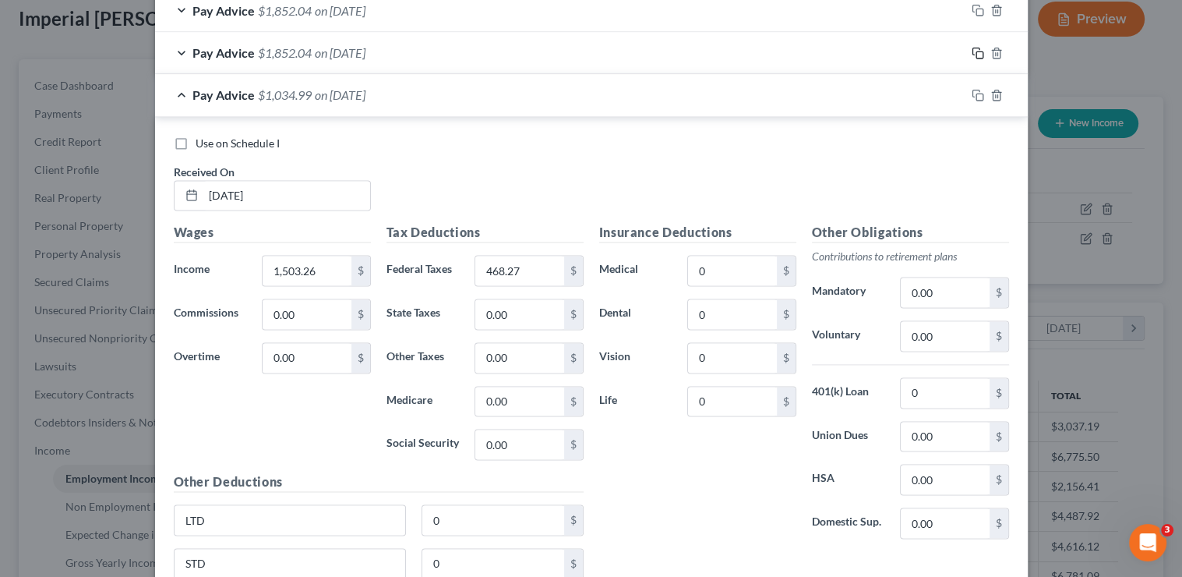
scroll to position [2367, 0]
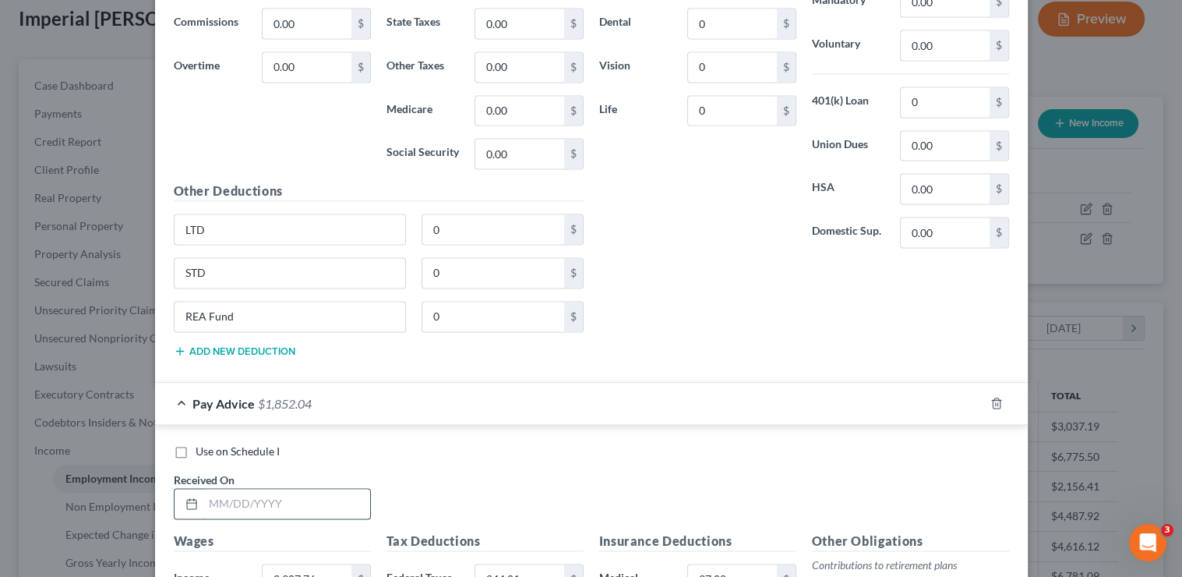
click at [286, 493] on input "text" at bounding box center [286, 504] width 167 height 30
type input "5/16/25"
click at [972, 397] on icon "button" at bounding box center [978, 403] width 12 height 12
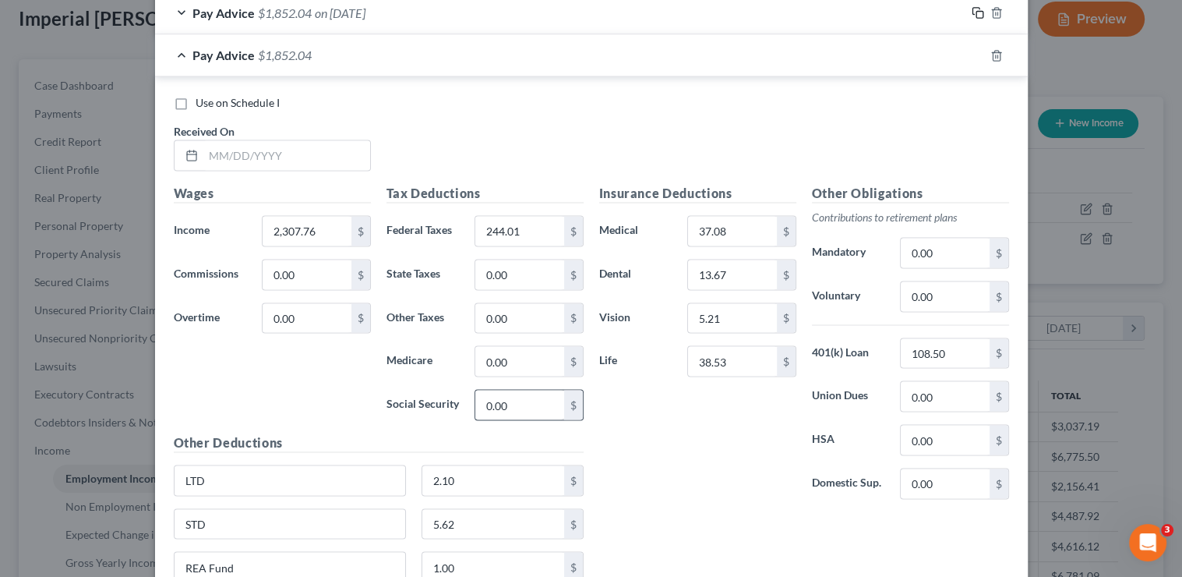
scroll to position [2762, 0]
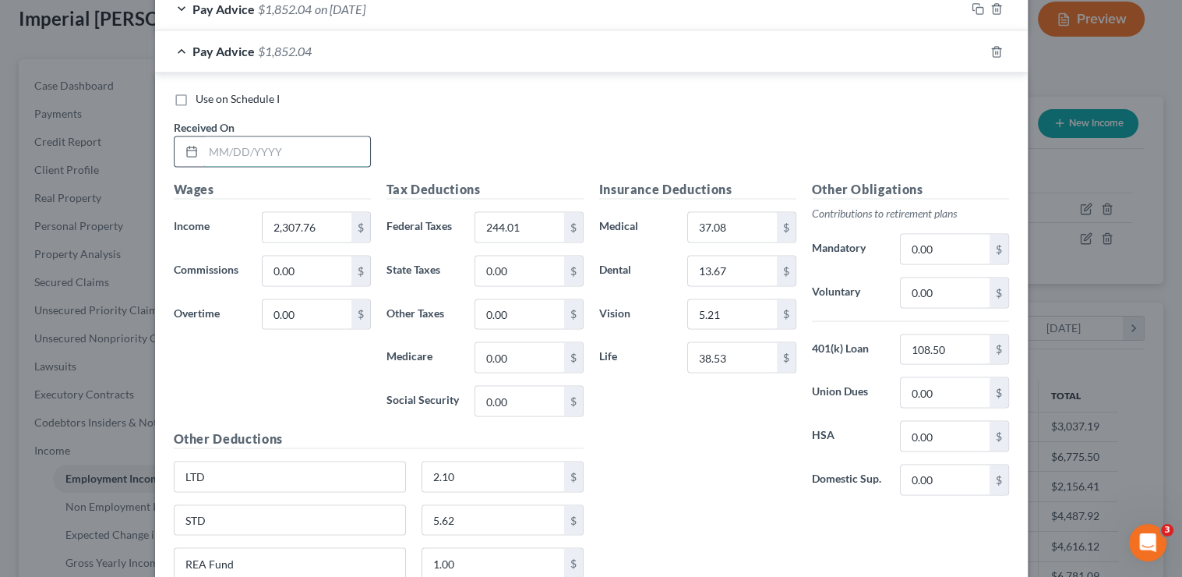
click at [271, 140] on input "text" at bounding box center [286, 151] width 167 height 30
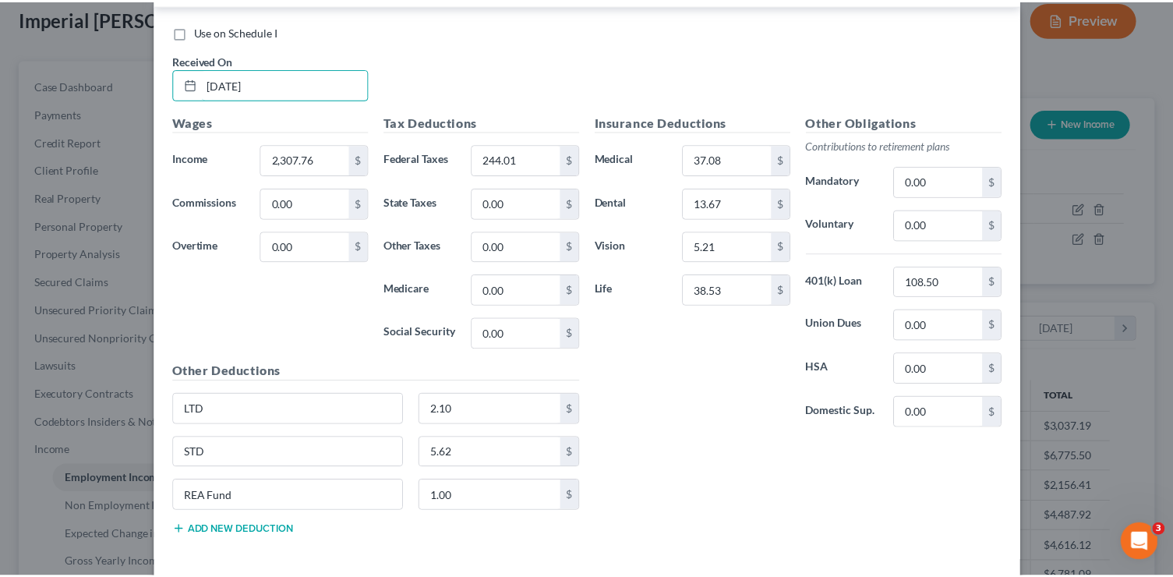
scroll to position [2883, 0]
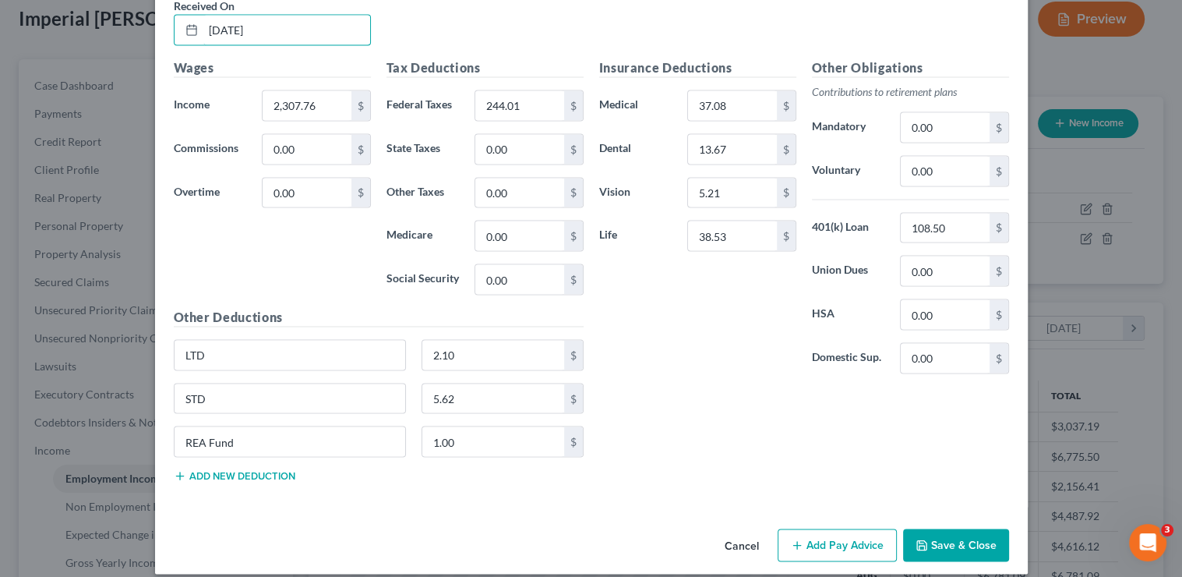
type input "5/30/25"
click at [959, 538] on button "Save & Close" at bounding box center [956, 544] width 106 height 33
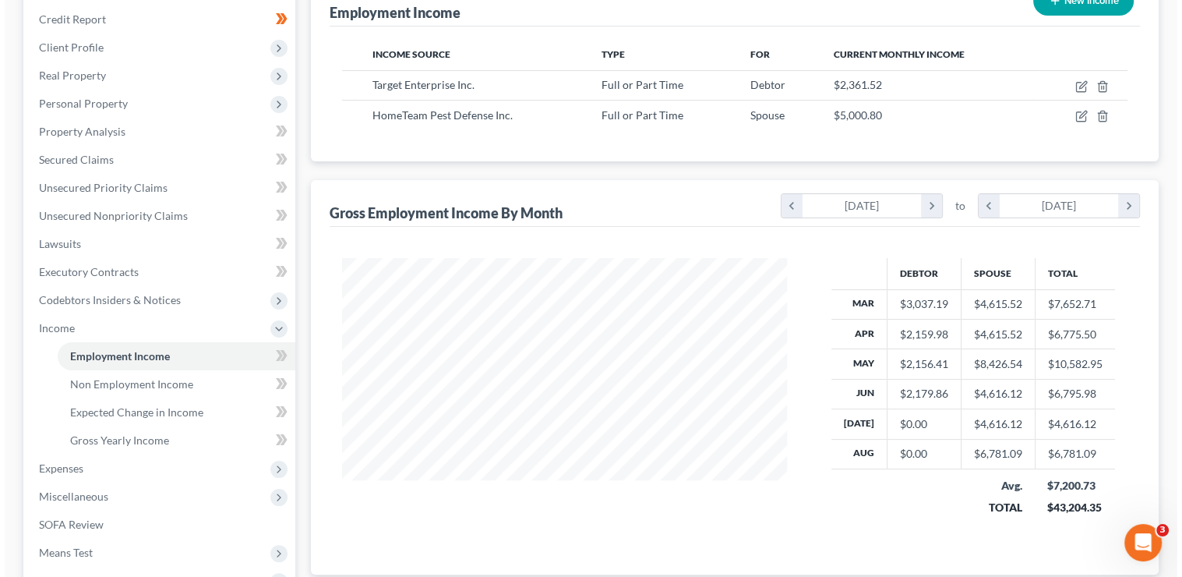
scroll to position [195, 0]
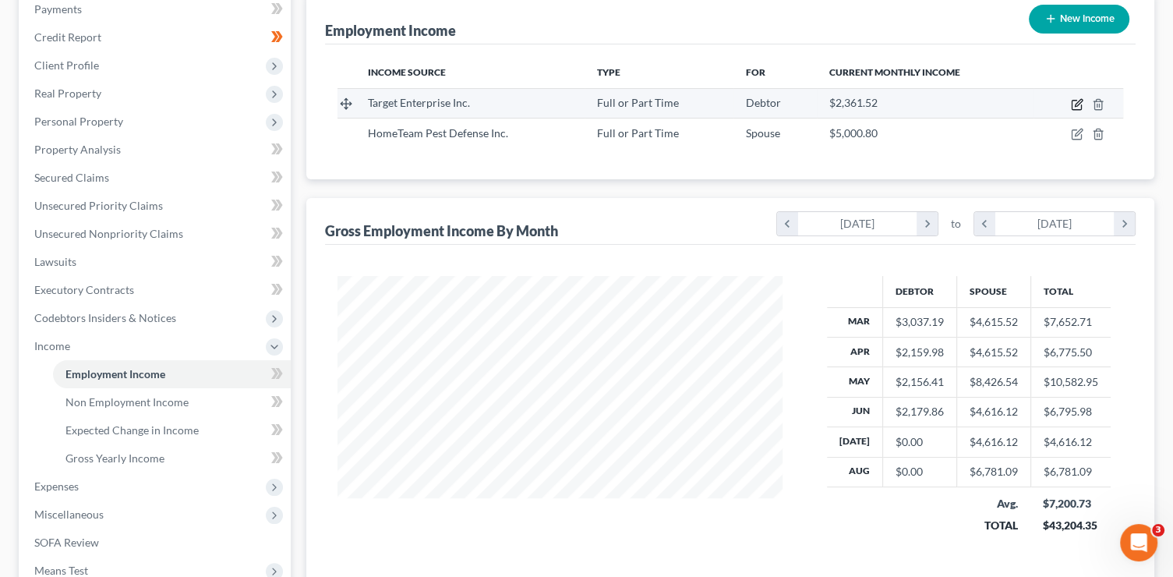
click at [1078, 102] on icon "button" at bounding box center [1077, 104] width 12 height 12
select select "0"
select select "24"
select select "2"
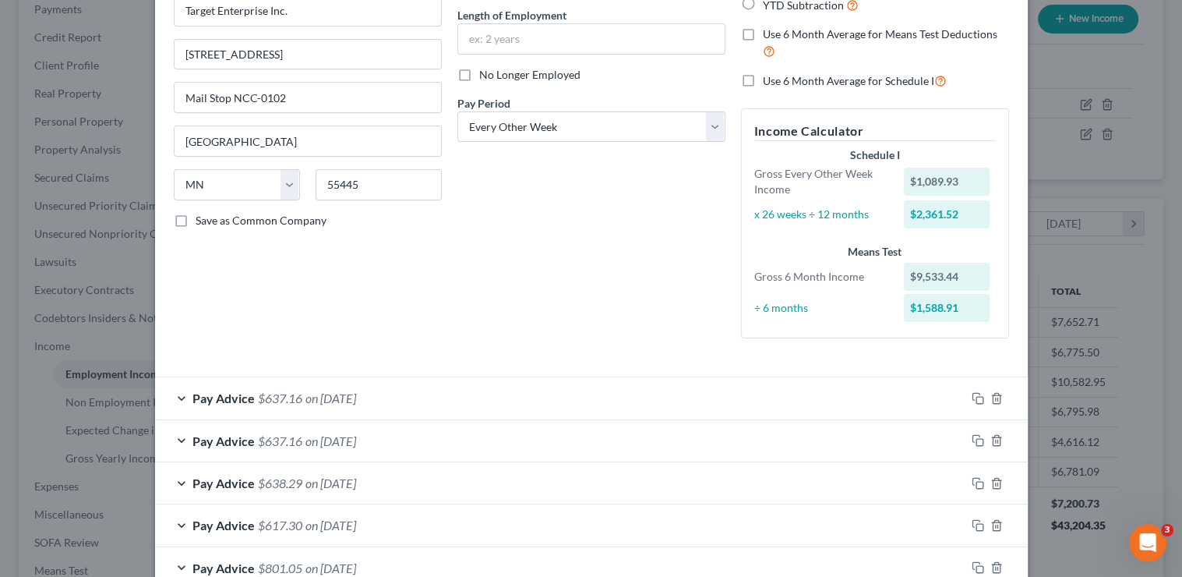
scroll to position [163, 0]
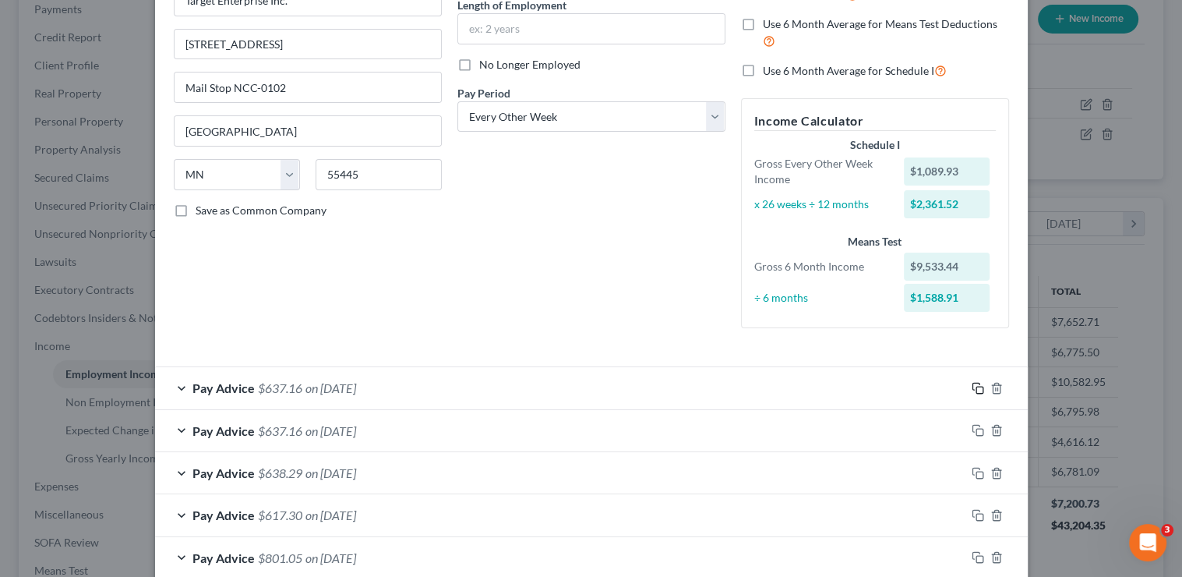
click at [976, 387] on rect "button" at bounding box center [979, 390] width 7 height 7
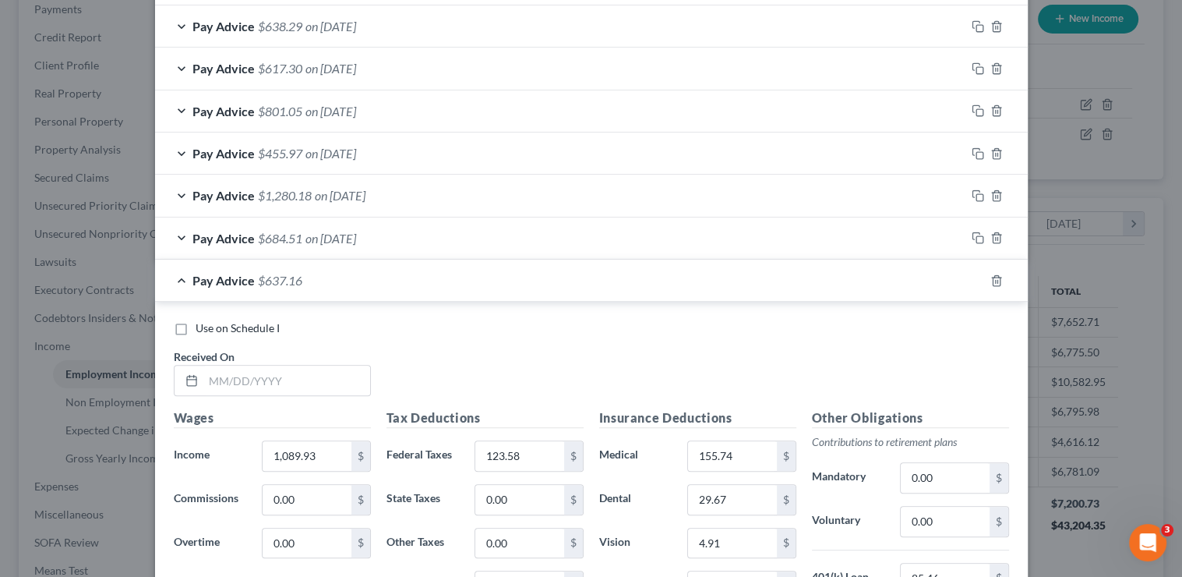
scroll to position [620, 0]
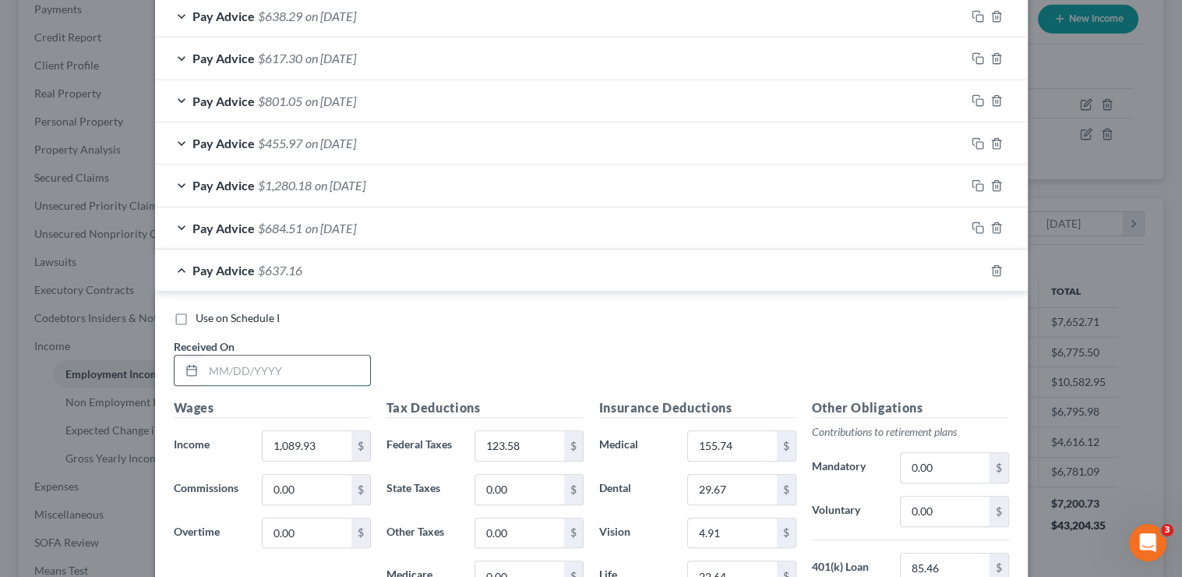
click at [349, 364] on input "text" at bounding box center [286, 370] width 167 height 30
type input "7/3/25"
type input "1,818.65"
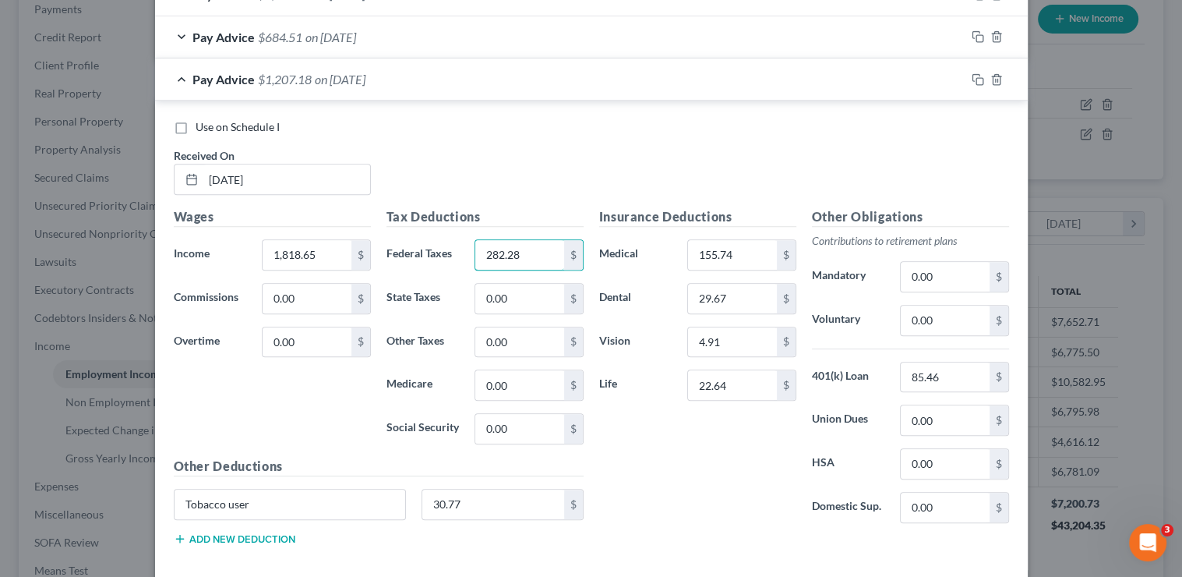
scroll to position [814, 0]
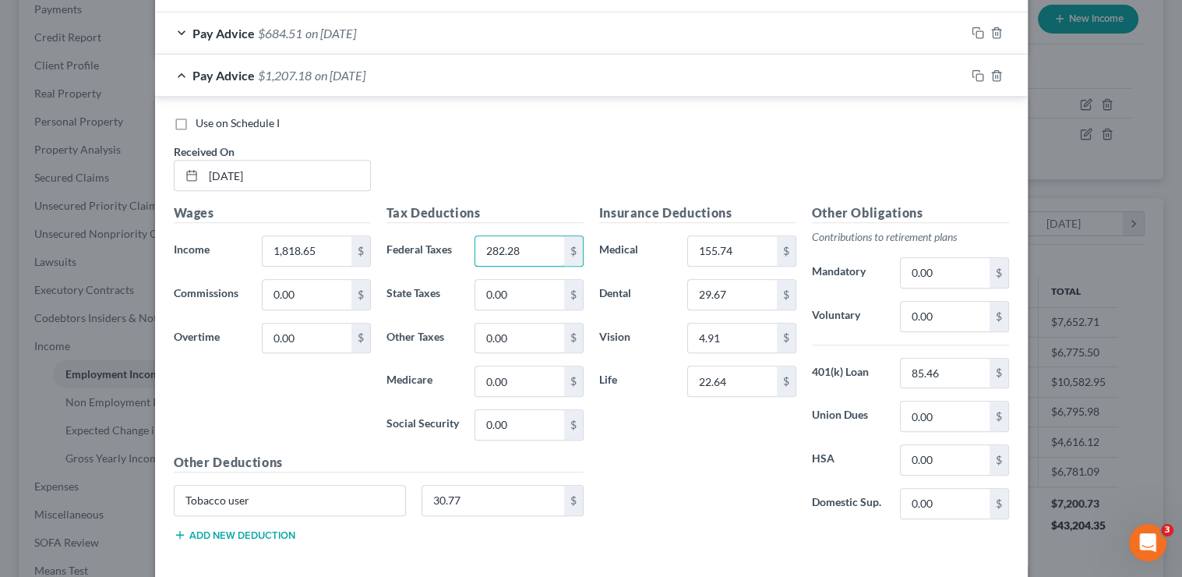
type input "282.28"
click at [737, 378] on input "22.64" at bounding box center [732, 381] width 88 height 30
type input "22.78"
click at [972, 72] on icon "button" at bounding box center [978, 75] width 12 height 12
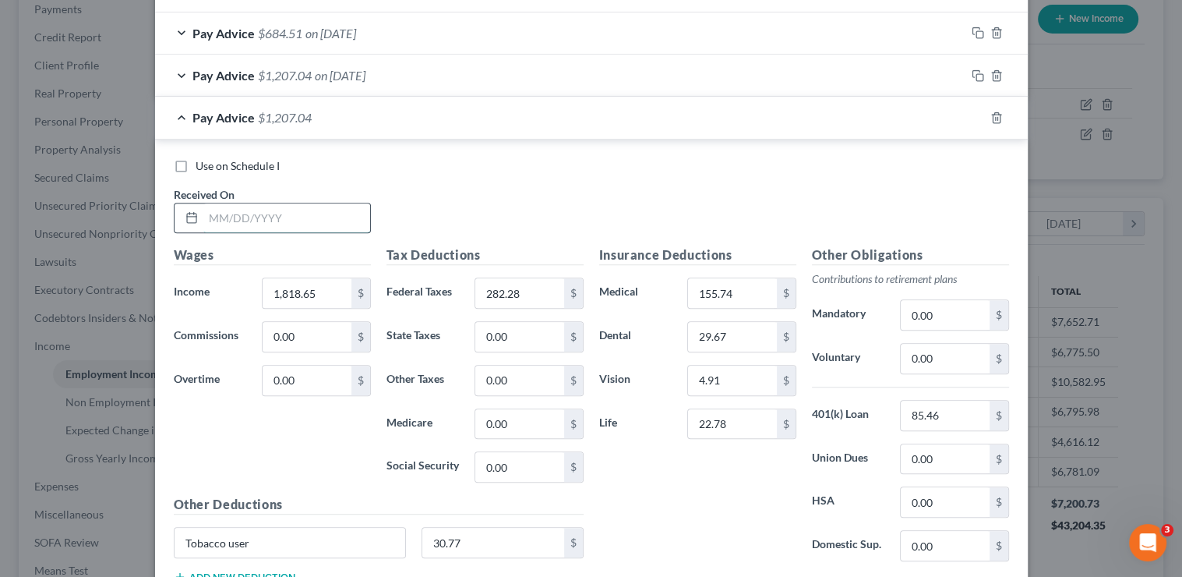
click at [291, 207] on input "text" at bounding box center [286, 218] width 167 height 30
type input "7/18/25"
type input "1,322.54"
type input "172.39"
click at [976, 117] on rect "button" at bounding box center [979, 119] width 7 height 7
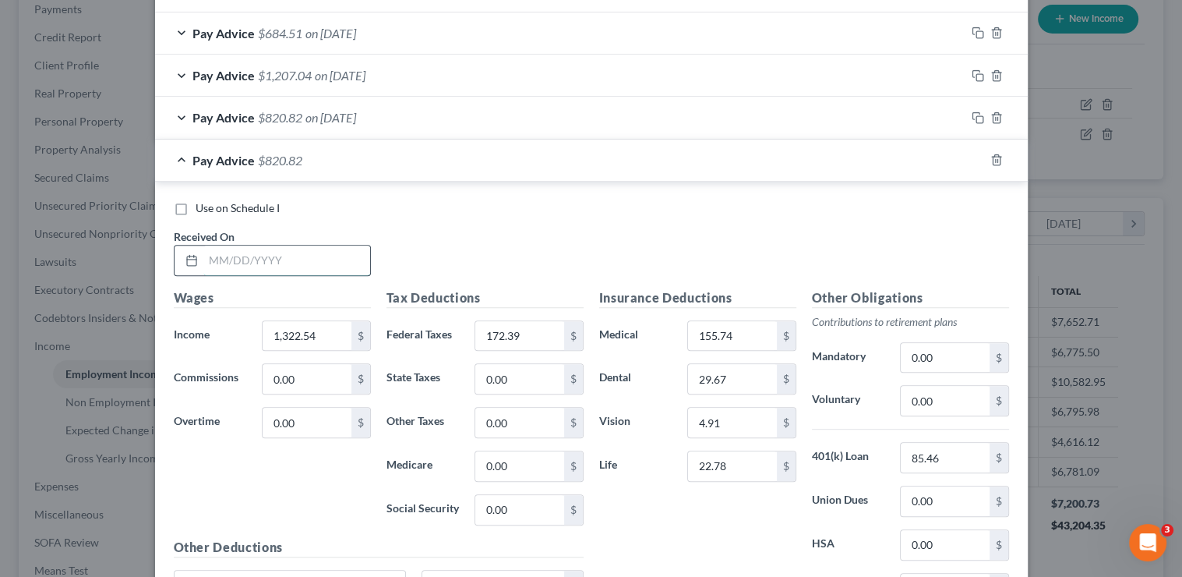
click at [276, 253] on input "text" at bounding box center [286, 260] width 167 height 30
type input "8/1/25"
type input "1,930.33"
type input "307.01"
click at [974, 157] on icon "button" at bounding box center [978, 160] width 12 height 12
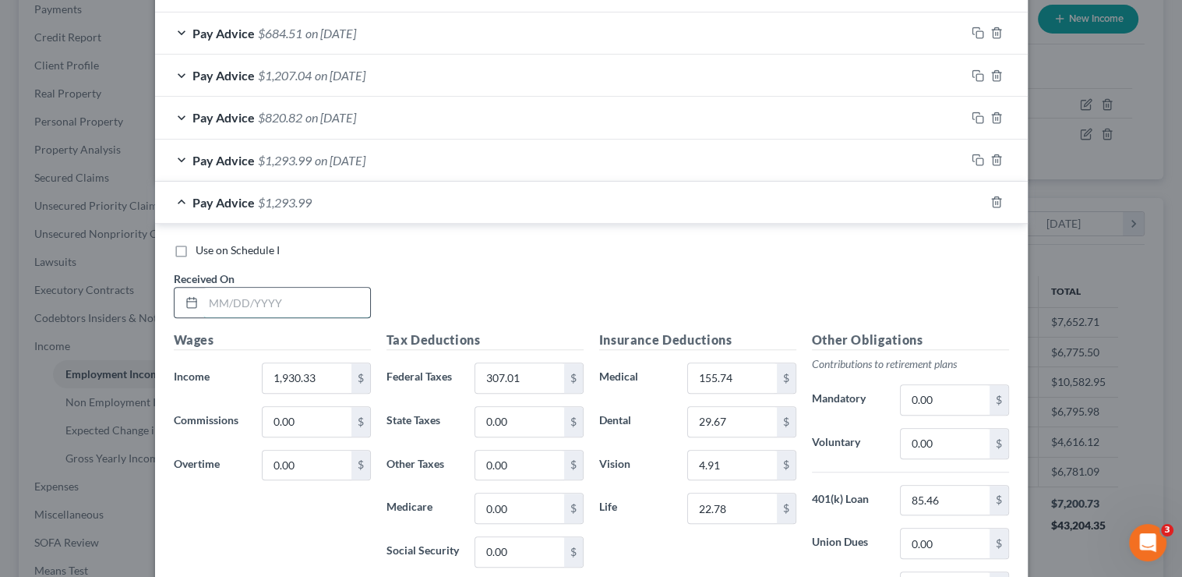
click at [253, 292] on input "text" at bounding box center [286, 303] width 167 height 30
type input "8/15/25"
type input "1,063.84"
type input "118.32"
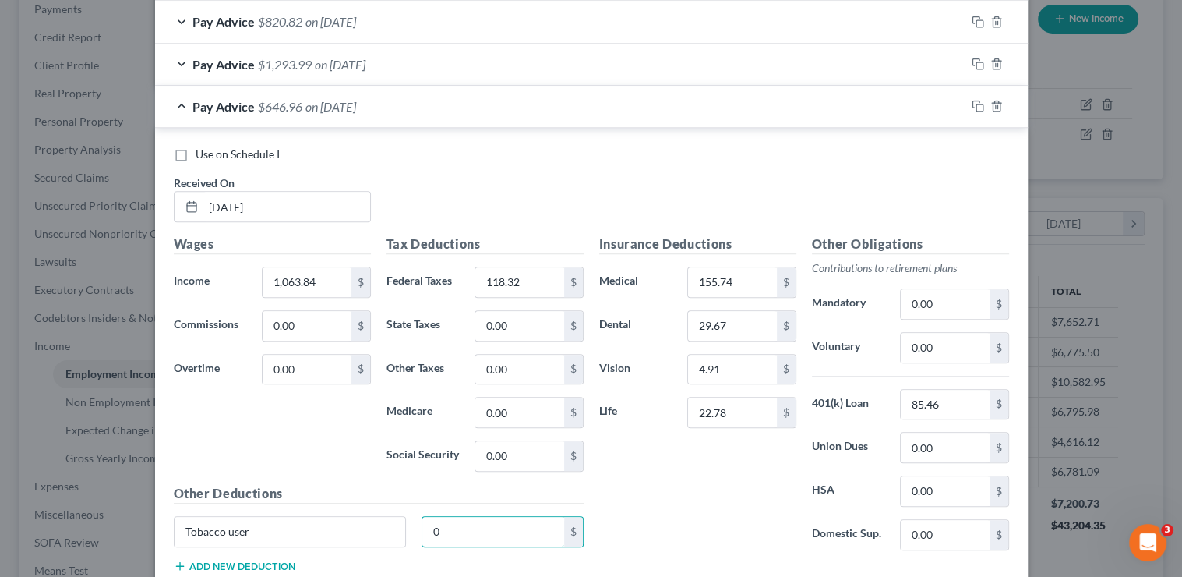
scroll to position [824, 0]
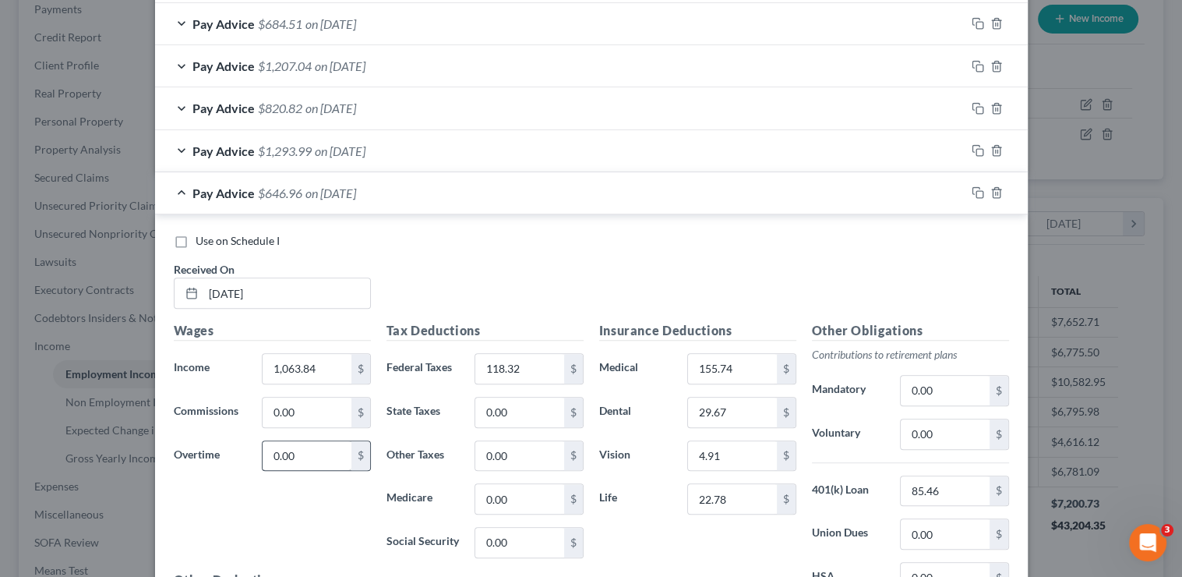
type input "0"
click at [294, 450] on input "0.00" at bounding box center [307, 456] width 88 height 30
type input "276.93"
click at [976, 191] on rect "button" at bounding box center [979, 194] width 7 height 7
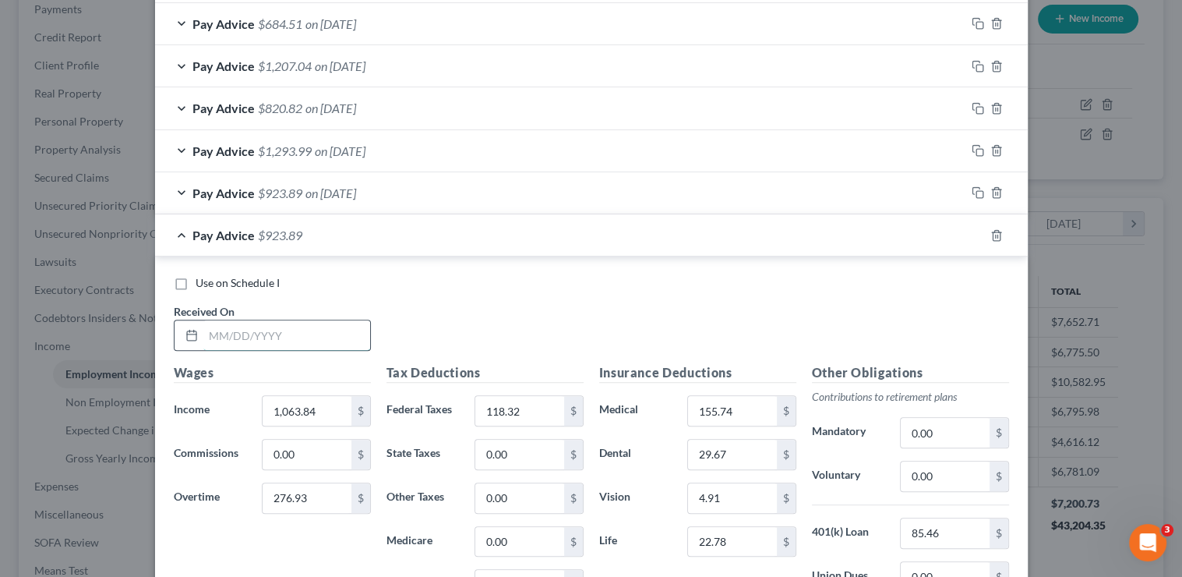
click at [251, 343] on input "text" at bounding box center [286, 335] width 167 height 30
type input "8/29/25"
type input "1,150.79"
type input "0"
type input "135.83"
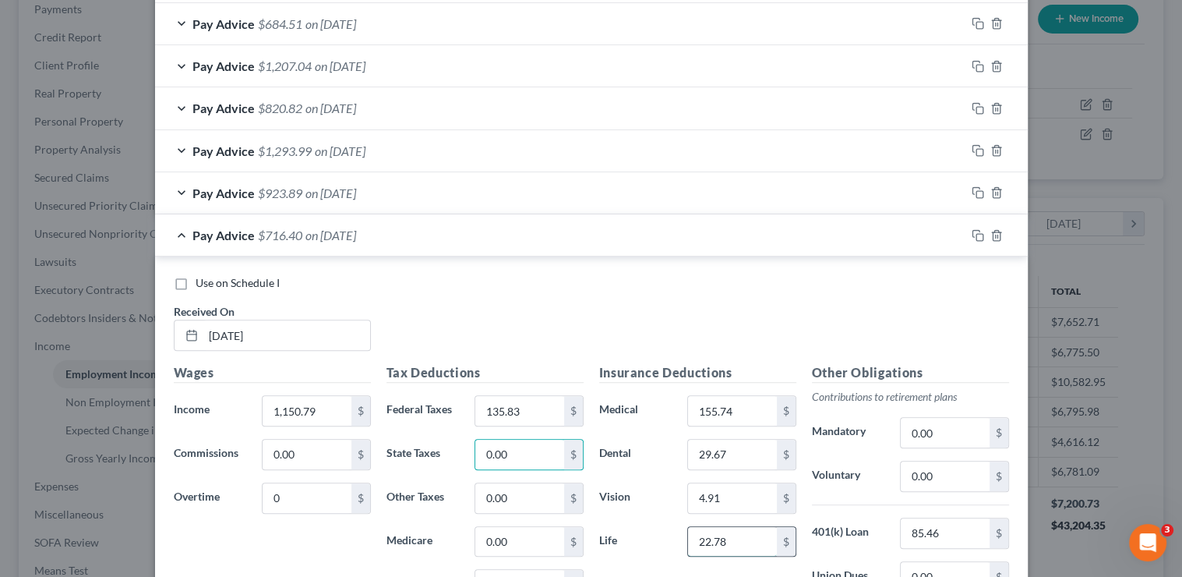
click at [747, 536] on input "22.78" at bounding box center [732, 542] width 88 height 30
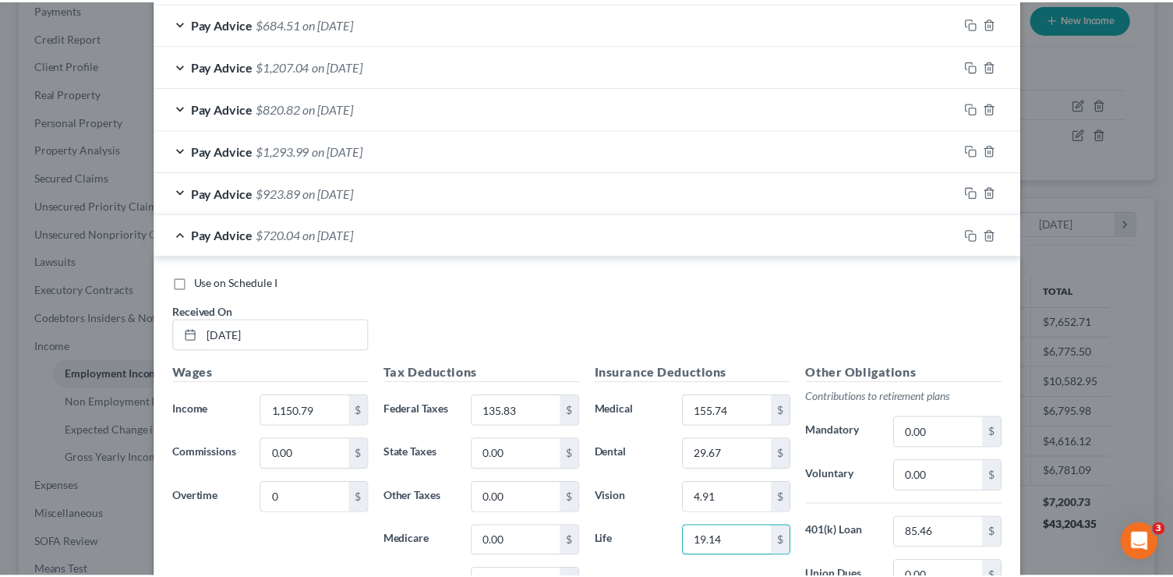
scroll to position [1053, 0]
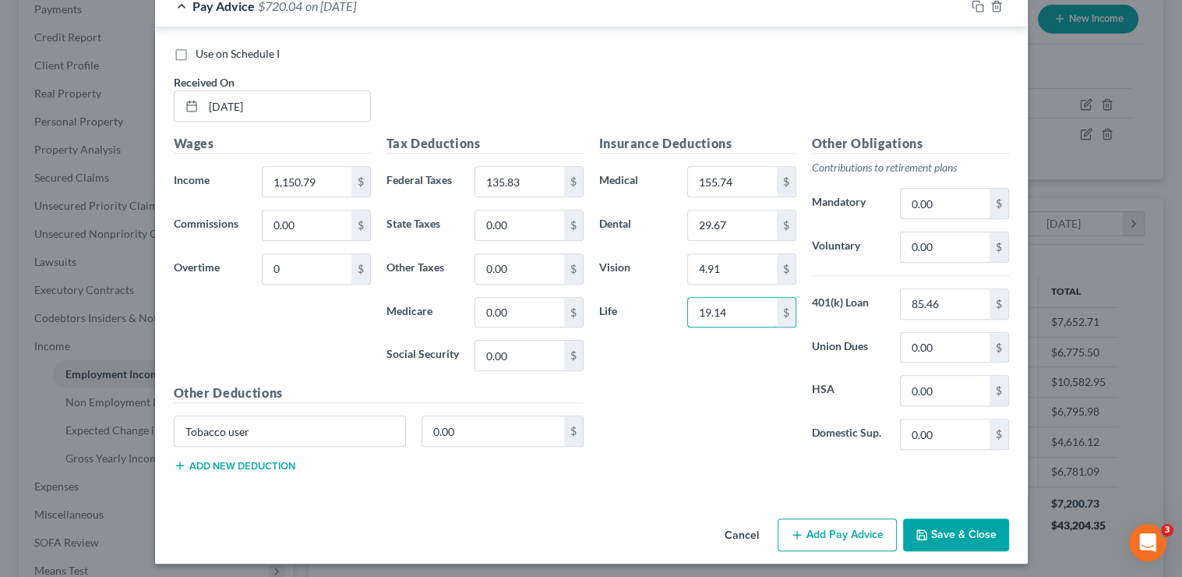
type input "19.14"
click at [983, 541] on button "Save & Close" at bounding box center [956, 534] width 106 height 33
click at [982, 535] on button "Save & Close" at bounding box center [956, 534] width 106 height 33
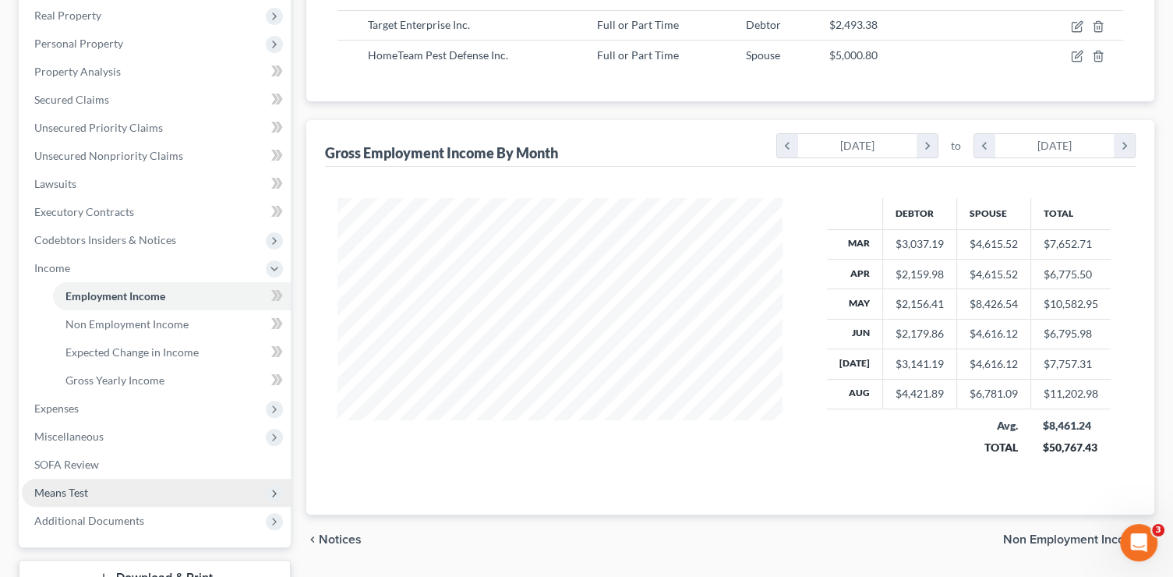
scroll to position [275, 0]
click at [82, 486] on span "Means Test" at bounding box center [61, 489] width 54 height 13
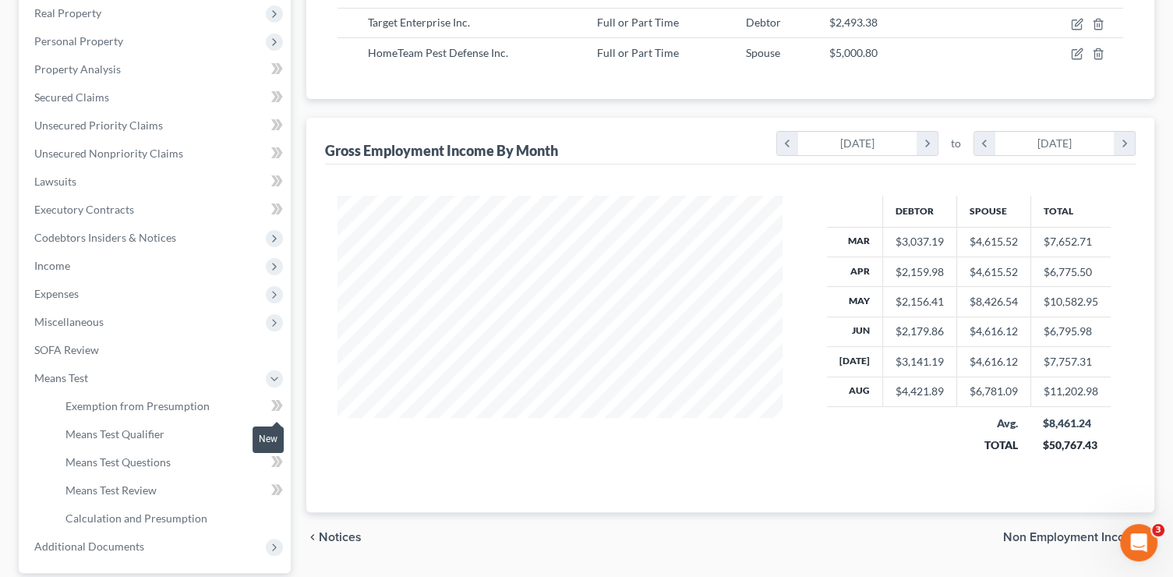
click at [282, 411] on icon at bounding box center [277, 405] width 12 height 19
click at [149, 408] on span "Exemption from Presumption" at bounding box center [137, 405] width 144 height 13
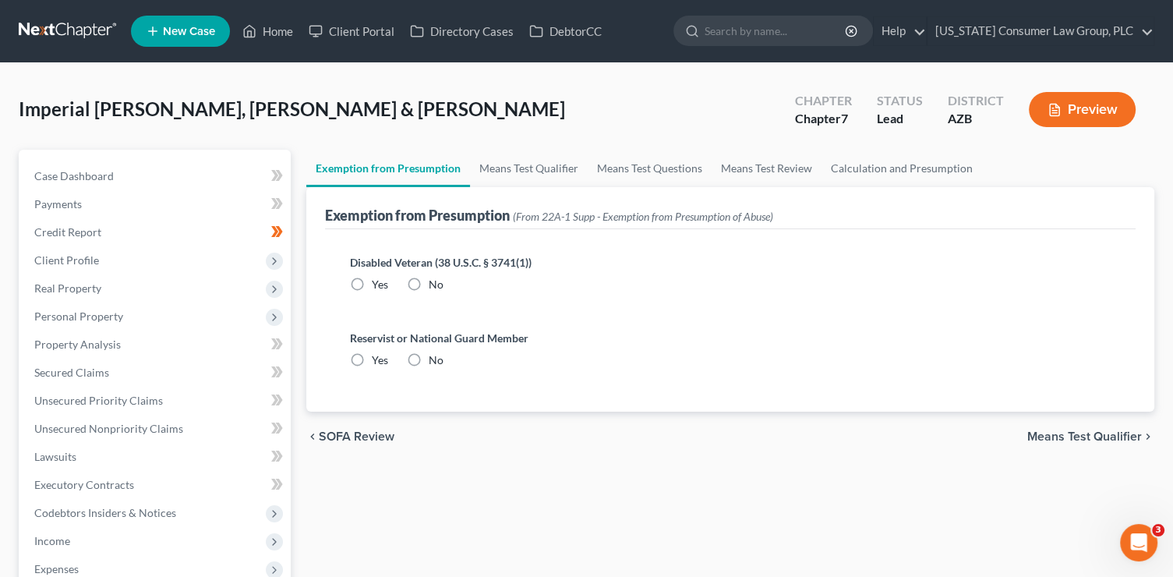
click at [440, 289] on span "No" at bounding box center [436, 283] width 15 height 13
click at [440, 287] on input "No" at bounding box center [440, 282] width 10 height 10
radio input "true"
click at [429, 355] on label "No" at bounding box center [436, 360] width 15 height 16
click at [435, 355] on input "No" at bounding box center [440, 357] width 10 height 10
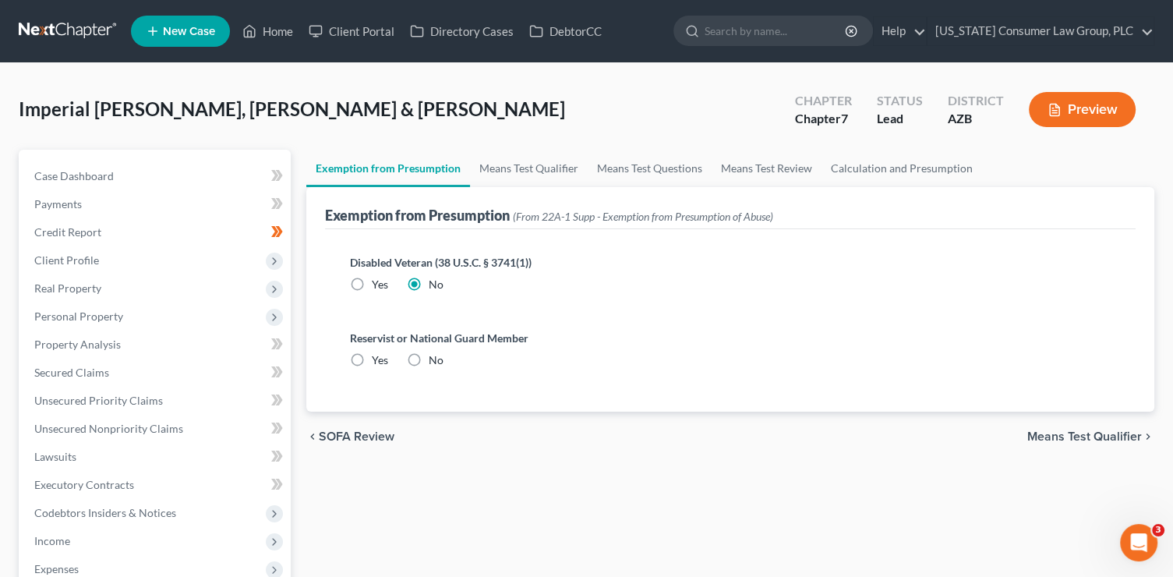
radio input "true"
click at [503, 163] on link "Means Test Qualifier" at bounding box center [529, 168] width 118 height 37
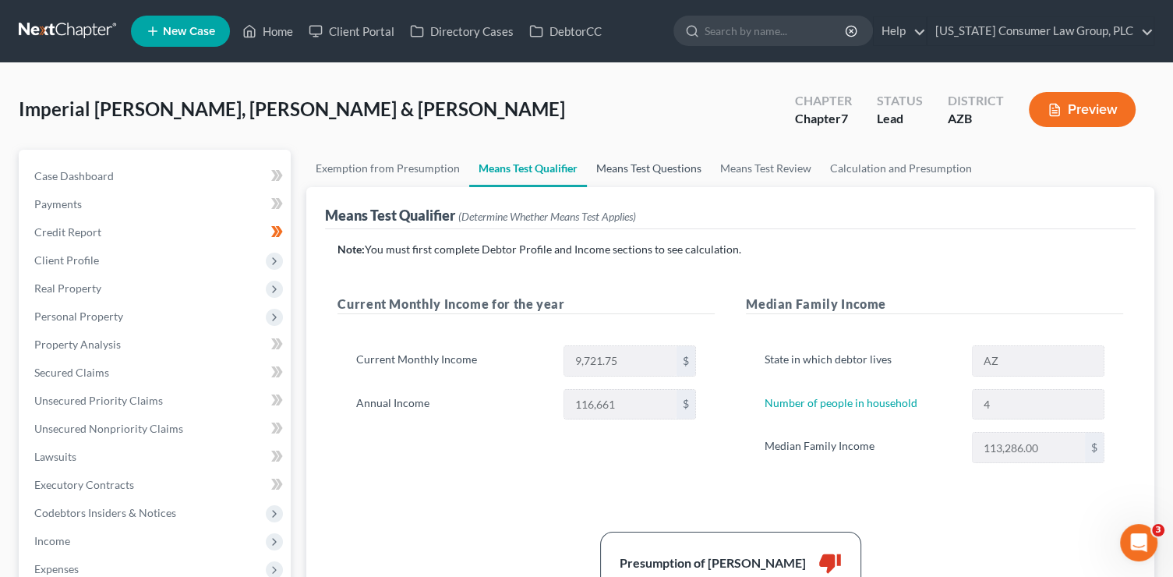
click at [616, 174] on link "Means Test Questions" at bounding box center [649, 168] width 124 height 37
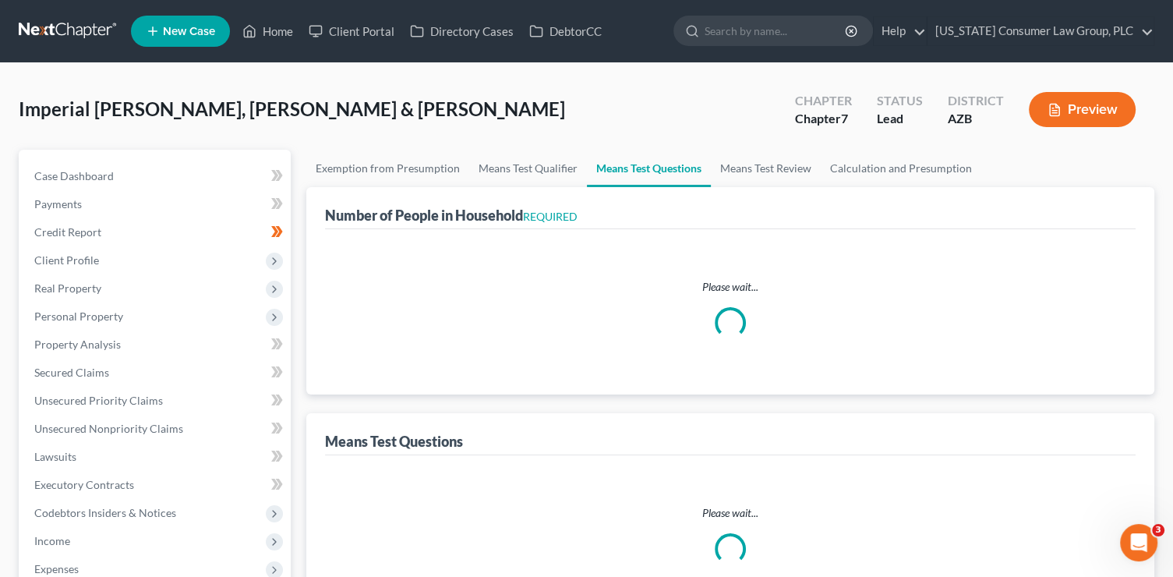
select select "0"
select select "60"
select select "1"
select select "60"
select select "1"
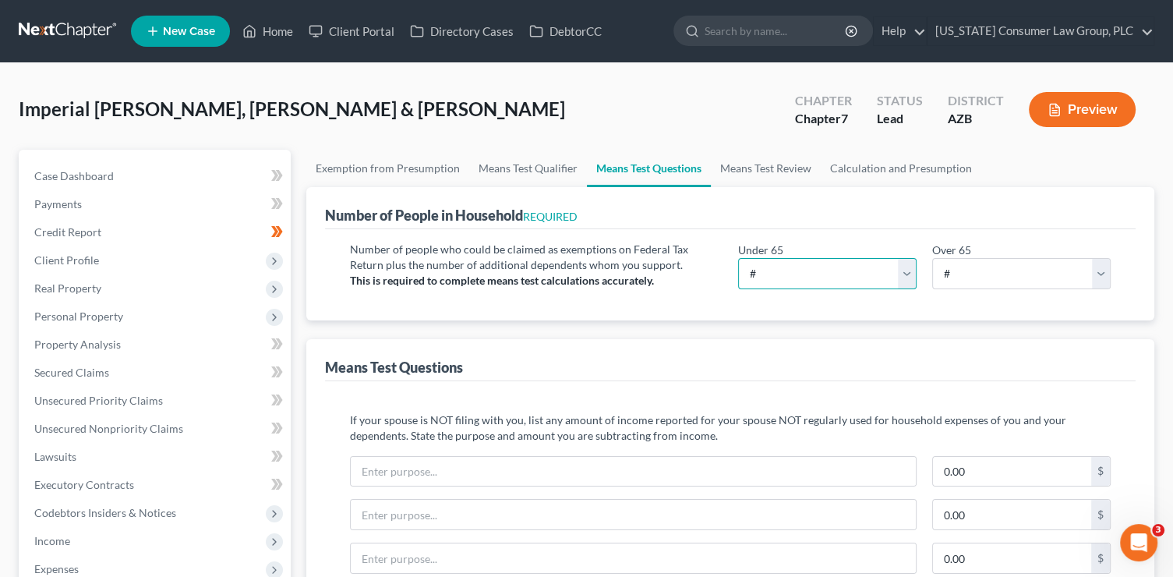
click at [819, 270] on select "# 0 1 2 3 4 5 6 7 8 9 10" at bounding box center [827, 273] width 178 height 31
select select "4"
click at [738, 258] on select "# 0 1 2 3 4 5 6 7 8 9 10" at bounding box center [827, 273] width 178 height 31
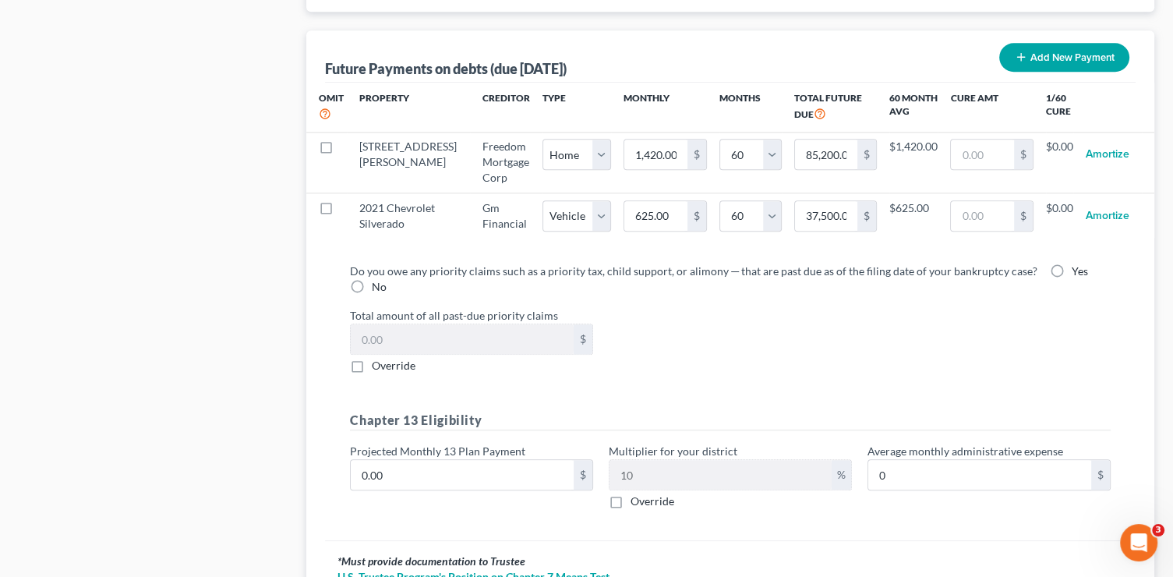
scroll to position [1561, 0]
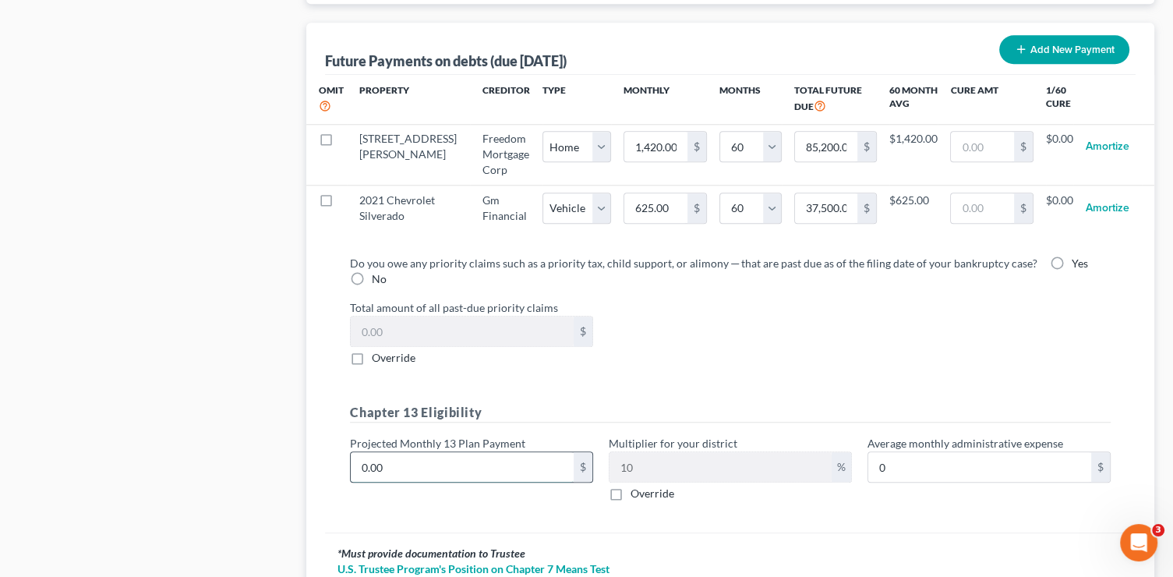
click at [441, 475] on input "0.00" at bounding box center [462, 467] width 223 height 30
type input "2"
type input "0.20"
type input "20"
type input "2.00"
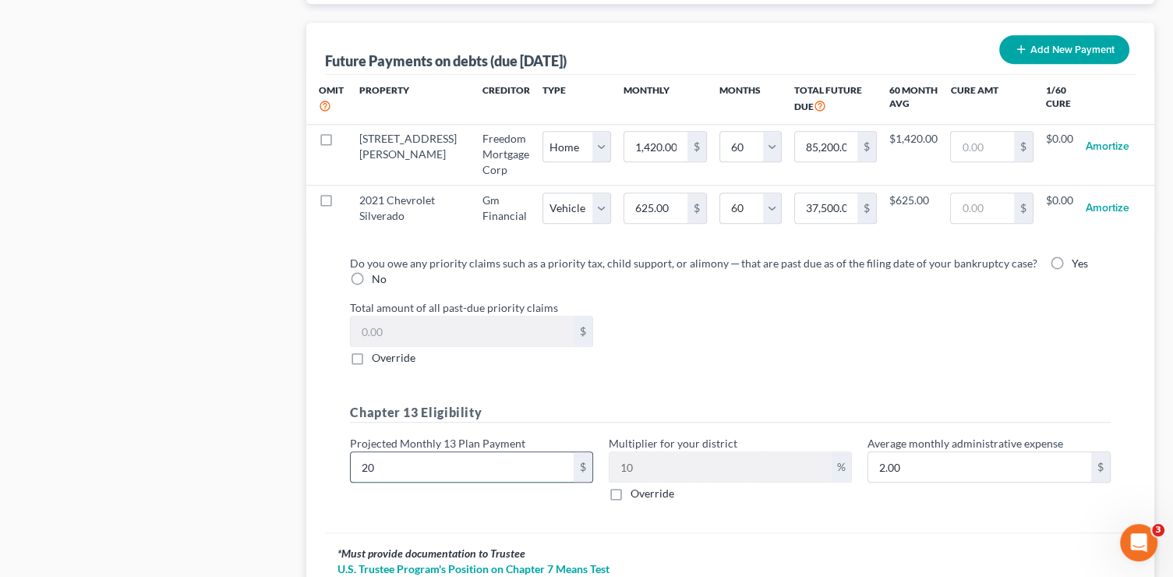
type input "204"
type input "20.40"
type input "2045"
type input "204.50"
type input "2,045"
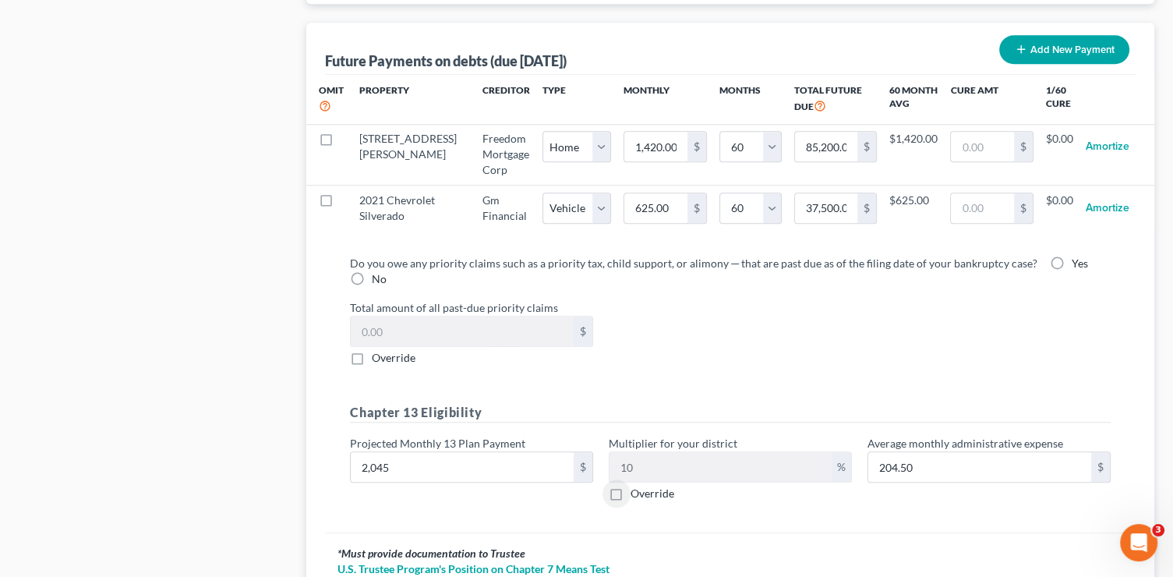
scroll to position [1708, 0]
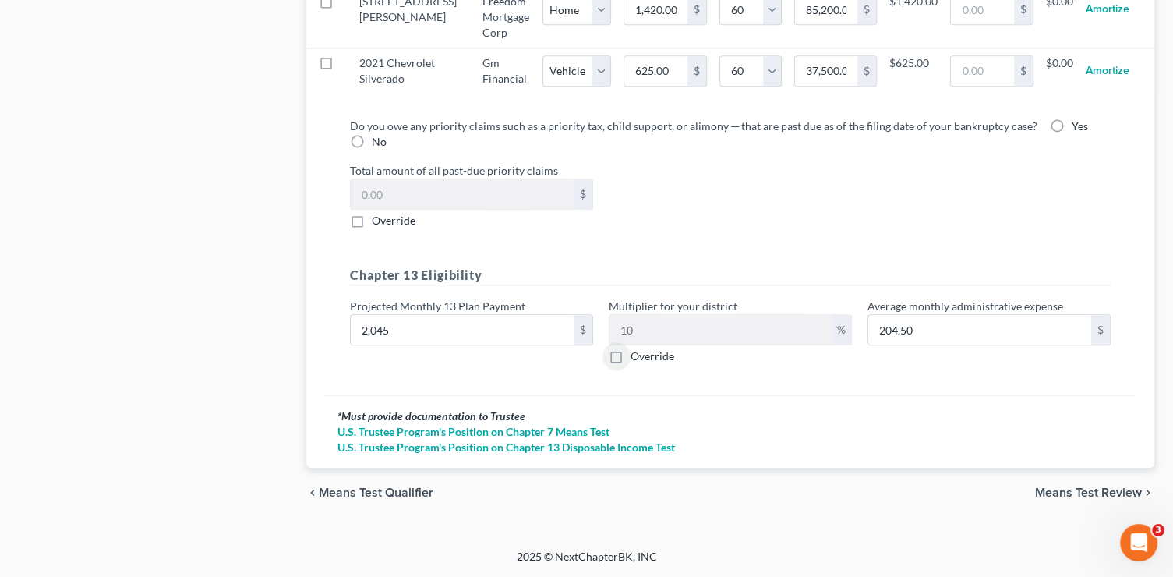
click at [1102, 489] on span "Means Test Review" at bounding box center [1088, 492] width 107 height 12
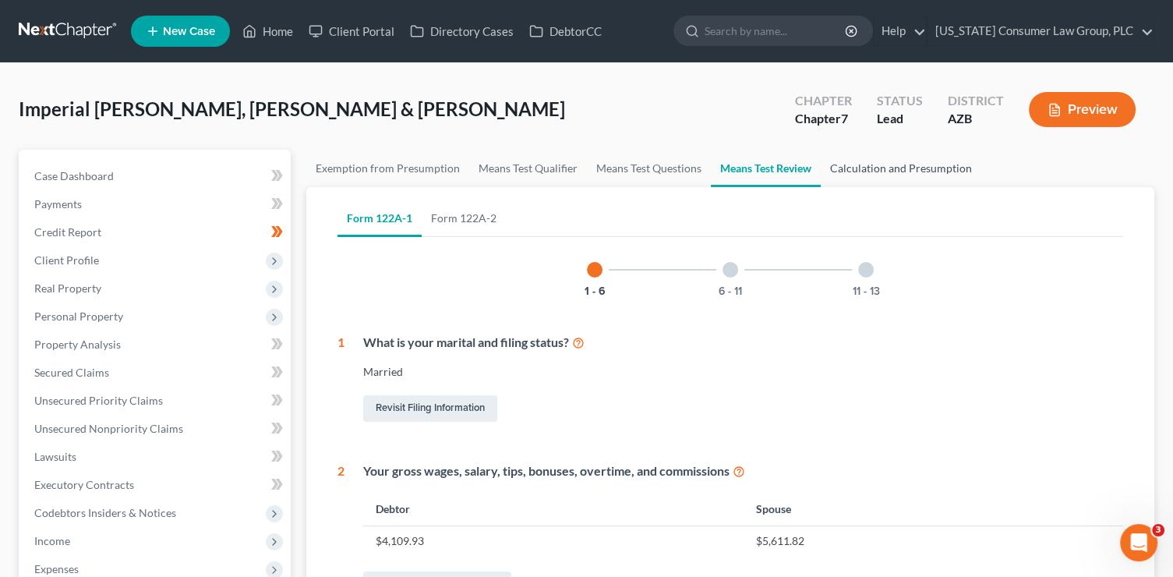
click at [913, 168] on link "Calculation and Presumption" at bounding box center [901, 168] width 161 height 37
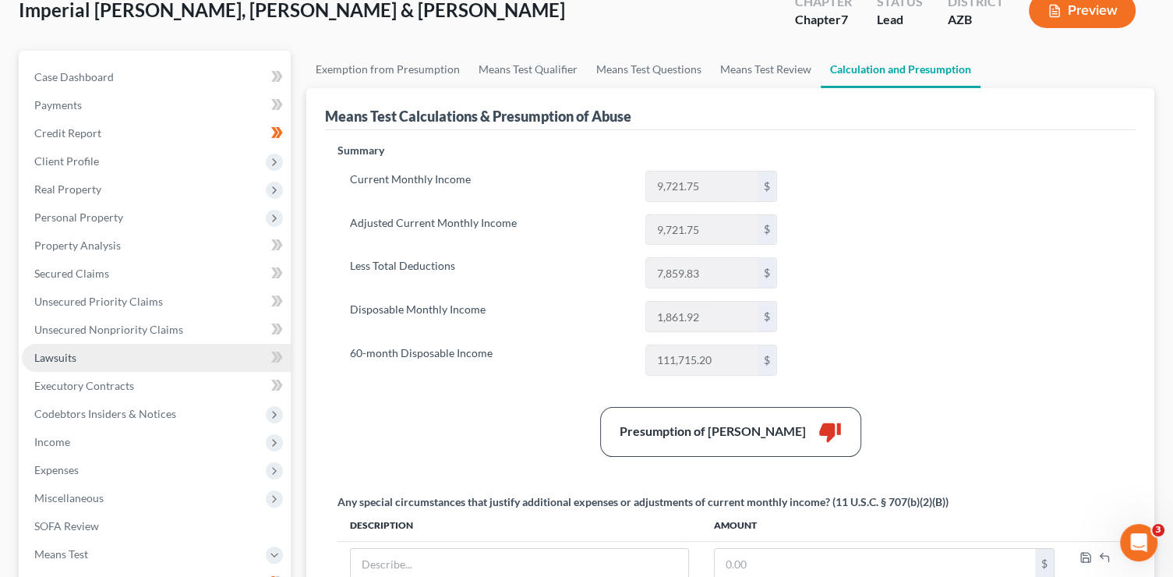
scroll to position [193, 0]
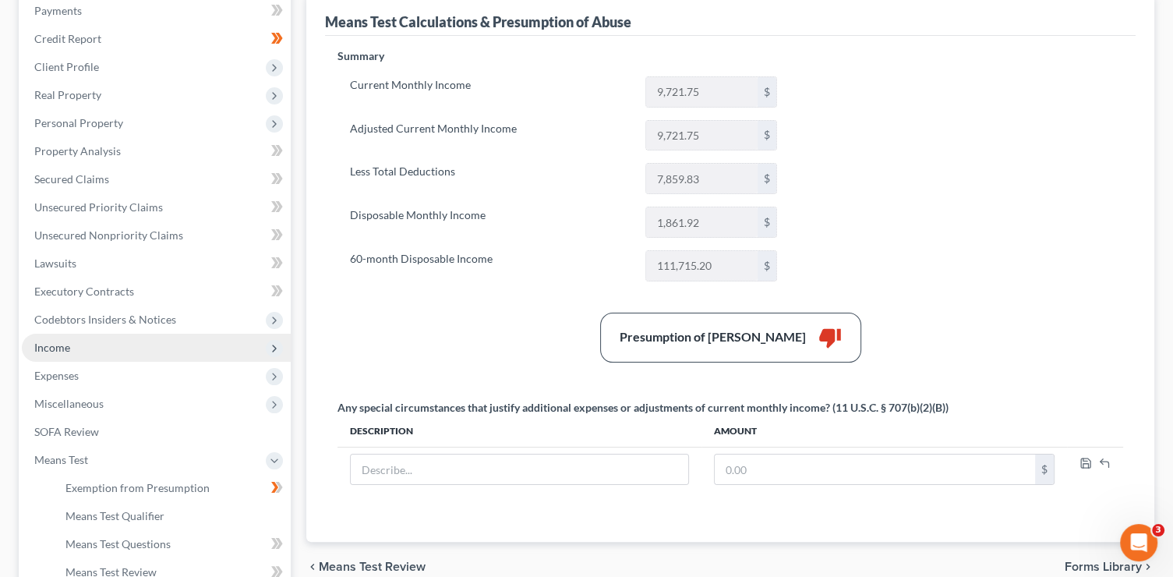
click at [97, 348] on span "Income" at bounding box center [156, 348] width 269 height 28
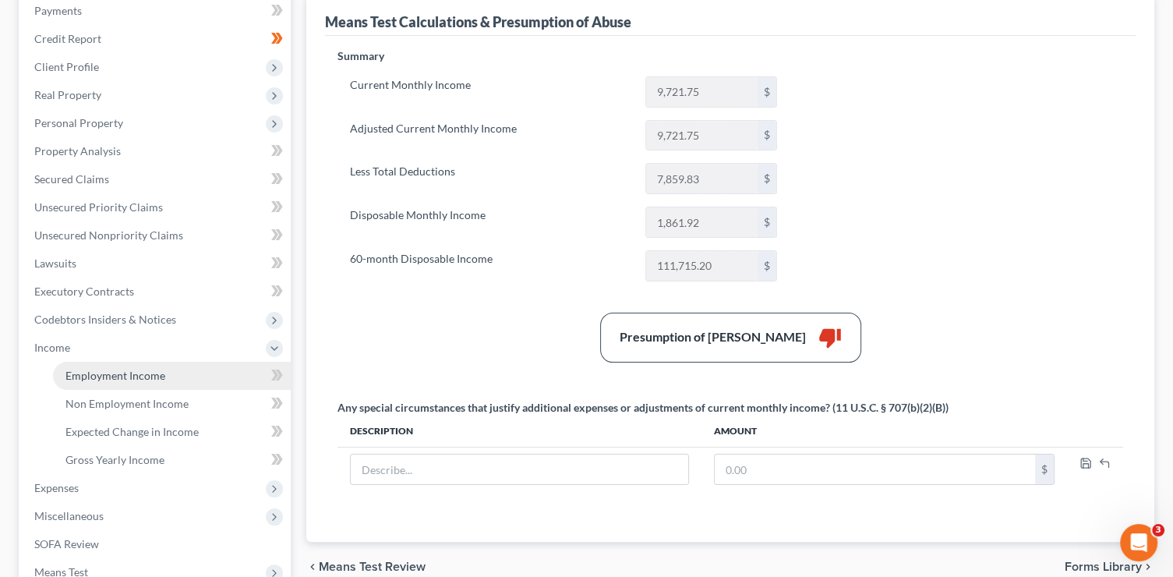
click at [102, 362] on link "Employment Income" at bounding box center [172, 376] width 238 height 28
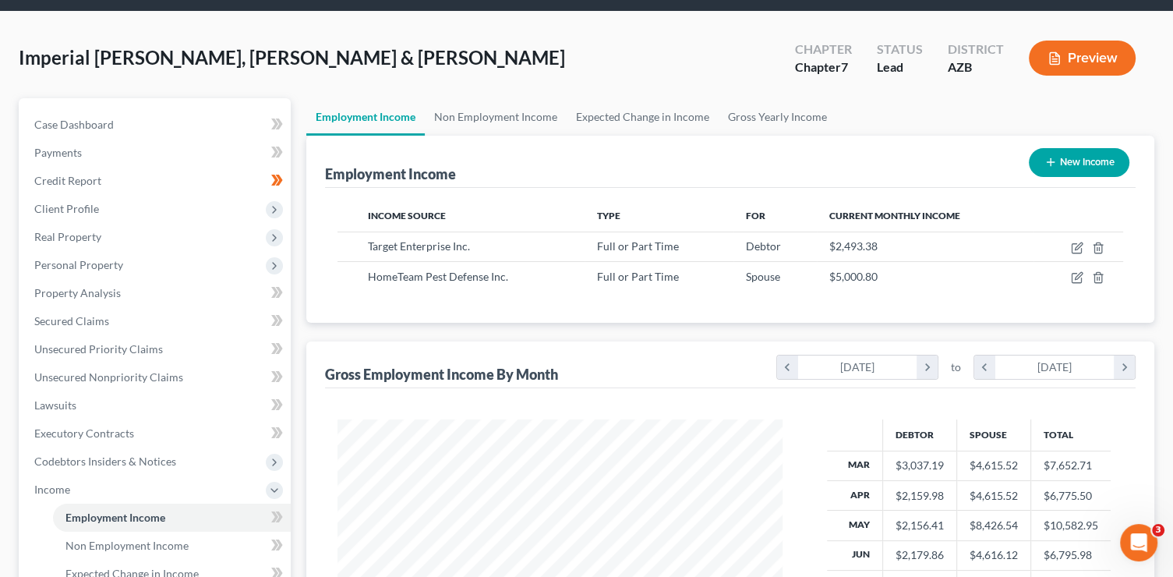
scroll to position [16, 0]
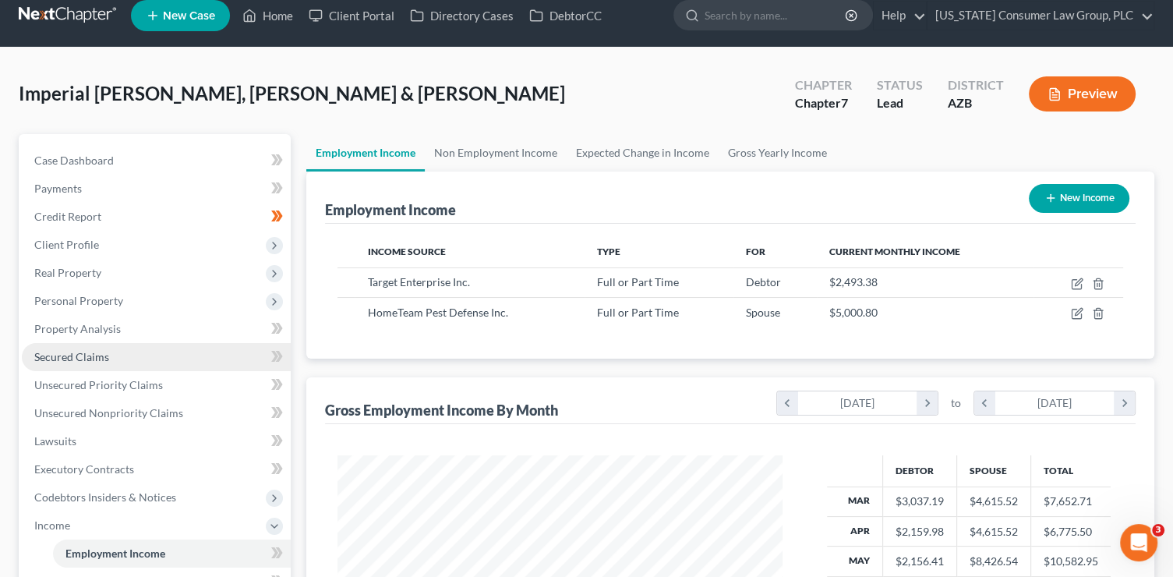
click at [121, 344] on link "Secured Claims" at bounding box center [156, 357] width 269 height 28
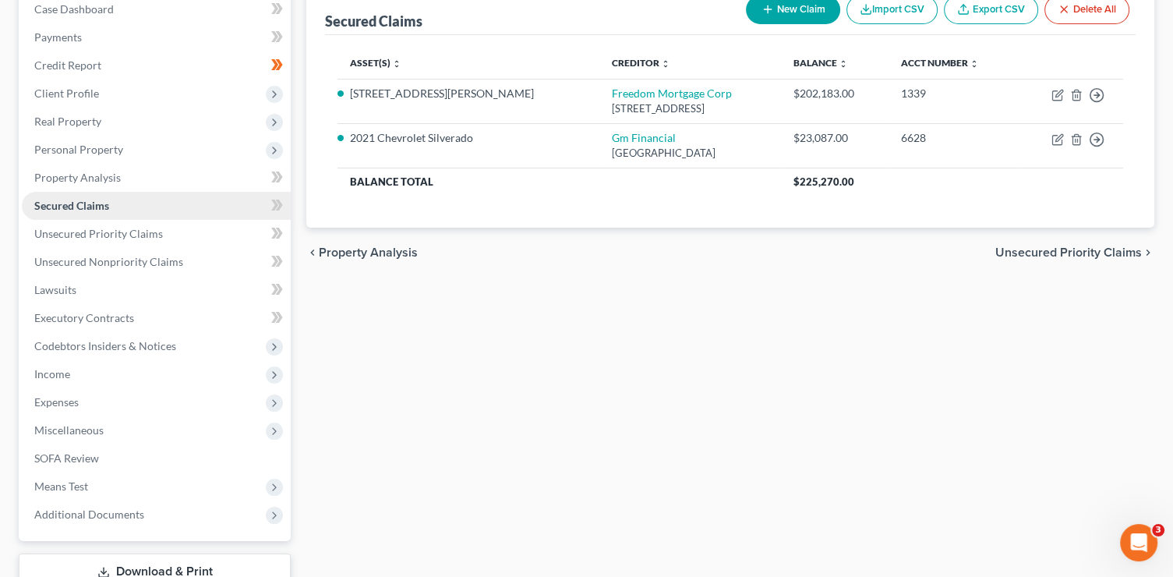
scroll to position [165, 0]
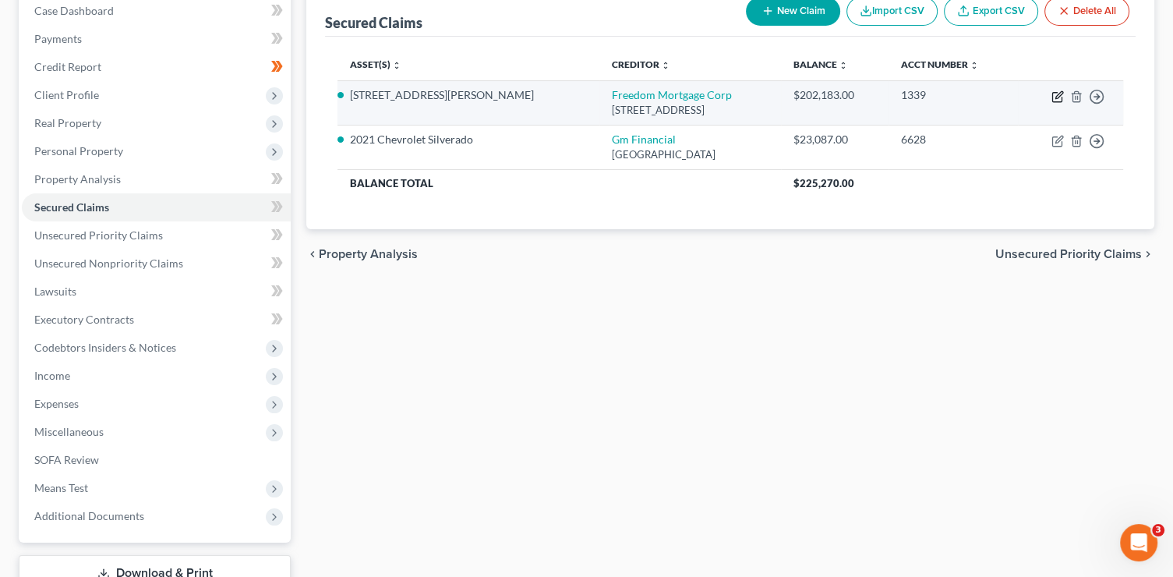
click at [1057, 99] on icon "button" at bounding box center [1057, 96] width 12 height 12
select select "9"
select select "2"
select select "0"
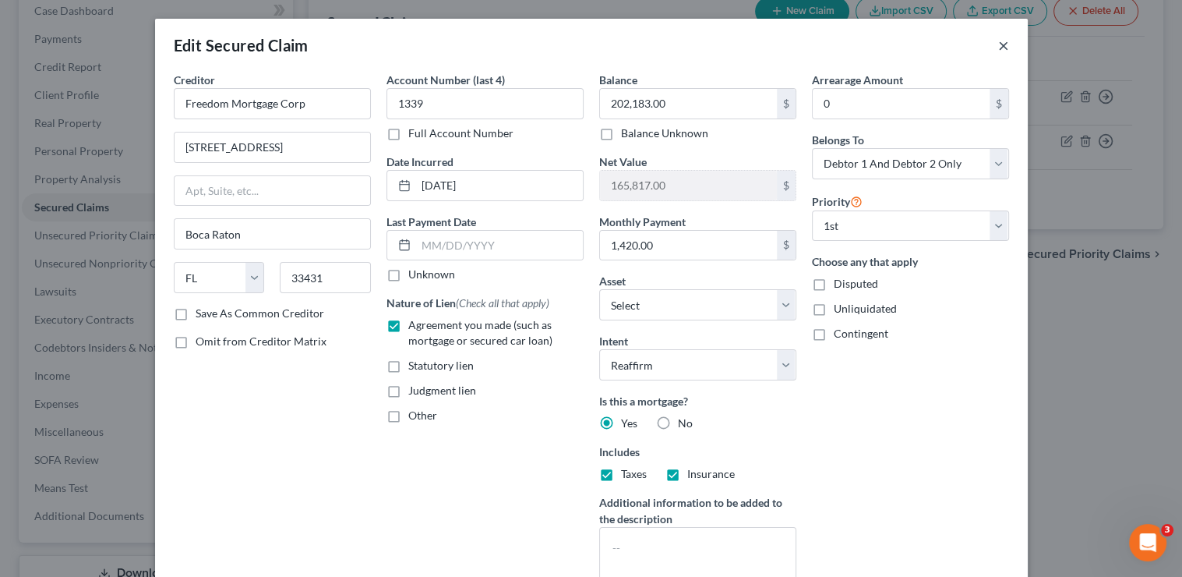
click at [1004, 49] on button "×" at bounding box center [1003, 45] width 11 height 19
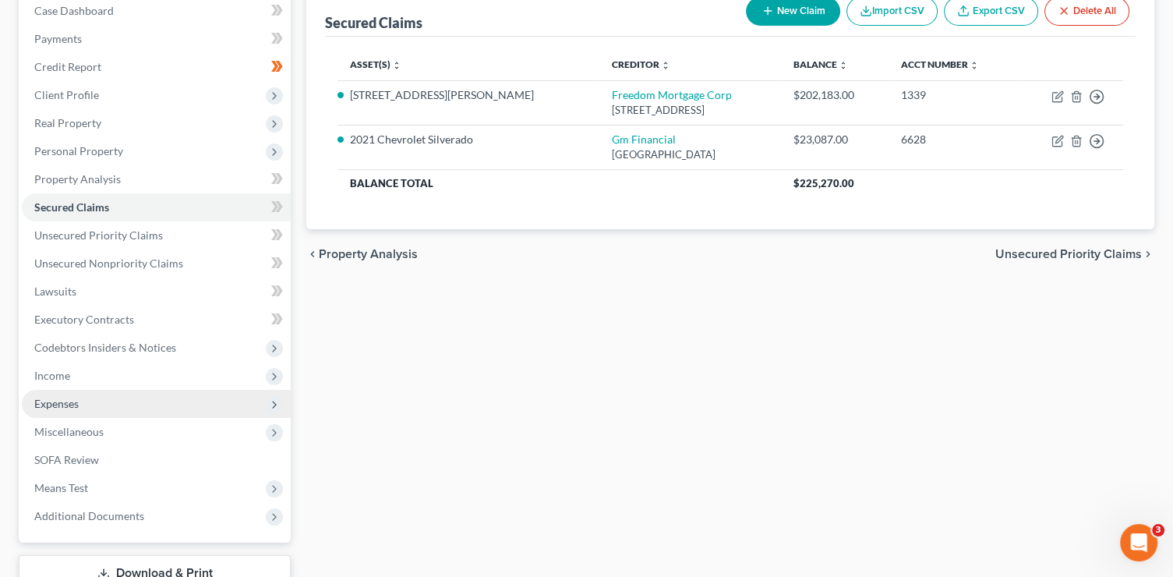
click at [82, 395] on span "Expenses" at bounding box center [156, 404] width 269 height 28
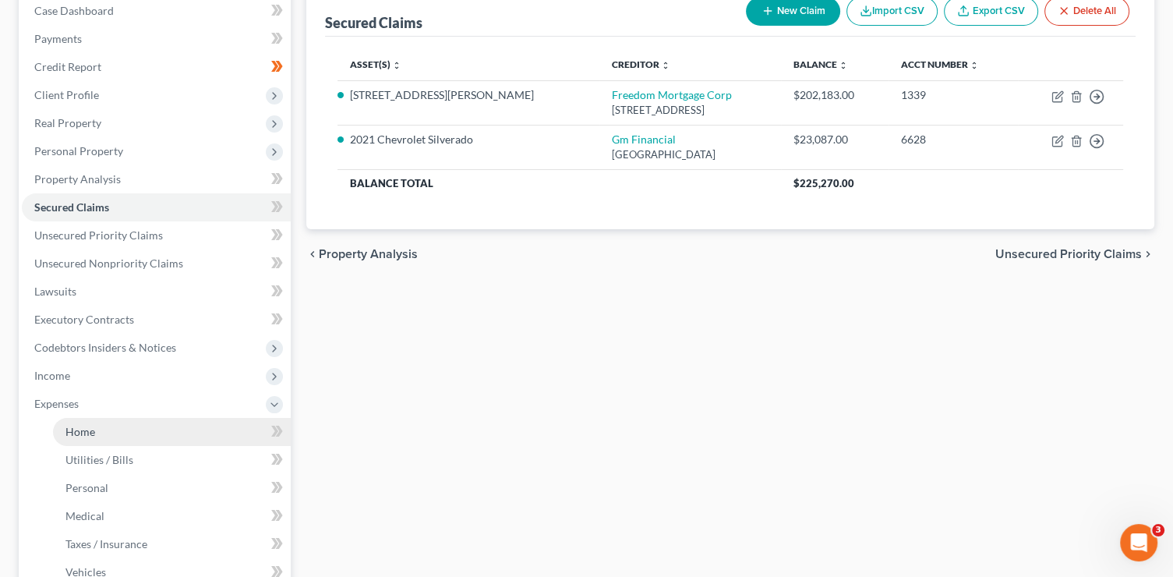
click at [95, 435] on link "Home" at bounding box center [172, 432] width 238 height 28
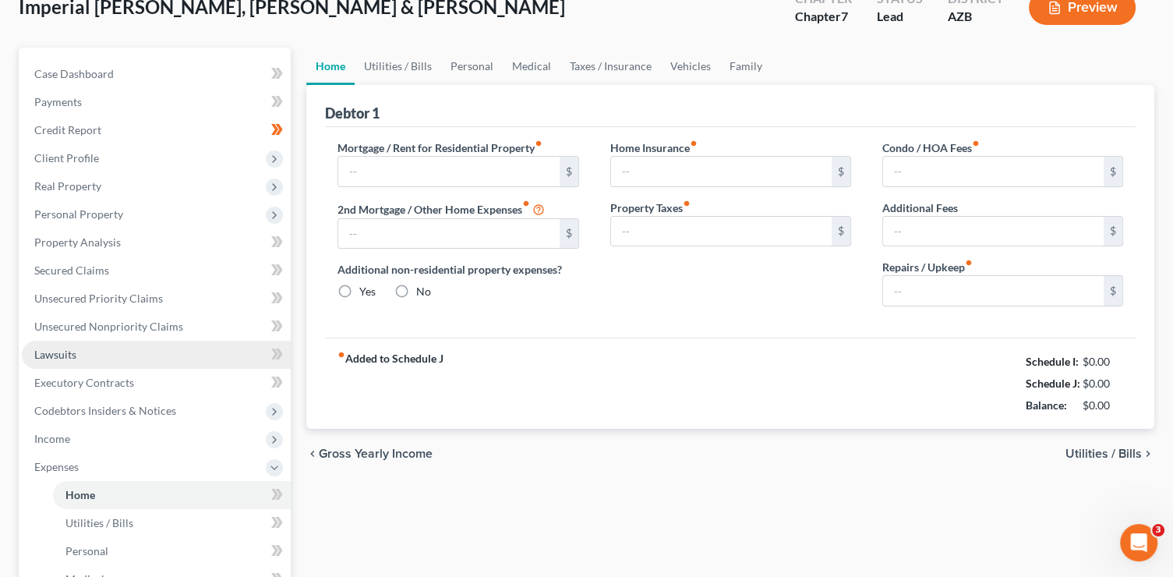
type input "0.00"
radio input "true"
type input "0.00"
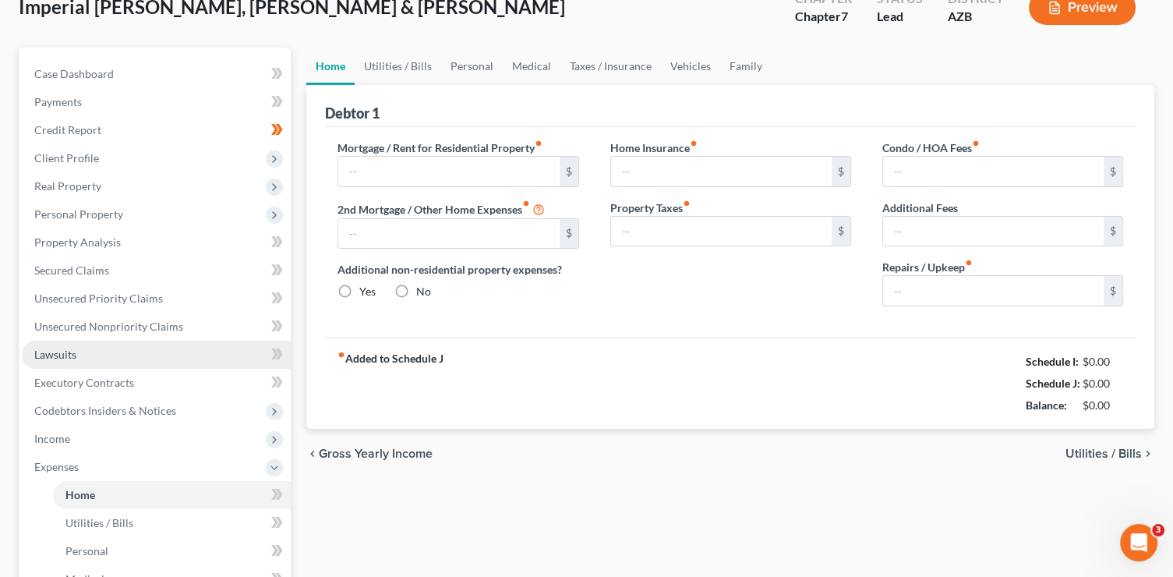
type input "0.00"
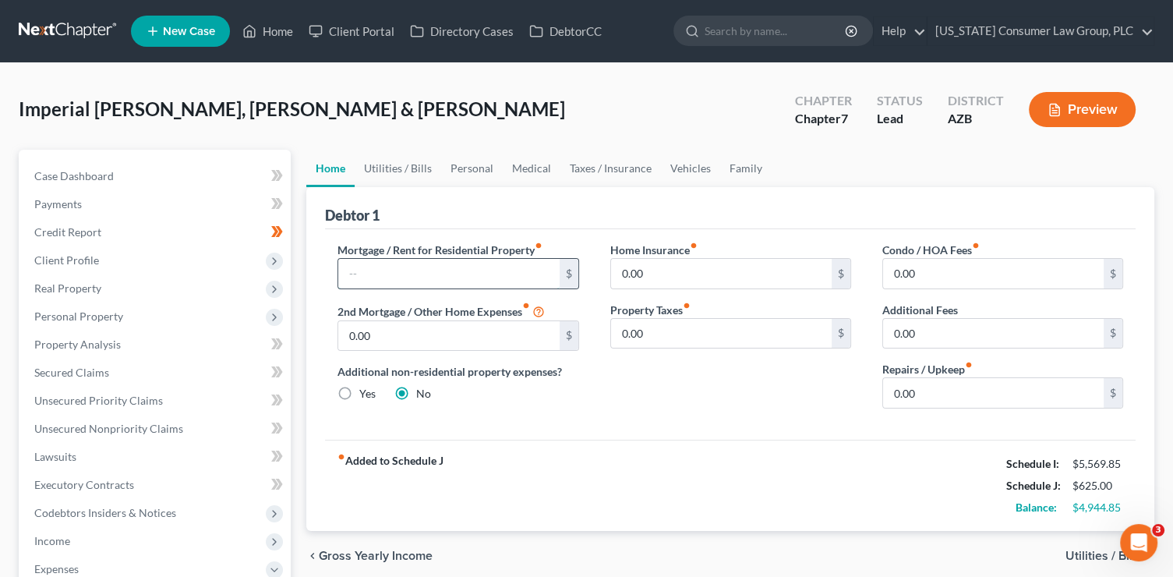
drag, startPoint x: 385, startPoint y: 277, endPoint x: 376, endPoint y: 266, distance: 14.4
click at [385, 277] on input "text" at bounding box center [448, 274] width 221 height 30
type input "1,420"
click at [632, 433] on div "Mortgage / Rent for Residential Property fiber_manual_record 1,420 $ 2nd Mortga…" at bounding box center [730, 334] width 810 height 210
click at [402, 164] on link "Utilities / Bills" at bounding box center [398, 168] width 87 height 37
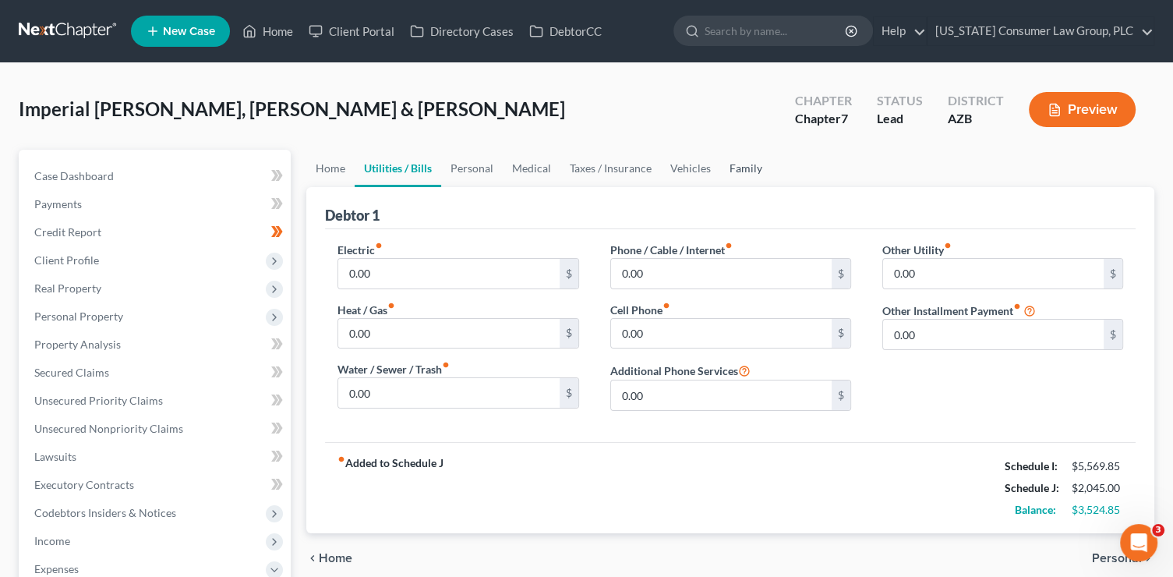
click at [740, 170] on link "Family" at bounding box center [745, 168] width 51 height 37
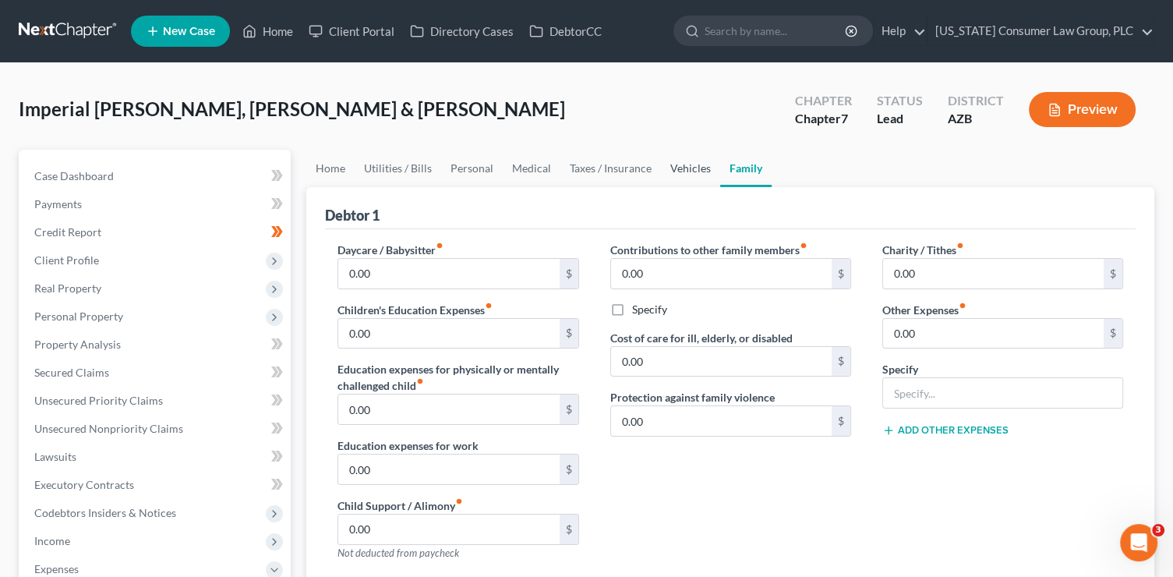
click at [687, 167] on link "Vehicles" at bounding box center [690, 168] width 59 height 37
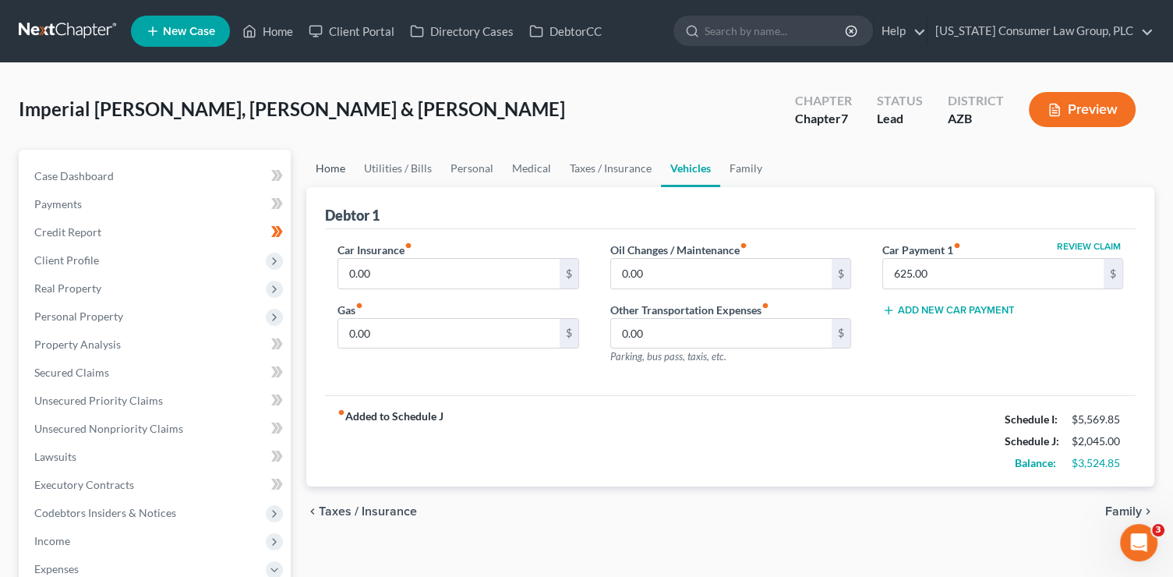
click at [317, 164] on link "Home" at bounding box center [330, 168] width 48 height 37
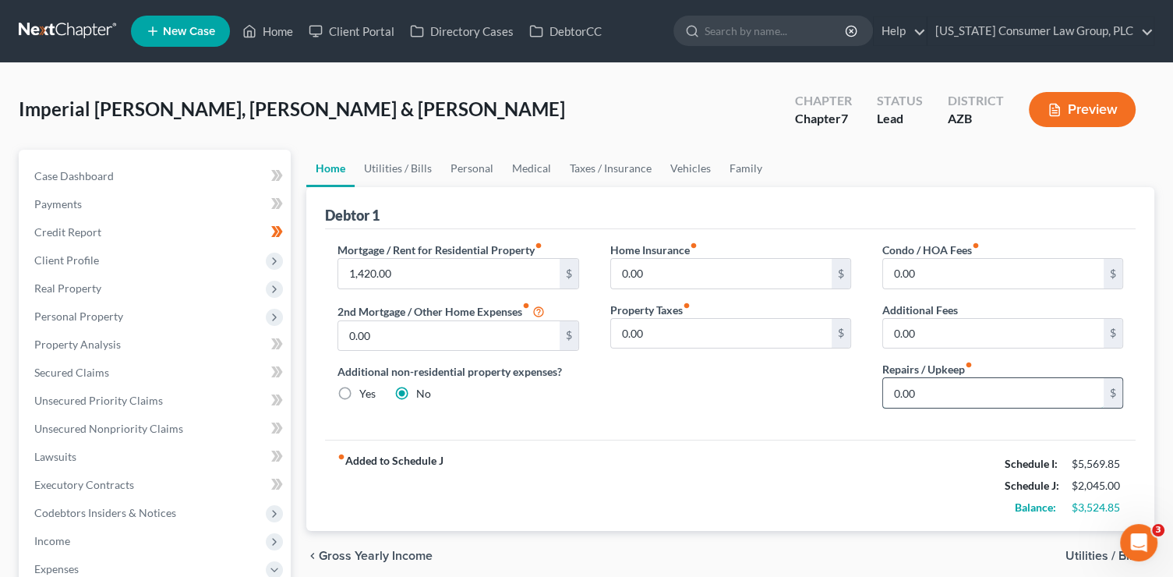
click at [987, 390] on input "0.00" at bounding box center [993, 393] width 221 height 30
type input "200"
drag, startPoint x: 401, startPoint y: 168, endPoint x: 457, endPoint y: 160, distance: 55.9
click at [402, 168] on link "Utilities / Bills" at bounding box center [398, 168] width 87 height 37
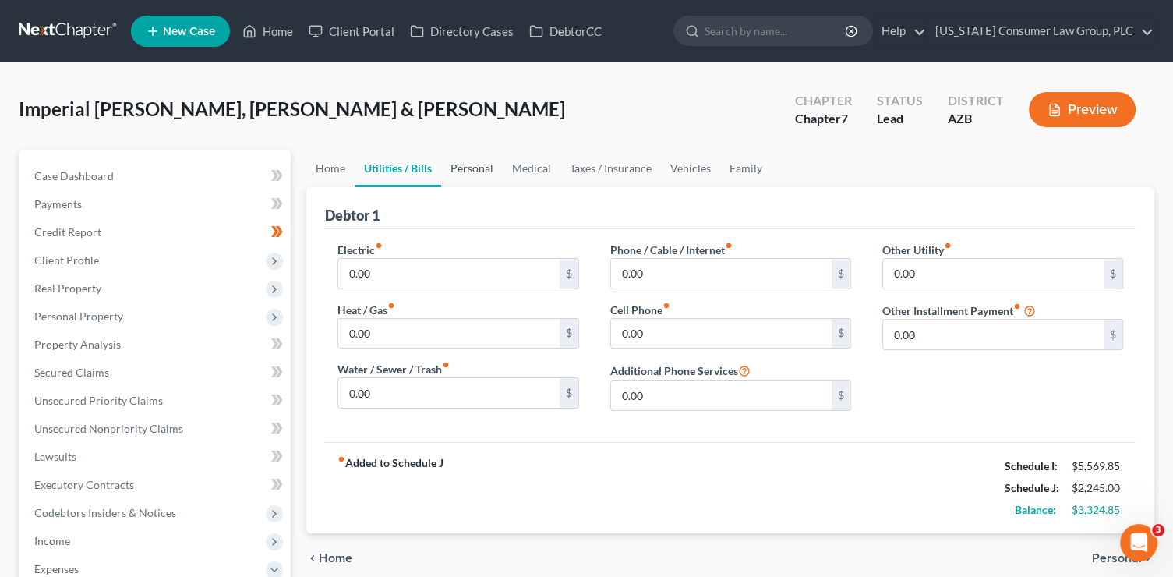
click at [468, 173] on link "Personal" at bounding box center [472, 168] width 62 height 37
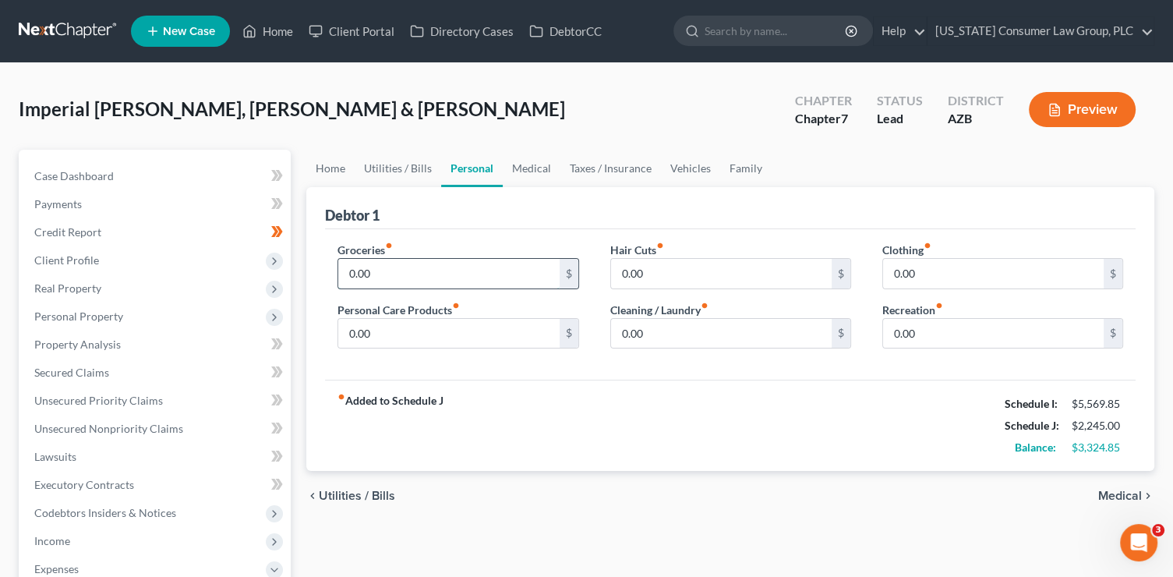
click at [417, 270] on input "0.00" at bounding box center [448, 274] width 221 height 30
type input "1,255"
type input "115"
type input "305"
type input "450"
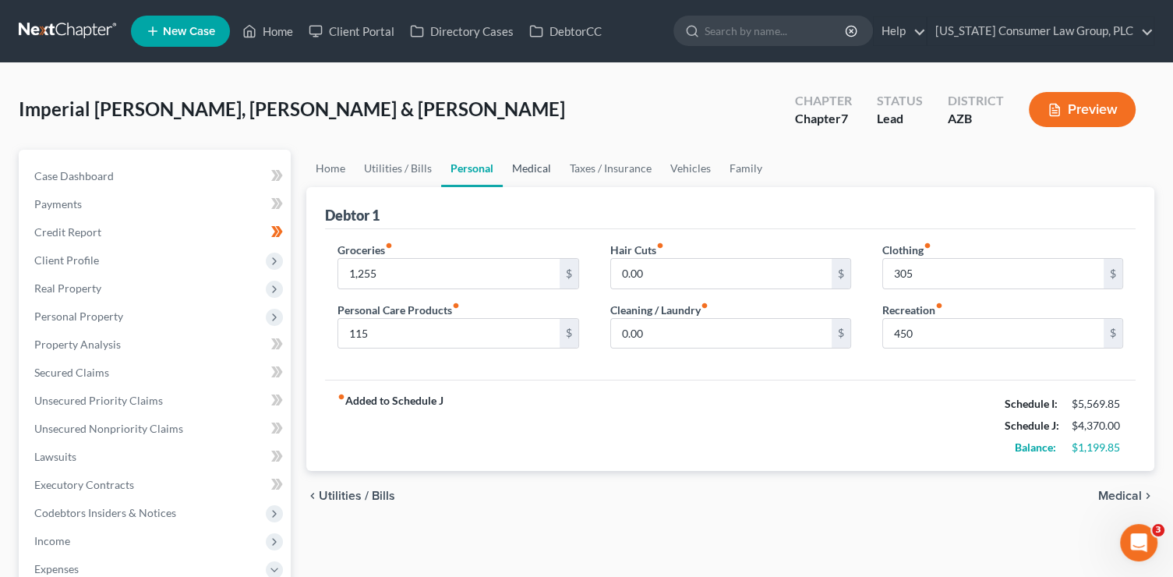
click at [541, 171] on link "Medical" at bounding box center [532, 168] width 58 height 37
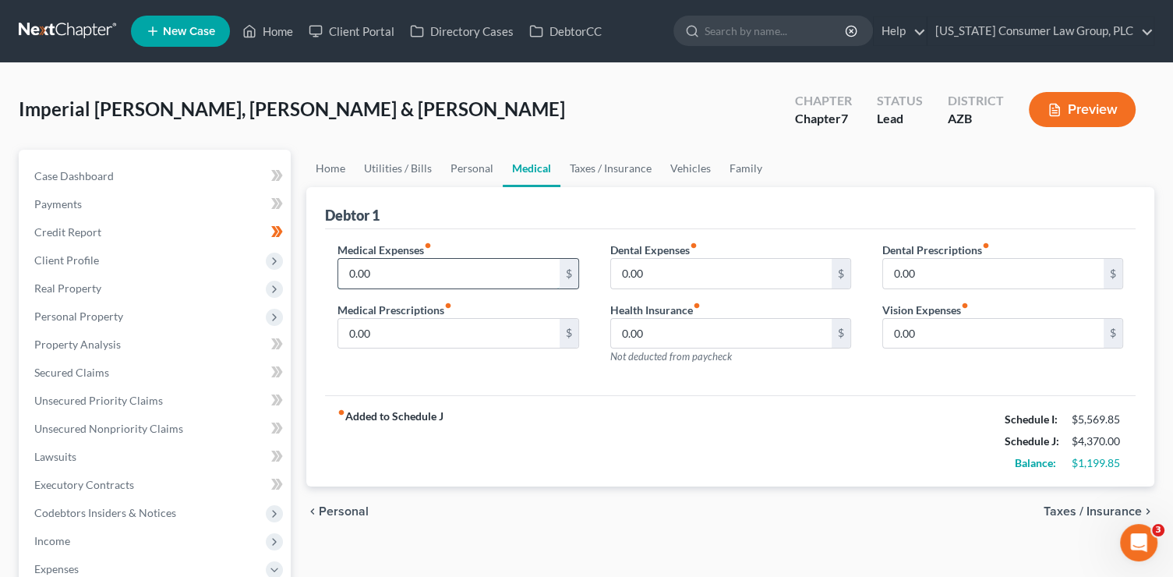
click at [396, 278] on input "0.00" at bounding box center [448, 274] width 221 height 30
type input "300"
click at [687, 164] on link "Vehicles" at bounding box center [690, 168] width 59 height 37
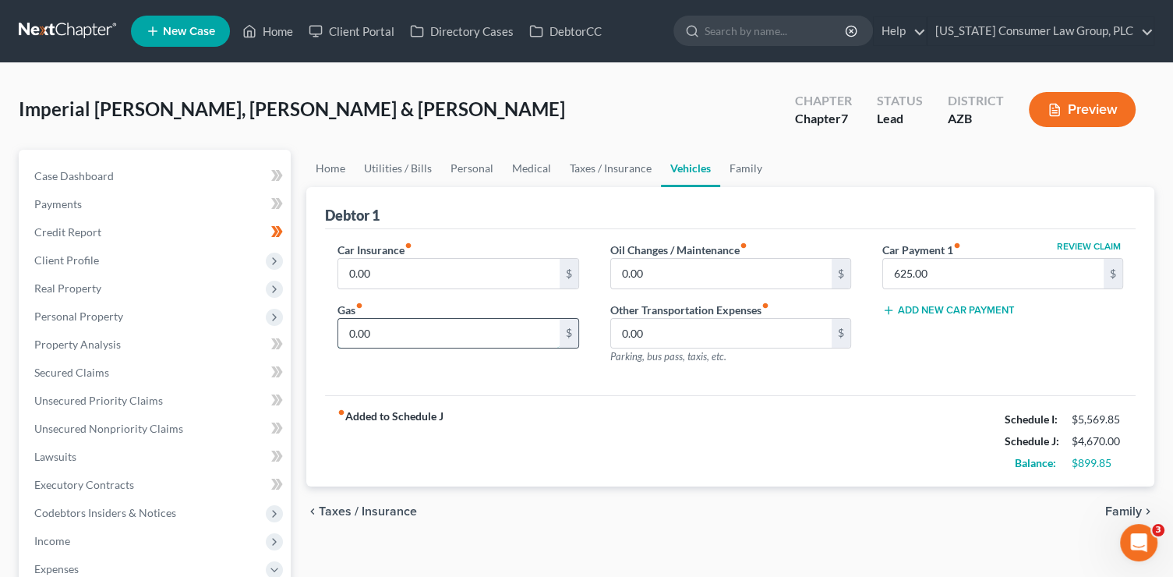
click at [431, 329] on input "0.00" at bounding box center [448, 334] width 221 height 30
type input "400"
click at [708, 270] on input "0.00" at bounding box center [721, 274] width 221 height 30
type input "75"
click at [754, 174] on link "Family" at bounding box center [745, 168] width 51 height 37
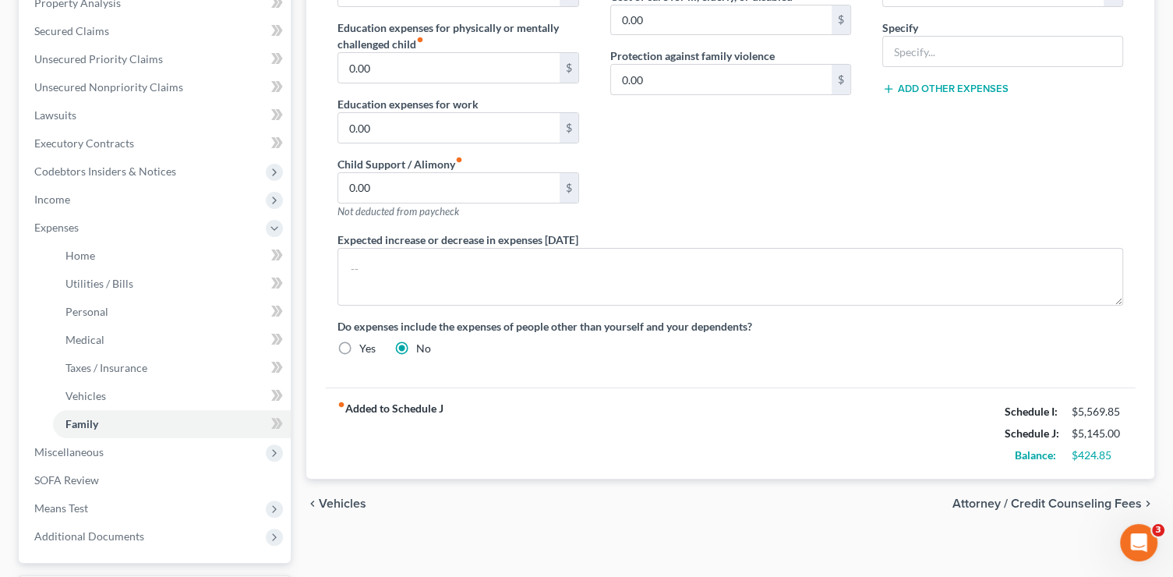
scroll to position [344, 0]
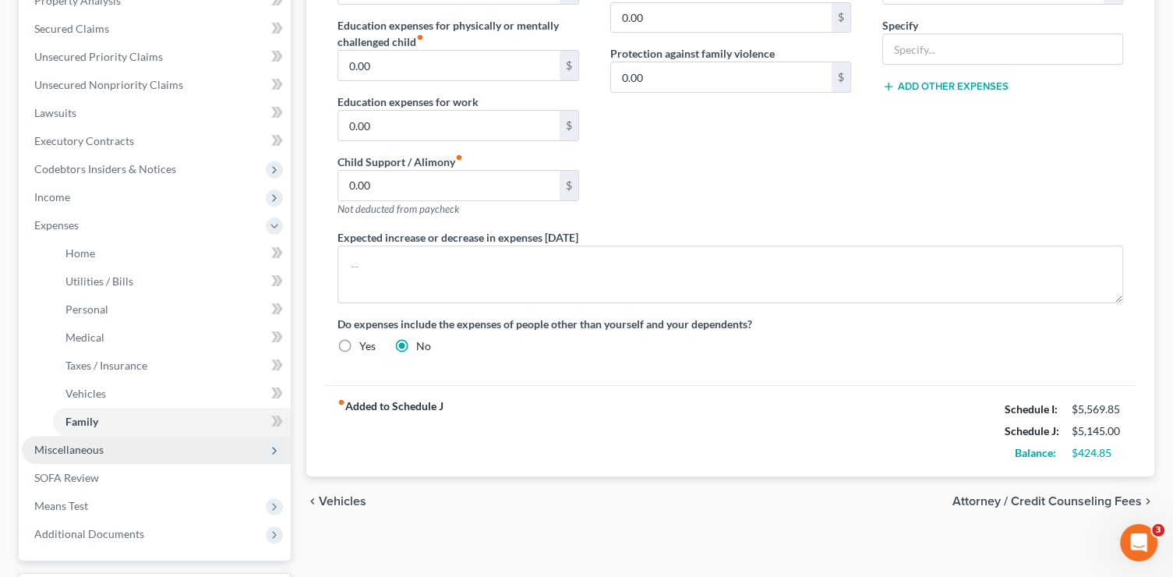
click at [93, 456] on span "Miscellaneous" at bounding box center [156, 450] width 269 height 28
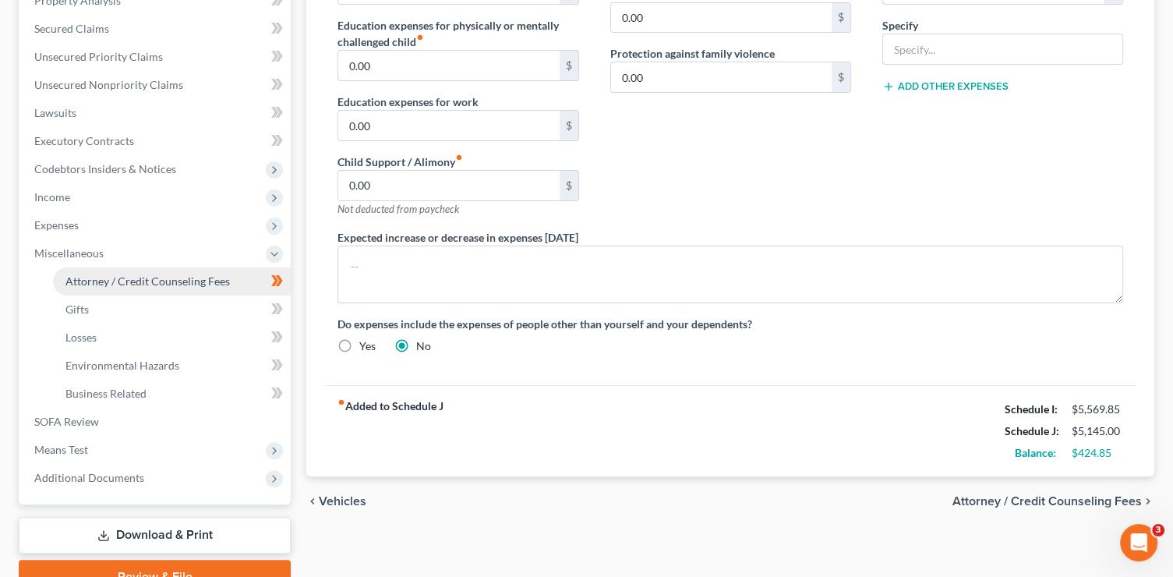
click at [126, 283] on span "Attorney / Credit Counseling Fees" at bounding box center [147, 280] width 164 height 13
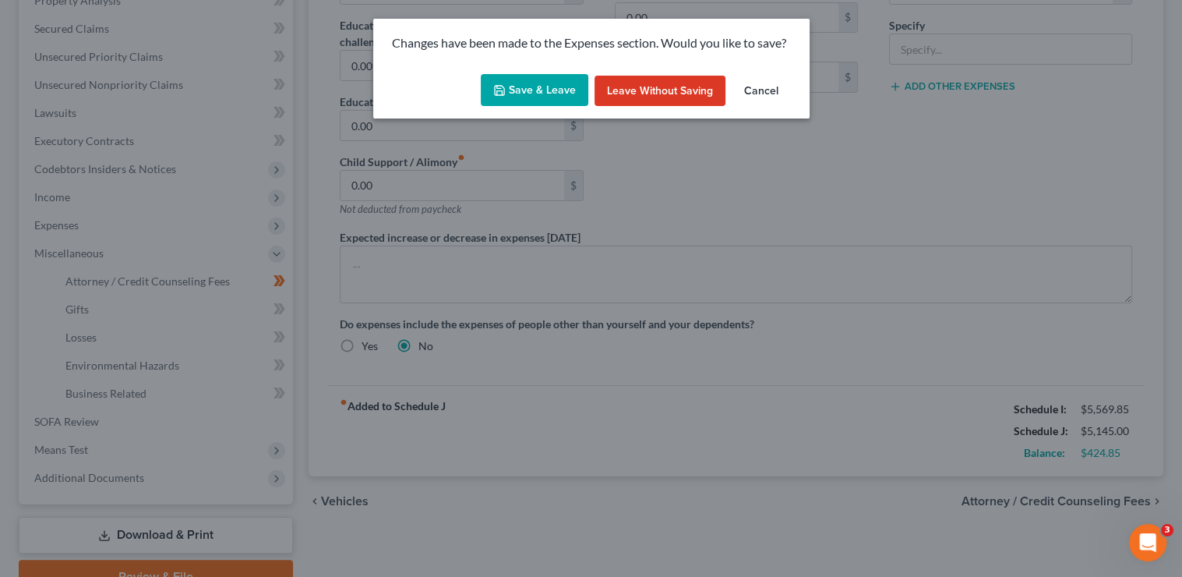
click at [507, 88] on button "Save & Leave" at bounding box center [535, 90] width 108 height 33
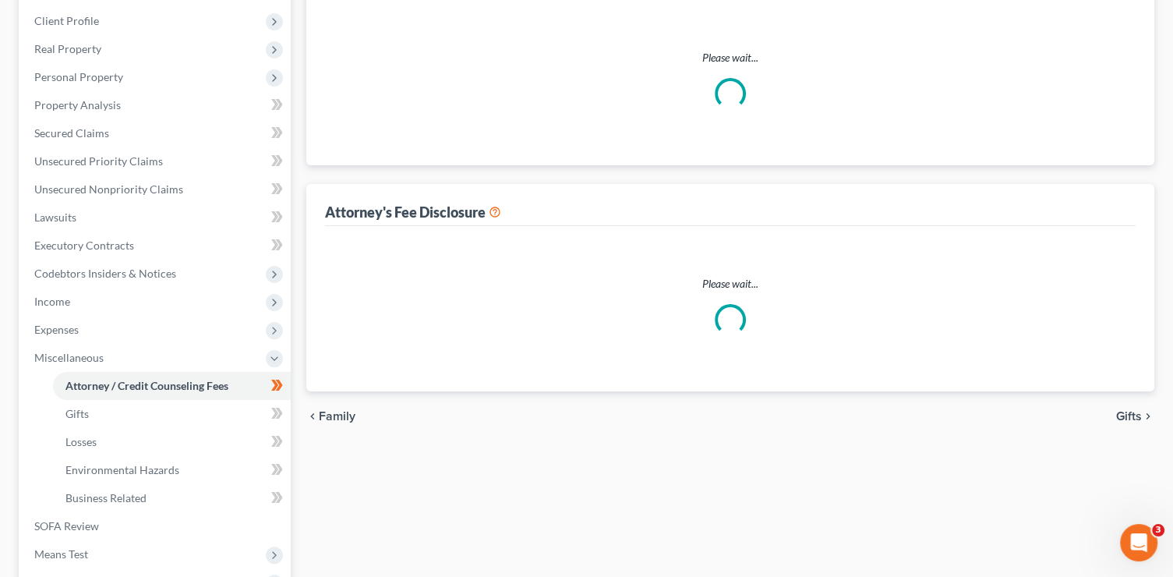
scroll to position [2, 0]
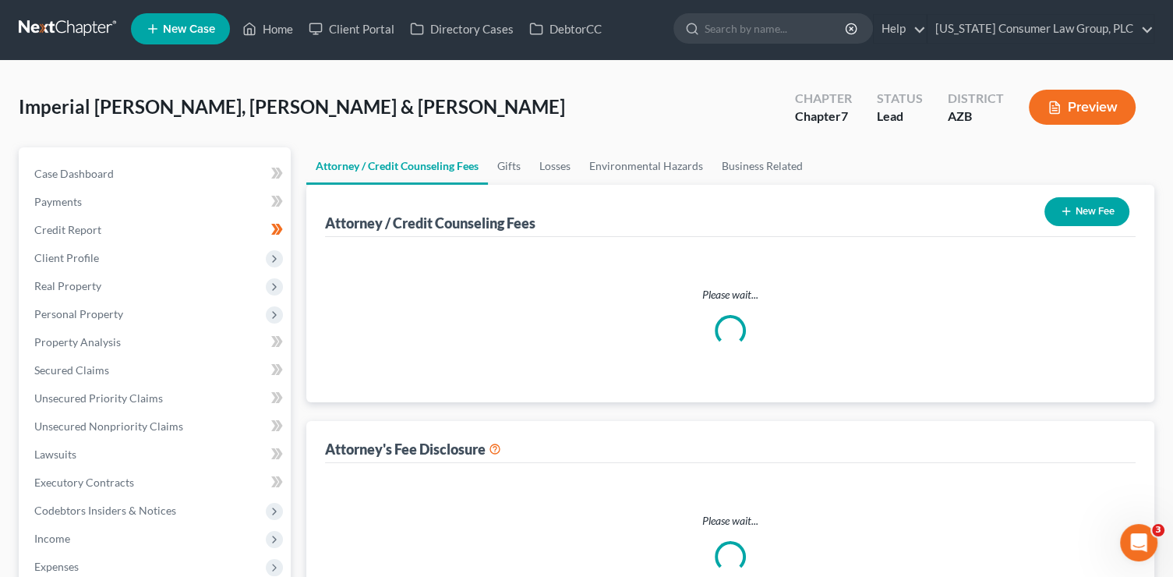
select select "5"
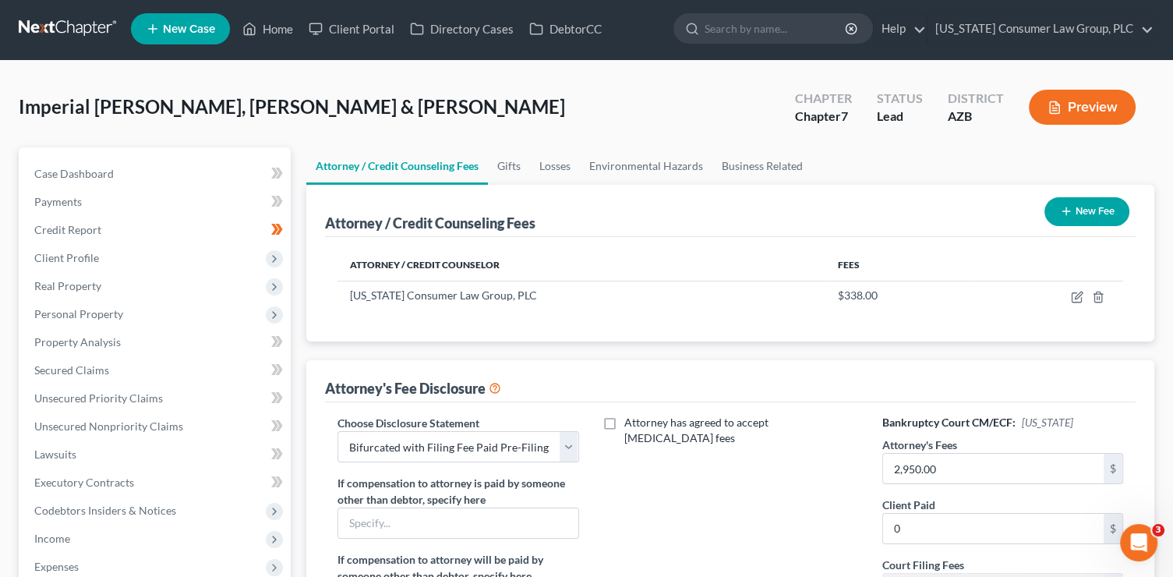
scroll to position [0, 0]
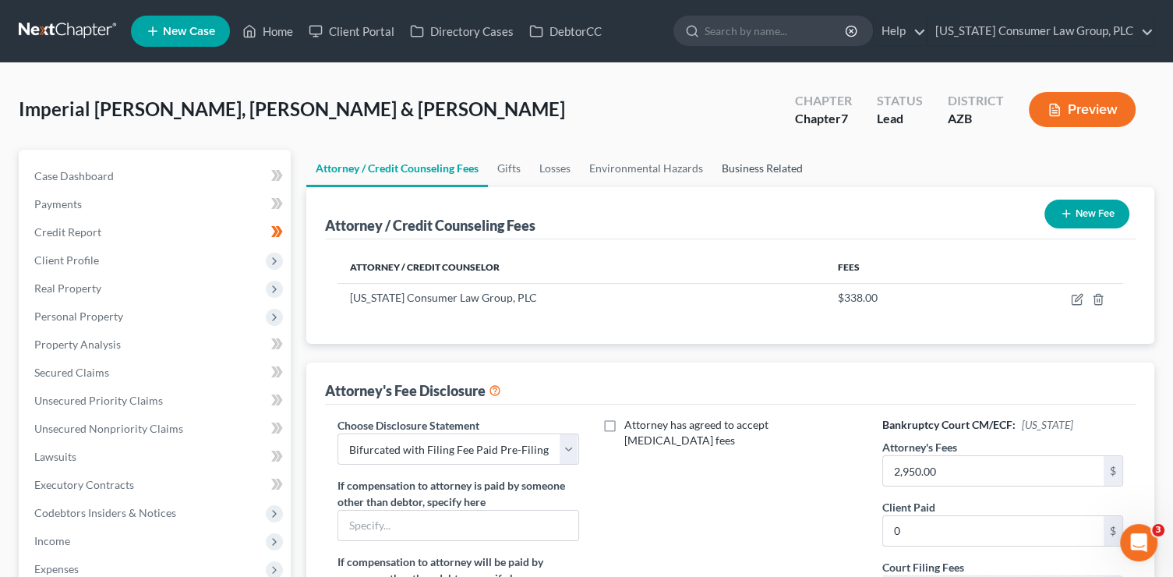
click at [762, 164] on link "Business Related" at bounding box center [762, 168] width 100 height 37
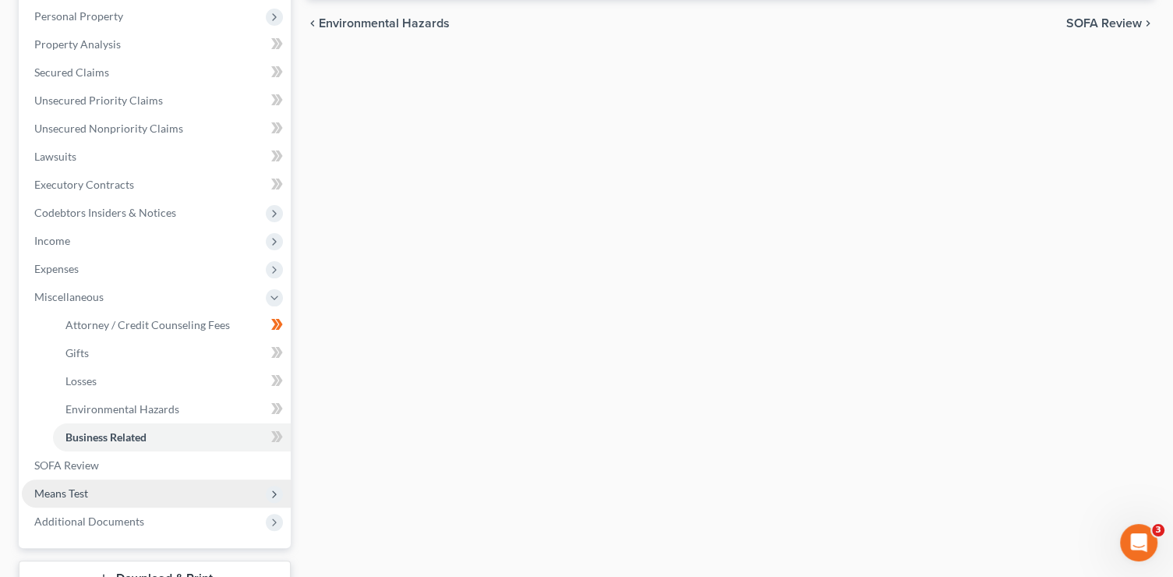
scroll to position [309, 0]
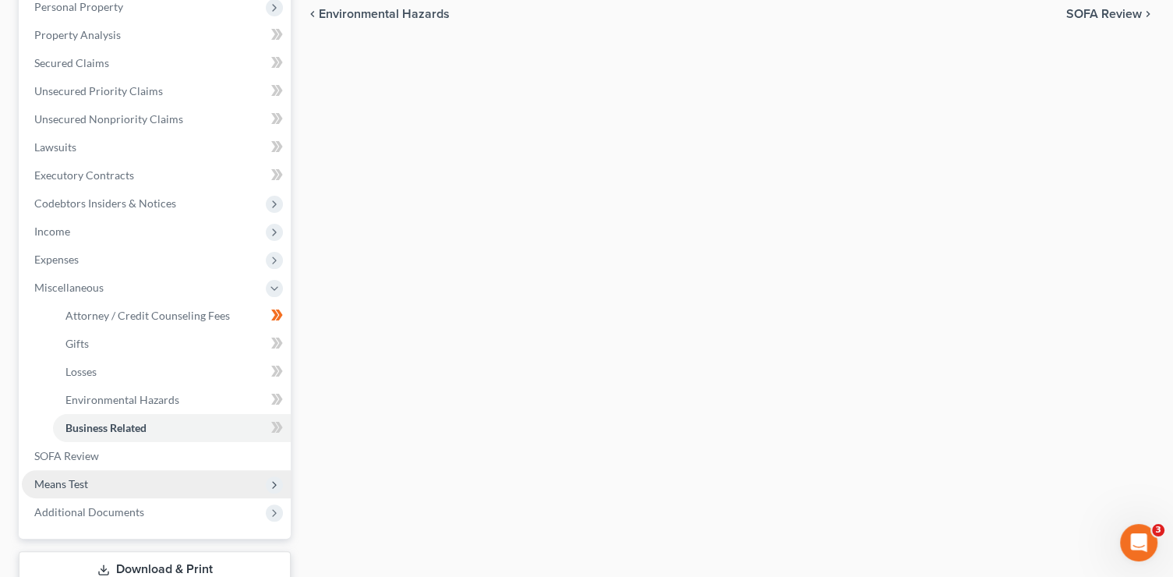
click at [115, 480] on span "Means Test" at bounding box center [156, 484] width 269 height 28
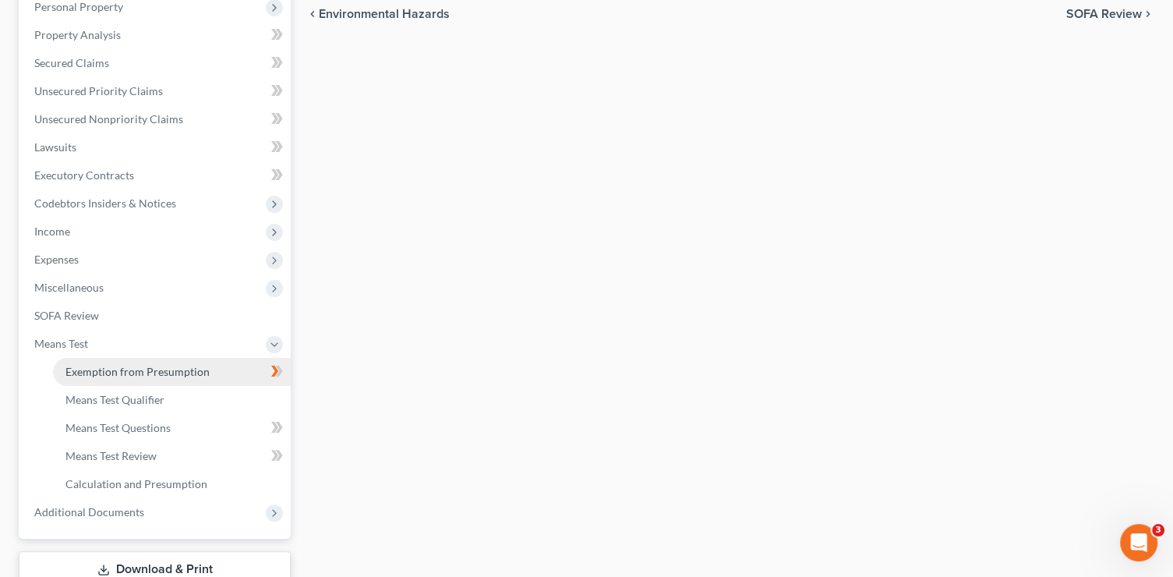
click at [185, 370] on span "Exemption from Presumption" at bounding box center [137, 371] width 144 height 13
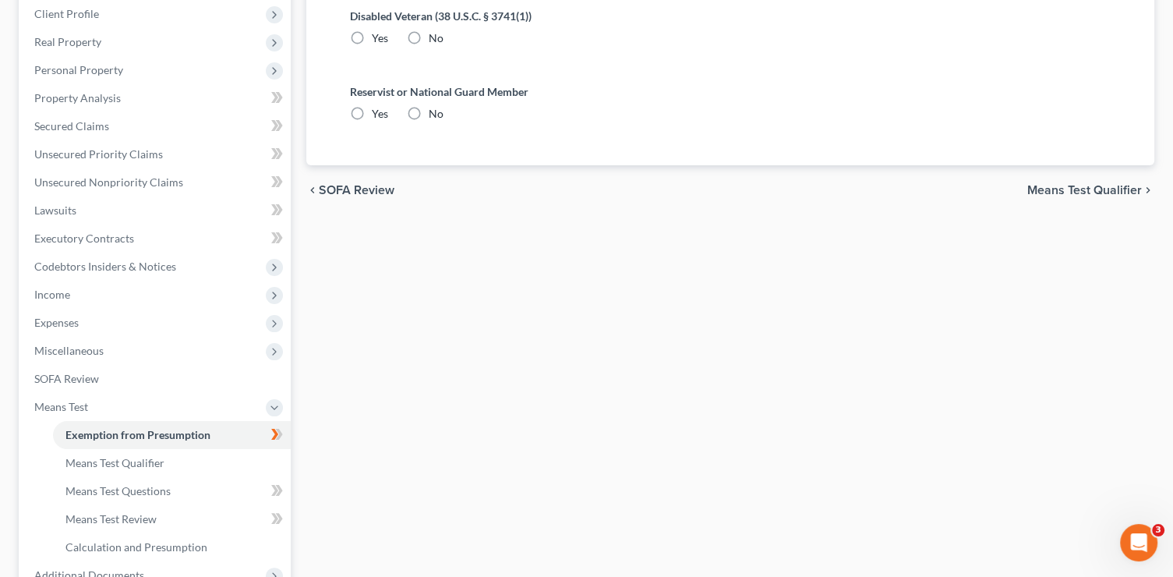
scroll to position [89, 0]
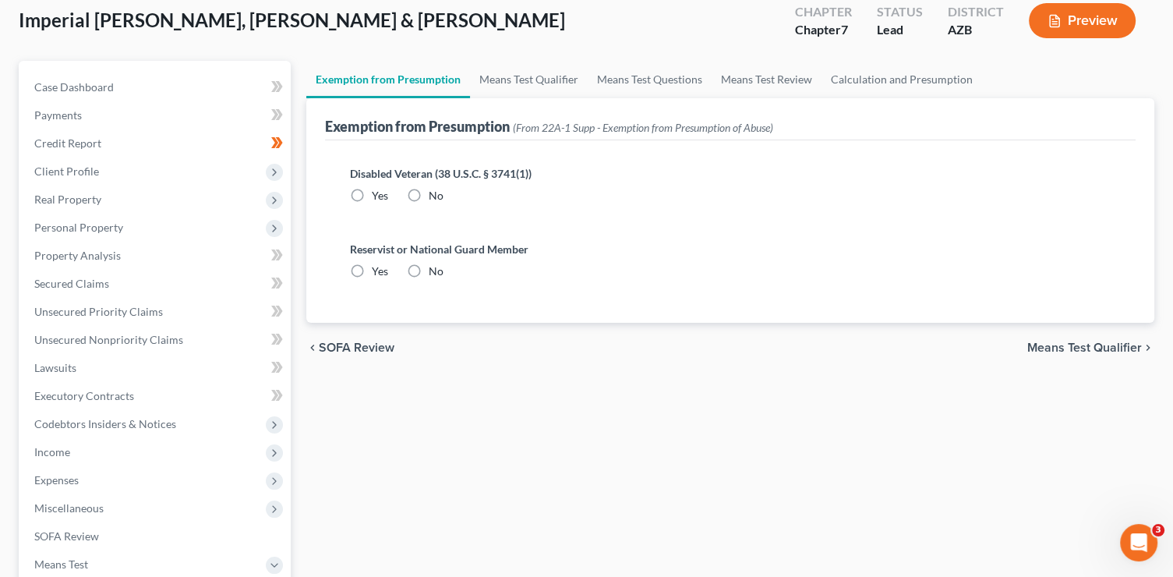
radio input "true"
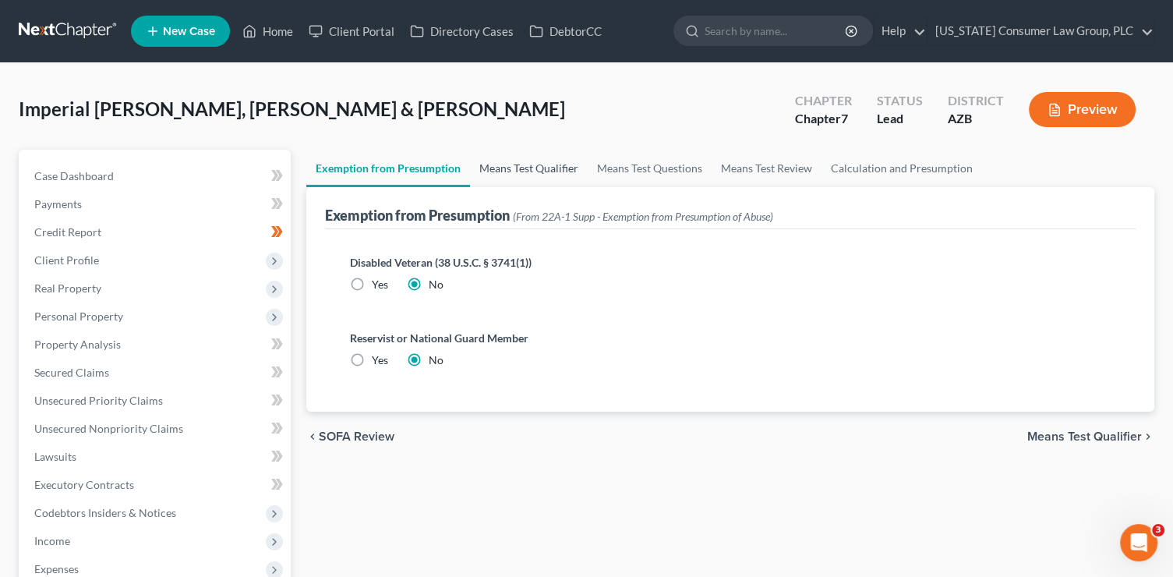
click at [545, 168] on link "Means Test Qualifier" at bounding box center [529, 168] width 118 height 37
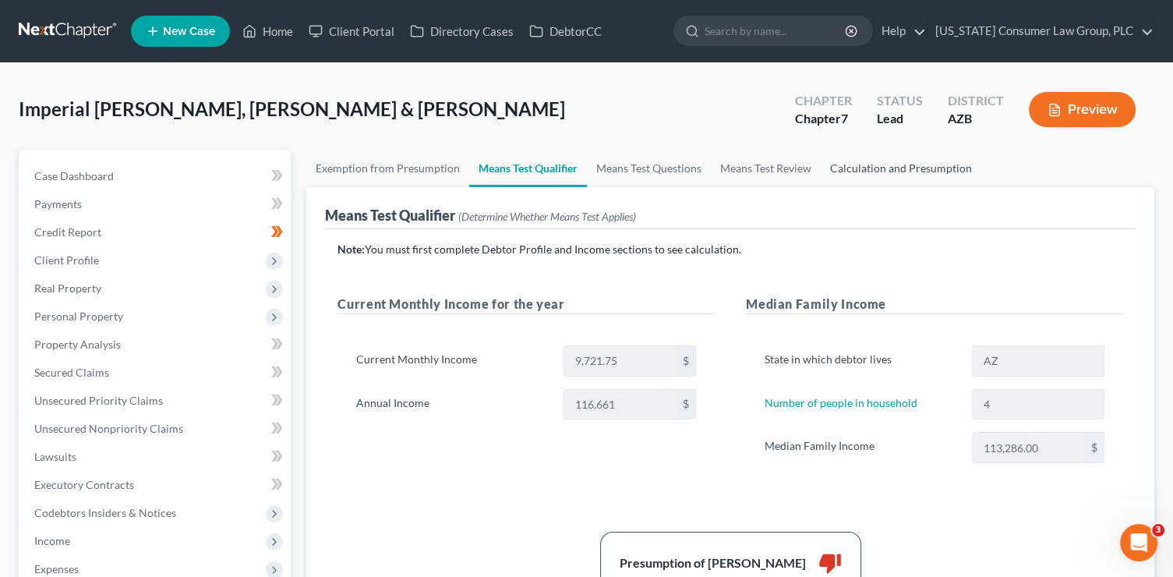
click at [856, 168] on link "Calculation and Presumption" at bounding box center [901, 168] width 161 height 37
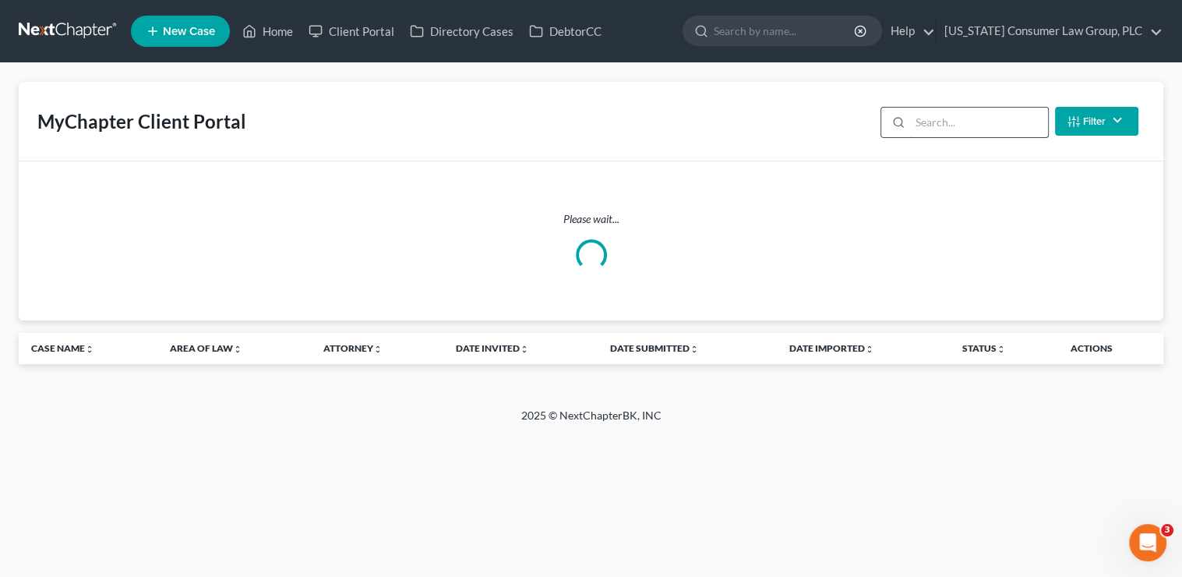
click at [955, 120] on input "search" at bounding box center [979, 123] width 138 height 30
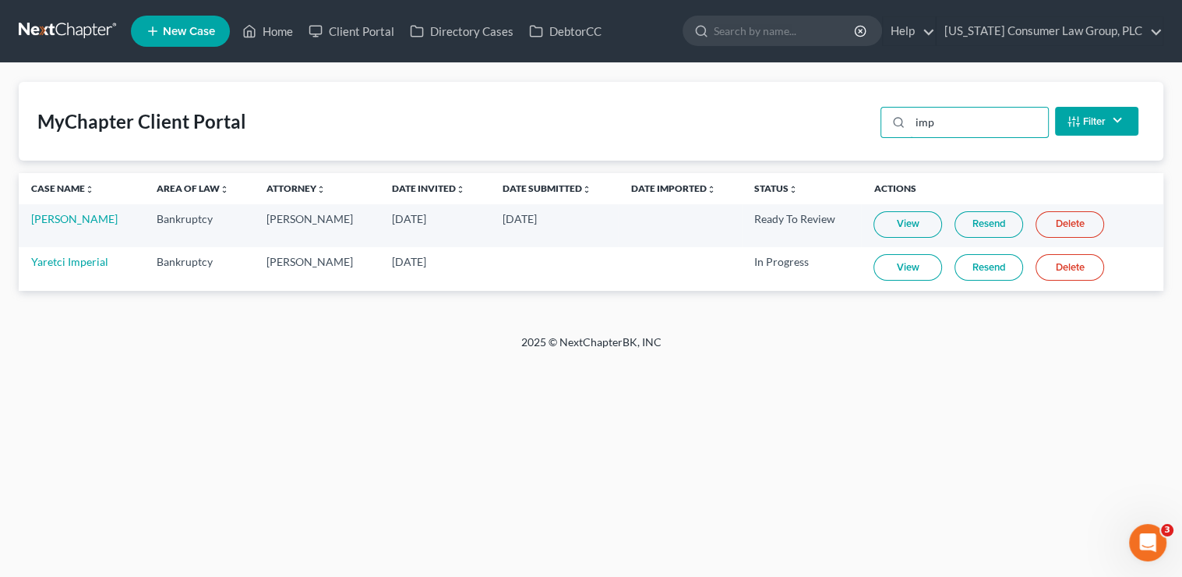
type input "imp"
click at [890, 281] on td "View Resend Delete" at bounding box center [1012, 268] width 302 height 43
click at [894, 270] on link "View" at bounding box center [908, 267] width 69 height 26
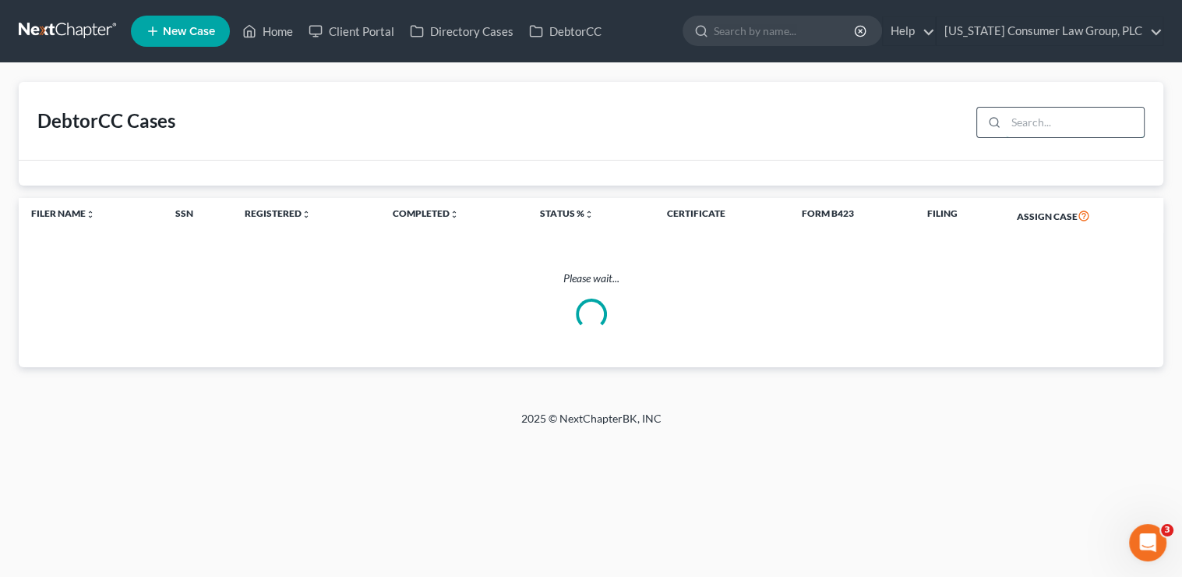
click at [1048, 126] on input "search" at bounding box center [1075, 123] width 138 height 30
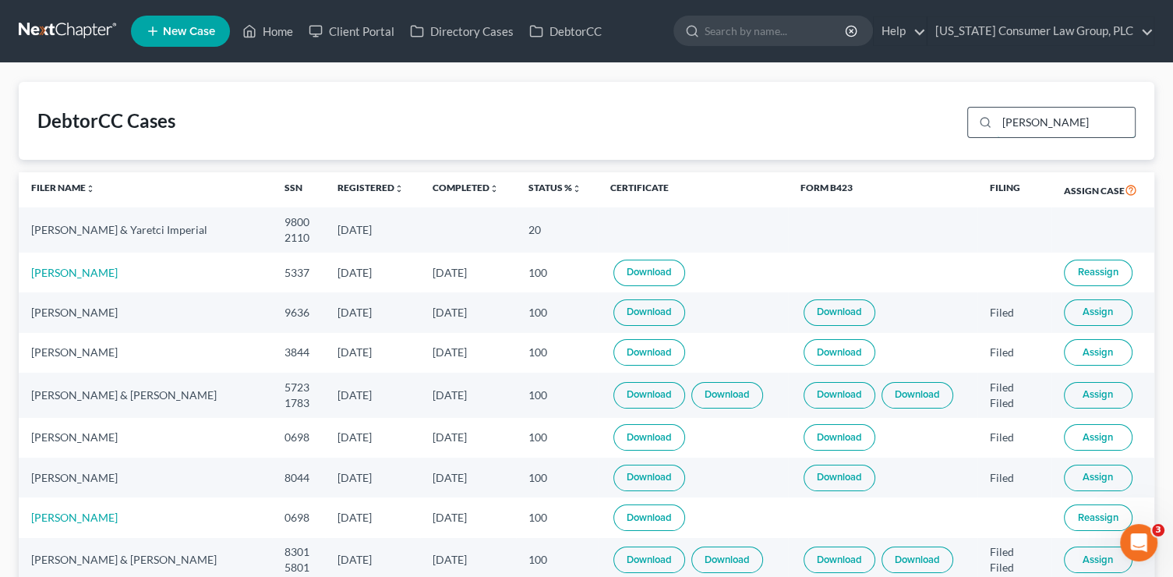
type input "[PERSON_NAME]"
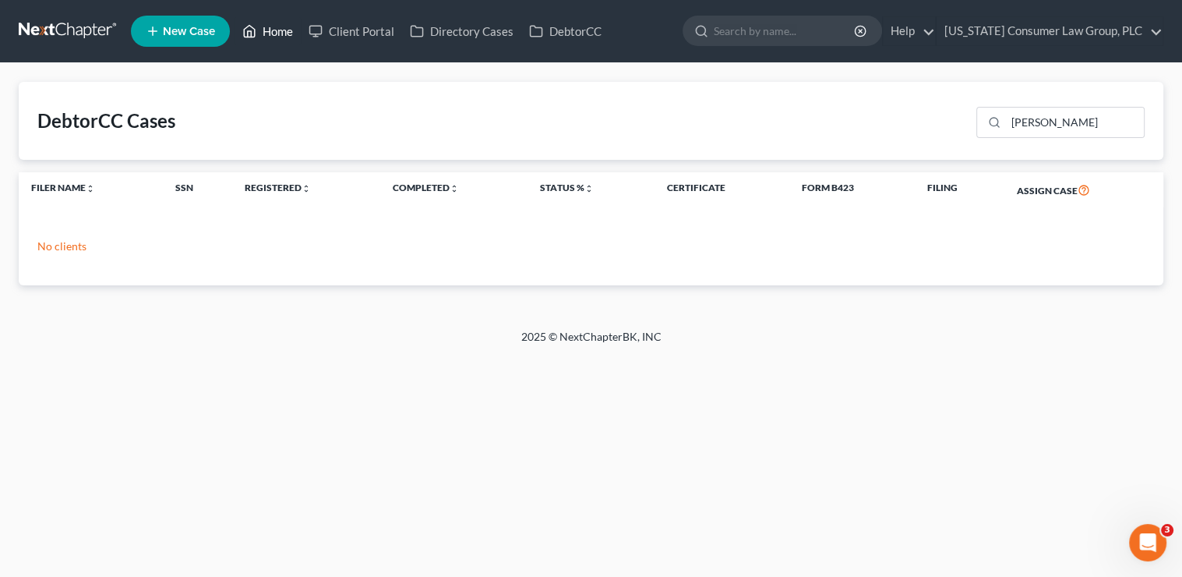
click at [281, 30] on link "Home" at bounding box center [268, 31] width 66 height 28
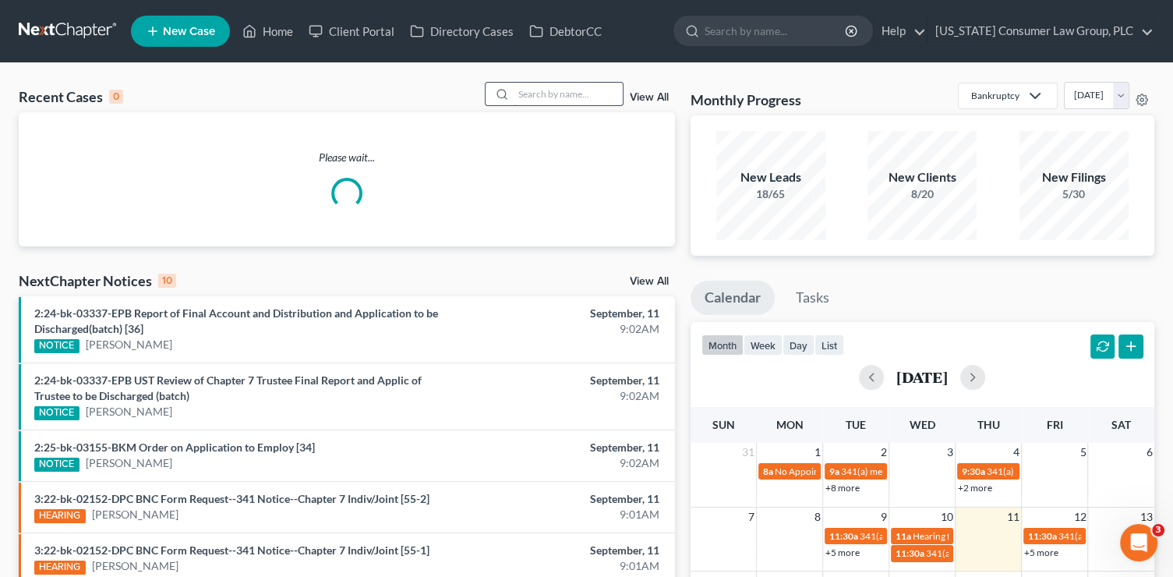
click at [514, 94] on input "search" at bounding box center [568, 94] width 109 height 23
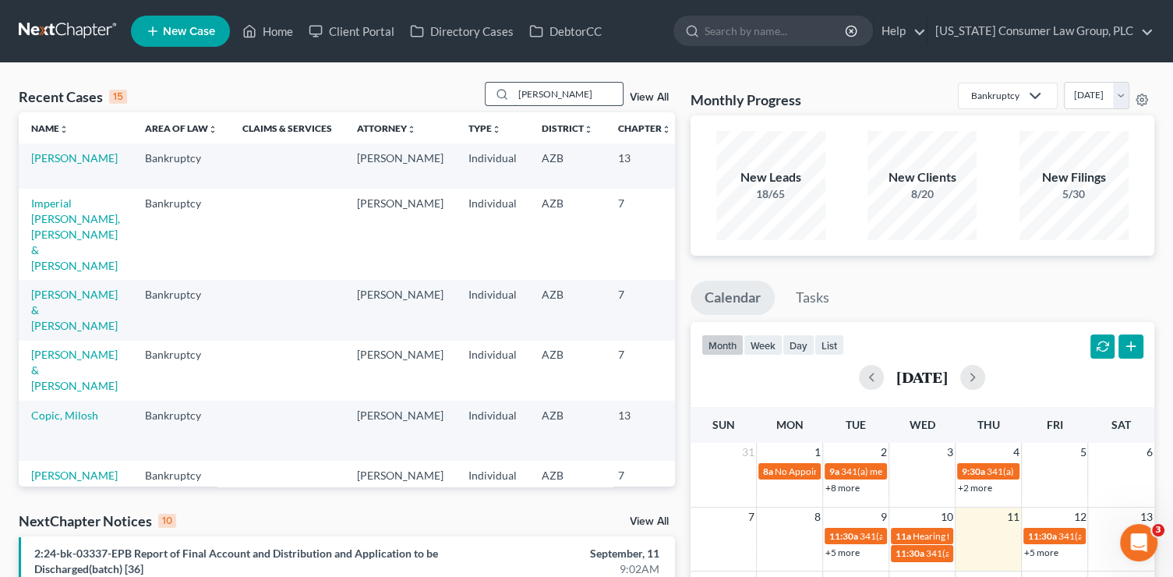
type input "[PERSON_NAME]"
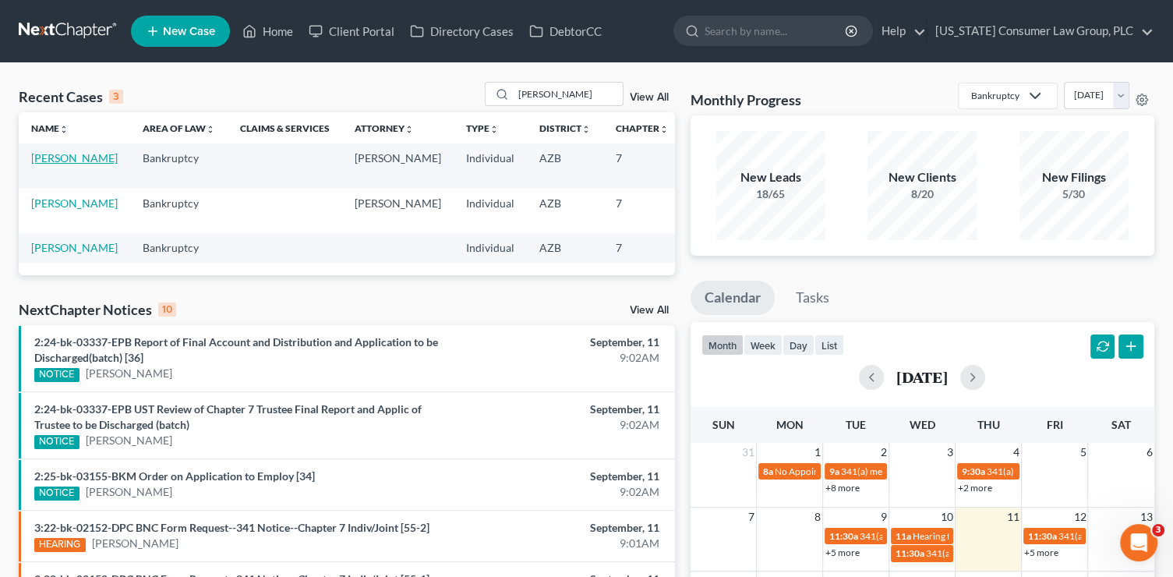
click at [53, 164] on link "[PERSON_NAME]" at bounding box center [74, 157] width 87 height 13
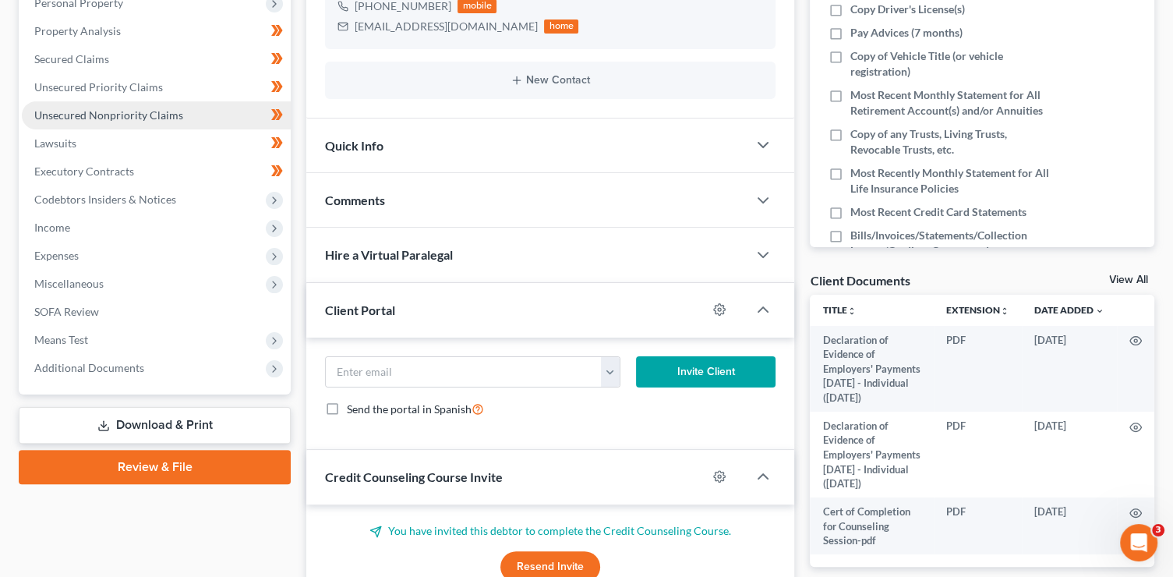
scroll to position [339, 0]
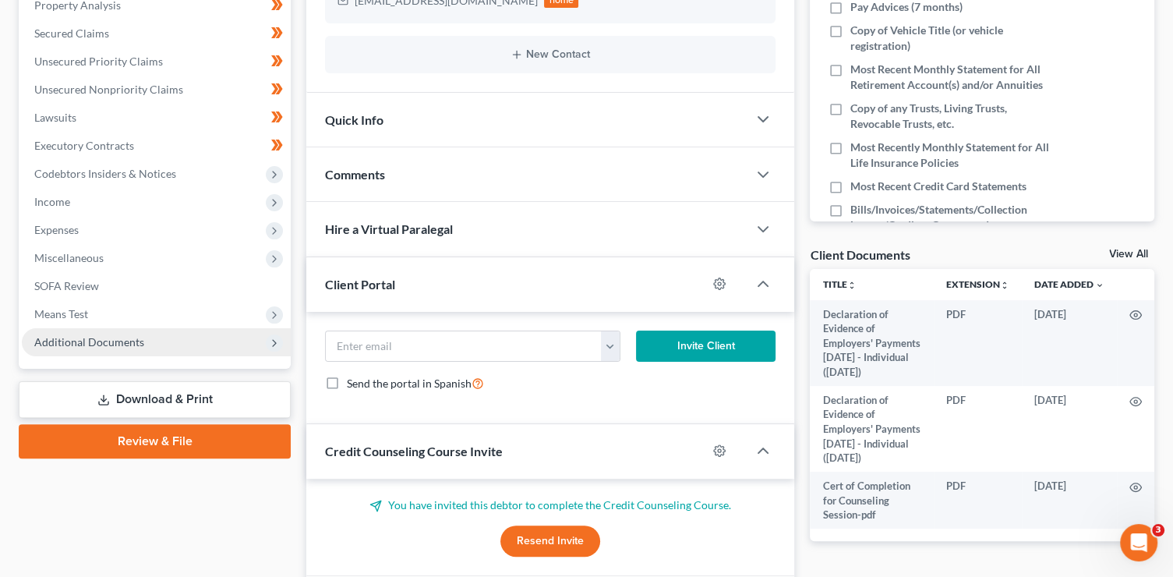
click at [101, 334] on span "Additional Documents" at bounding box center [156, 342] width 269 height 28
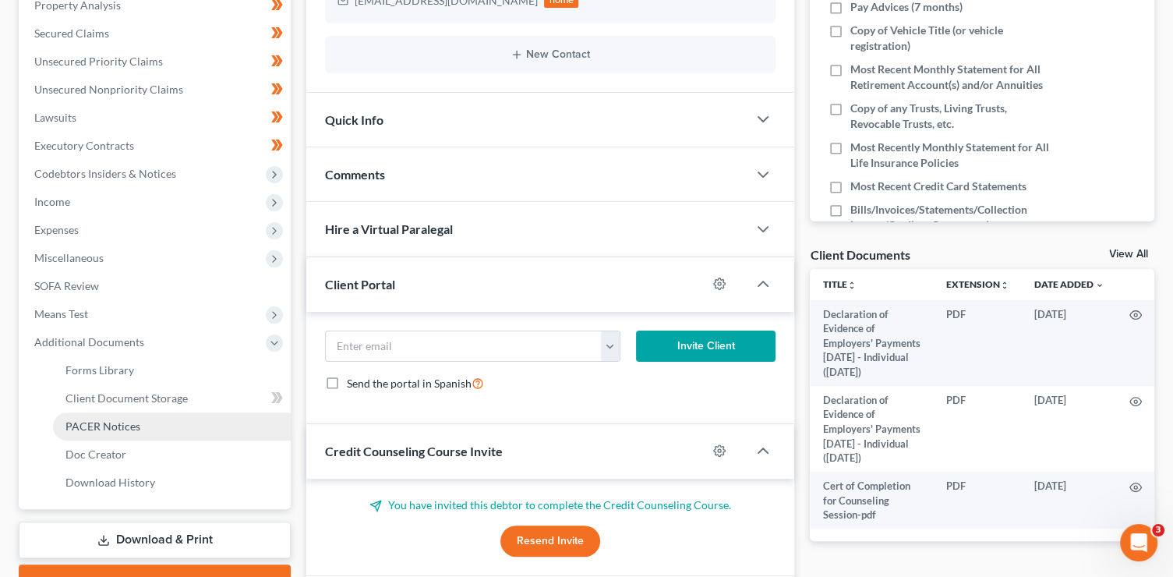
click at [136, 426] on span "PACER Notices" at bounding box center [102, 425] width 75 height 13
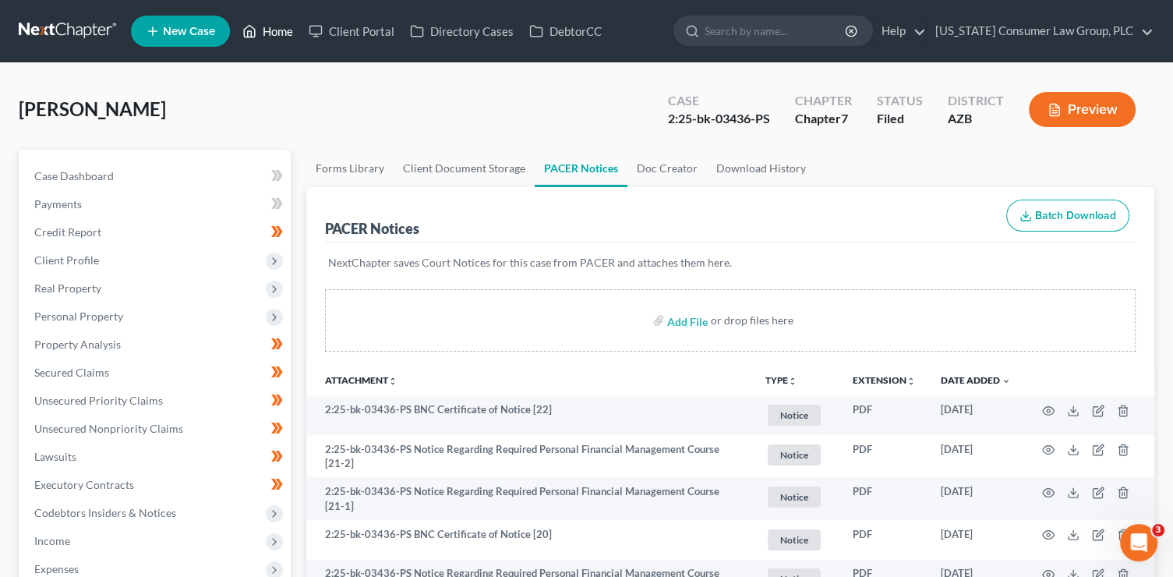
click at [270, 31] on link "Home" at bounding box center [268, 31] width 66 height 28
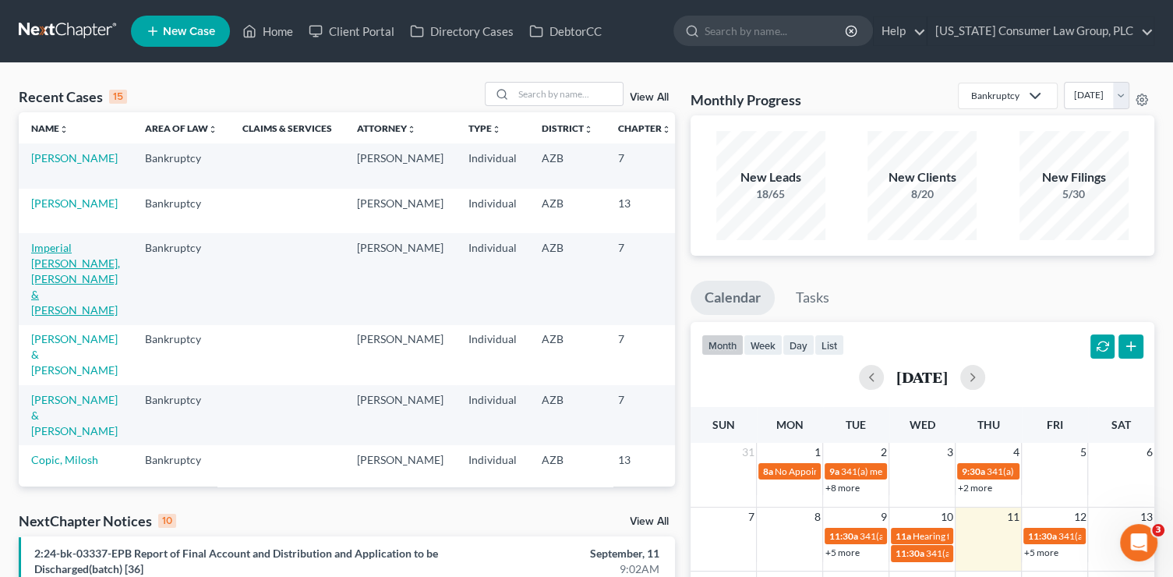
click at [55, 274] on link "Imperial [PERSON_NAME], [PERSON_NAME] & [PERSON_NAME]" at bounding box center [75, 279] width 89 height 76
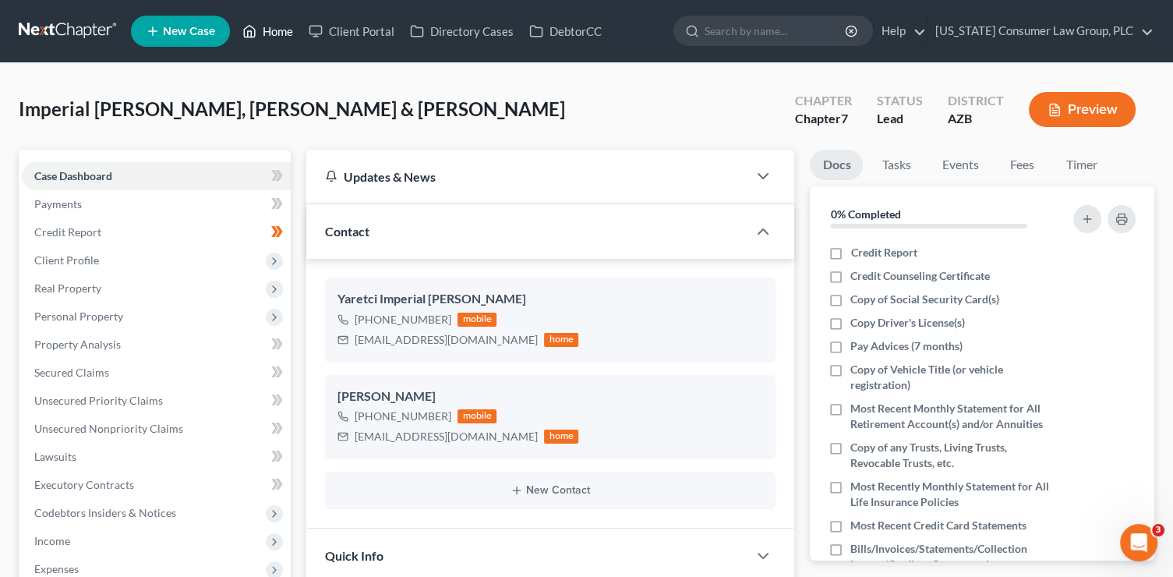
click at [263, 35] on link "Home" at bounding box center [268, 31] width 66 height 28
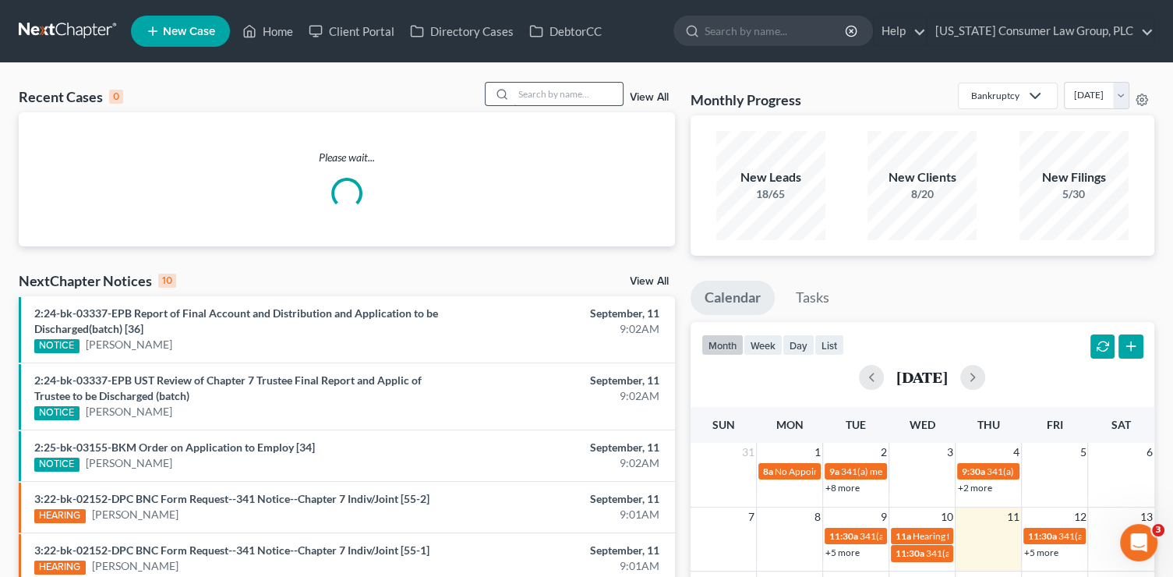
click at [579, 98] on input "search" at bounding box center [568, 94] width 109 height 23
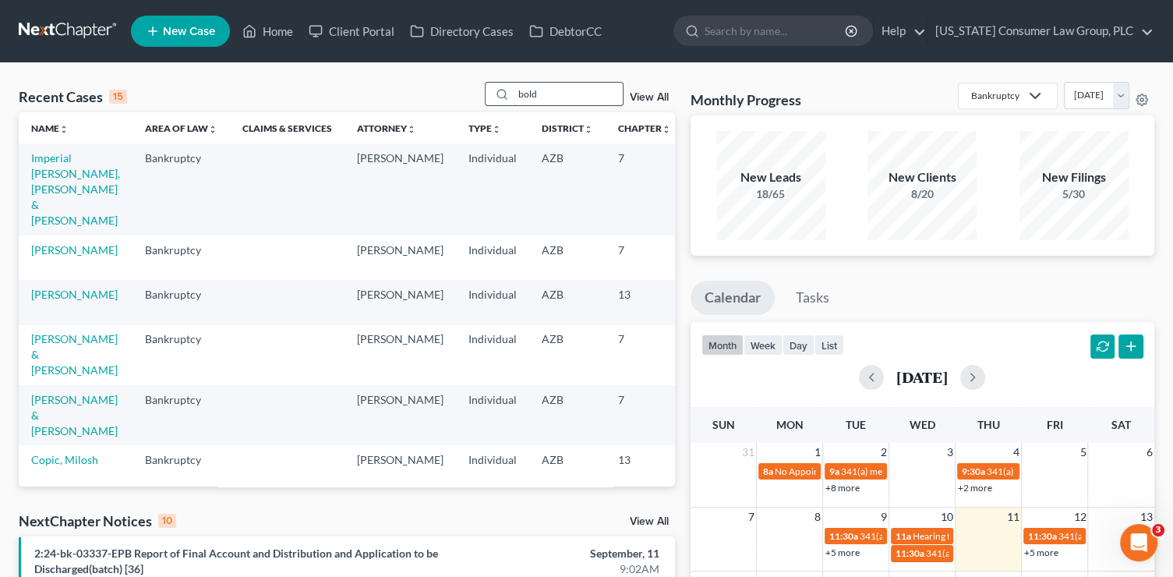
type input "bold"
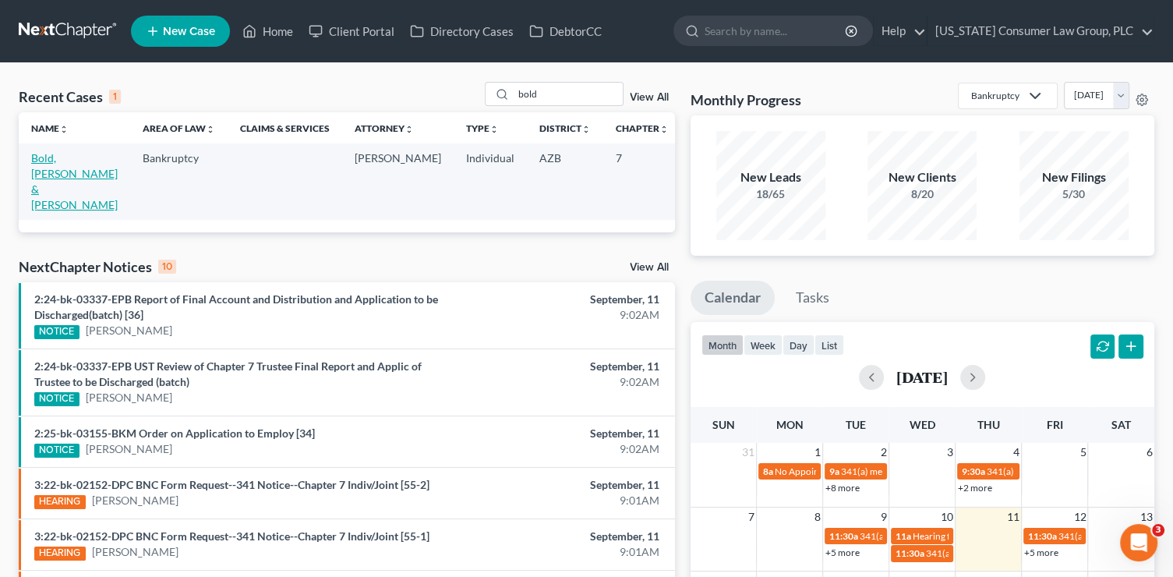
click at [55, 178] on link "Bold, [PERSON_NAME] & [PERSON_NAME]" at bounding box center [74, 181] width 87 height 60
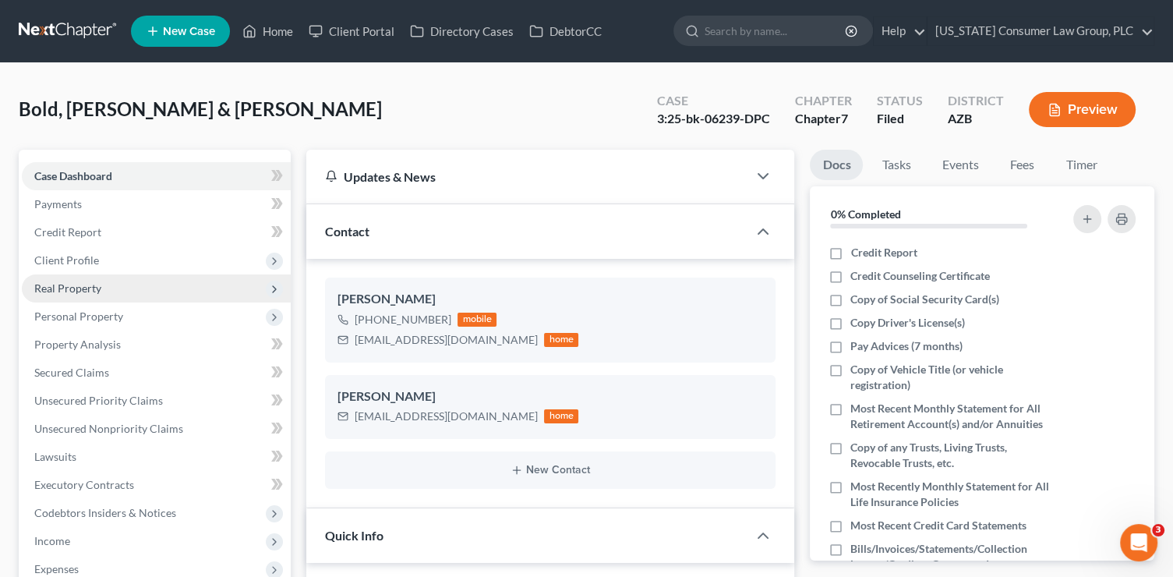
click at [94, 289] on span "Real Property" at bounding box center [67, 287] width 67 height 13
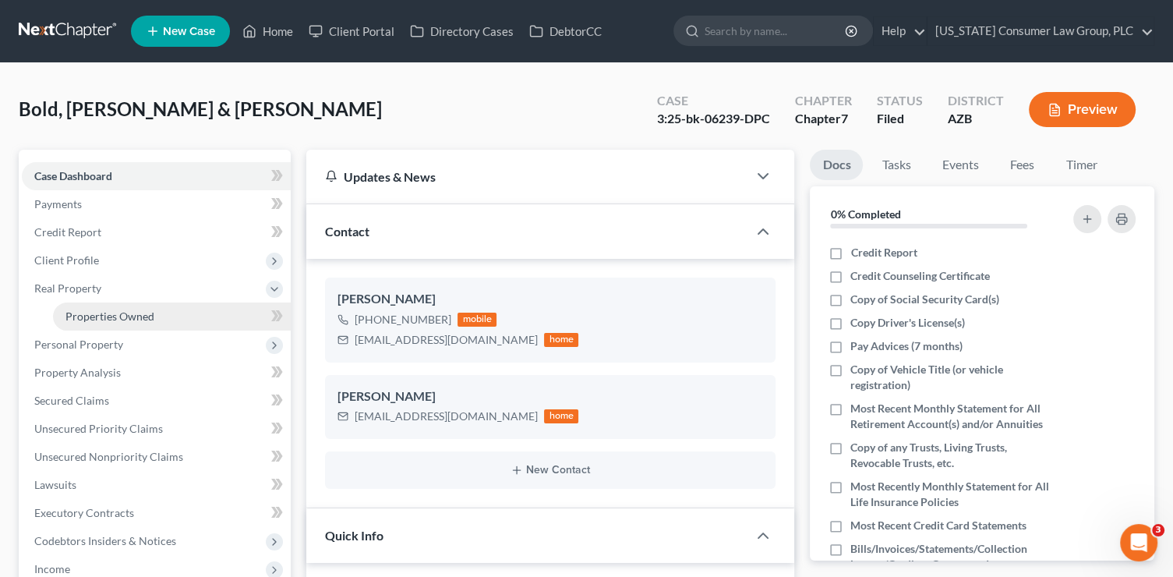
click at [172, 311] on link "Properties Owned" at bounding box center [172, 316] width 238 height 28
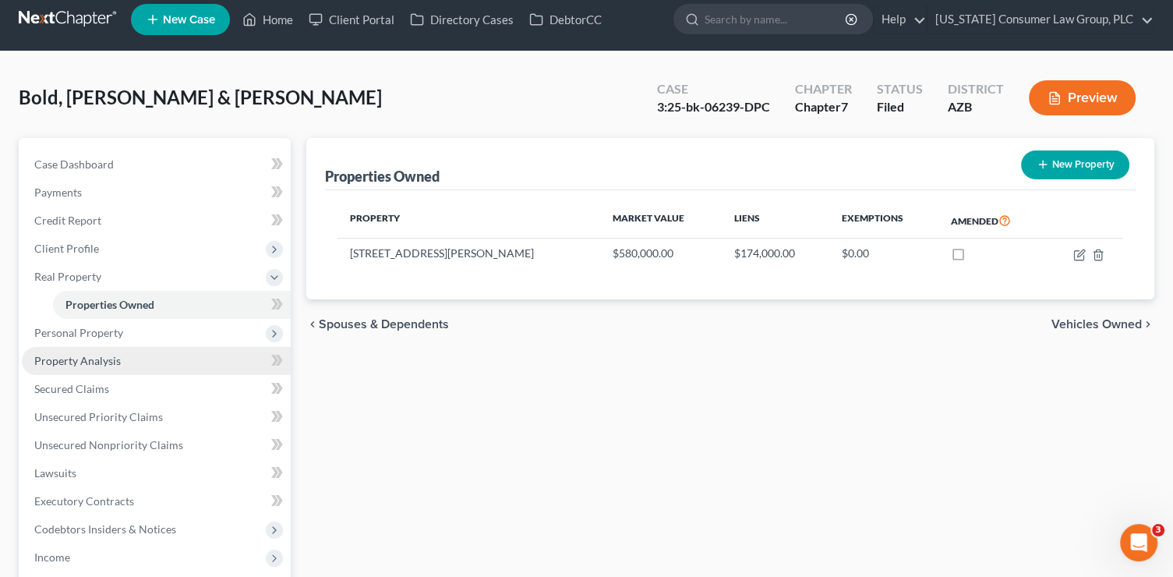
scroll to position [12, 0]
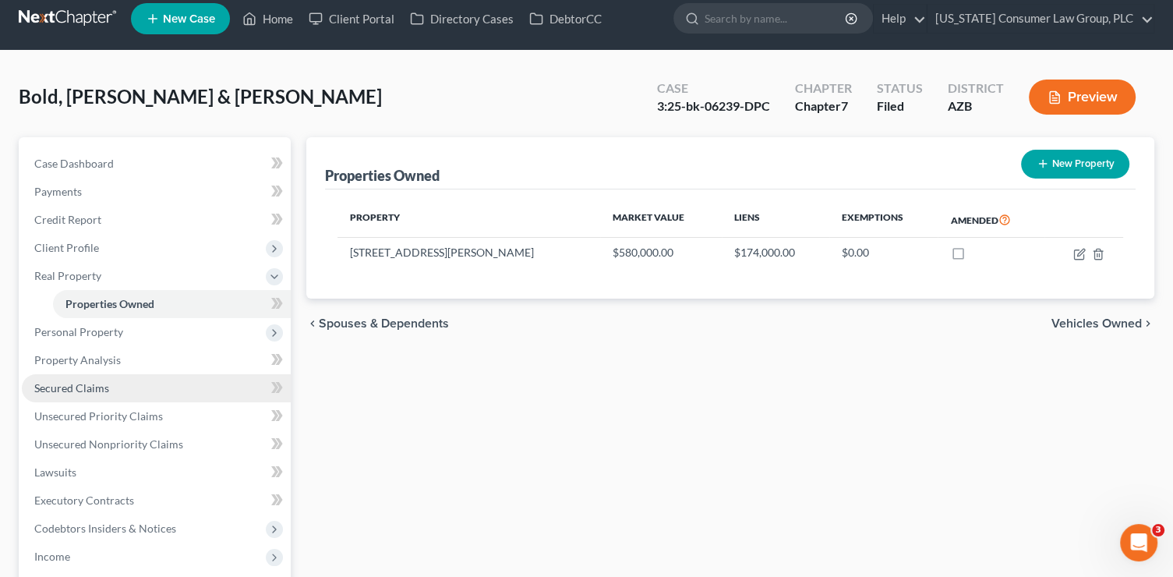
click at [142, 391] on link "Secured Claims" at bounding box center [156, 388] width 269 height 28
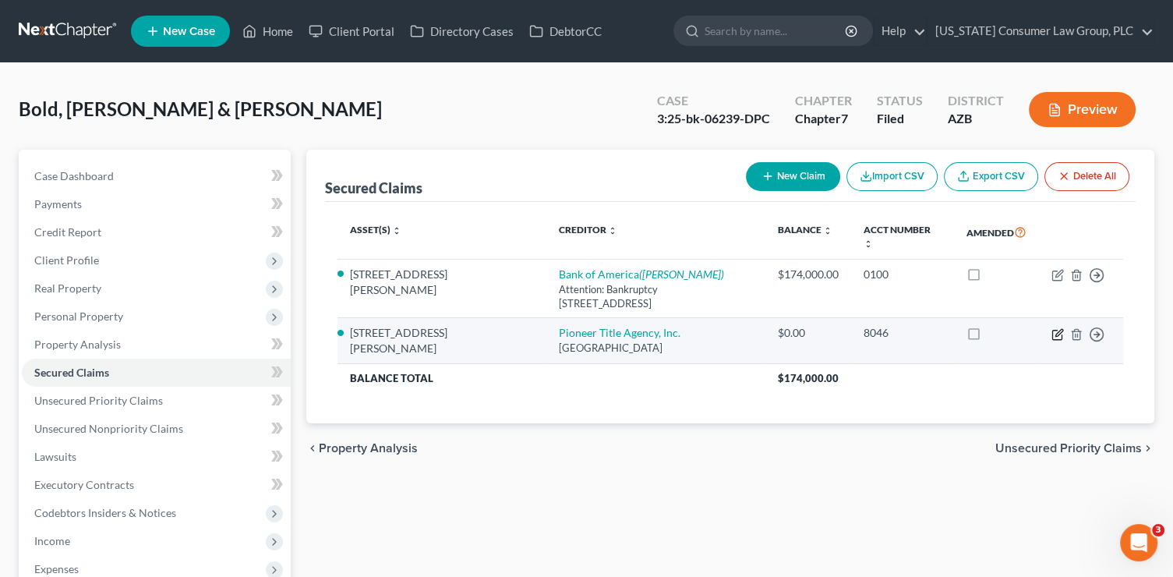
click at [1057, 336] on icon "button" at bounding box center [1058, 332] width 7 height 7
select select "3"
select select "0"
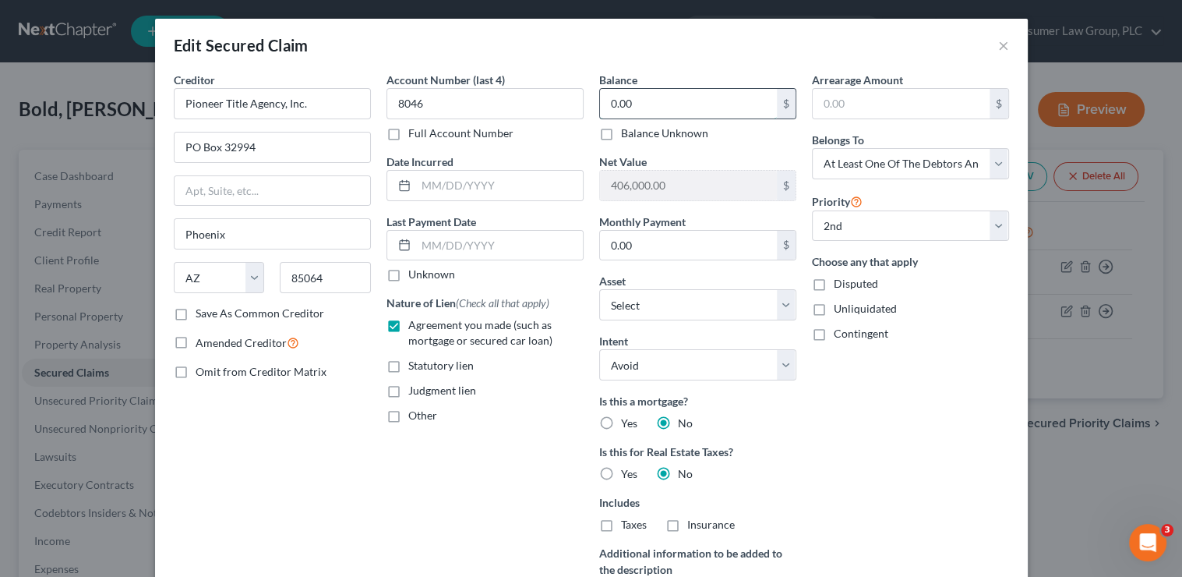
click at [631, 101] on input "0.00" at bounding box center [688, 104] width 177 height 30
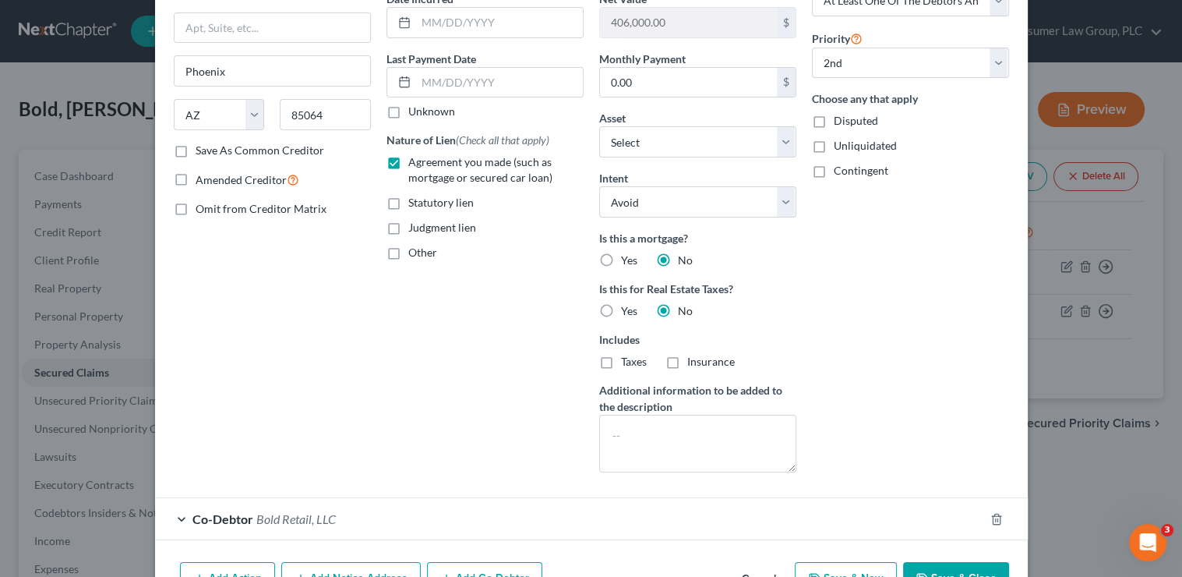
scroll to position [254, 0]
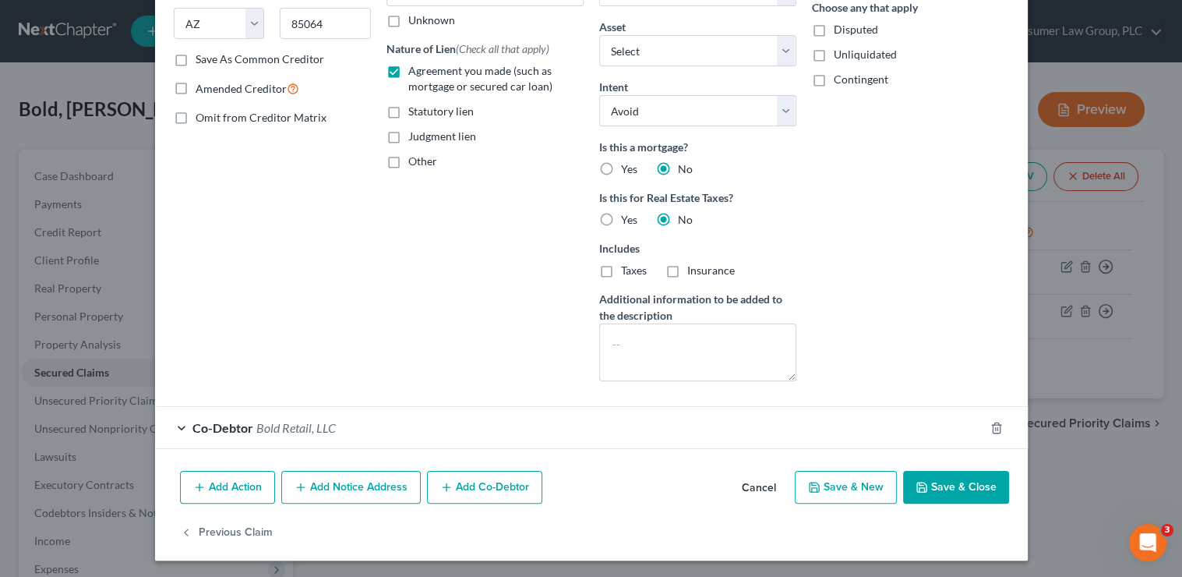
click at [373, 482] on button "Add Notice Address" at bounding box center [350, 487] width 139 height 33
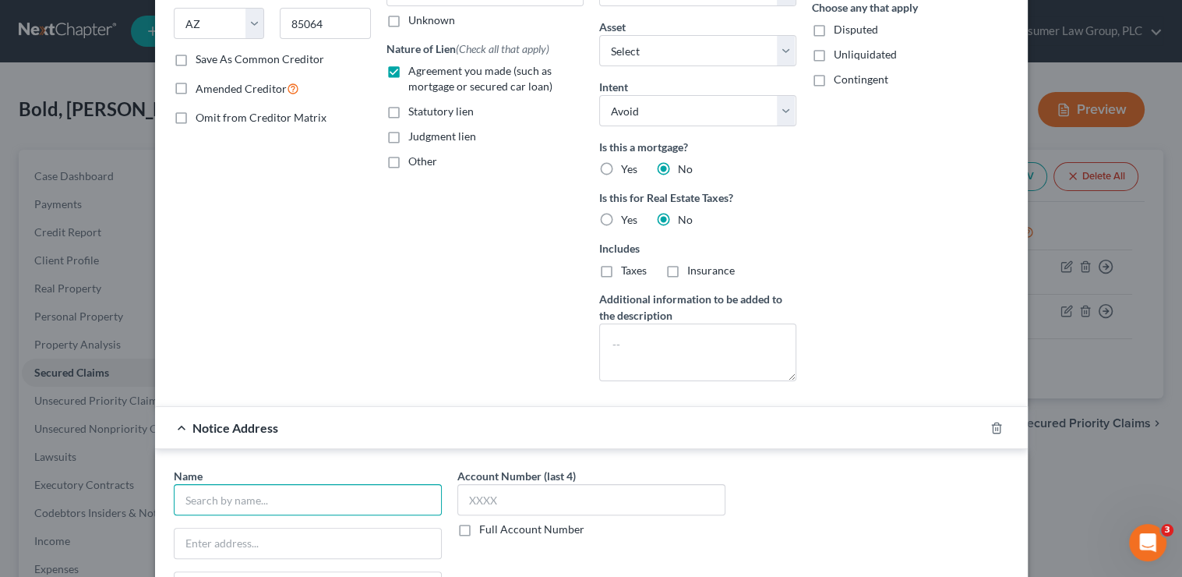
click at [332, 505] on input "text" at bounding box center [308, 499] width 268 height 31
type input "[PERSON_NAME]"
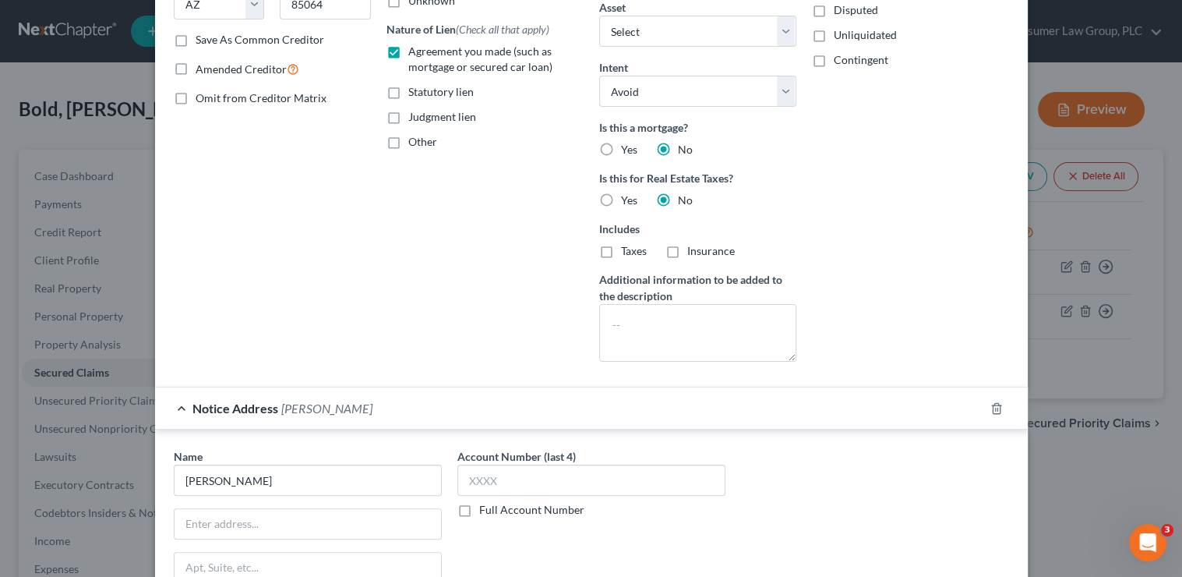
scroll to position [408, 0]
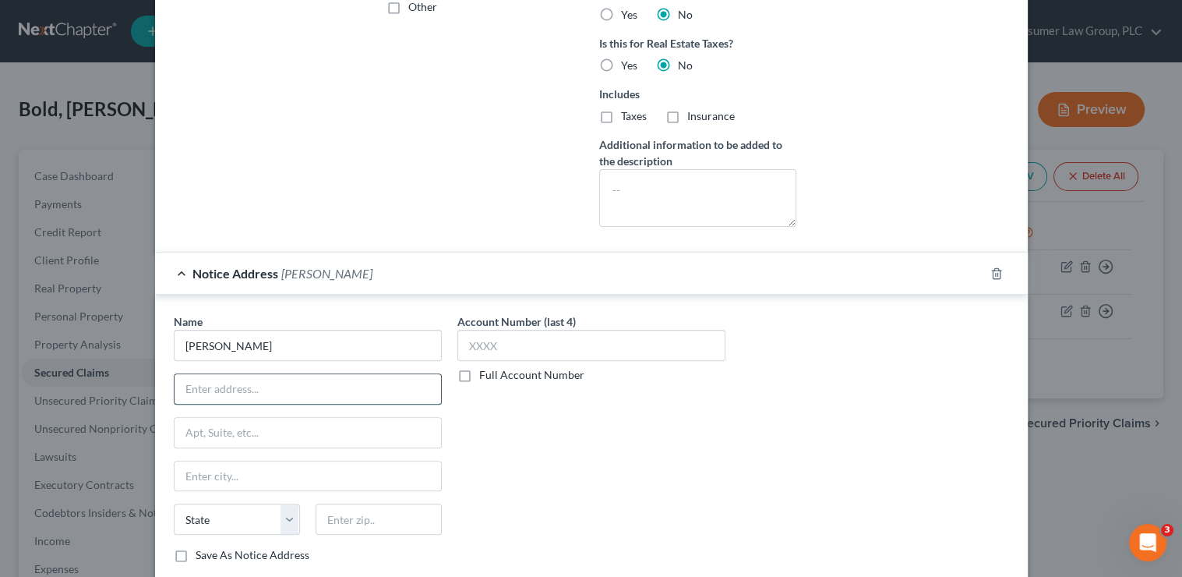
click at [208, 389] on input "text" at bounding box center [308, 389] width 267 height 30
type input "939 Mohave #B"
type input "86303"
type input "Prescott"
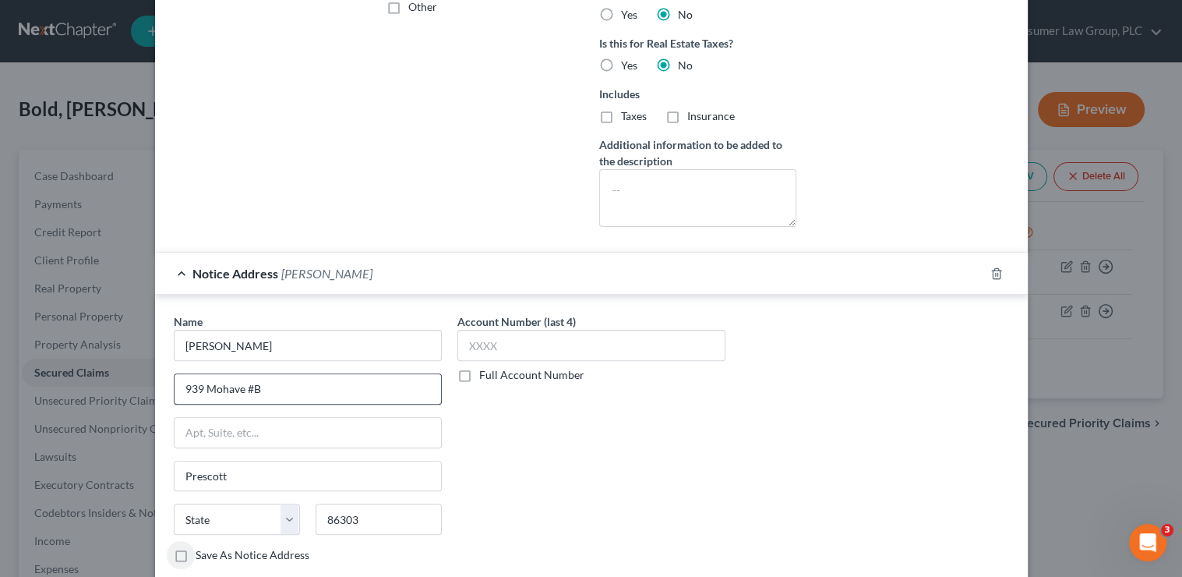
select select "3"
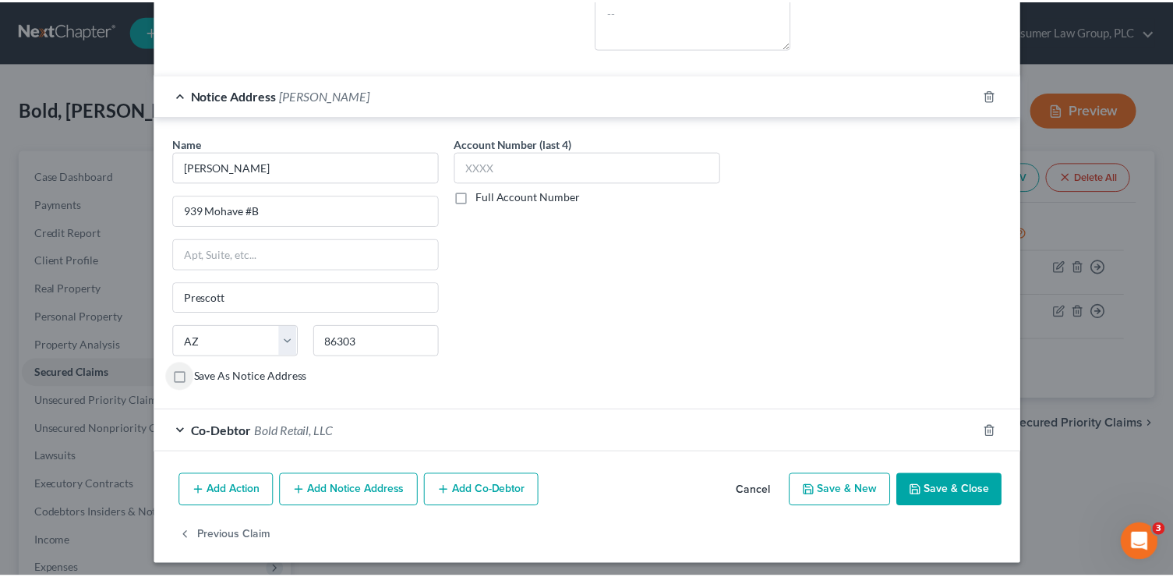
scroll to position [589, 0]
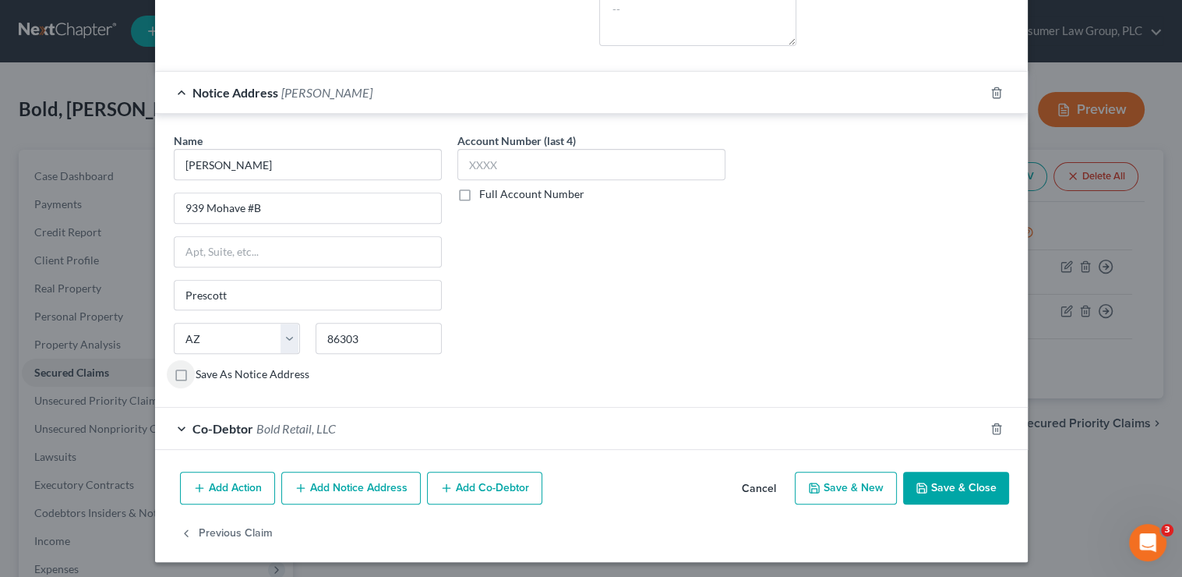
click at [944, 488] on button "Save & Close" at bounding box center [956, 487] width 106 height 33
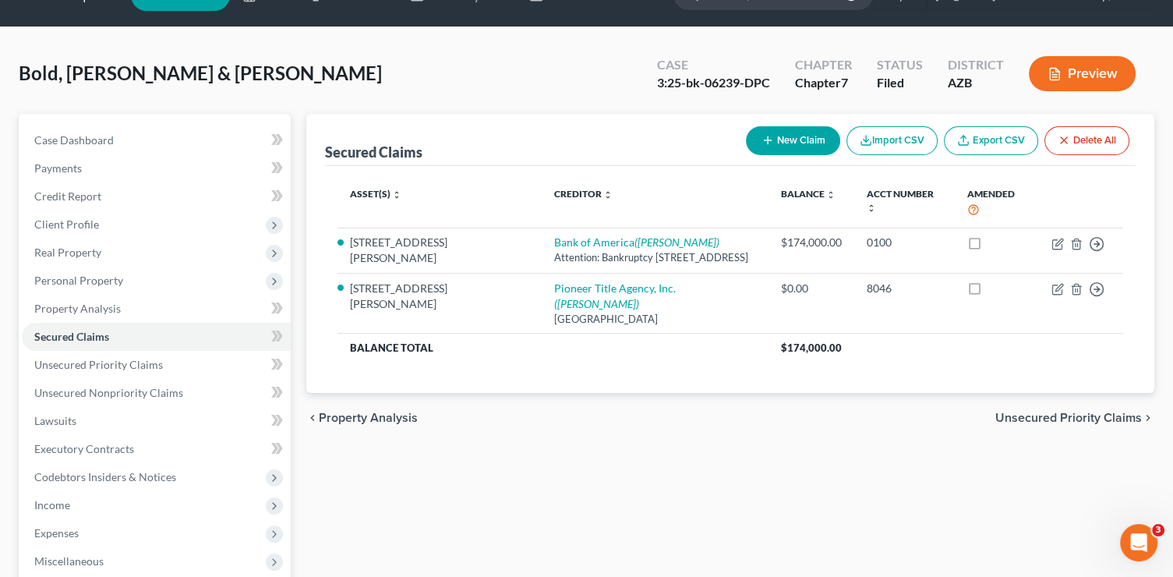
scroll to position [82, 0]
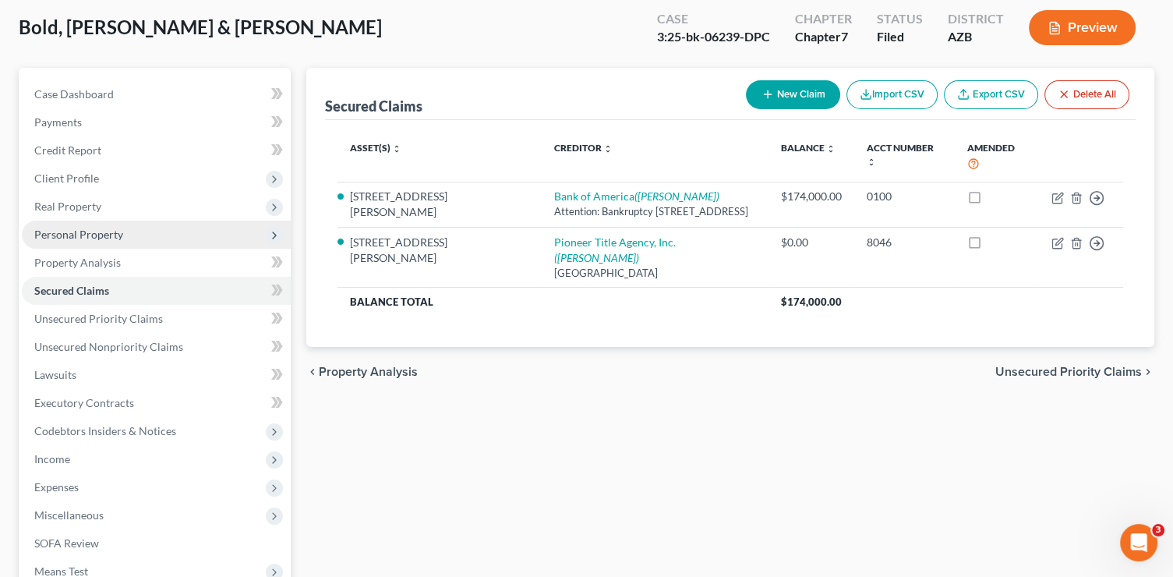
click at [125, 236] on span "Personal Property" at bounding box center [156, 235] width 269 height 28
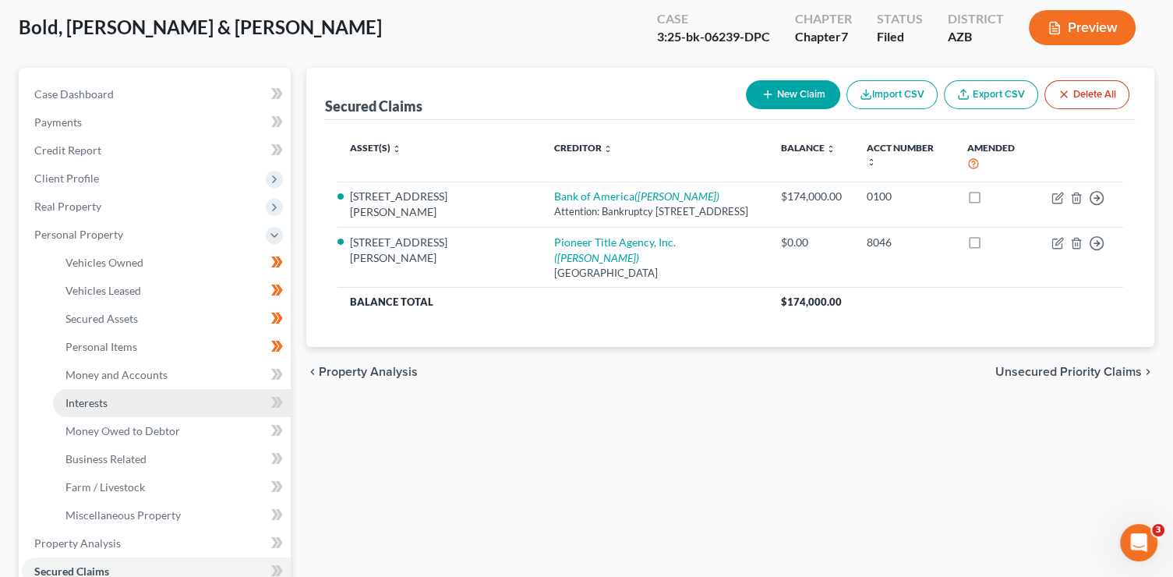
click at [173, 408] on link "Interests" at bounding box center [172, 403] width 238 height 28
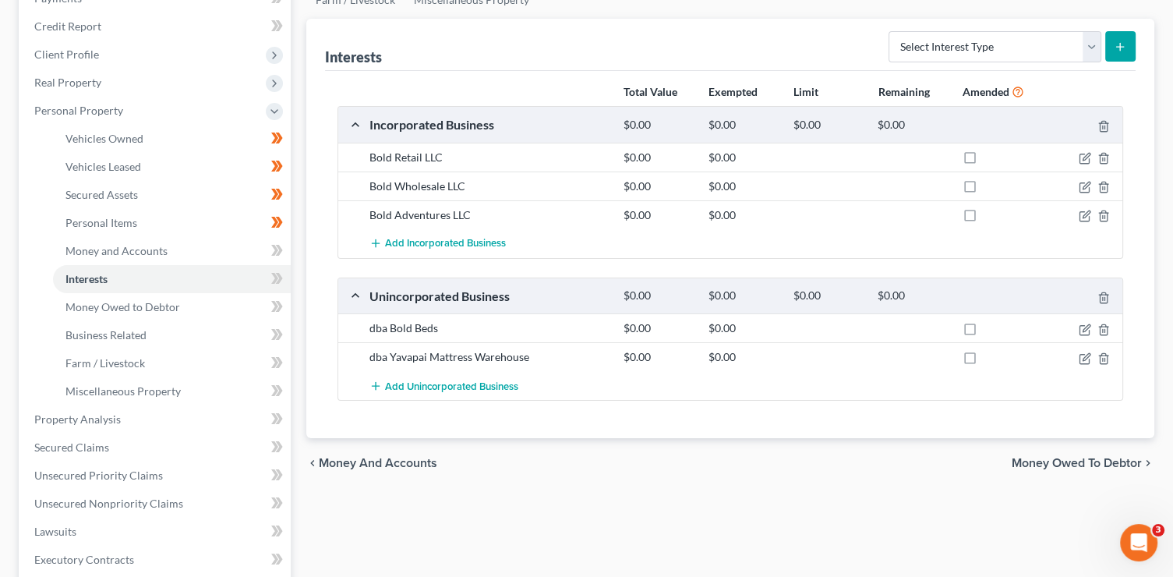
scroll to position [207, 0]
click at [154, 462] on link "Unsecured Priority Claims" at bounding box center [156, 475] width 269 height 28
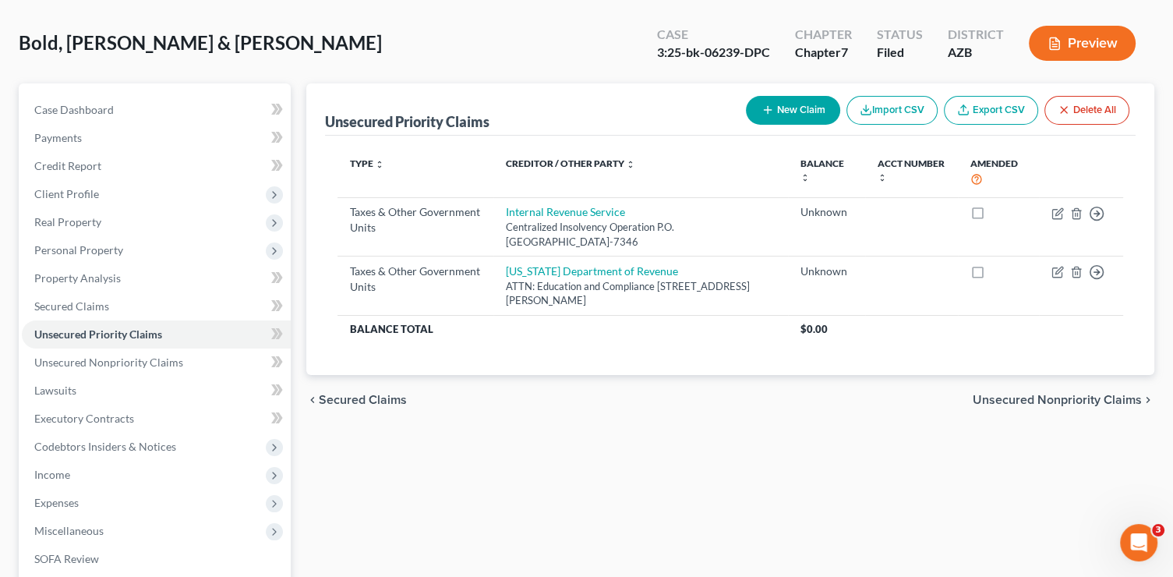
scroll to position [123, 0]
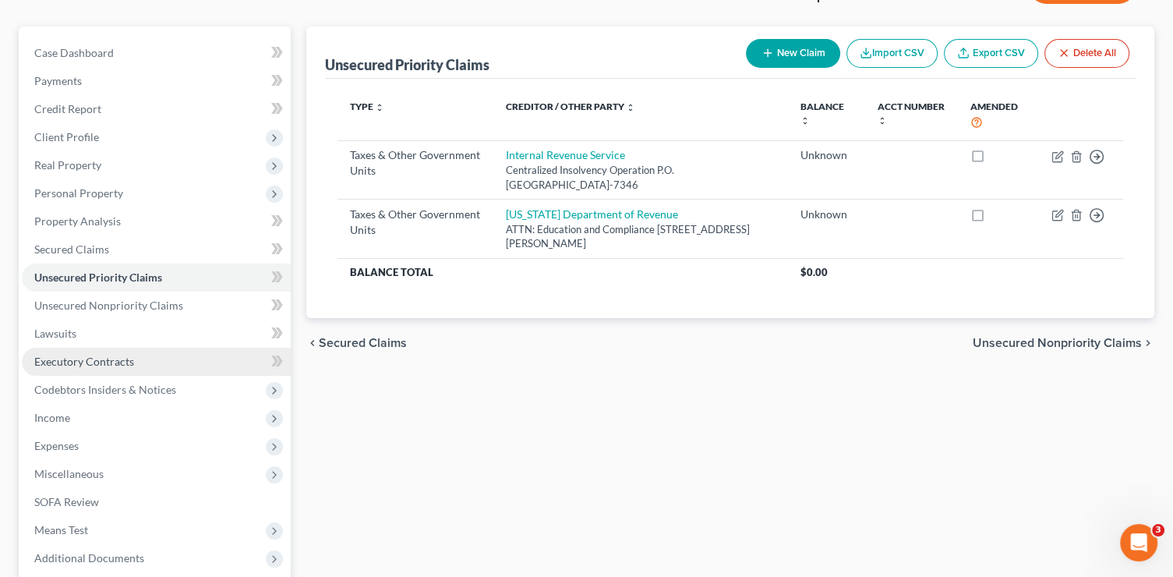
click at [111, 359] on span "Executory Contracts" at bounding box center [84, 361] width 100 height 13
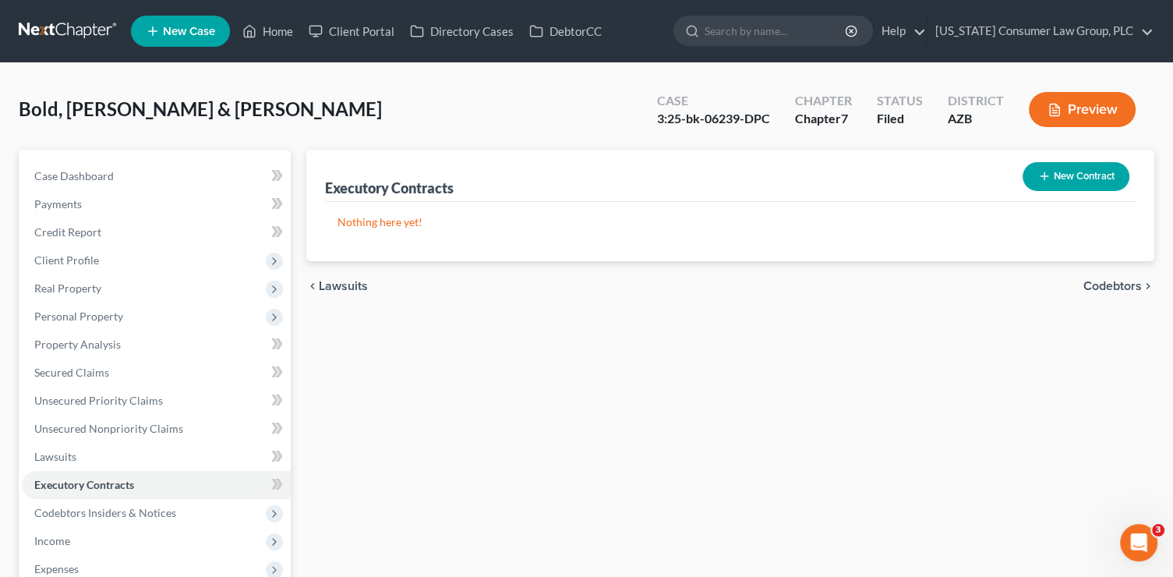
click at [1052, 170] on button "New Contract" at bounding box center [1075, 176] width 107 height 29
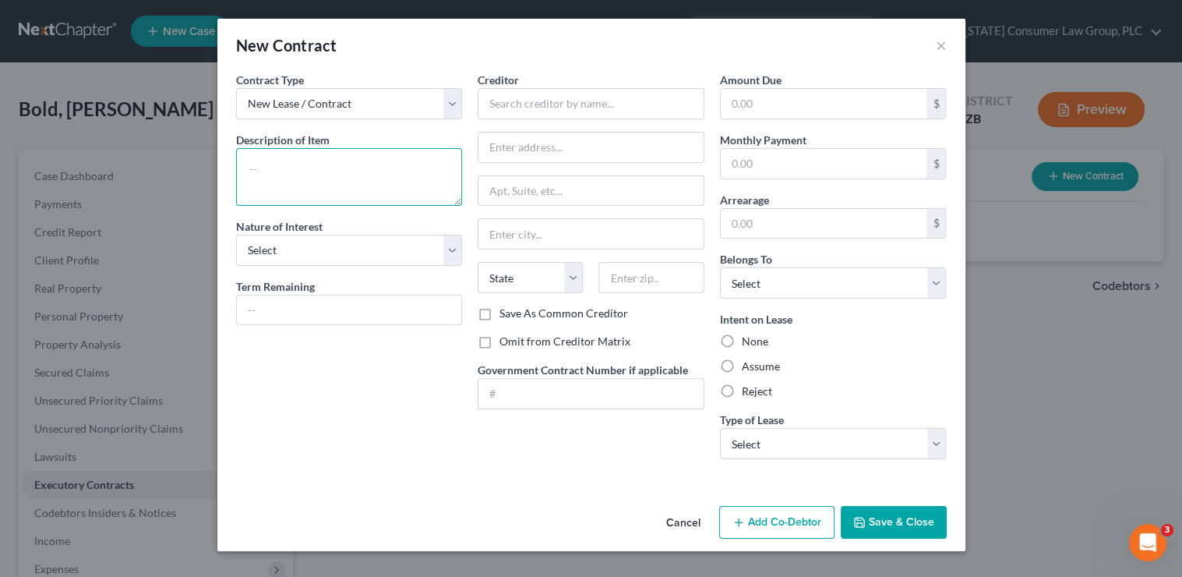
click at [330, 169] on textarea at bounding box center [349, 177] width 227 height 58
type textarea "Business lease"
select select "3"
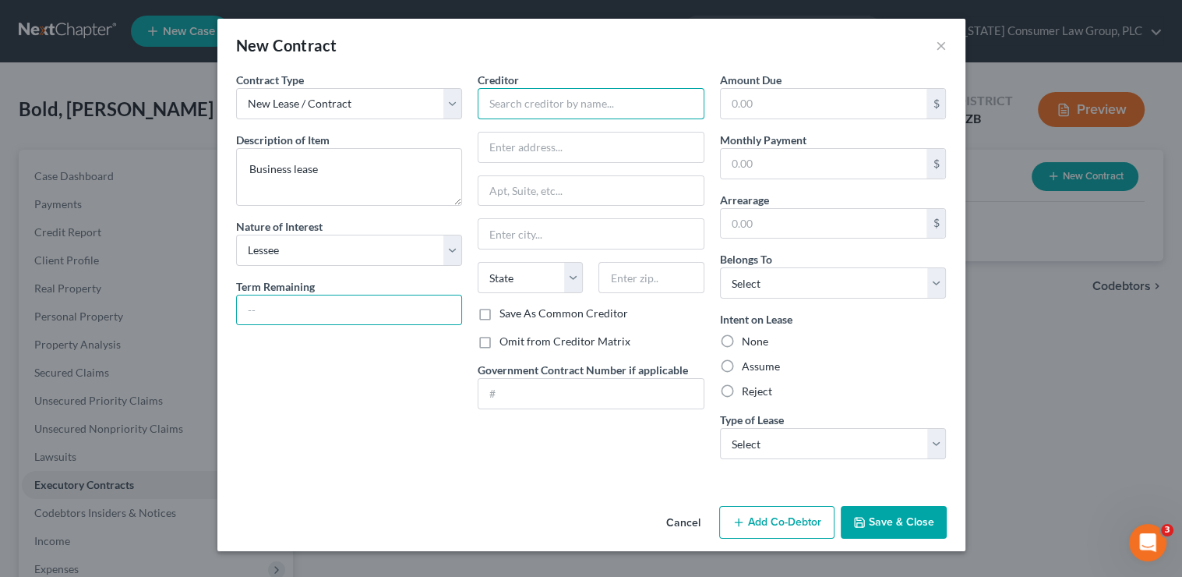
click at [560, 109] on input "text" at bounding box center [591, 103] width 227 height 31
type input "[PERSON_NAME] Properties"
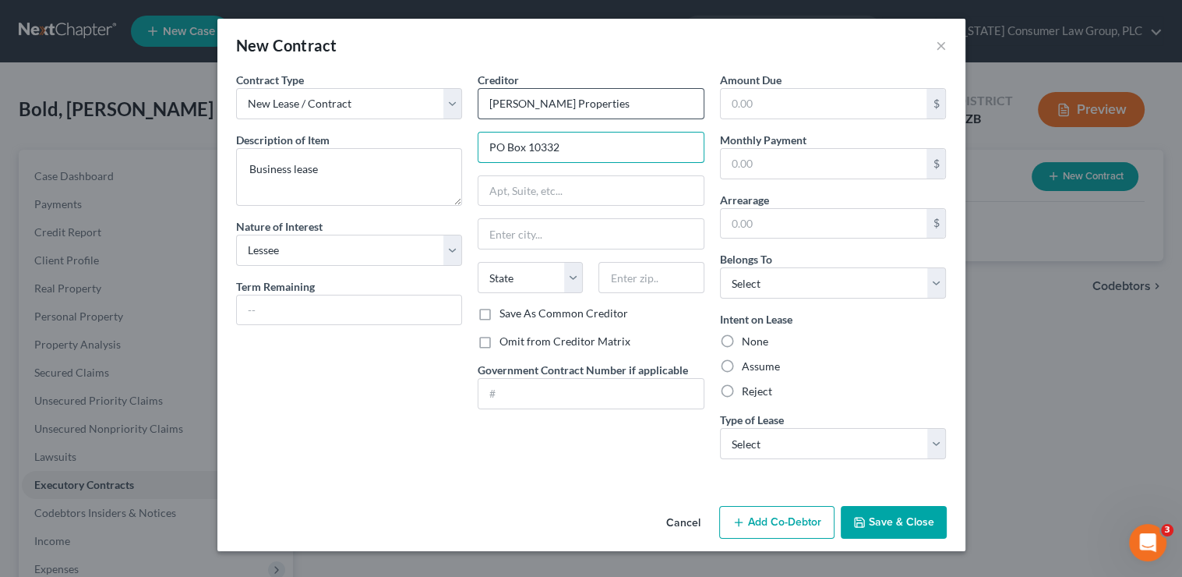
type input "PO Box 10332"
type input "86304"
type input "Prescott"
select select "3"
click at [764, 158] on input "text" at bounding box center [824, 164] width 207 height 30
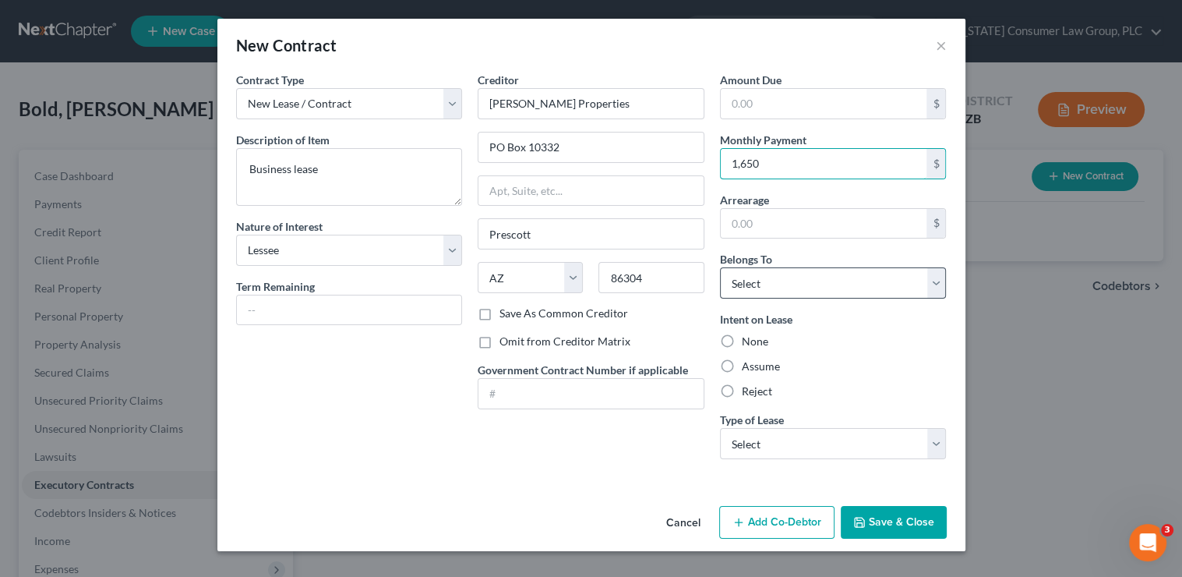
type input "1,650"
click at [791, 281] on select "Select Debtor 1 Only Debtor 2 Only Debtor 1 And Debtor 2 Only At Least One Of T…" at bounding box center [833, 282] width 227 height 31
select select "3"
click at [720, 267] on select "Select Debtor 1 Only Debtor 2 Only Debtor 1 And Debtor 2 Only At Least One Of T…" at bounding box center [833, 282] width 227 height 31
click at [761, 397] on label "Reject" at bounding box center [757, 391] width 30 height 16
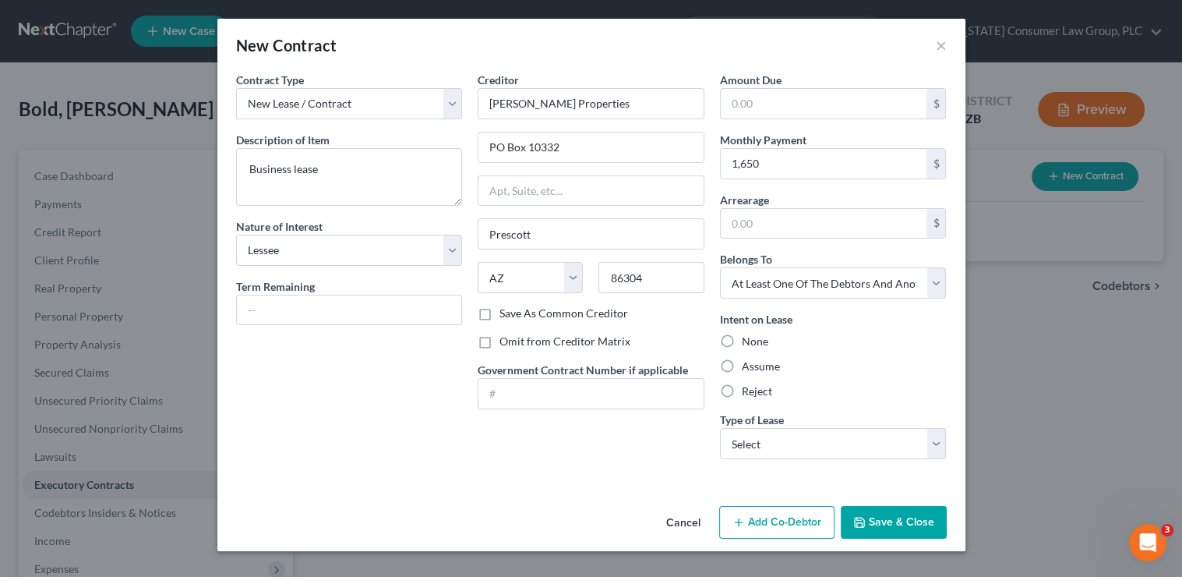
click at [758, 394] on input "Reject" at bounding box center [753, 388] width 10 height 10
radio input "true"
click at [771, 436] on select "Select Real Estate Car Other" at bounding box center [833, 443] width 227 height 31
click at [720, 428] on select "Select Real Estate Car Other" at bounding box center [833, 443] width 227 height 31
click at [772, 447] on select "Select Real Estate Car Other" at bounding box center [833, 443] width 227 height 31
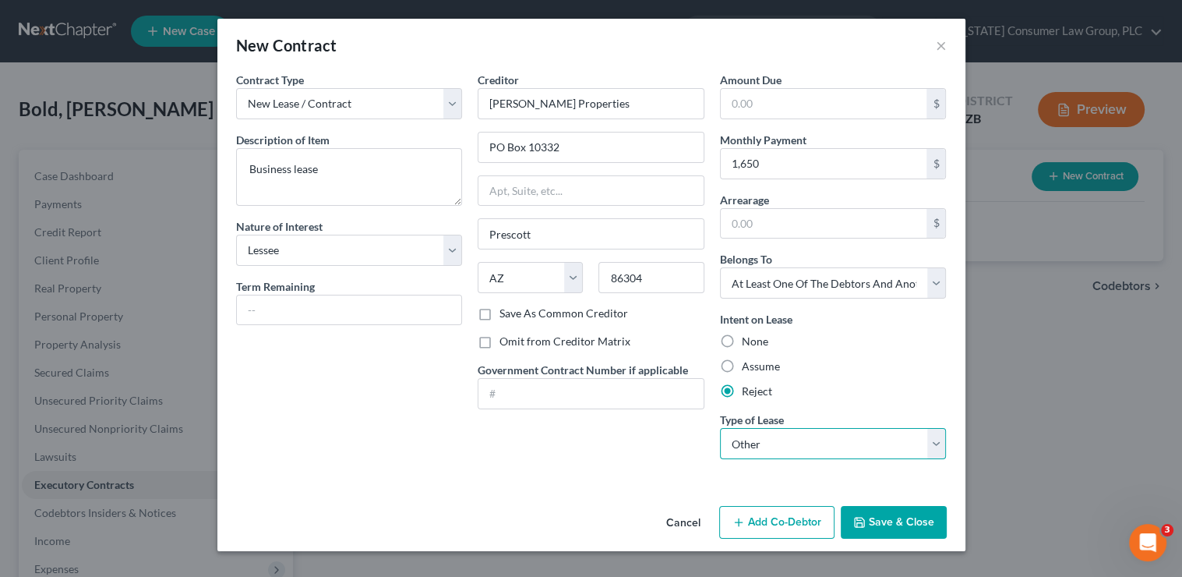
select select "0"
click at [720, 428] on select "Select Real Estate Car Other" at bounding box center [833, 443] width 227 height 31
click at [768, 524] on button "Add Co-Debtor" at bounding box center [776, 522] width 115 height 33
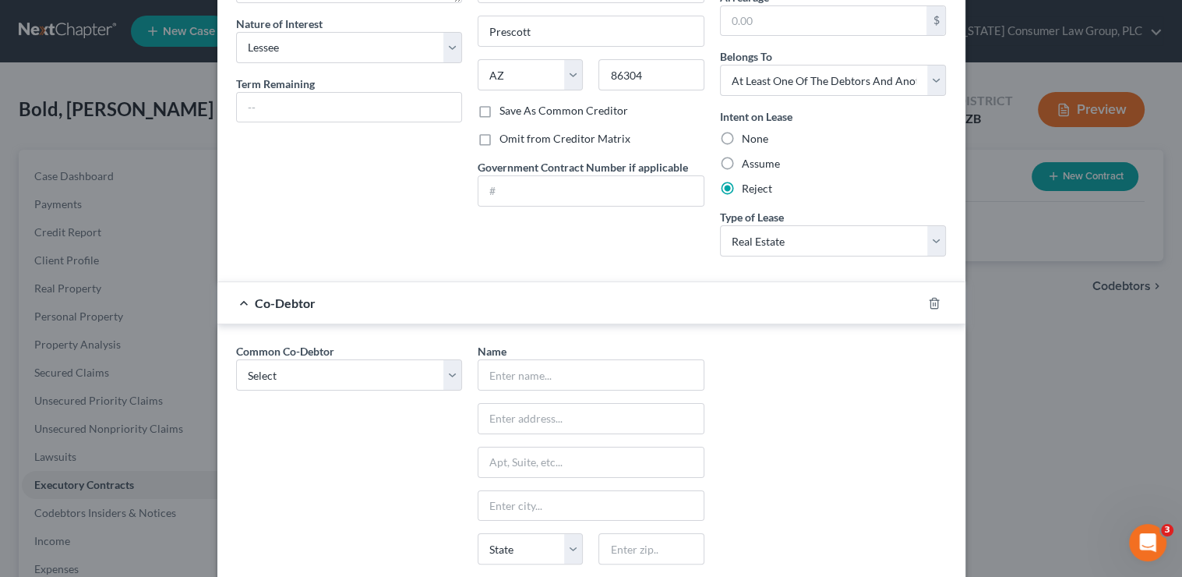
scroll to position [212, 0]
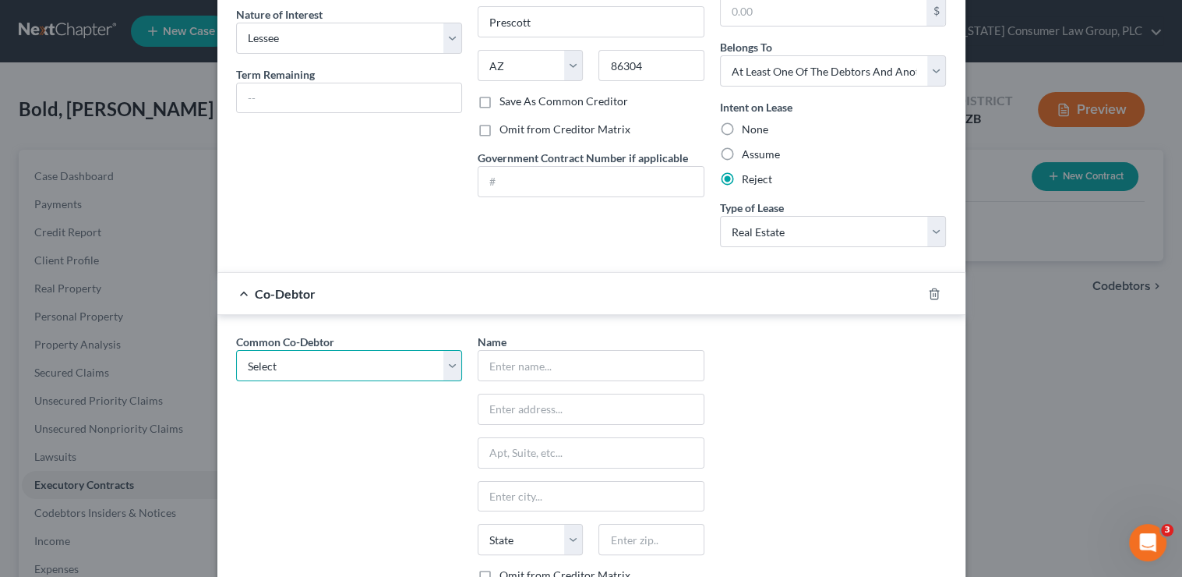
click at [358, 358] on select "Select Bold Retail, LLC" at bounding box center [349, 365] width 227 height 31
click at [536, 362] on input "text" at bounding box center [590, 366] width 225 height 30
type input "Yavapai Mattresses"
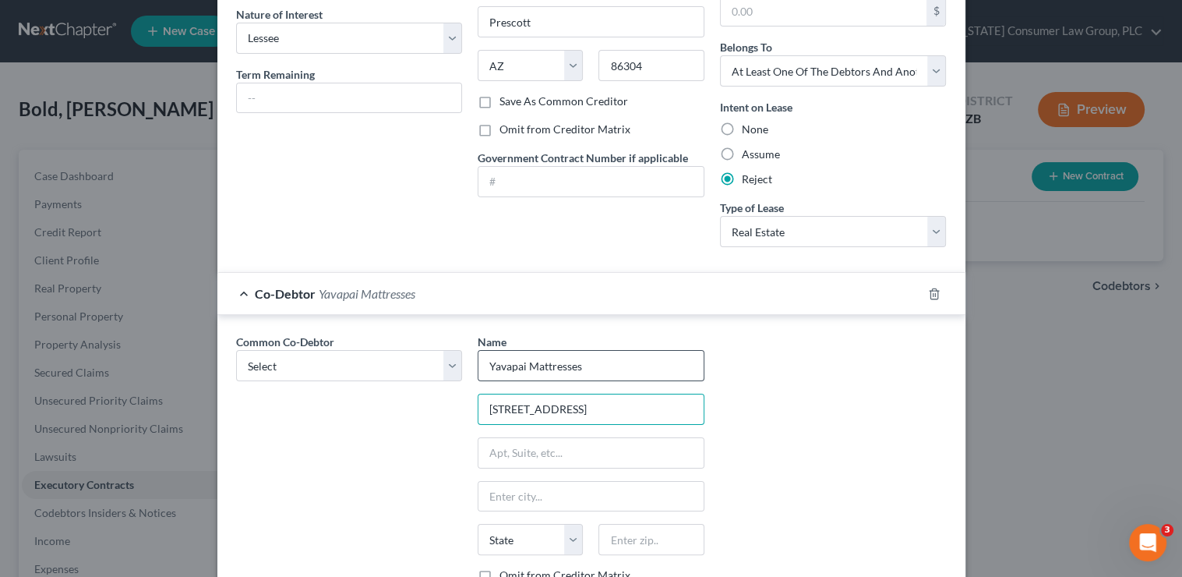
type input "[STREET_ADDRESS]"
type input "86314"
type input "[GEOGRAPHIC_DATA]"
select select "3"
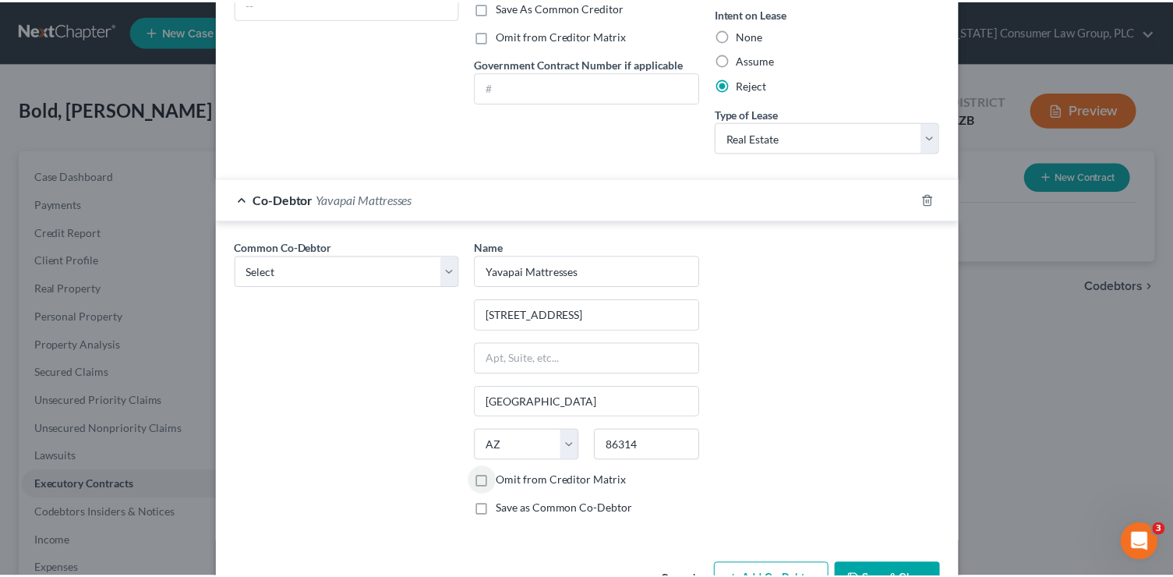
scroll to position [353, 0]
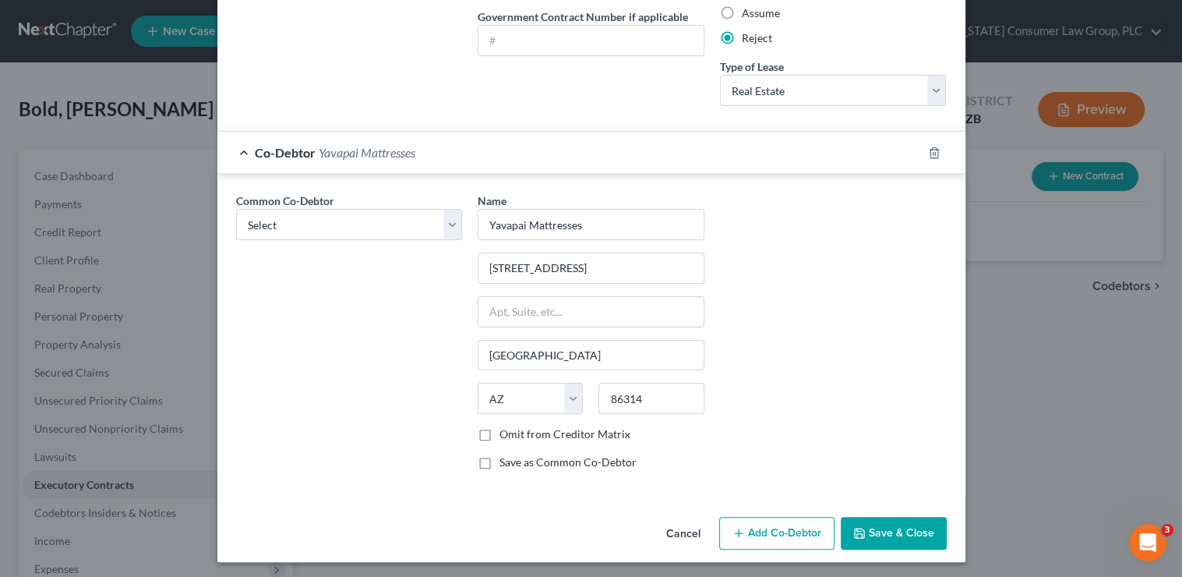
click at [908, 524] on button "Save & Close" at bounding box center [894, 533] width 106 height 33
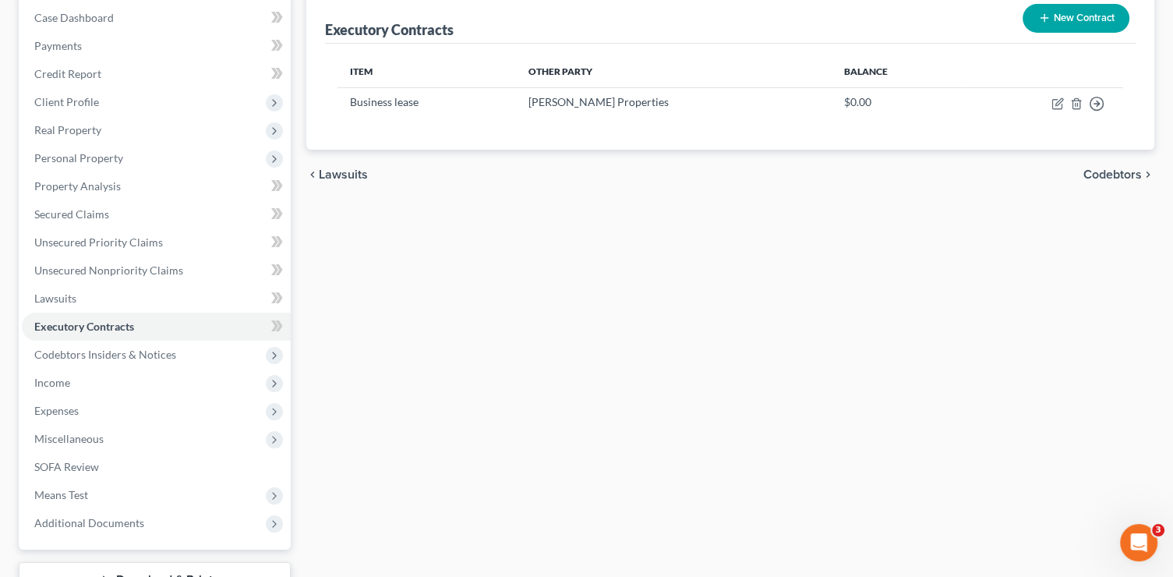
scroll to position [178, 0]
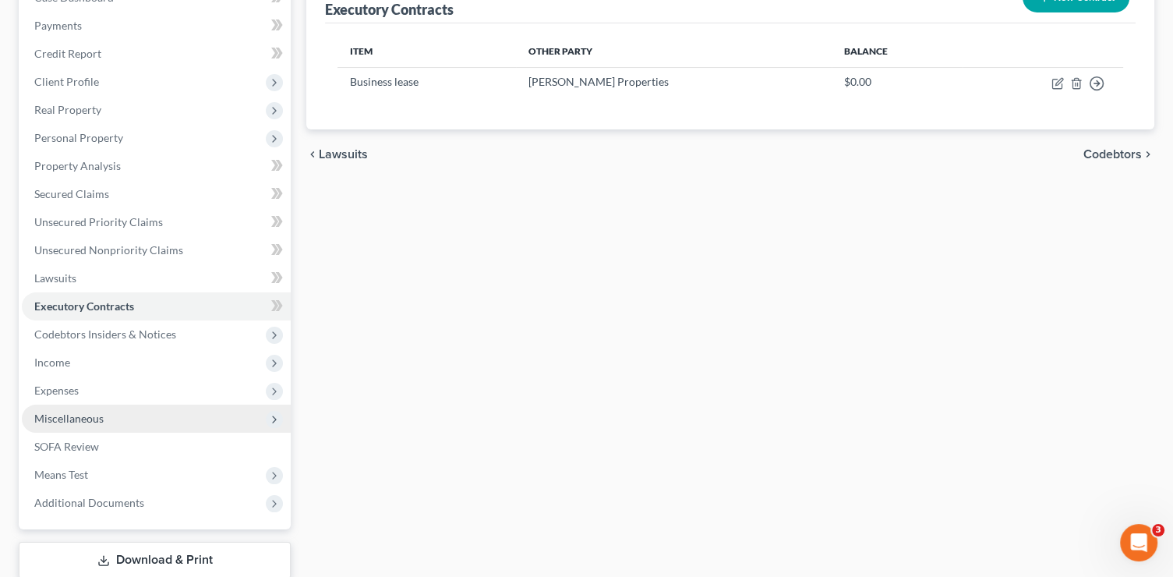
click at [104, 422] on span "Miscellaneous" at bounding box center [156, 418] width 269 height 28
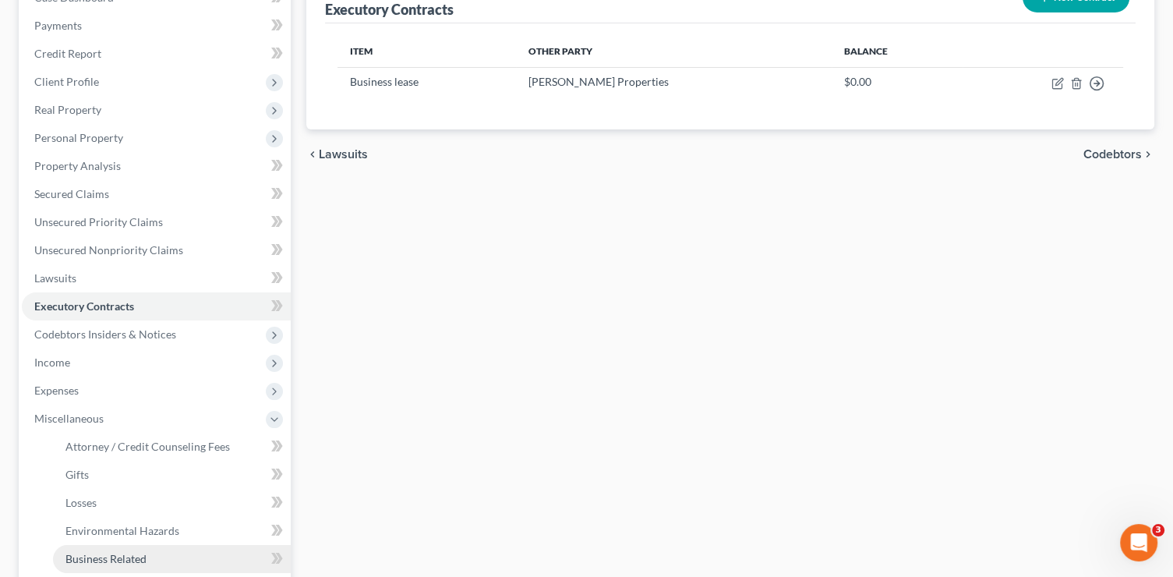
click at [168, 555] on link "Business Related" at bounding box center [172, 559] width 238 height 28
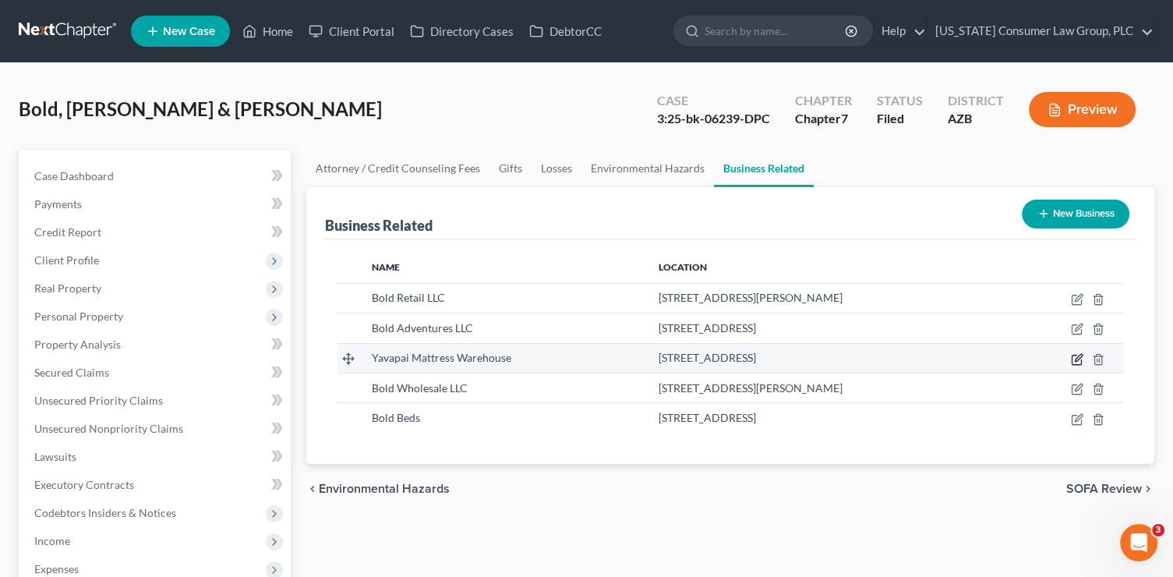
click at [1075, 356] on icon "button" at bounding box center [1077, 359] width 12 height 12
select select "sole_proprietor"
select select "3"
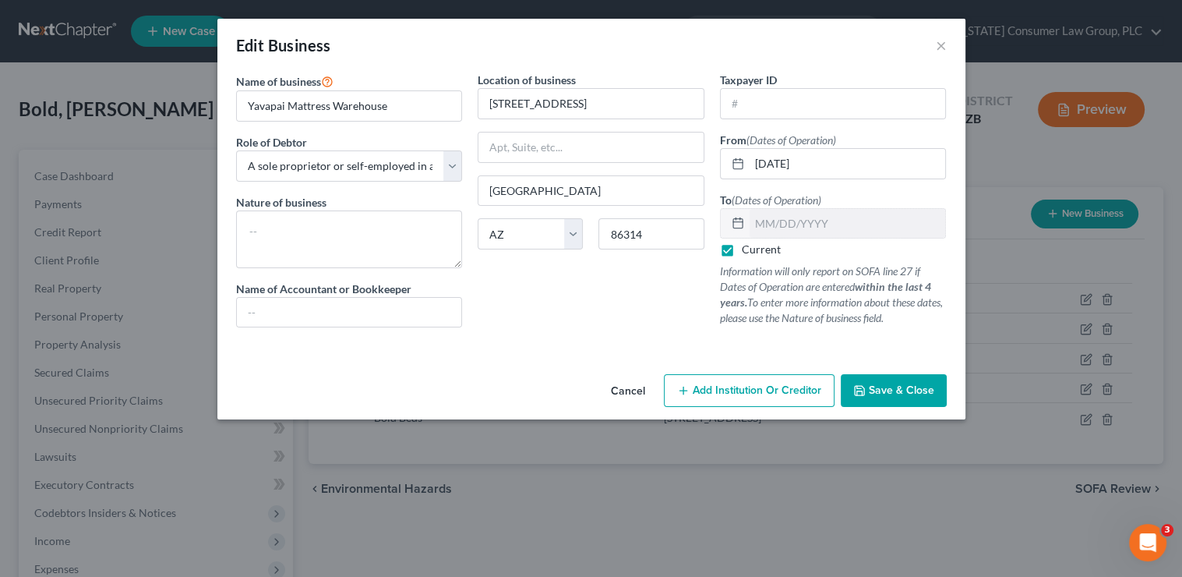
click at [742, 246] on label "Current" at bounding box center [761, 250] width 39 height 16
click at [748, 246] on input "Current" at bounding box center [753, 247] width 10 height 10
checkbox input "false"
click at [757, 221] on input "text" at bounding box center [848, 224] width 196 height 30
type input "[DATE]"
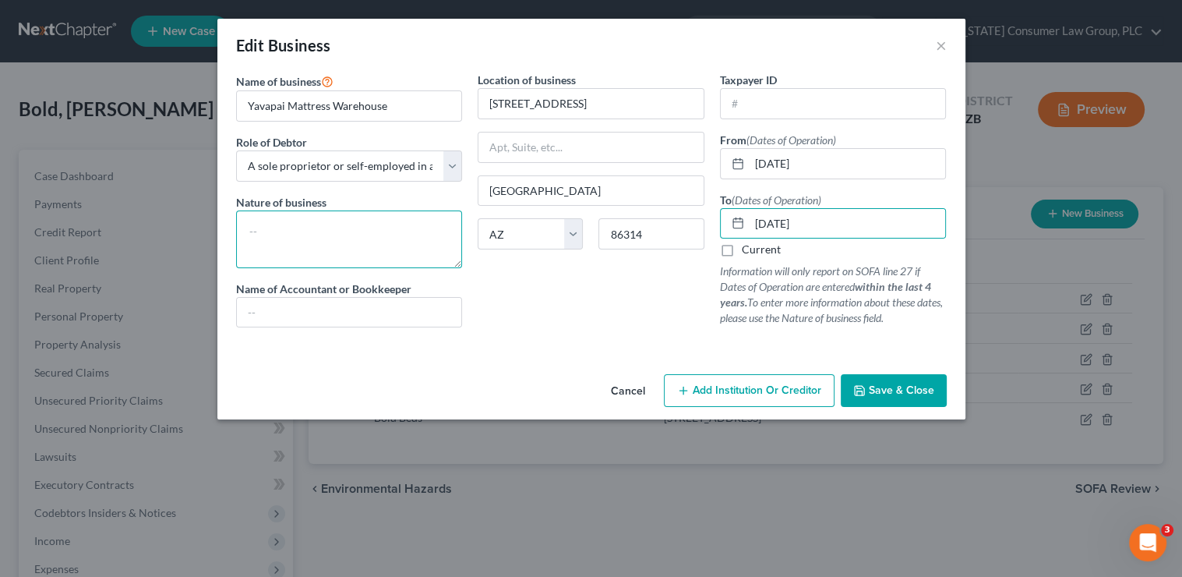
click at [385, 242] on textarea at bounding box center [349, 239] width 227 height 58
type textarea "Mattress store"
click at [915, 395] on span "Save & Close" at bounding box center [901, 389] width 65 height 13
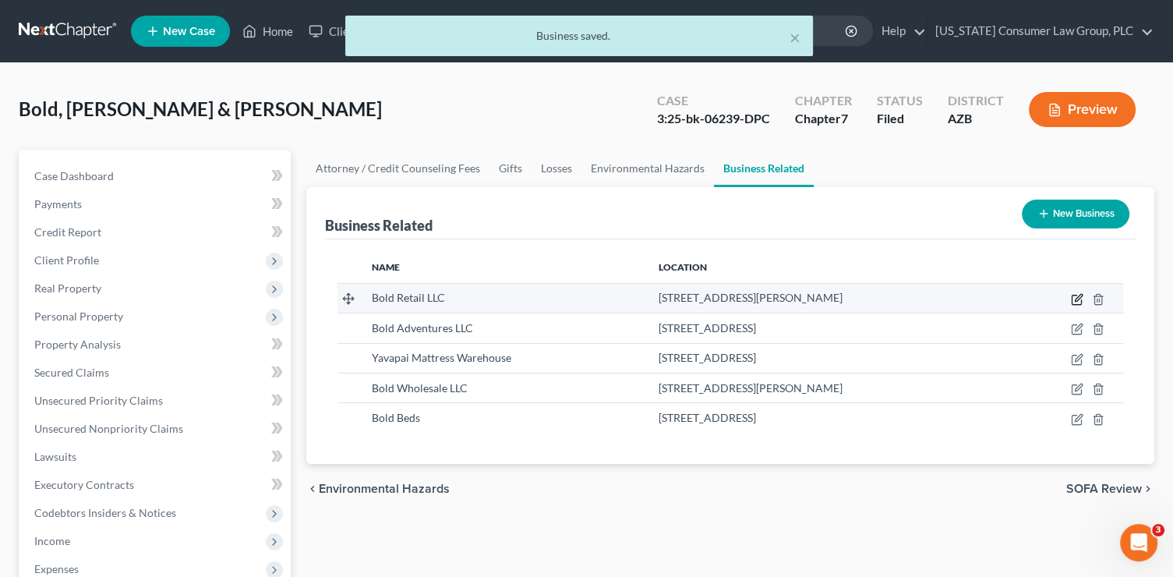
click at [1072, 302] on icon "button" at bounding box center [1076, 299] width 9 height 9
select select "member"
select select "3"
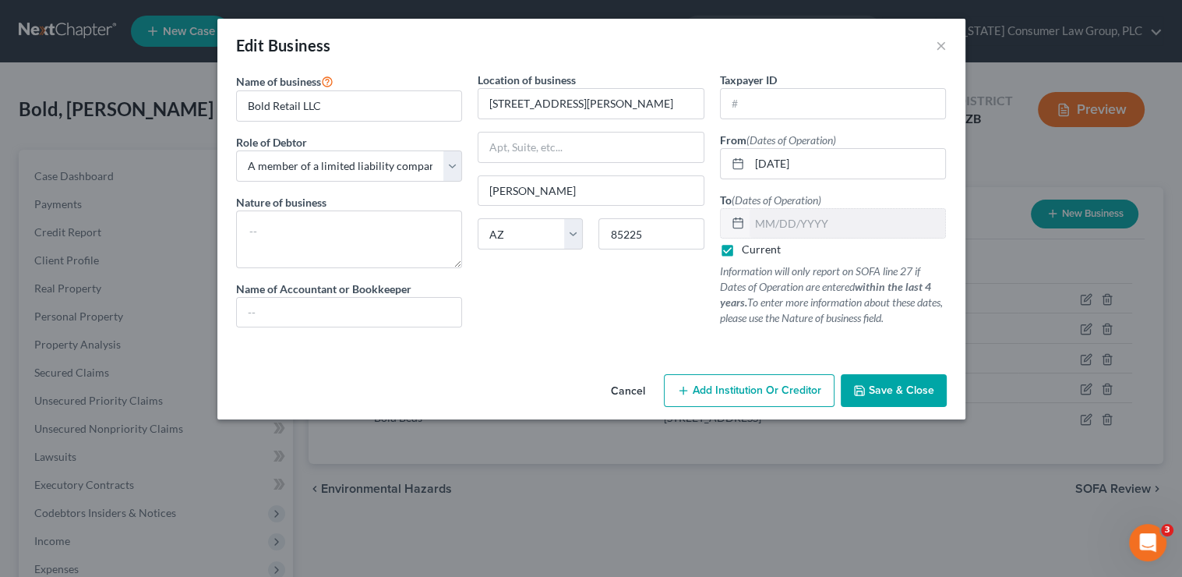
click at [946, 46] on div "Edit Business ×" at bounding box center [591, 45] width 748 height 53
click at [941, 48] on button "×" at bounding box center [941, 45] width 11 height 19
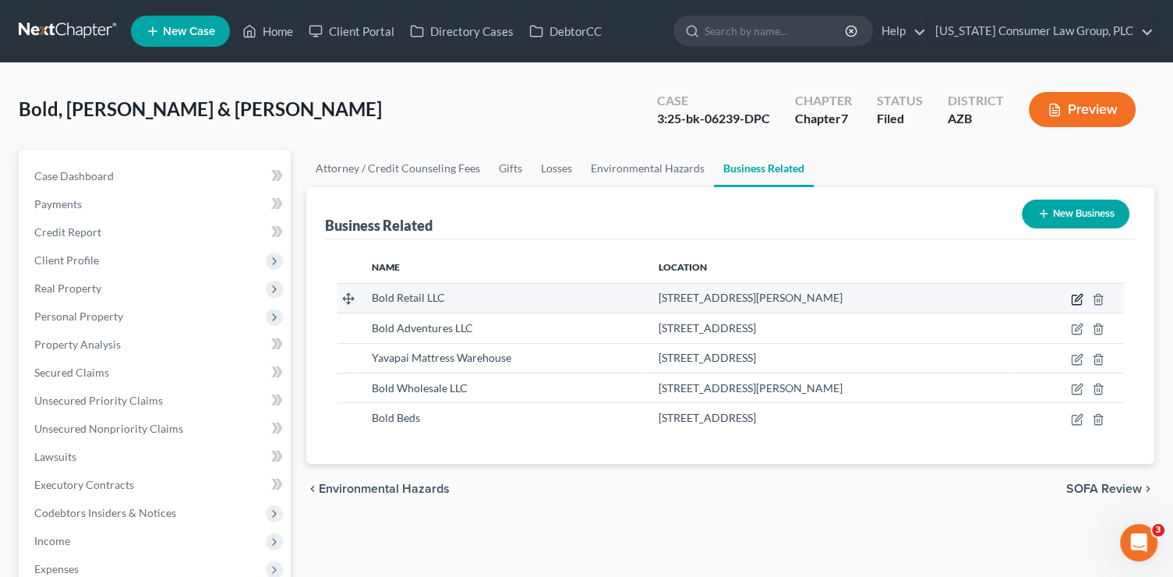
click at [1073, 296] on icon "button" at bounding box center [1077, 299] width 12 height 12
select select "member"
select select "3"
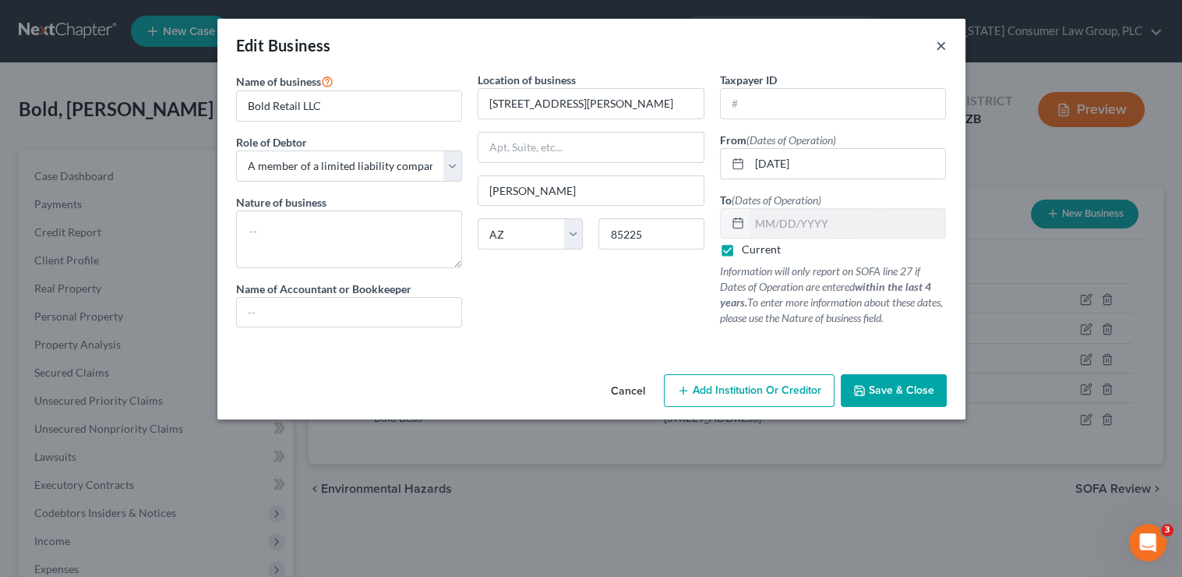
click at [942, 46] on button "×" at bounding box center [941, 45] width 11 height 19
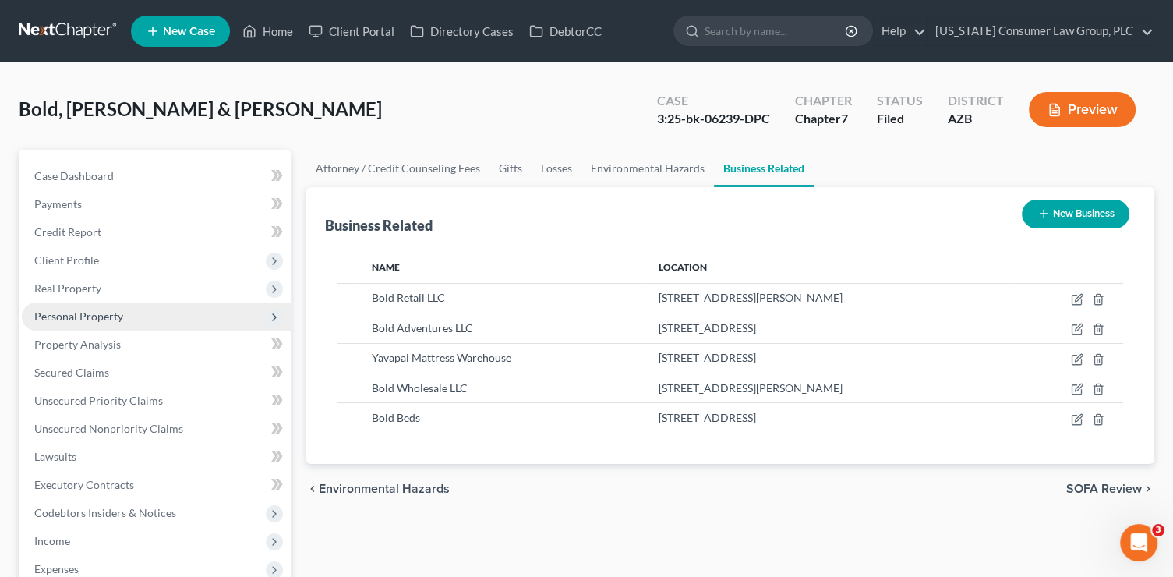
click at [93, 314] on span "Personal Property" at bounding box center [78, 315] width 89 height 13
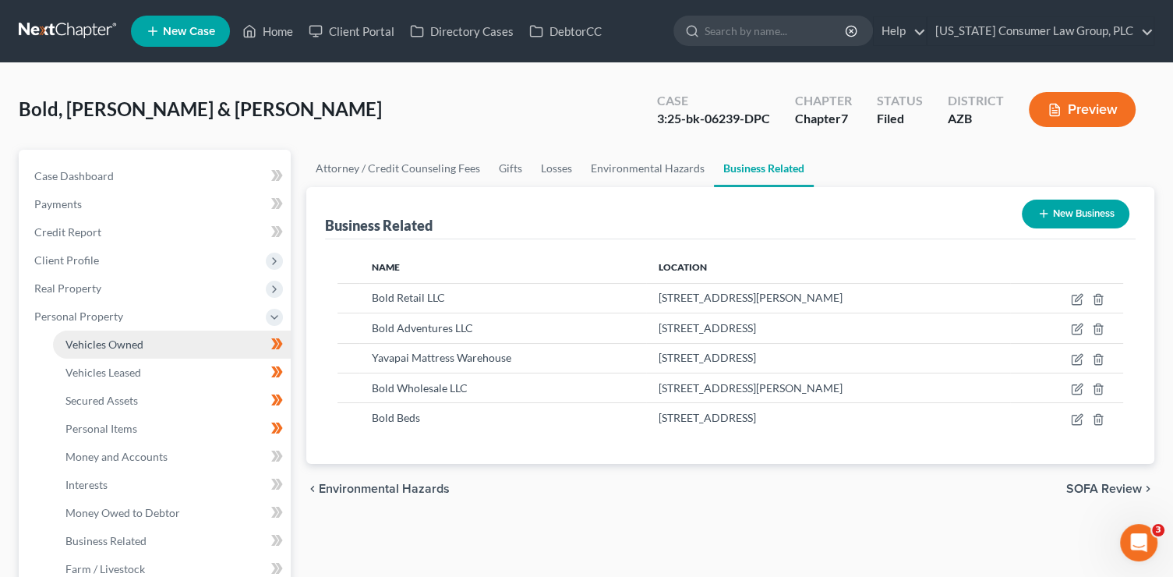
click at [106, 341] on span "Vehicles Owned" at bounding box center [104, 343] width 78 height 13
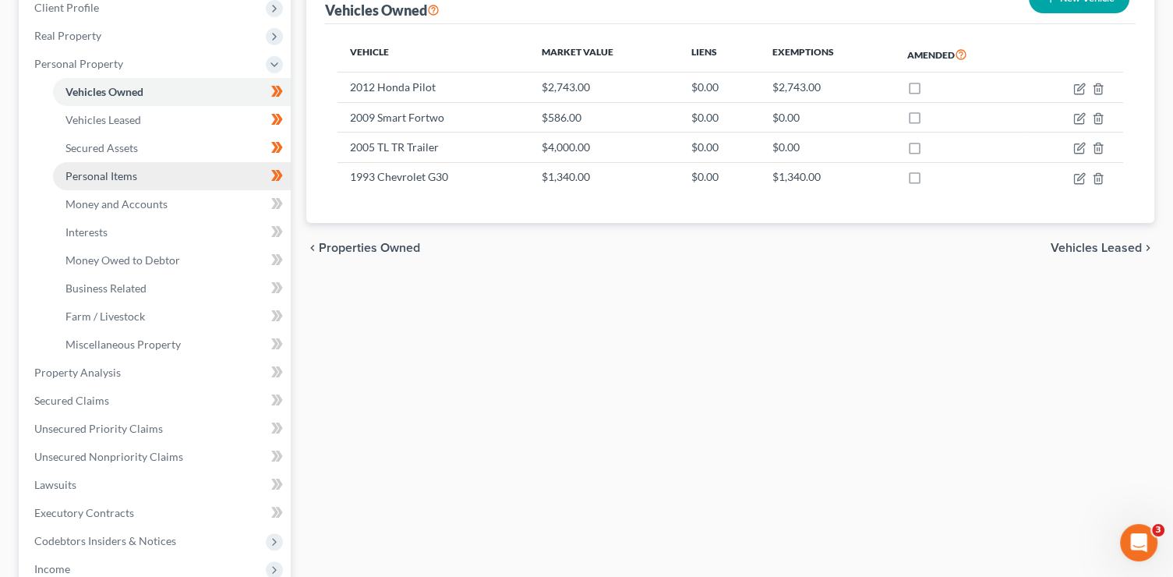
scroll to position [260, 0]
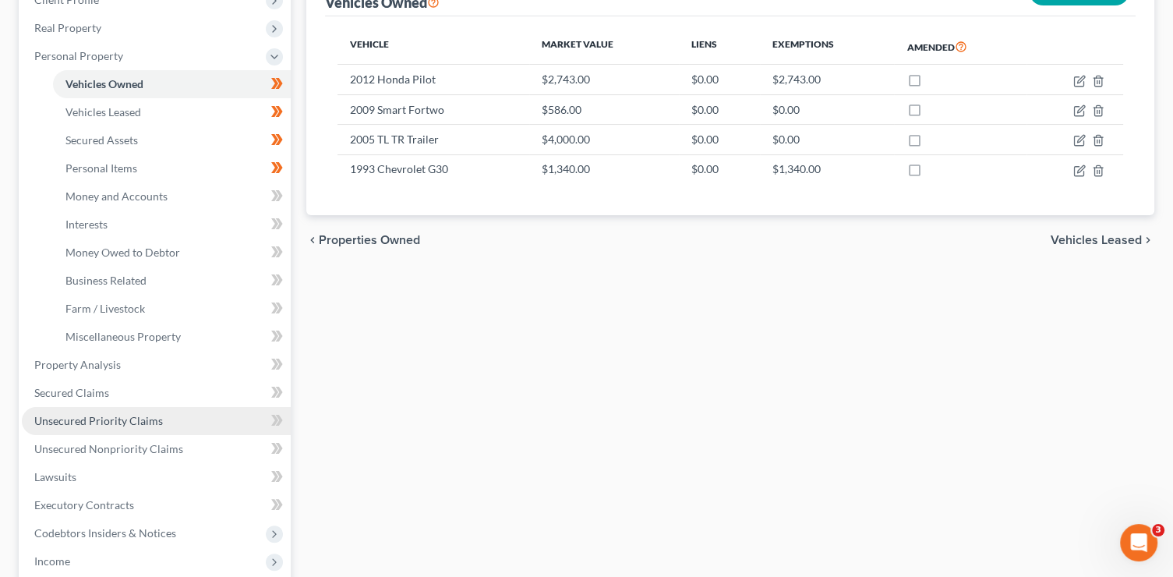
click at [159, 426] on link "Unsecured Priority Claims" at bounding box center [156, 421] width 269 height 28
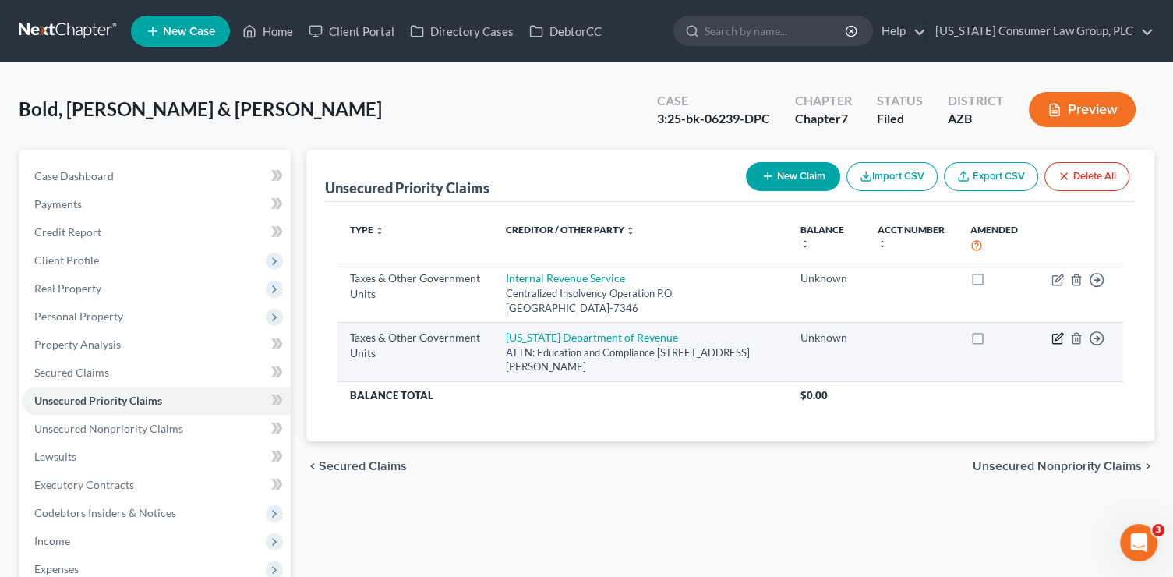
click at [1052, 336] on icon "button" at bounding box center [1056, 338] width 9 height 9
select select "2"
select select "3"
select select "2"
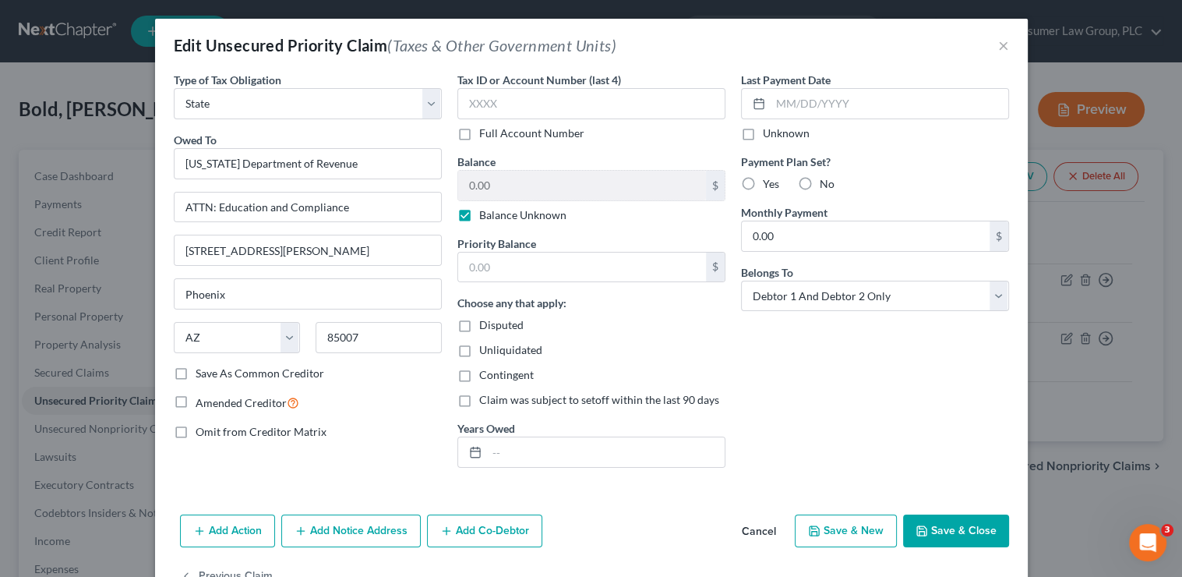
click at [966, 527] on button "Save & Close" at bounding box center [956, 530] width 106 height 33
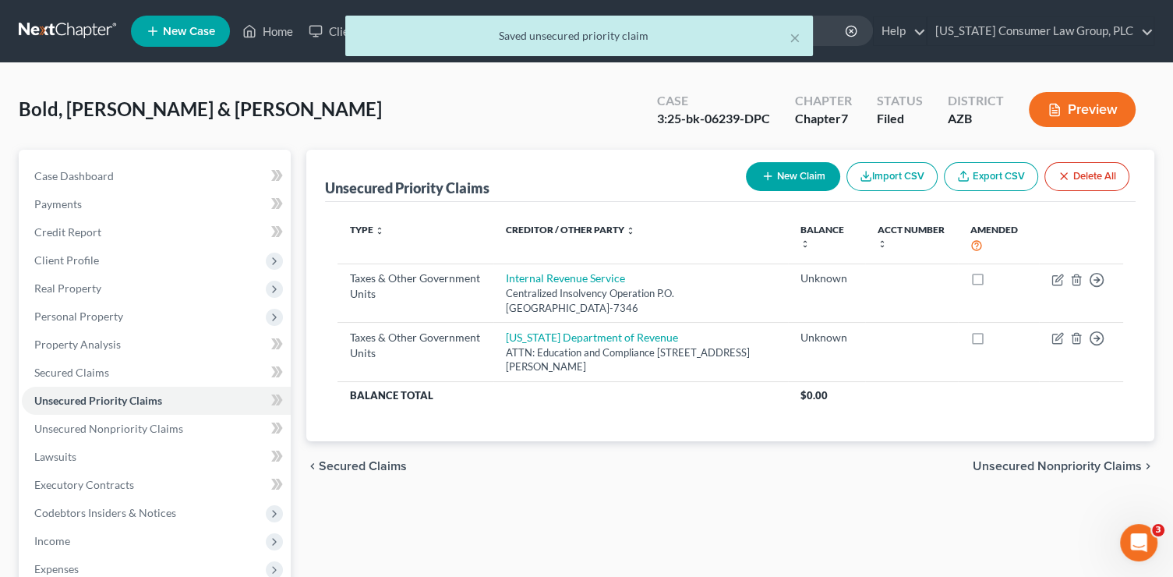
click at [803, 172] on button "New Claim" at bounding box center [793, 176] width 94 height 29
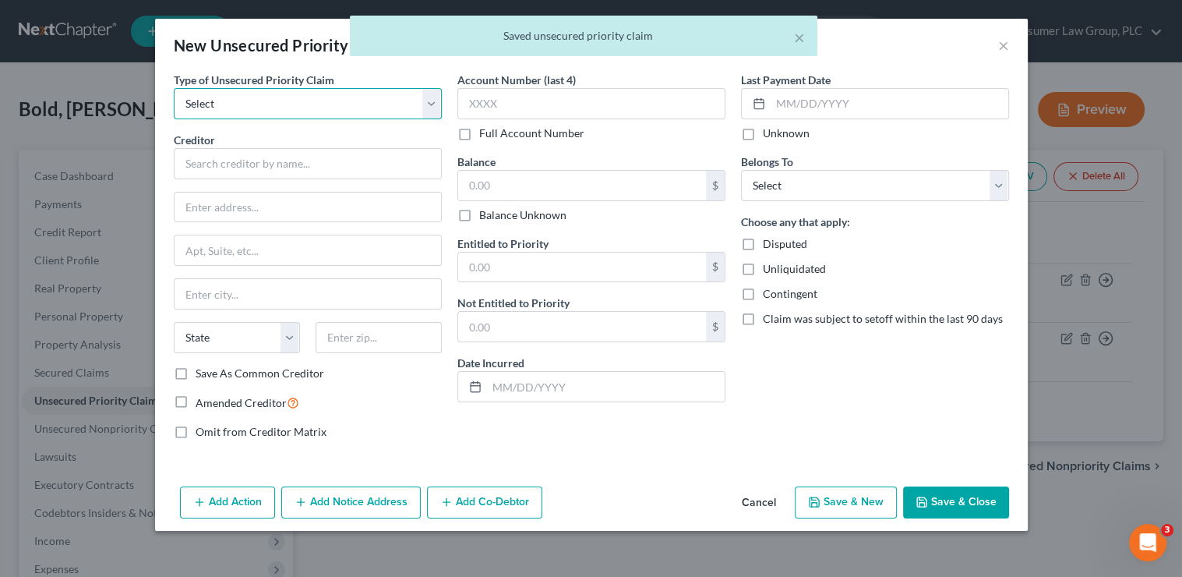
click at [286, 105] on select "Select Taxes & Other Government Units Domestic Support Obligations Extensions o…" at bounding box center [308, 103] width 268 height 31
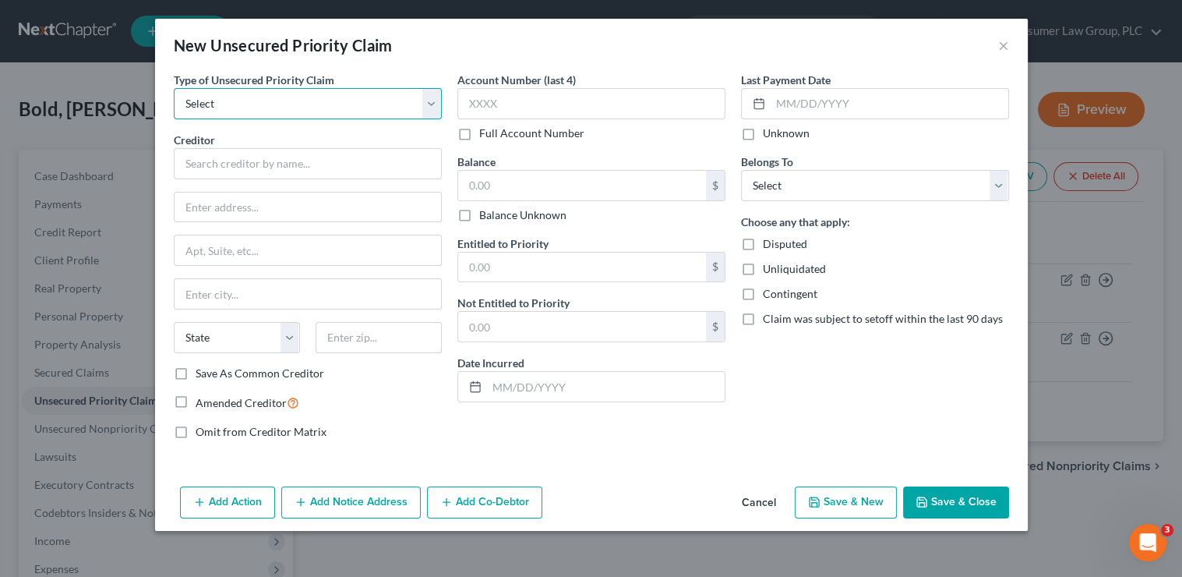
select select "0"
click at [174, 88] on select "Select Taxes & Other Government Units Domestic Support Obligations Extensions o…" at bounding box center [308, 103] width 268 height 31
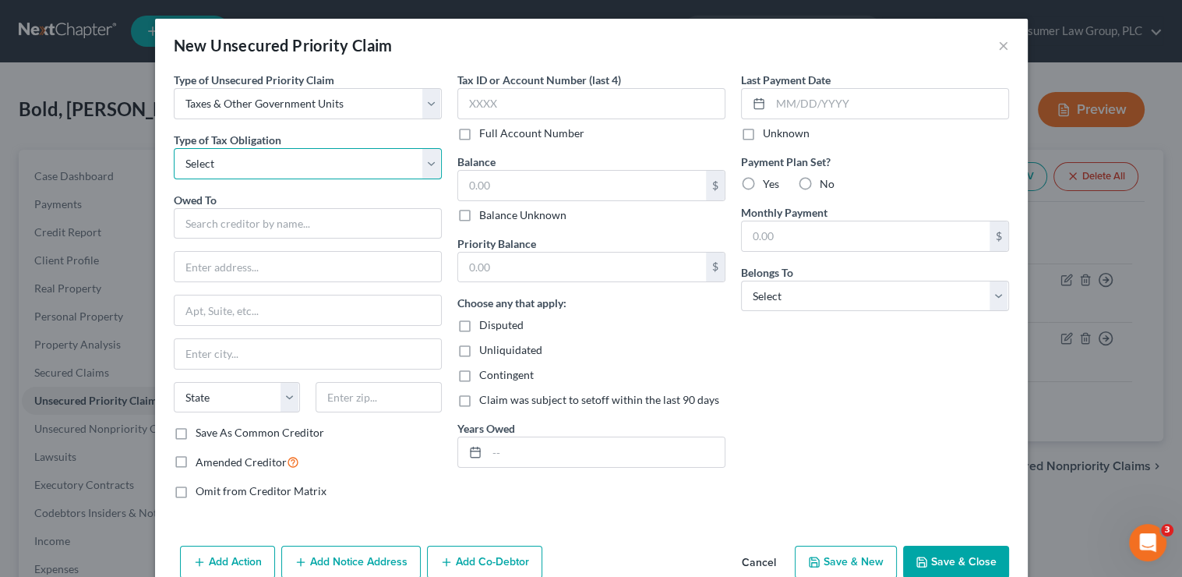
click at [273, 172] on select "Select Federal City State Franchise Tax Board Other" at bounding box center [308, 163] width 268 height 31
select select "2"
click at [174, 148] on select "Select Federal City State Franchise Tax Board Other" at bounding box center [308, 163] width 268 height 31
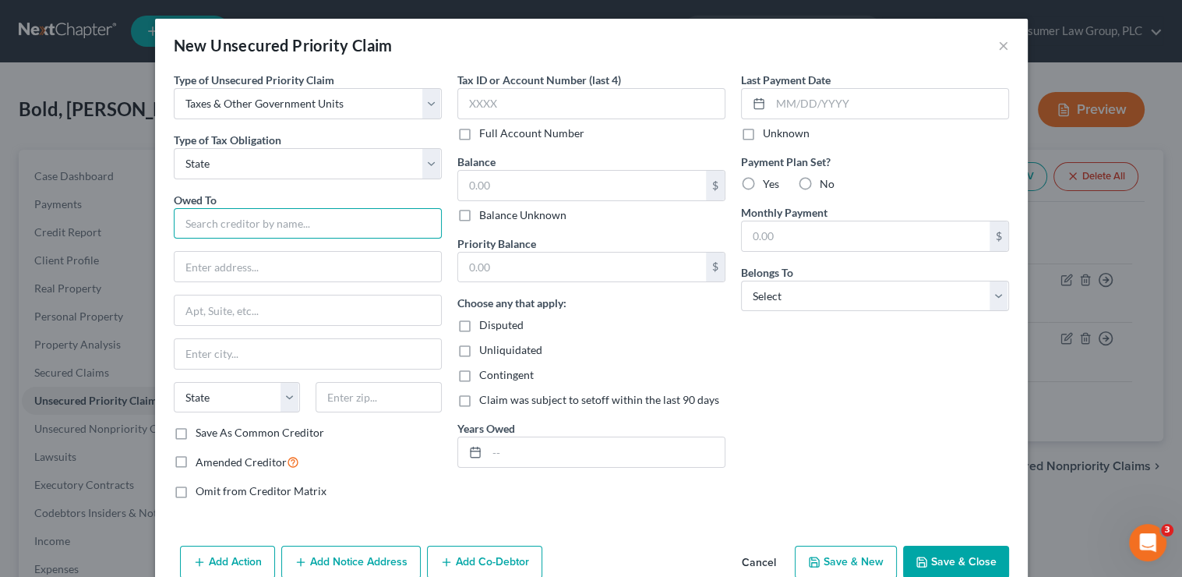
click at [268, 225] on input "text" at bounding box center [308, 223] width 268 height 31
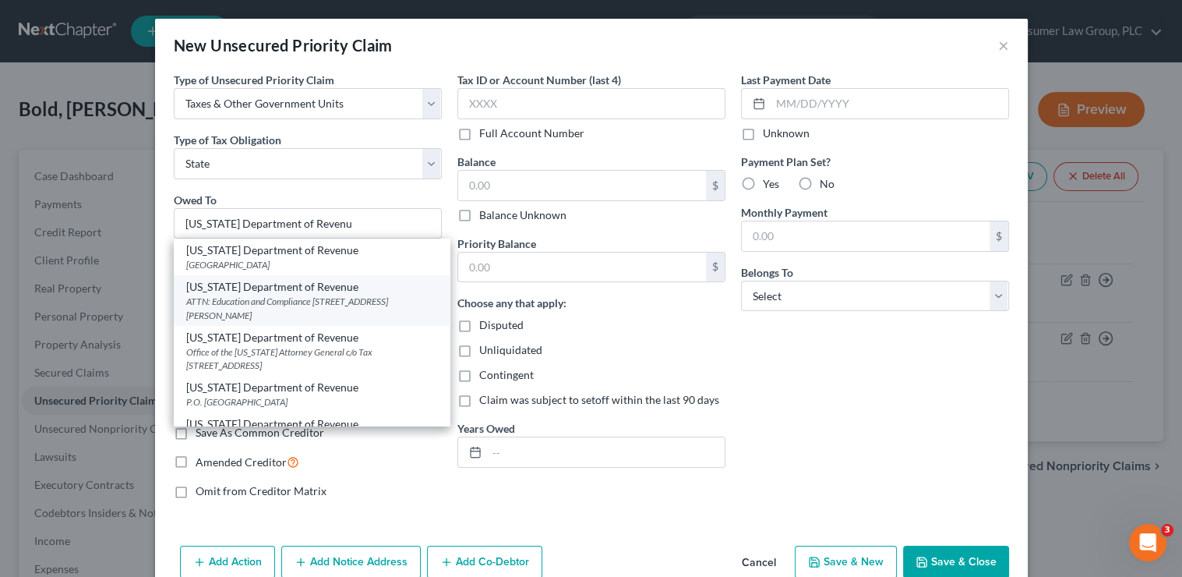
click at [372, 303] on div "ATTN: Education and Compliance [STREET_ADDRESS][PERSON_NAME]" at bounding box center [311, 308] width 251 height 26
type input "[US_STATE] Department of Revenue"
type input "ATTN: Education and Compliance"
type input "[STREET_ADDRESS][PERSON_NAME]"
type input "Phoenix"
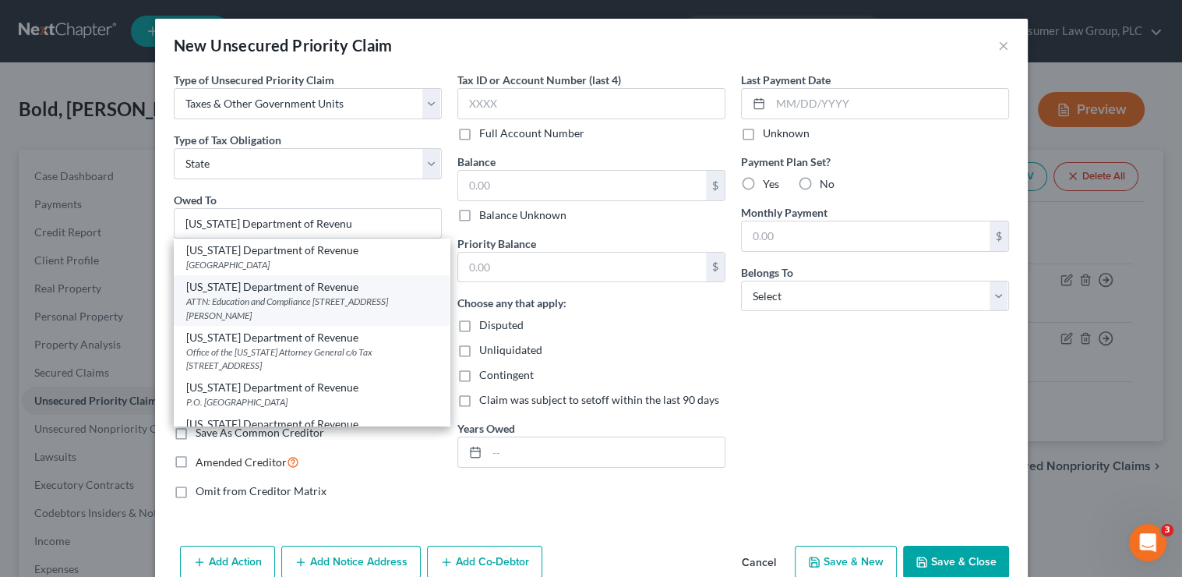
select select "3"
type input "85007"
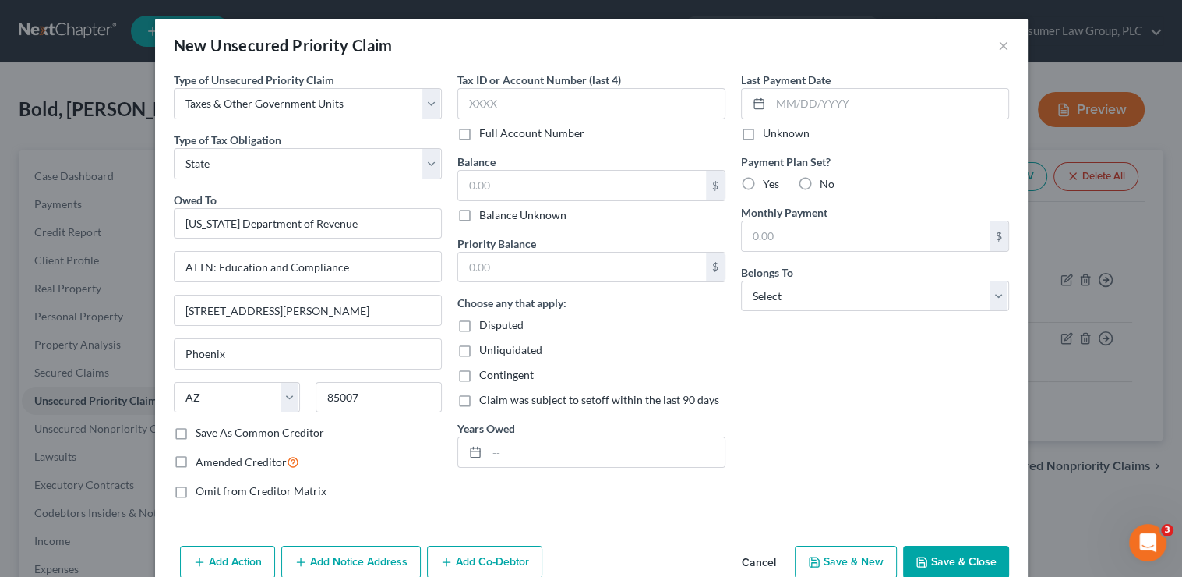
click at [531, 214] on label "Balance Unknown" at bounding box center [522, 215] width 87 height 16
click at [496, 214] on input "Balance Unknown" at bounding box center [490, 212] width 10 height 10
checkbox input "true"
type input "0.00"
click at [832, 288] on select "Select Debtor 1 Only Debtor 2 Only Debtor 1 And Debtor 2 Only At Least One Of T…" at bounding box center [875, 296] width 268 height 31
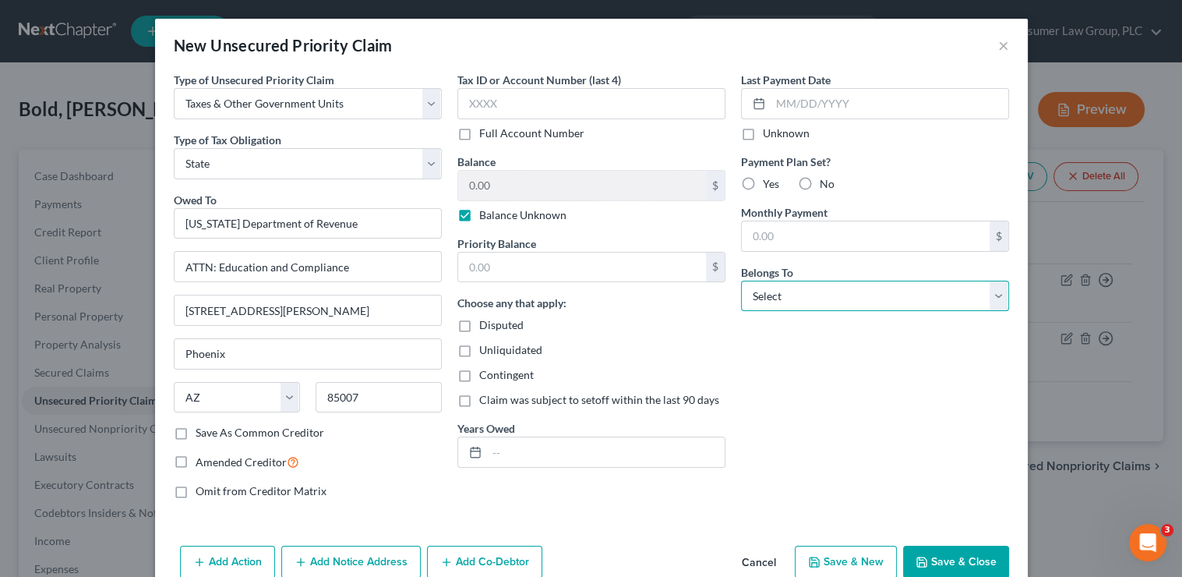
select select "3"
click at [741, 281] on select "Select Debtor 1 Only Debtor 2 Only Debtor 1 And Debtor 2 Only At Least One Of T…" at bounding box center [875, 296] width 268 height 31
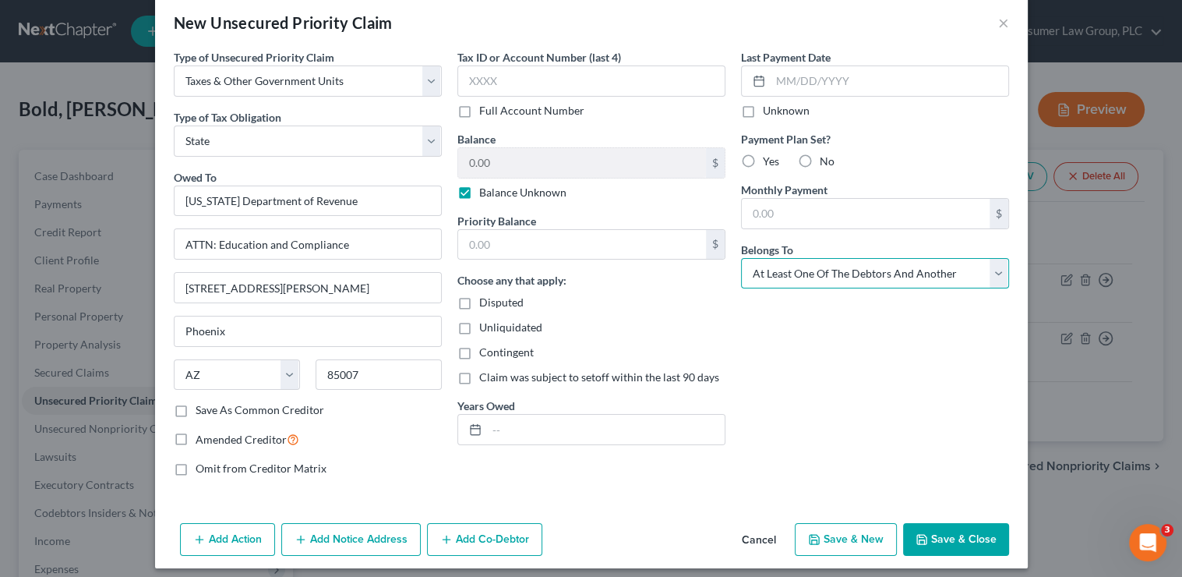
scroll to position [30, 0]
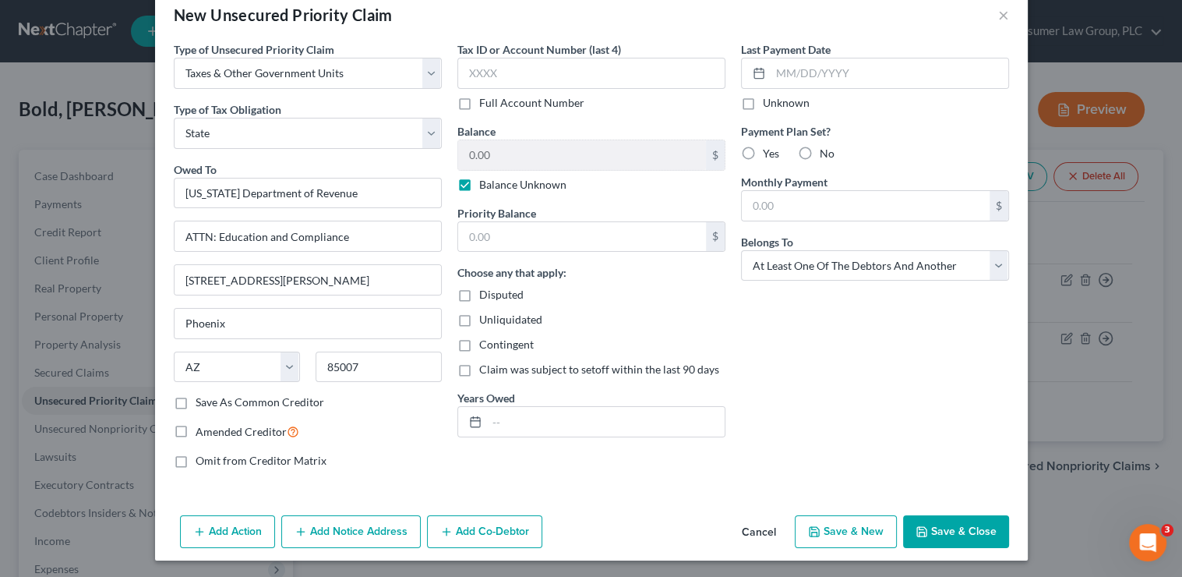
click at [381, 521] on button "Add Notice Address" at bounding box center [350, 531] width 139 height 33
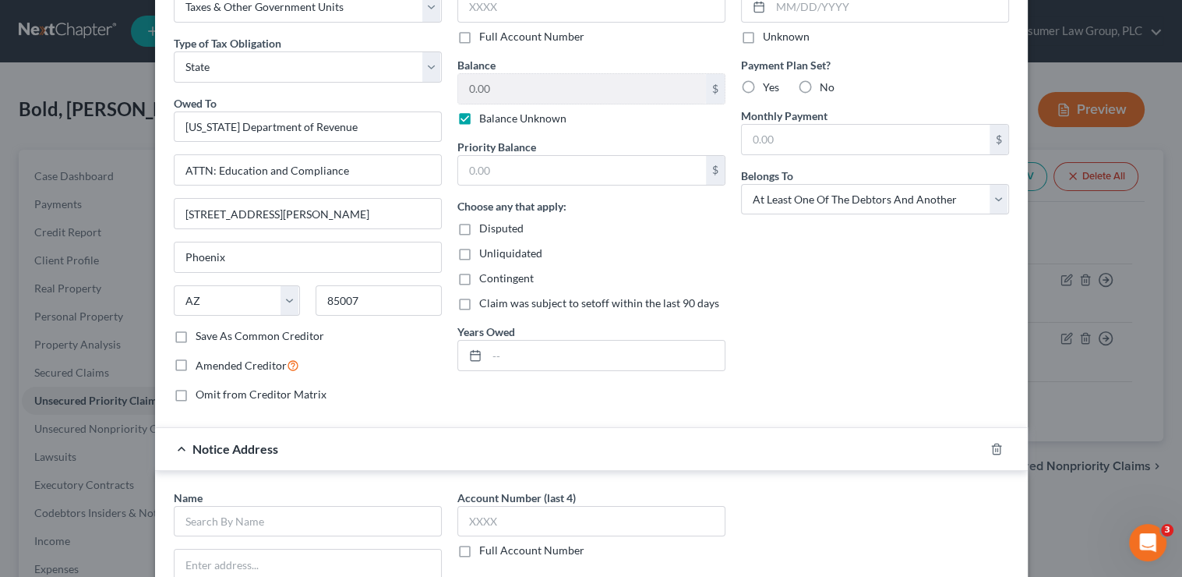
scroll to position [199, 0]
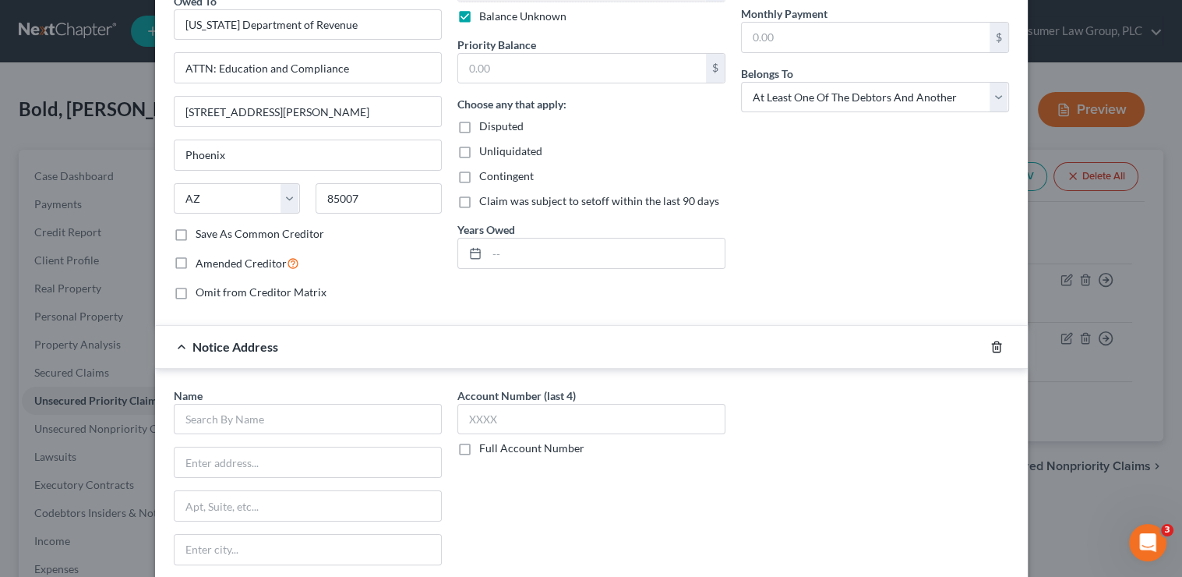
click at [996, 345] on icon "button" at bounding box center [996, 347] width 12 height 12
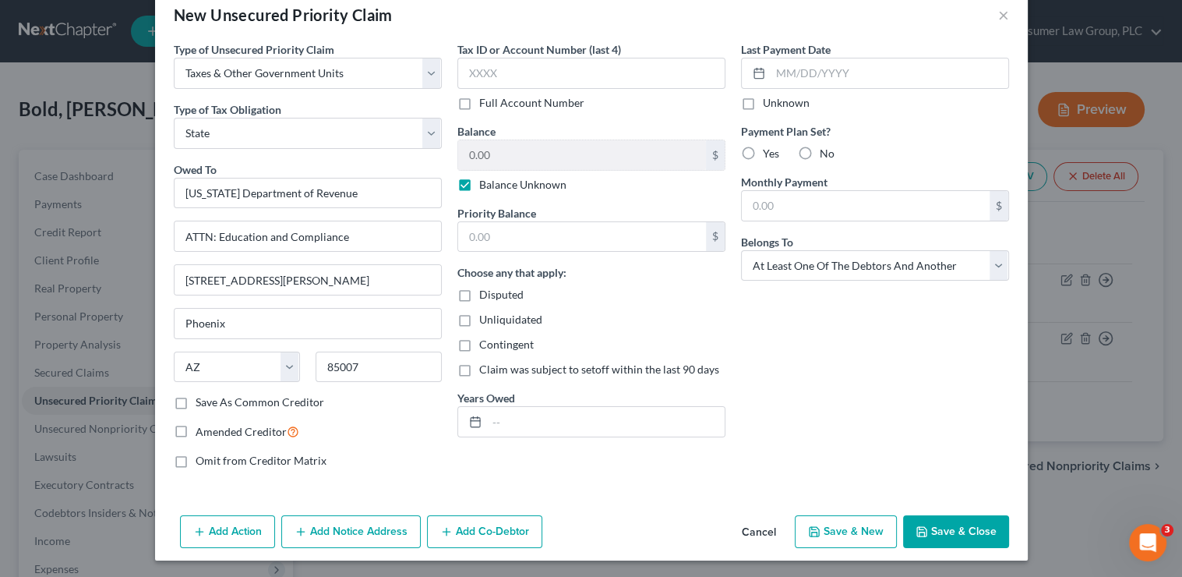
click at [486, 537] on button "Add Co-Debtor" at bounding box center [484, 531] width 115 height 33
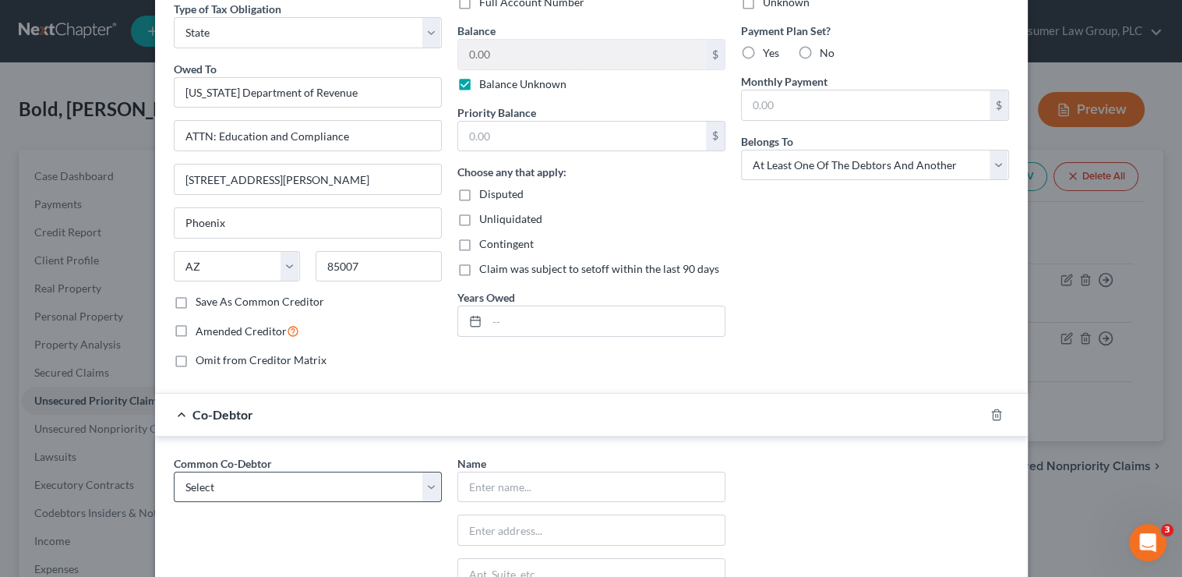
scroll to position [166, 0]
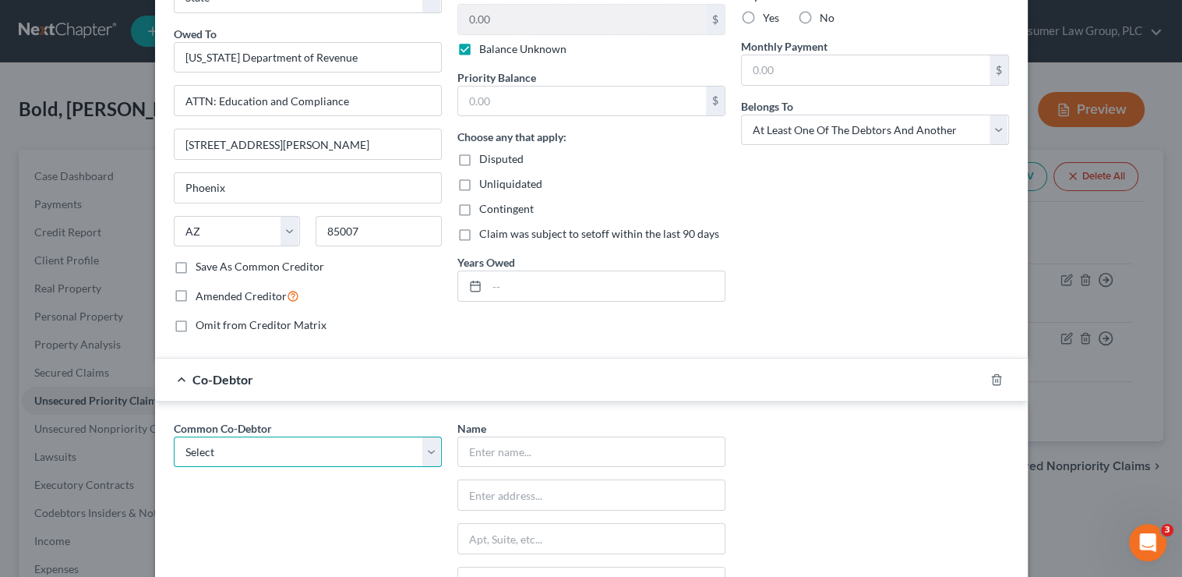
click at [304, 441] on select "Select Bold Retail, LLC" at bounding box center [308, 451] width 268 height 31
select select "0"
click at [174, 436] on select "Select Bold Retail, LLC" at bounding box center [308, 451] width 268 height 31
type input "Bold Retail, LLC"
type input "[STREET_ADDRESS]"
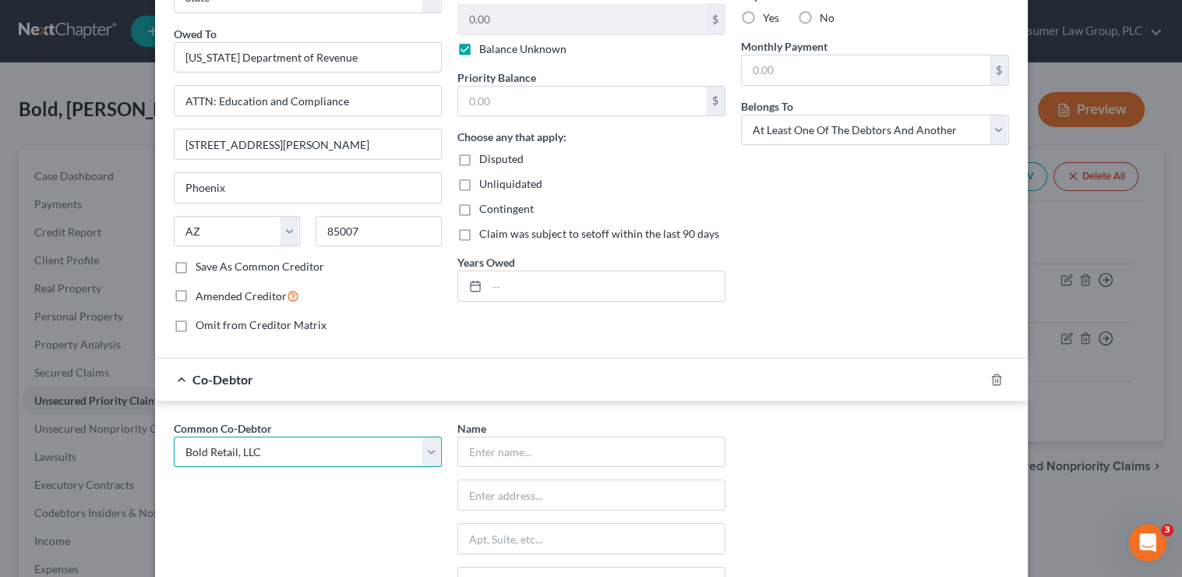
type input "[GEOGRAPHIC_DATA]"
select select "3"
type input "86314"
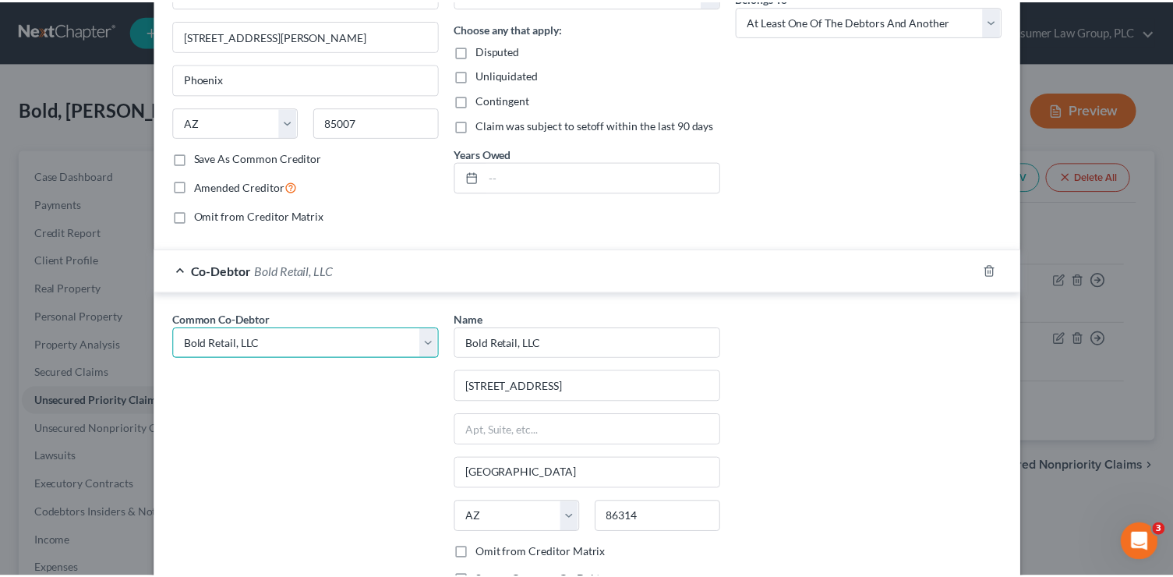
scroll to position [393, 0]
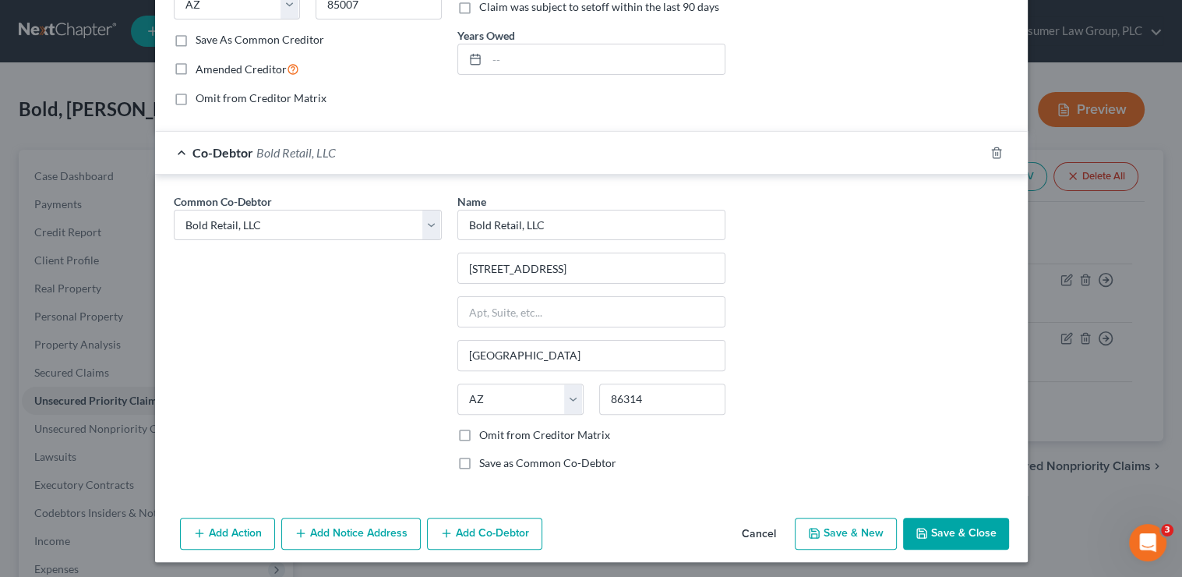
click at [976, 529] on button "Save & Close" at bounding box center [956, 533] width 106 height 33
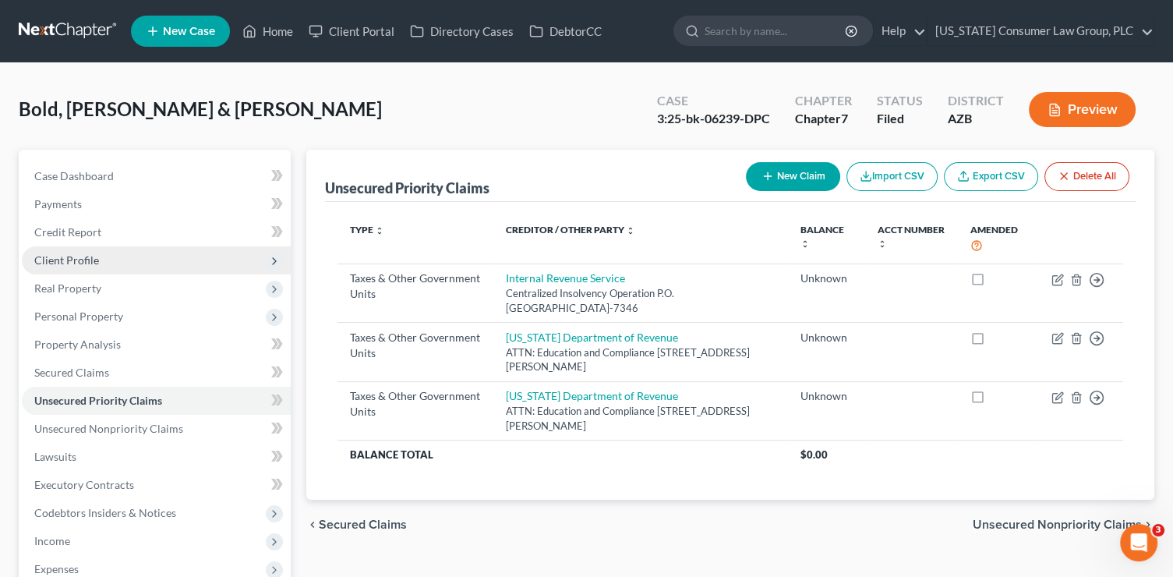
click at [135, 256] on span "Client Profile" at bounding box center [156, 260] width 269 height 28
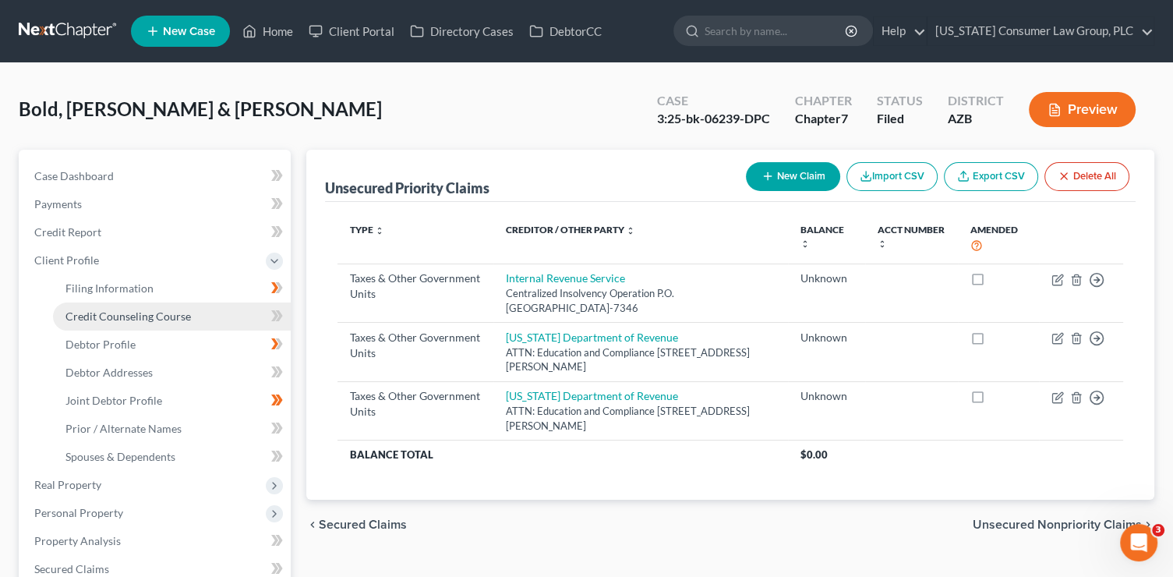
click at [153, 322] on span "Credit Counseling Course" at bounding box center [127, 315] width 125 height 13
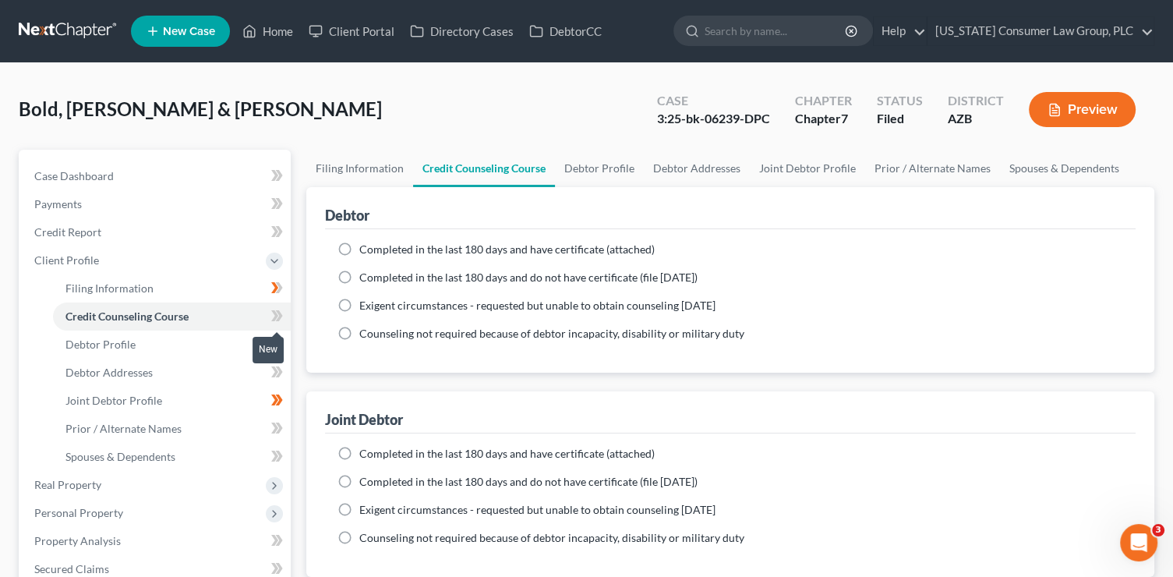
click at [278, 314] on icon at bounding box center [277, 315] width 12 height 19
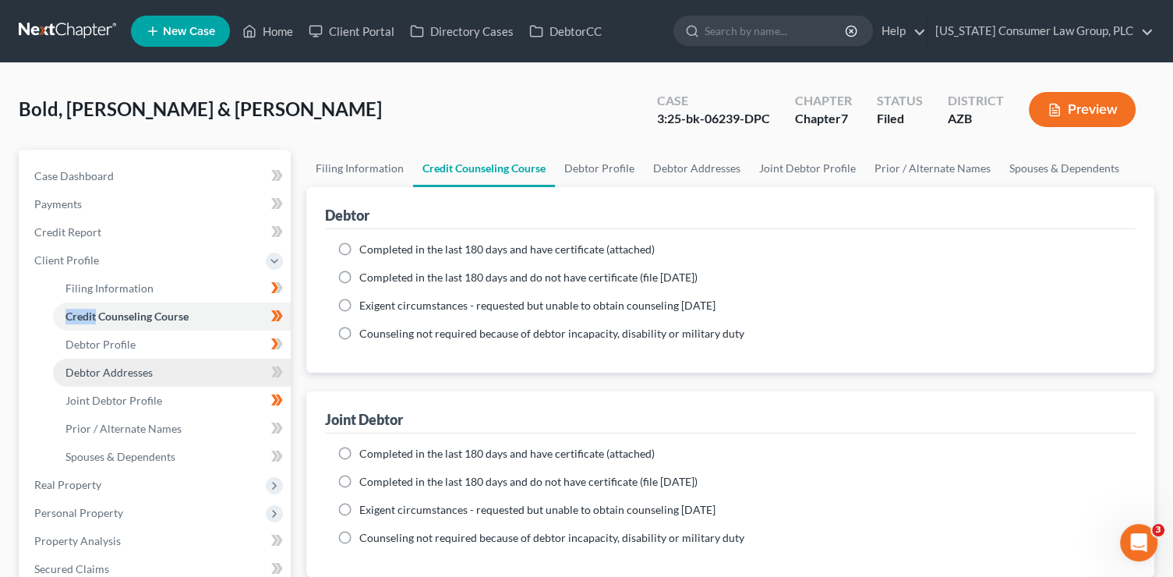
click at [164, 364] on link "Debtor Addresses" at bounding box center [172, 372] width 238 height 28
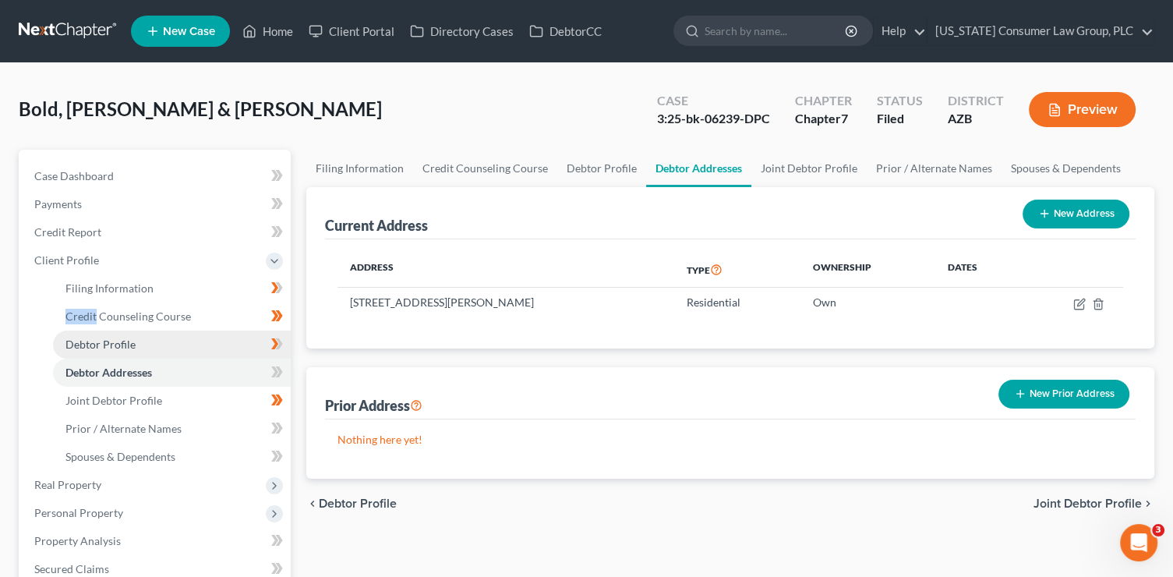
click at [177, 341] on link "Debtor Profile" at bounding box center [172, 344] width 238 height 28
select select "1"
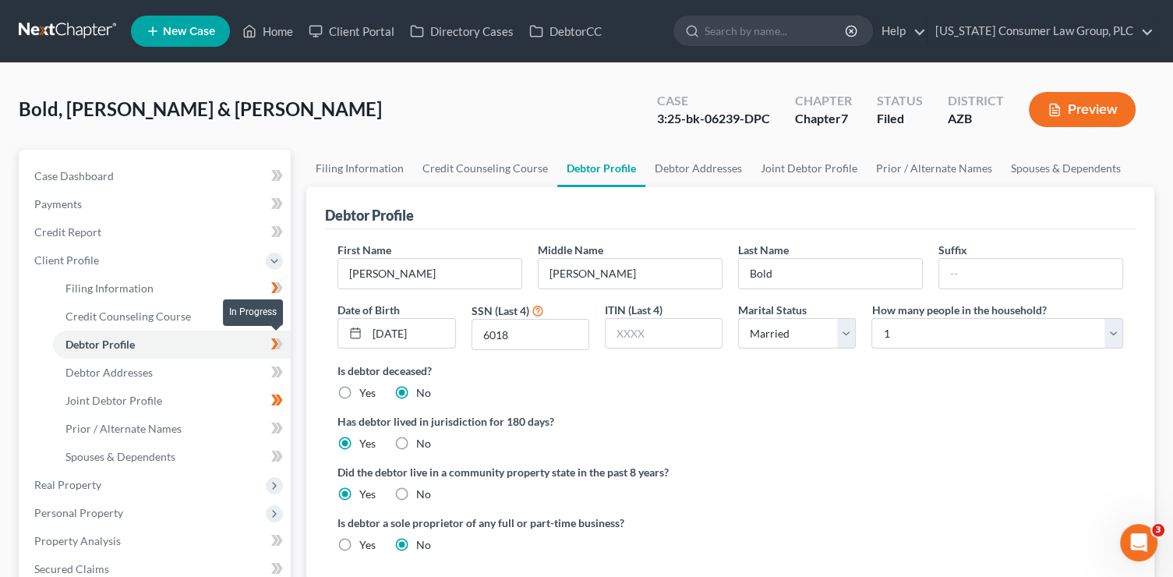
click at [280, 343] on icon at bounding box center [279, 343] width 7 height 11
click at [990, 325] on select "Select 1 2 3 4 5 6 7 8 9 10 11 12 13 14 15 16 17 18 19 20" at bounding box center [997, 333] width 252 height 31
select select "3"
click at [871, 318] on select "Select 1 2 3 4 5 6 7 8 9 10 11 12 13 14 15 16 17 18 19 20" at bounding box center [997, 333] width 252 height 31
click at [1012, 168] on link "Spouses & Dependents" at bounding box center [1065, 168] width 129 height 37
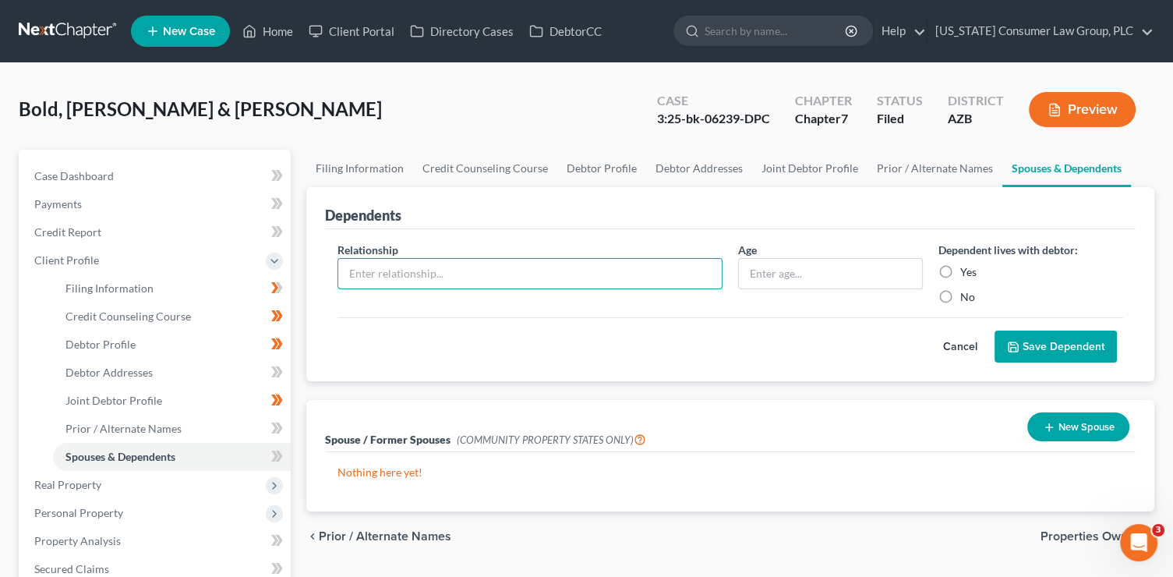
drag, startPoint x: 450, startPoint y: 273, endPoint x: 471, endPoint y: 233, distance: 45.3
click at [451, 271] on input "text" at bounding box center [529, 274] width 383 height 30
type input "Son"
click at [962, 277] on label "Yes" at bounding box center [968, 272] width 16 height 16
click at [966, 274] on input "Yes" at bounding box center [971, 269] width 10 height 10
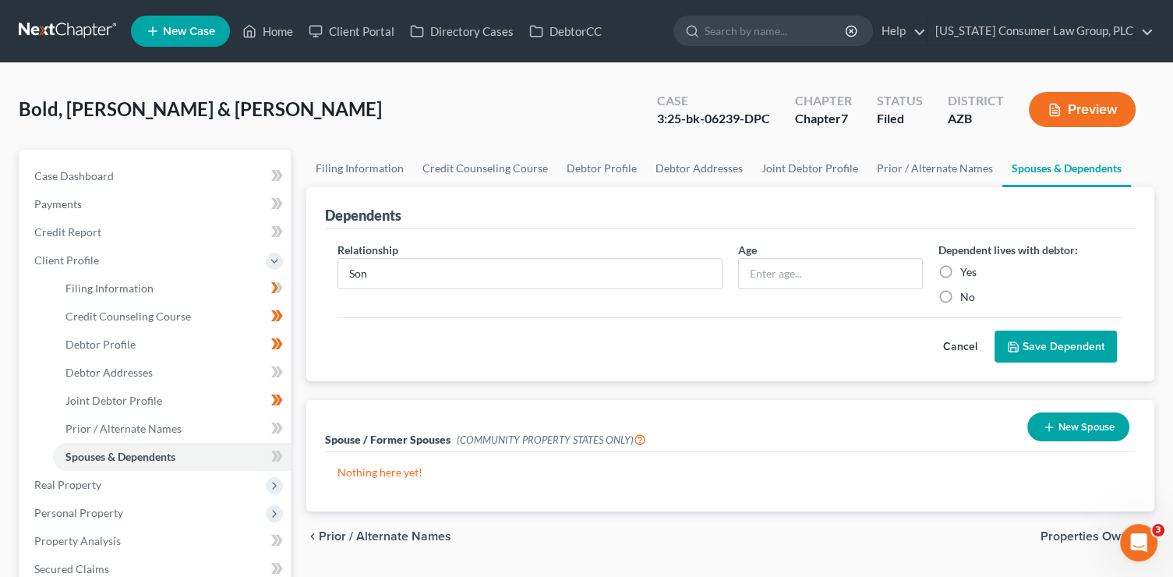
radio input "true"
click at [1012, 334] on button "Save Dependent" at bounding box center [1055, 346] width 122 height 33
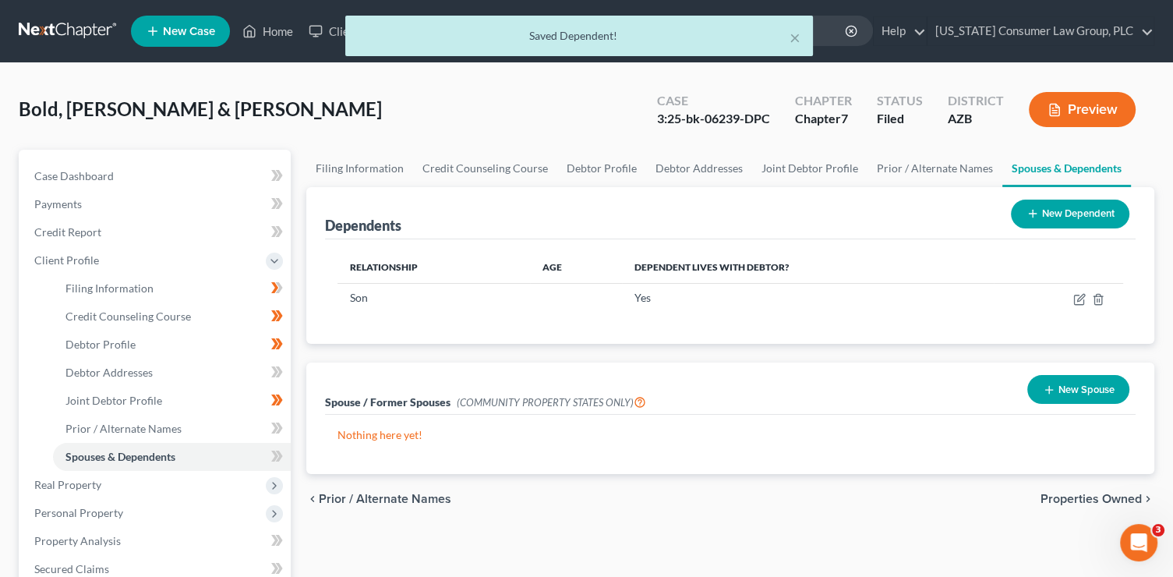
click at [1020, 344] on div "Dependents New Dependent Relationship Age Dependent lives with debtor? Son Yes …" at bounding box center [729, 330] width 863 height 287
click at [1045, 214] on button "New Dependent" at bounding box center [1070, 213] width 118 height 29
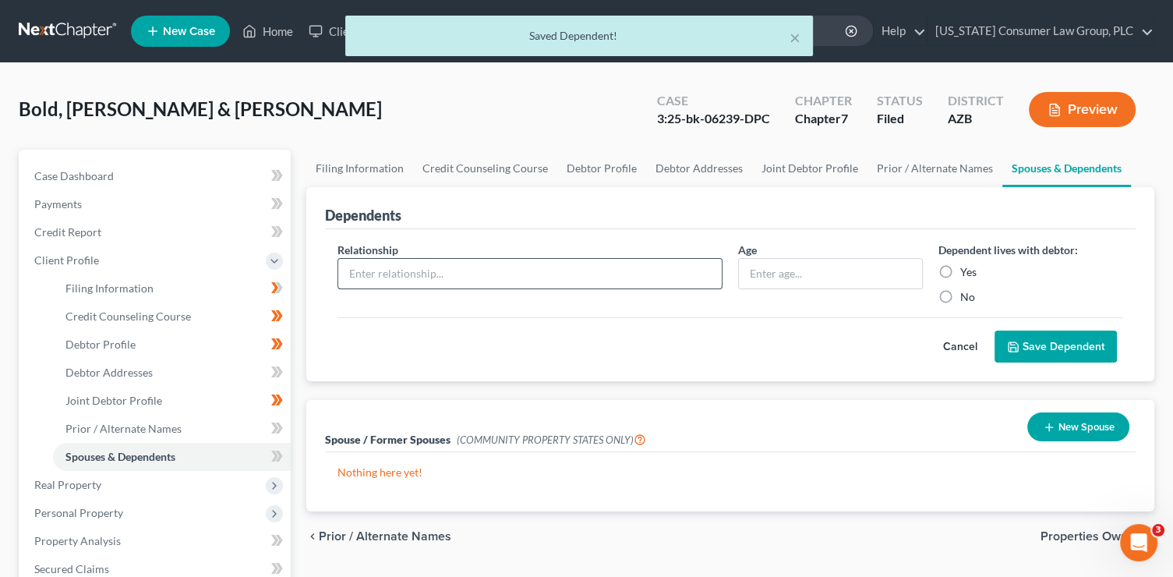
click at [434, 272] on input "text" at bounding box center [529, 274] width 383 height 30
type input "Son"
click at [960, 275] on label "Yes" at bounding box center [968, 272] width 16 height 16
click at [966, 274] on input "Yes" at bounding box center [971, 269] width 10 height 10
radio input "true"
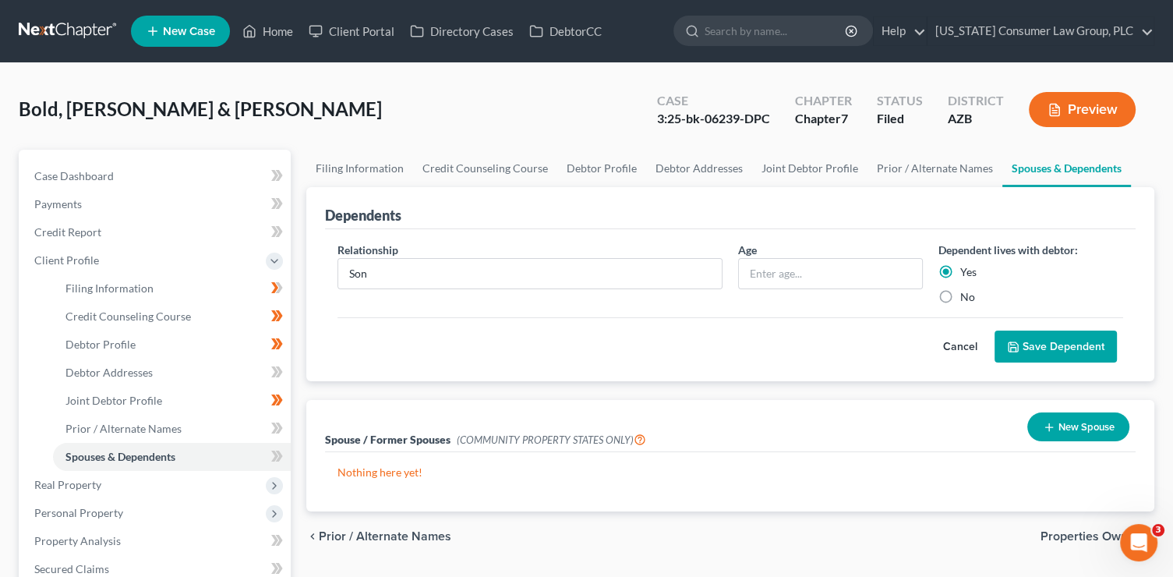
click at [1050, 344] on button "Save Dependent" at bounding box center [1055, 346] width 122 height 33
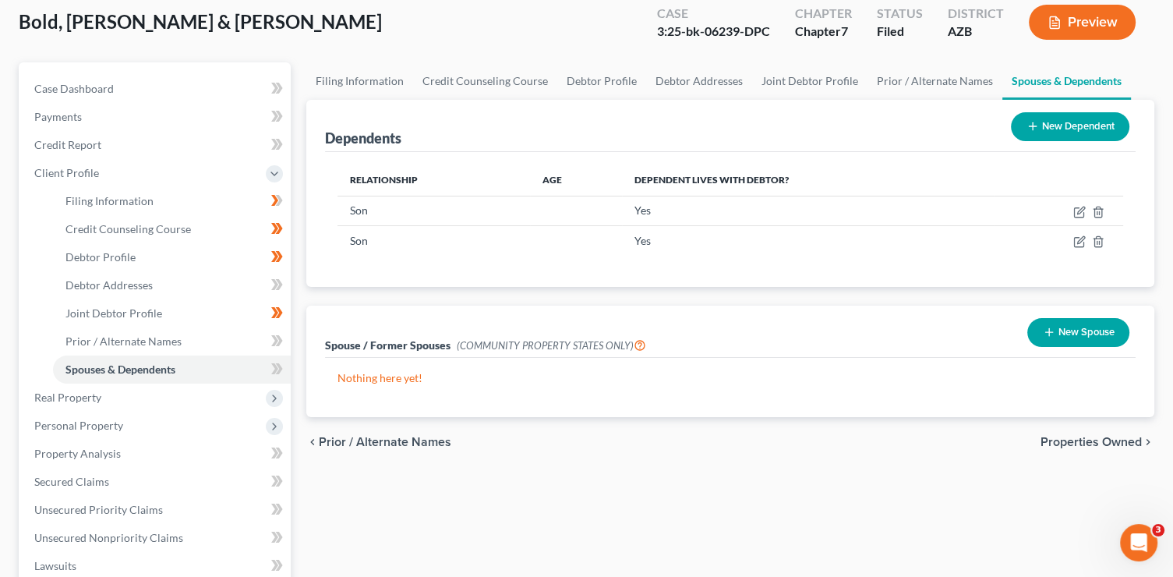
scroll to position [352, 0]
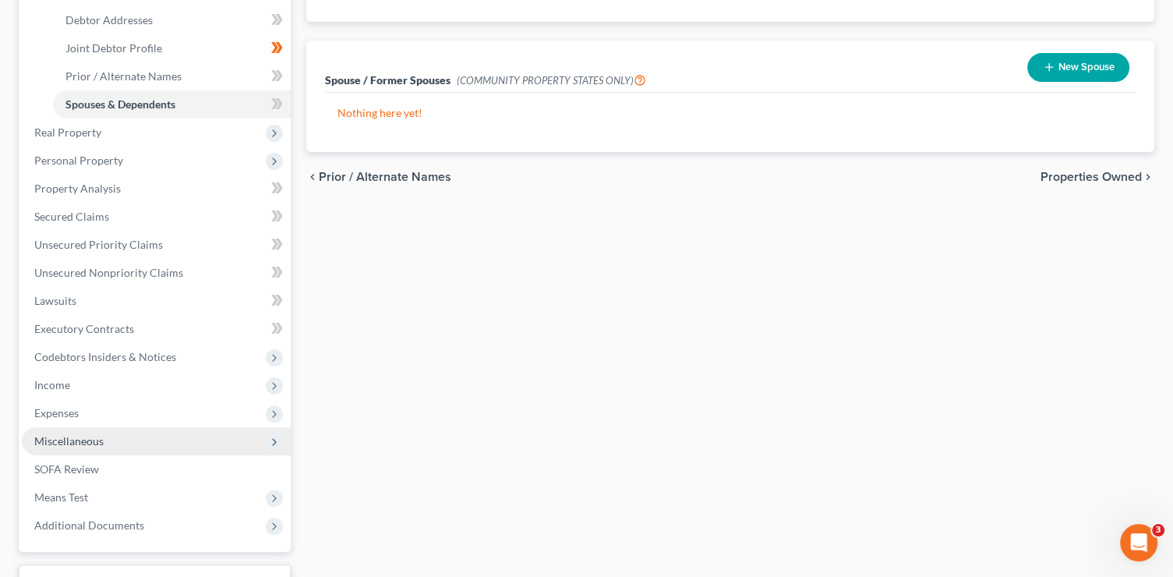
click at [87, 441] on span "Miscellaneous" at bounding box center [68, 440] width 69 height 13
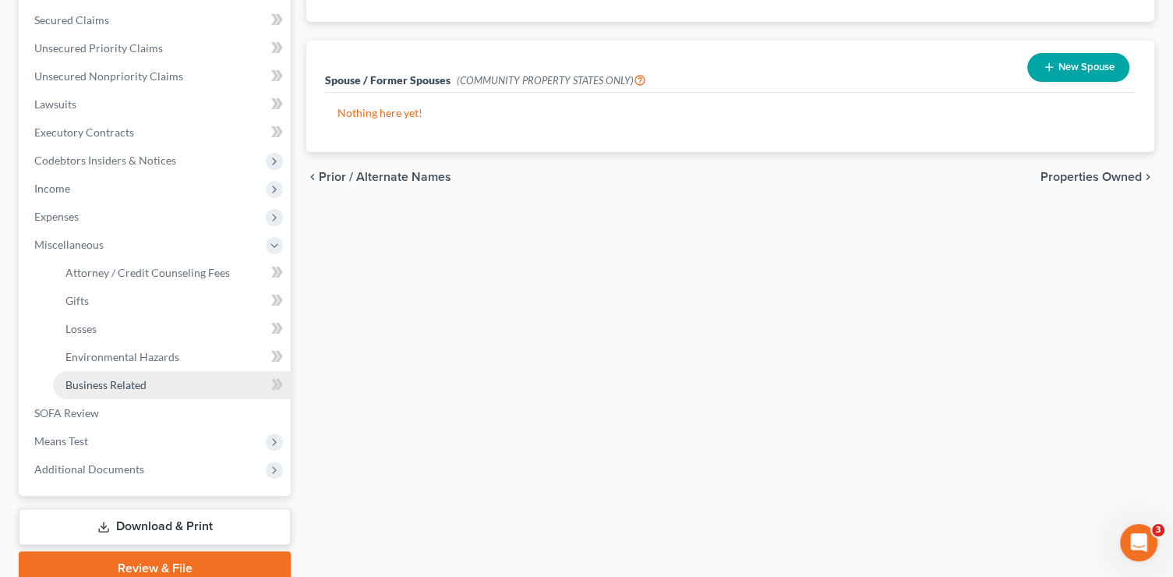
click at [131, 383] on span "Business Related" at bounding box center [105, 384] width 81 height 13
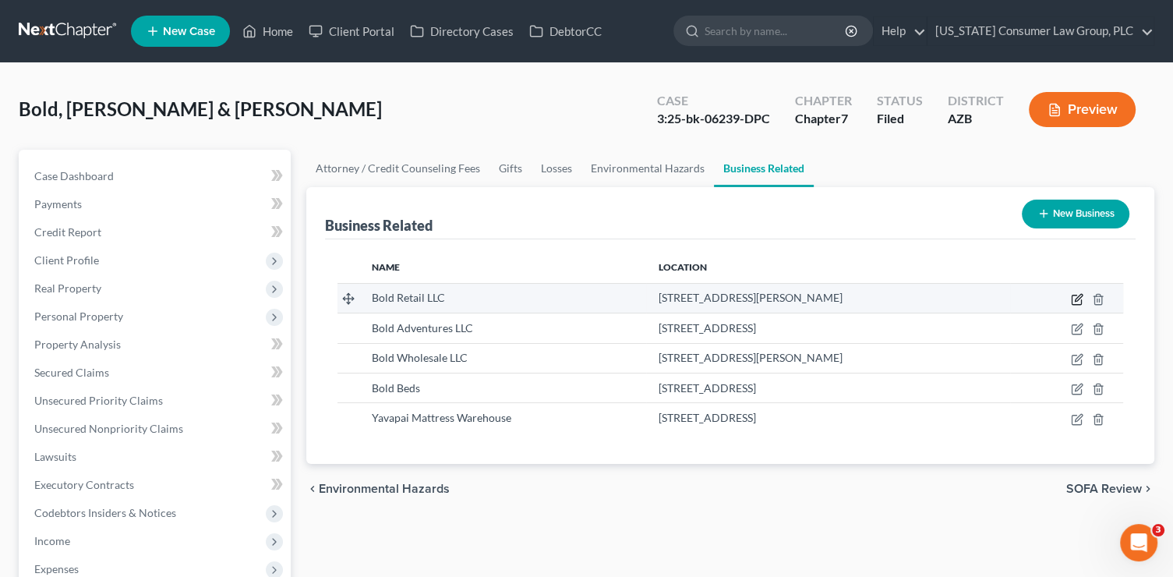
click at [1073, 298] on icon "button" at bounding box center [1077, 299] width 12 height 12
select select "member"
select select "3"
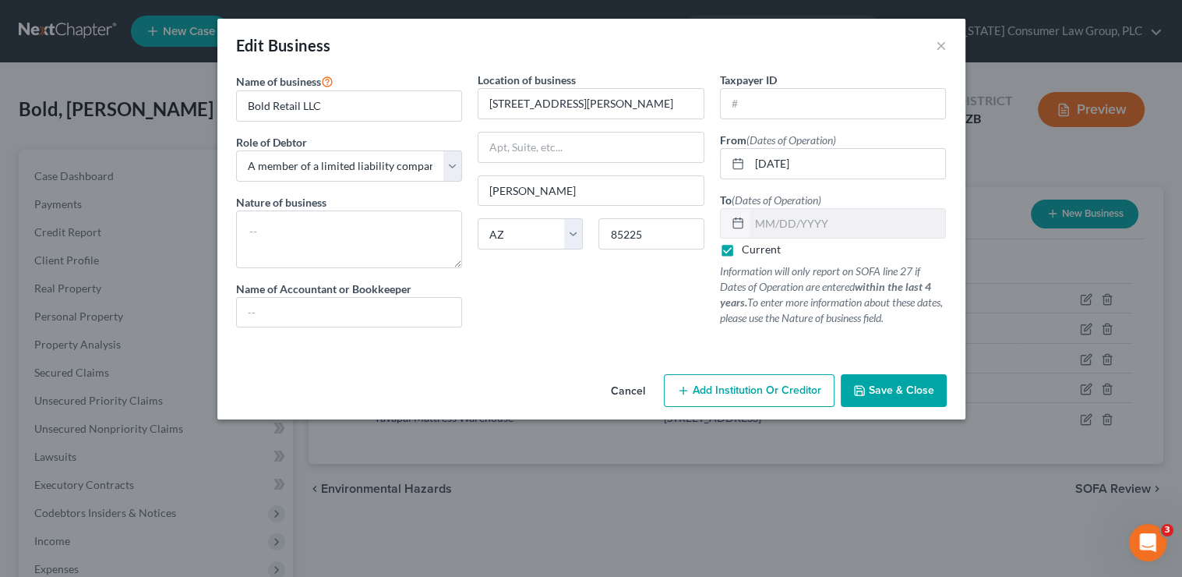
click at [767, 249] on label "Current" at bounding box center [761, 250] width 39 height 16
click at [758, 249] on input "Current" at bounding box center [753, 247] width 10 height 10
checkbox input "false"
click at [767, 225] on input "text" at bounding box center [848, 224] width 196 height 30
type input "[DATE]"
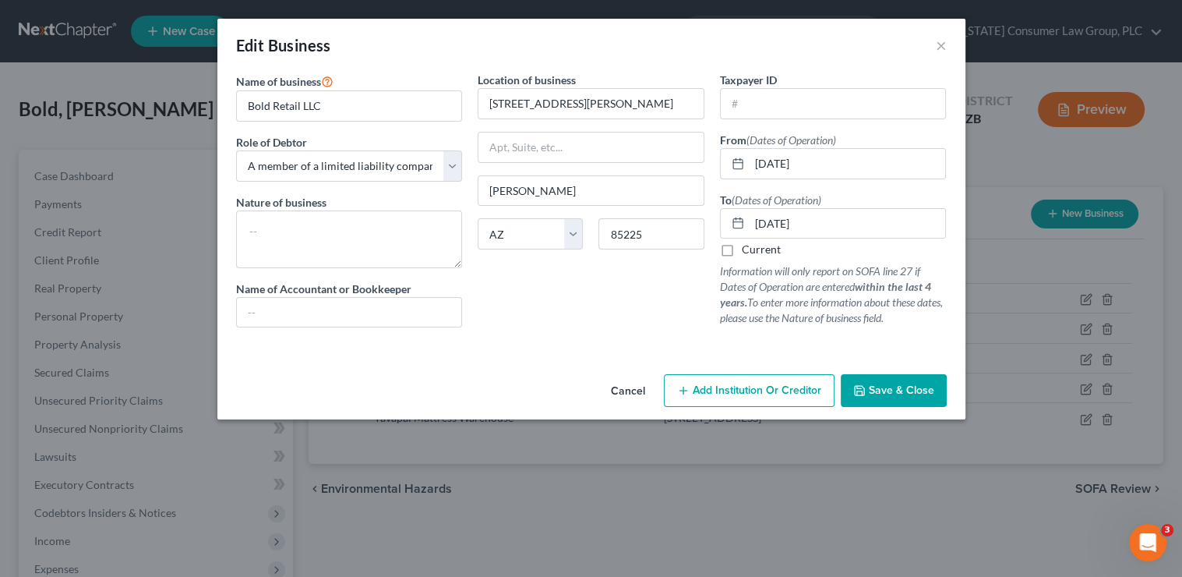
click at [894, 385] on span "Save & Close" at bounding box center [901, 389] width 65 height 13
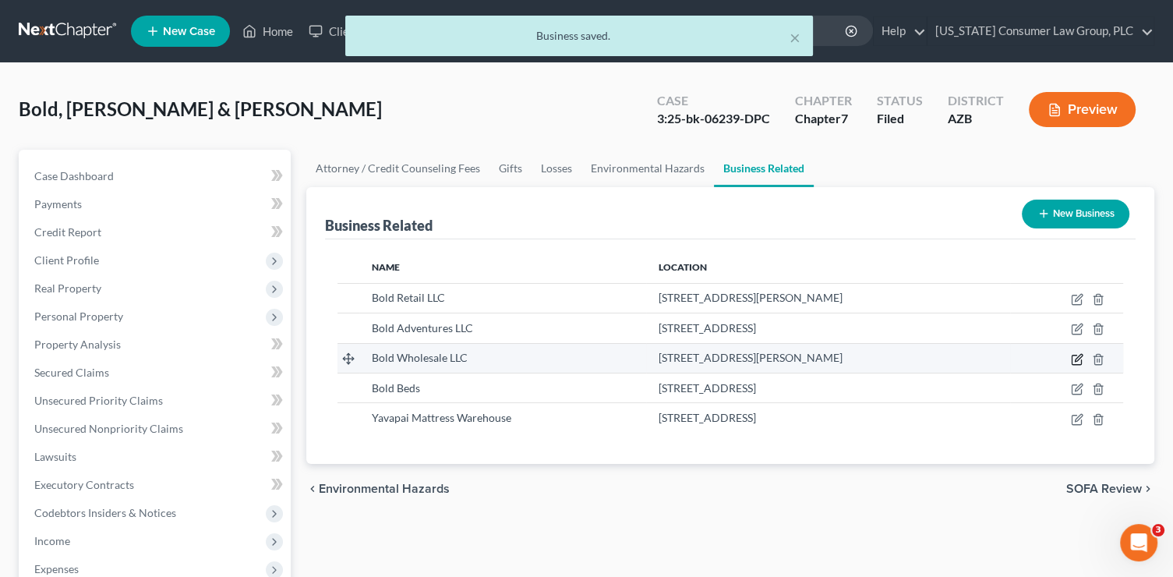
click at [1072, 360] on icon "button" at bounding box center [1076, 359] width 9 height 9
select select "member"
select select "3"
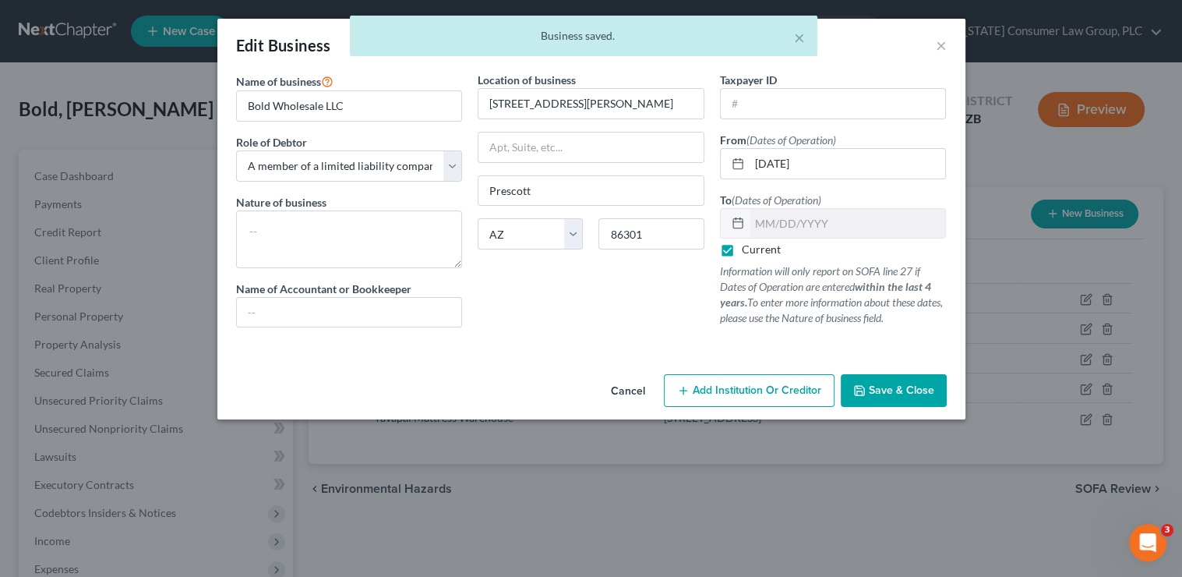
click at [742, 252] on label "Current" at bounding box center [761, 250] width 39 height 16
click at [748, 252] on input "Current" at bounding box center [753, 247] width 10 height 10
click at [757, 229] on input "text" at bounding box center [848, 224] width 196 height 30
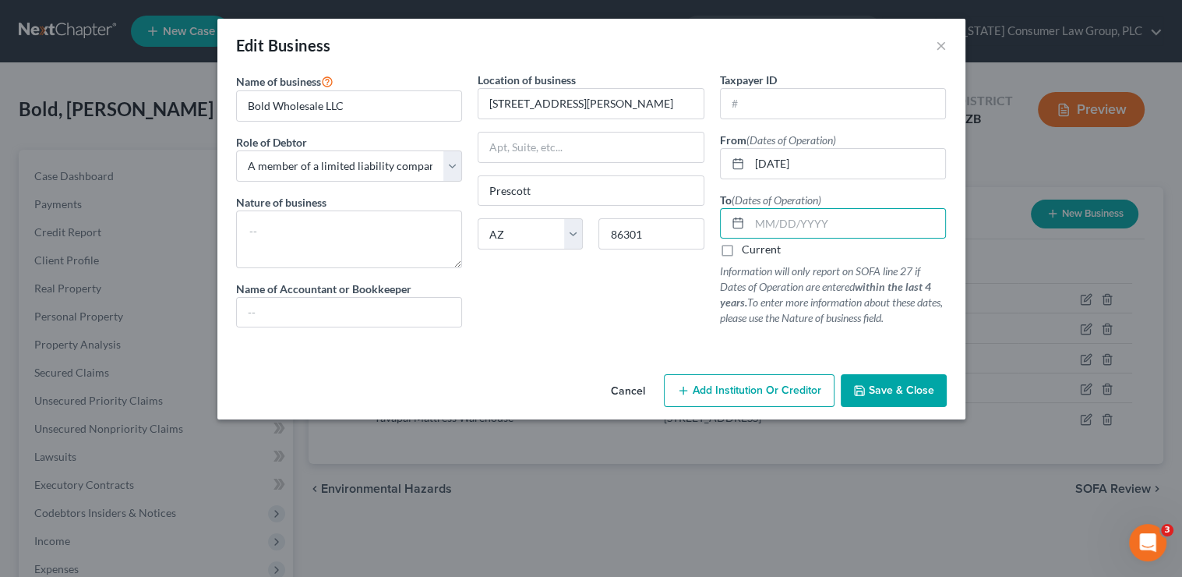
click at [742, 252] on label "Current" at bounding box center [761, 250] width 39 height 16
click at [748, 252] on input "Current" at bounding box center [753, 247] width 10 height 10
checkbox input "true"
click at [881, 394] on span "Save & Close" at bounding box center [901, 389] width 65 height 13
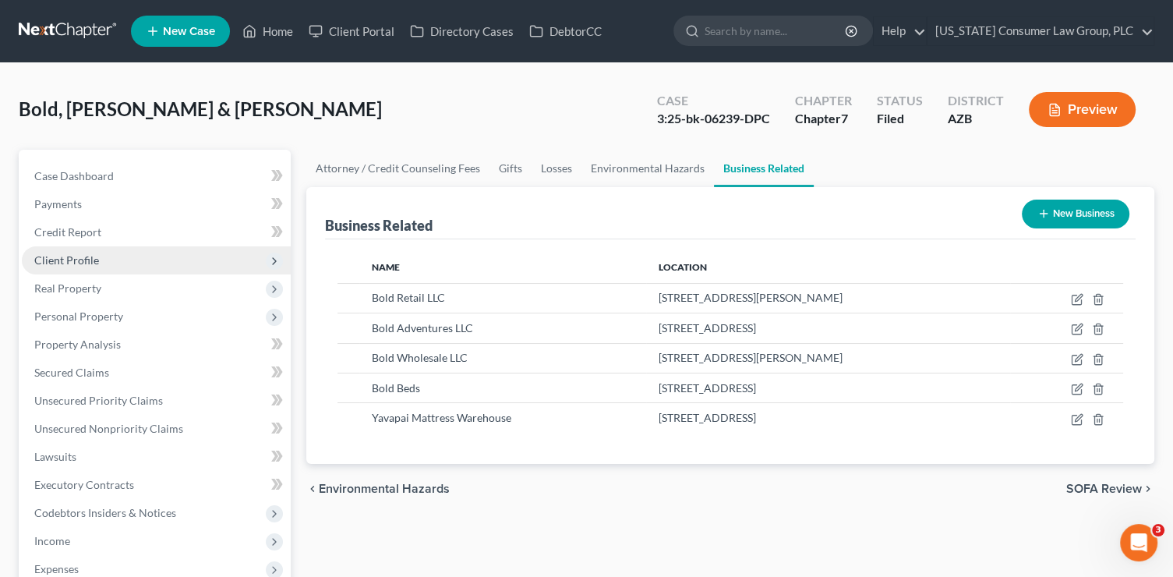
click at [73, 260] on span "Client Profile" at bounding box center [66, 259] width 65 height 13
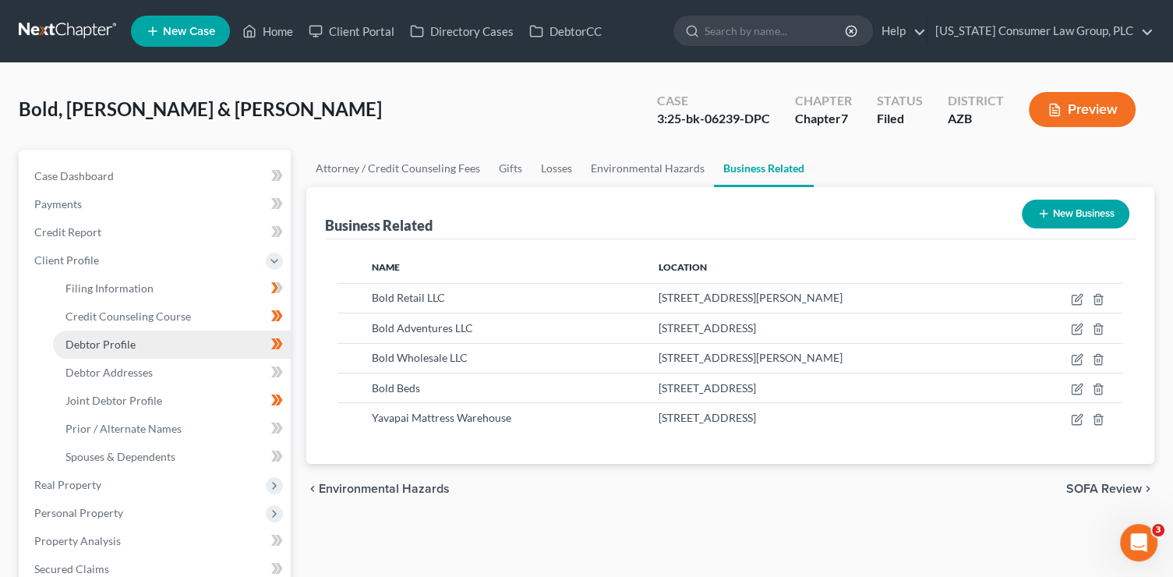
drag, startPoint x: 144, startPoint y: 344, endPoint x: 224, endPoint y: 345, distance: 80.3
click at [144, 344] on link "Debtor Profile" at bounding box center [172, 344] width 238 height 28
select select "1"
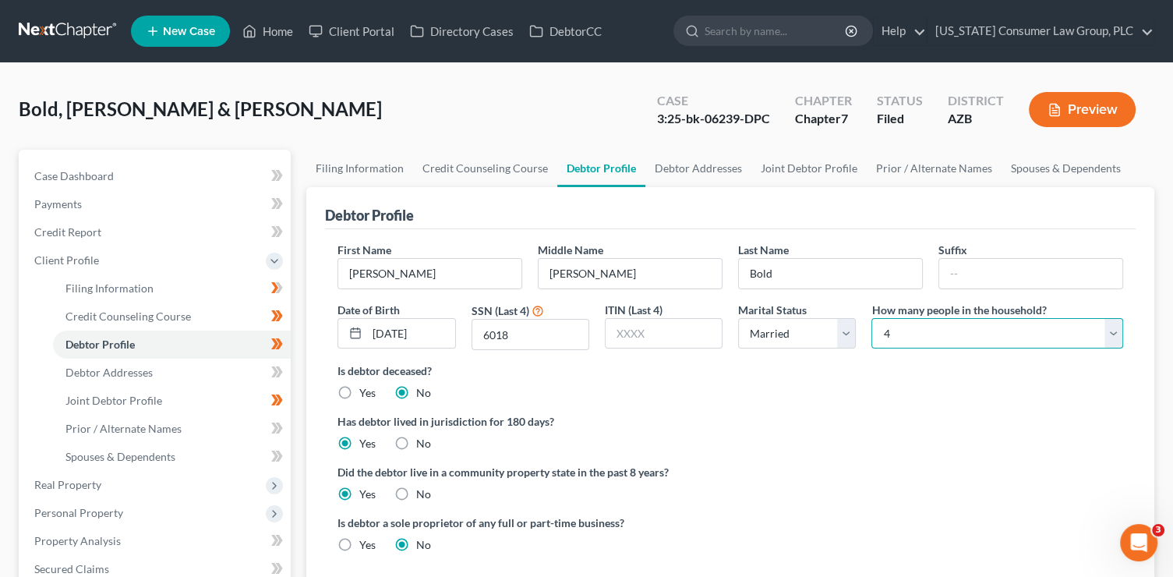
click at [945, 323] on select "Select 1 2 3 4 5 6 7 8 9 10 11 12 13 14 15 16 17 18 19 20" at bounding box center [997, 333] width 252 height 31
select select "4"
click at [871, 318] on select "Select 1 2 3 4 5 6 7 8 9 10 11 12 13 14 15 16 17 18 19 20" at bounding box center [997, 333] width 252 height 31
click at [1071, 166] on link "Spouses & Dependents" at bounding box center [1065, 168] width 129 height 37
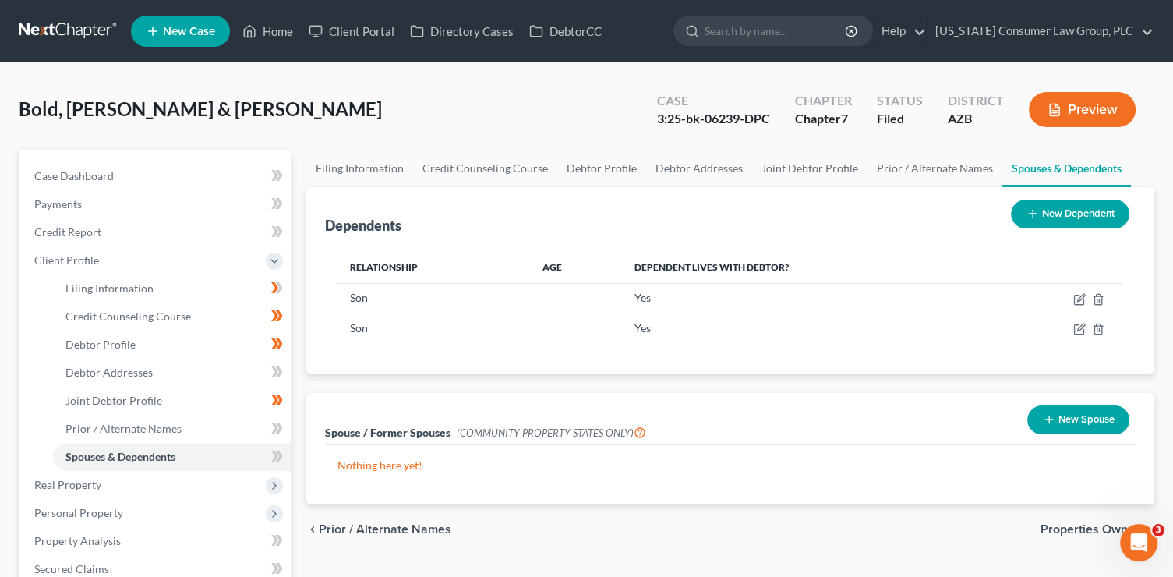
click at [1065, 217] on button "New Dependent" at bounding box center [1070, 213] width 118 height 29
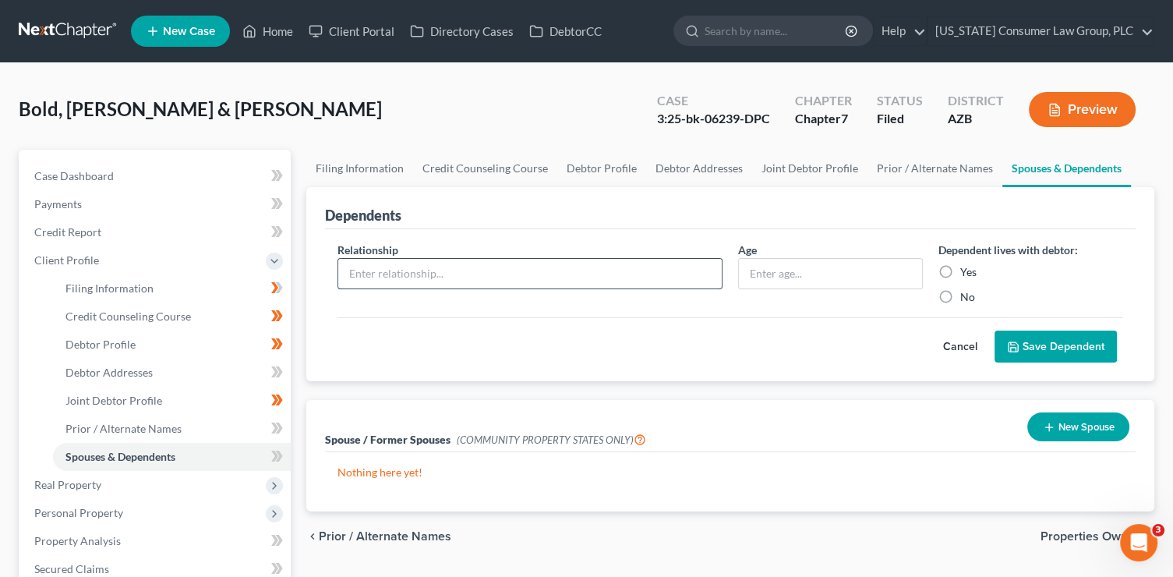
click at [460, 273] on input "text" at bounding box center [529, 274] width 383 height 30
type input "Child"
click at [974, 260] on div "Dependent lives with debtor: Yes No" at bounding box center [1030, 273] width 200 height 63
click at [972, 271] on label "Yes" at bounding box center [968, 272] width 16 height 16
click at [972, 271] on input "Yes" at bounding box center [971, 269] width 10 height 10
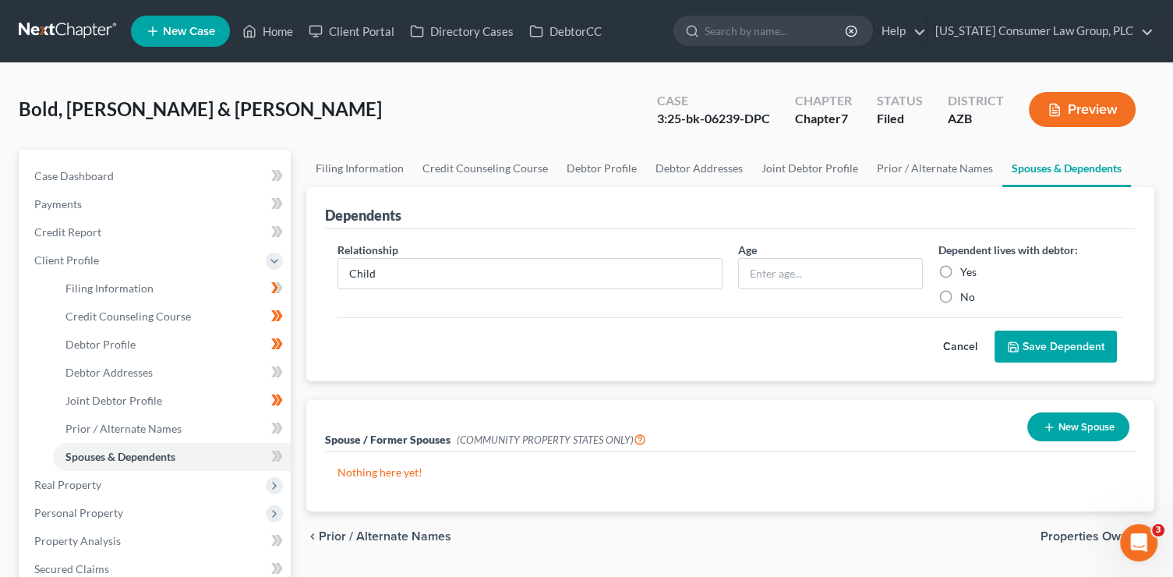
radio input "true"
click at [1018, 343] on icon "submit" at bounding box center [1012, 346] width 9 height 9
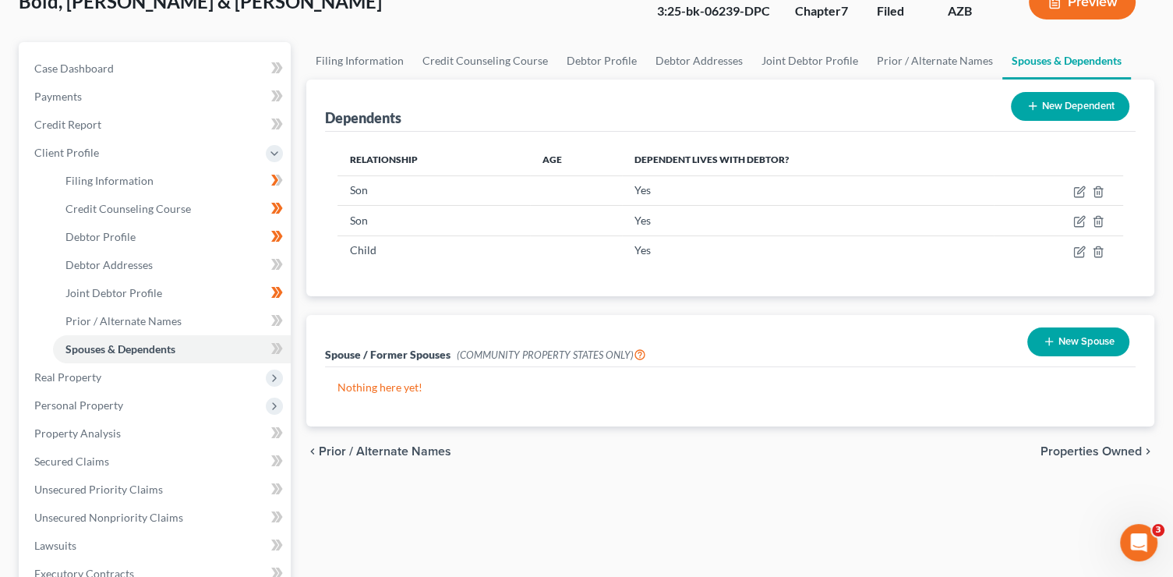
scroll to position [172, 0]
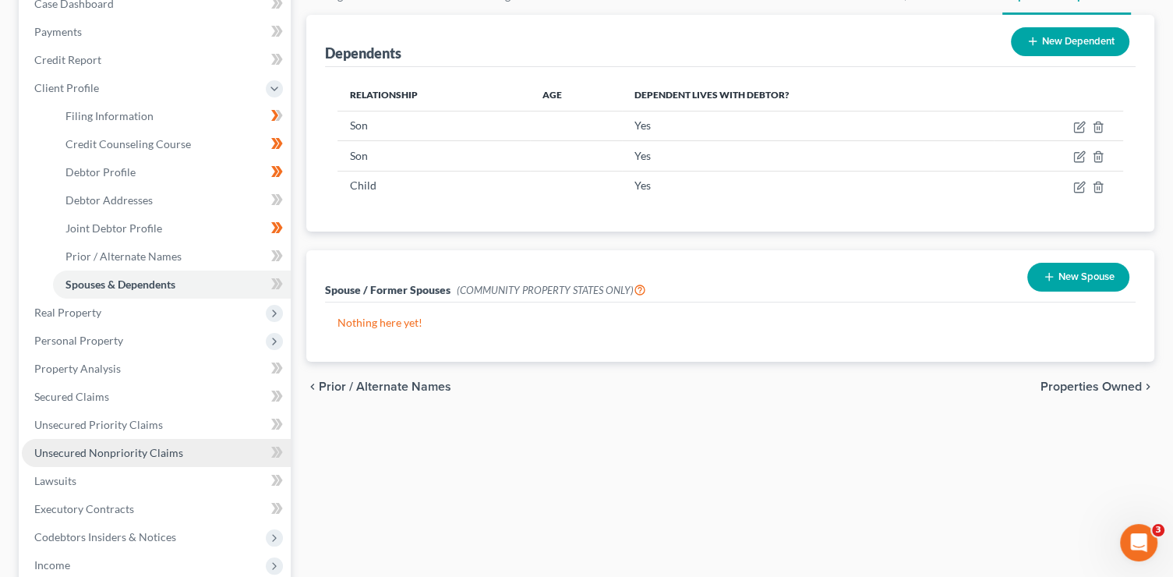
click at [147, 454] on span "Unsecured Nonpriority Claims" at bounding box center [108, 452] width 149 height 13
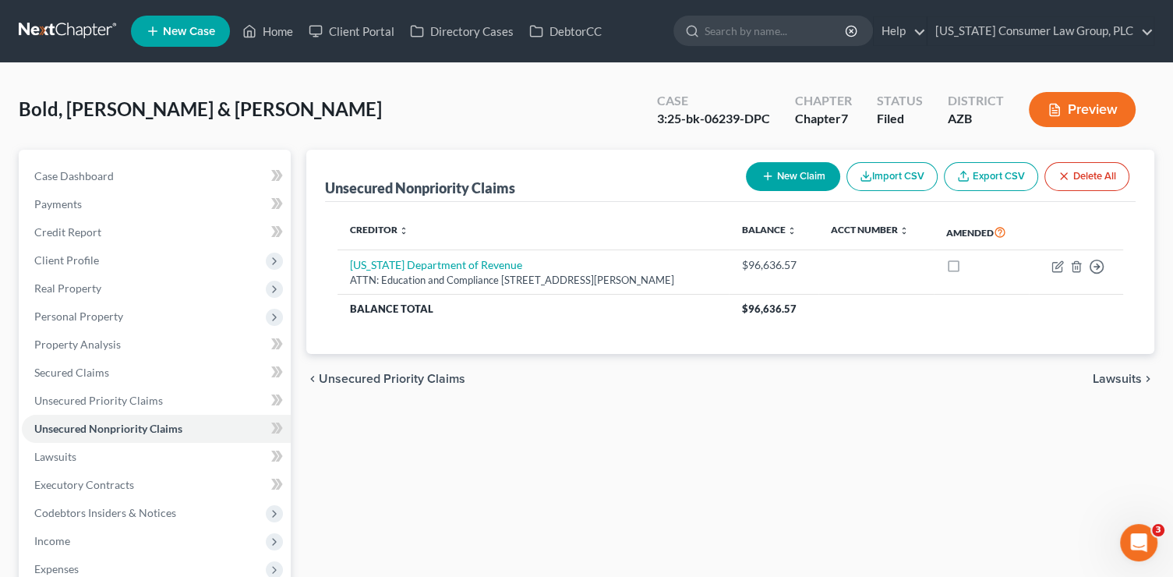
click at [800, 182] on button "New Claim" at bounding box center [793, 176] width 94 height 29
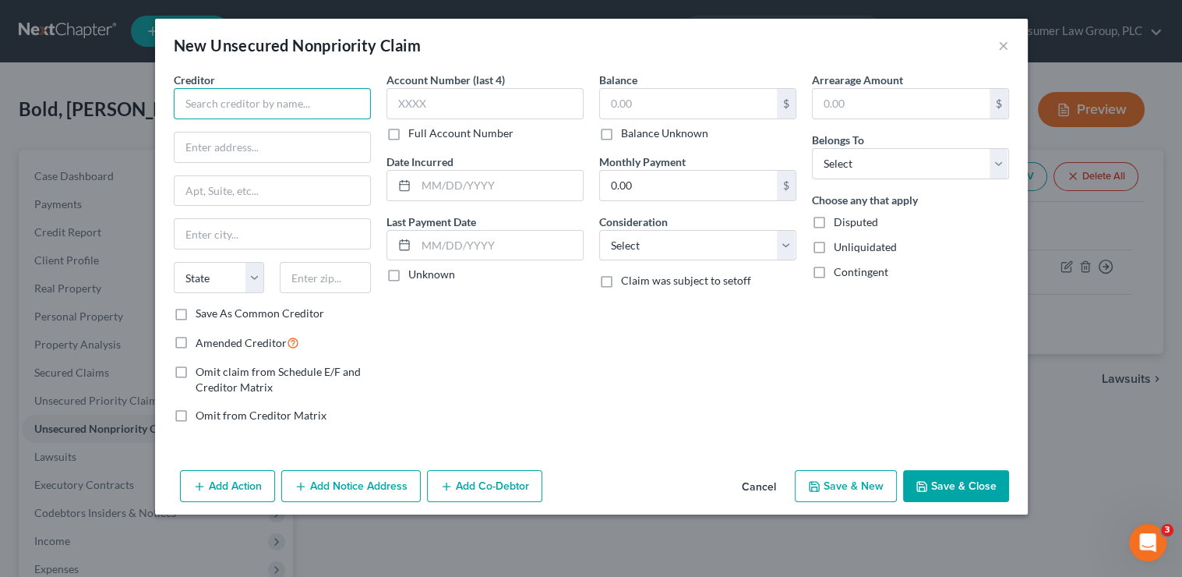
click at [330, 104] on input "text" at bounding box center [272, 103] width 197 height 31
type input "Brooklyn Bedding"
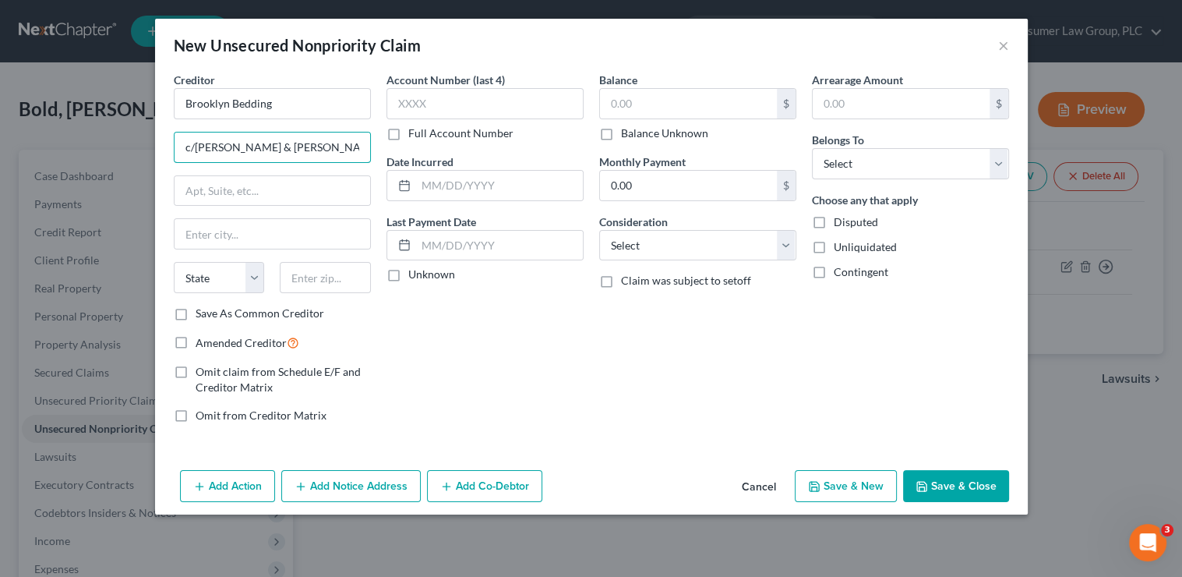
type input "c/[PERSON_NAME] & [PERSON_NAME]"
click at [946, 486] on button "Save & Close" at bounding box center [956, 486] width 106 height 33
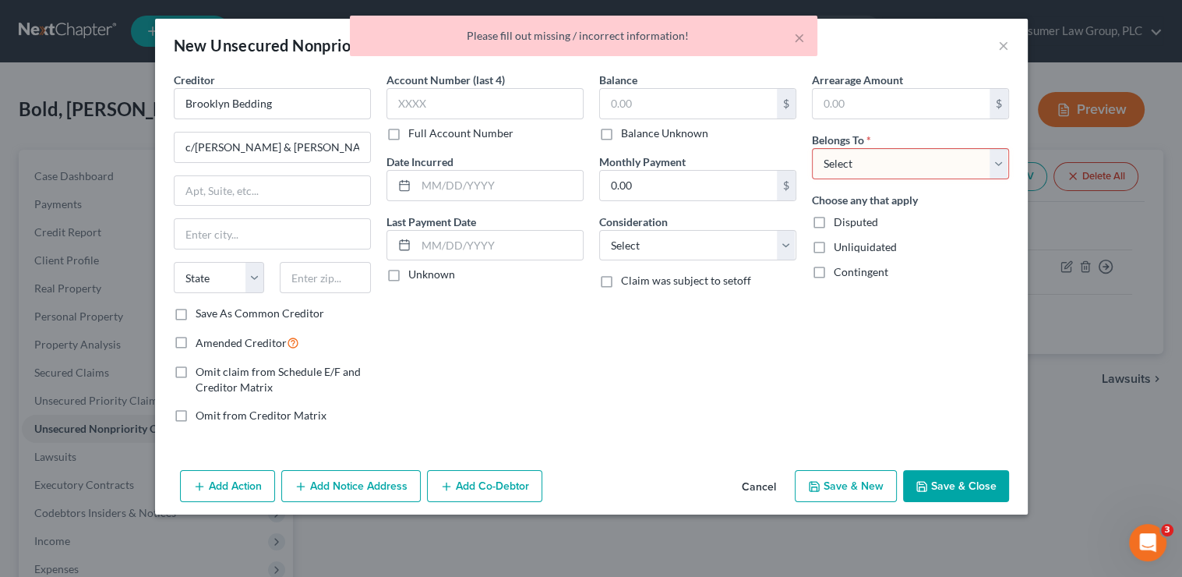
click at [918, 153] on select "Select Debtor 1 Only Debtor 2 Only Debtor 1 And Debtor 2 Only At Least One Of T…" at bounding box center [910, 163] width 197 height 31
click at [812, 148] on select "Select Debtor 1 Only Debtor 2 Only Debtor 1 And Debtor 2 Only At Least One Of T…" at bounding box center [910, 163] width 197 height 31
click at [895, 164] on select "Select Debtor 1 Only Debtor 2 Only Debtor 1 And Debtor 2 Only At Least One Of T…" at bounding box center [910, 163] width 197 height 31
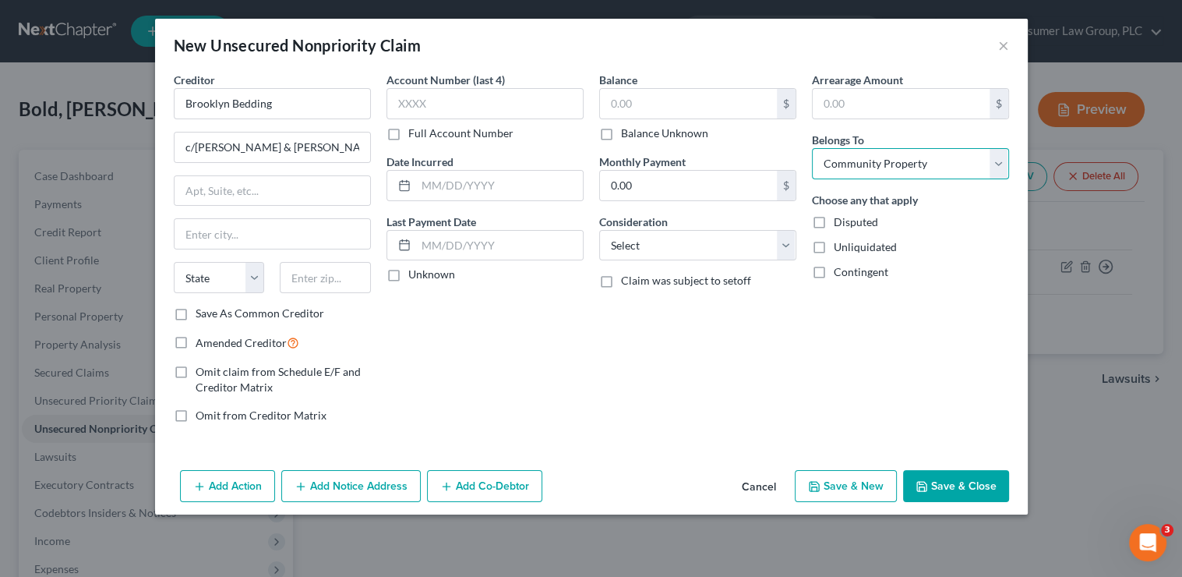
select select "3"
click at [812, 148] on select "Select Debtor 1 Only Debtor 2 Only Debtor 1 And Debtor 2 Only At Least One Of T…" at bounding box center [910, 163] width 197 height 31
click at [958, 482] on button "Save & Close" at bounding box center [956, 486] width 106 height 33
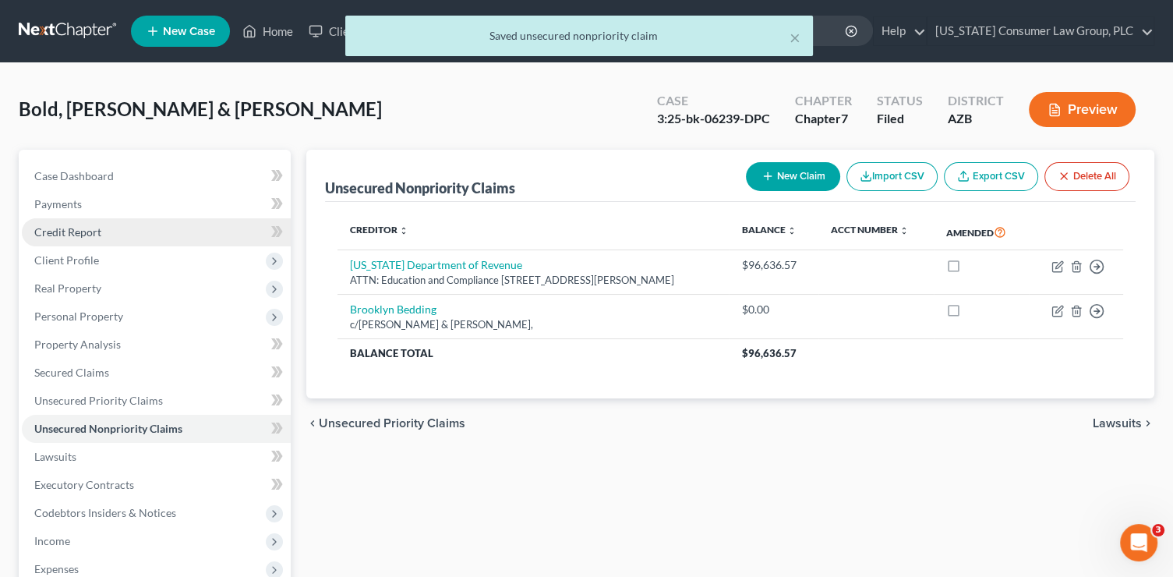
click at [118, 236] on link "Credit Report" at bounding box center [156, 232] width 269 height 28
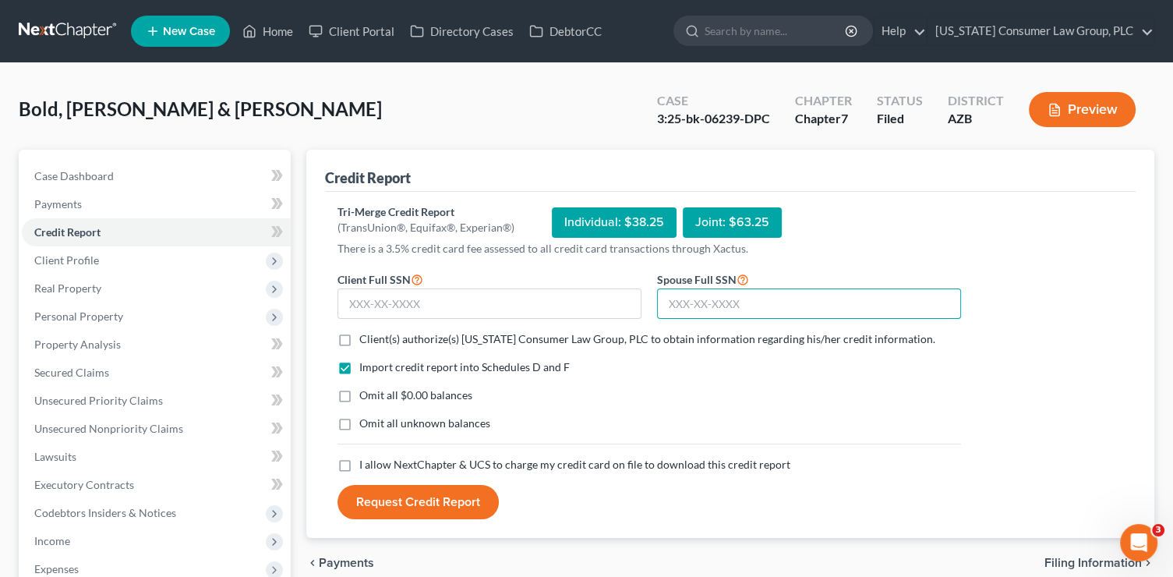
click at [741, 301] on input "text" at bounding box center [809, 303] width 304 height 31
type input "617-01-7154"
click at [517, 309] on input "text" at bounding box center [489, 303] width 304 height 31
click at [552, 295] on input "text" at bounding box center [489, 303] width 304 height 31
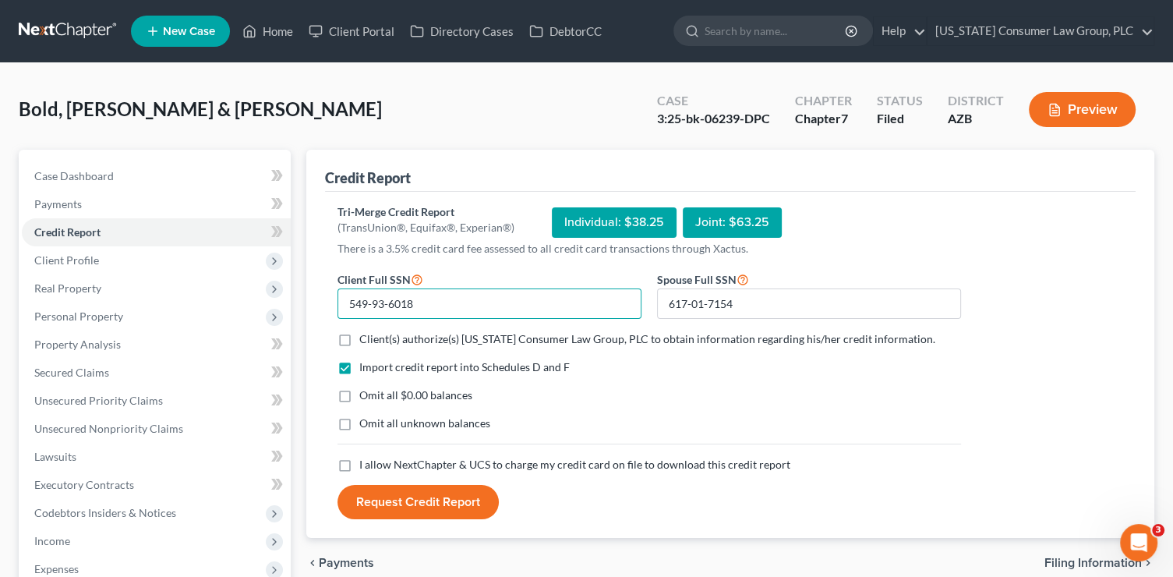
type input "549-93-6018"
click at [542, 332] on span "Client(s) authorize(s) [US_STATE] Consumer Law Group, PLC to obtain information…" at bounding box center [647, 338] width 576 height 13
click at [376, 332] on input "Client(s) authorize(s) [US_STATE] Consumer Law Group, PLC to obtain information…" at bounding box center [370, 336] width 10 height 10
checkbox input "true"
click at [454, 454] on div "Import credit report into Schedules D and F Omit all $0.00 balances Omit all un…" at bounding box center [649, 407] width 639 height 97
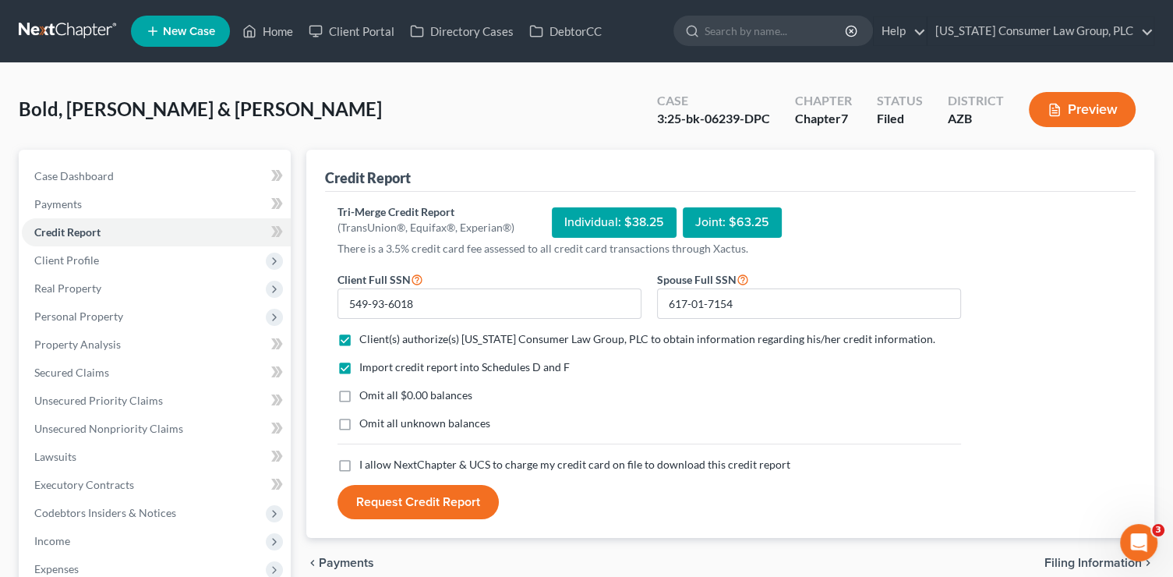
click at [451, 463] on span "I allow NextChapter & UCS to charge my credit card on file to download this cre…" at bounding box center [574, 463] width 431 height 13
click at [376, 463] on input "I allow NextChapter & UCS to charge my credit card on file to download this cre…" at bounding box center [370, 462] width 10 height 10
checkbox input "true"
click at [441, 490] on button "Request Credit Report" at bounding box center [417, 502] width 161 height 34
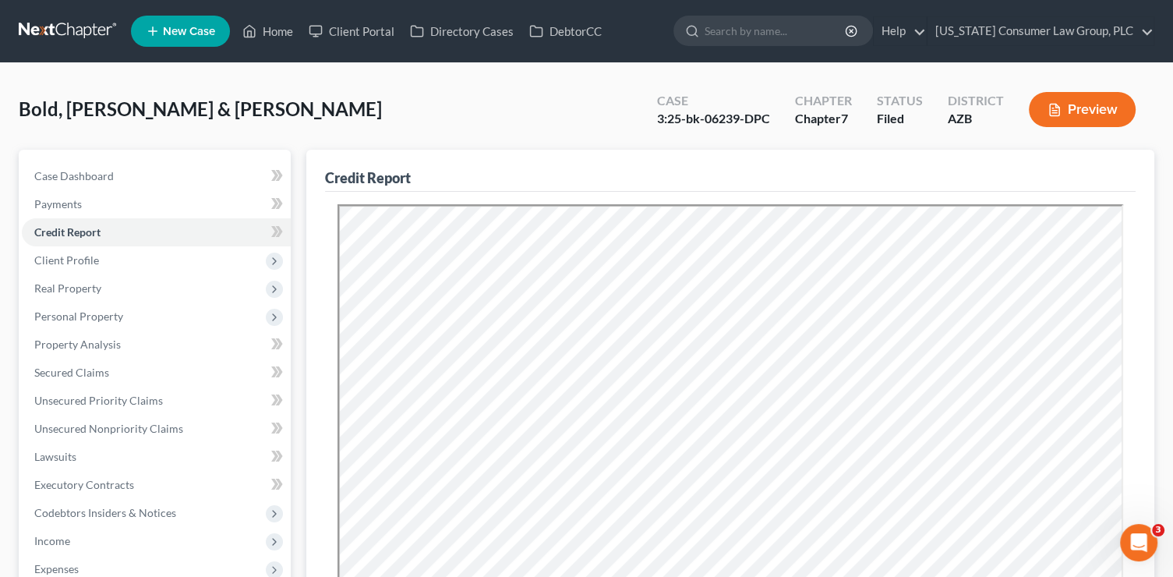
click at [281, 221] on li "Credit Report" at bounding box center [156, 232] width 269 height 28
click at [281, 228] on icon at bounding box center [277, 231] width 12 height 19
click at [286, 235] on span at bounding box center [276, 233] width 27 height 23
click at [270, 260] on icon at bounding box center [274, 261] width 12 height 12
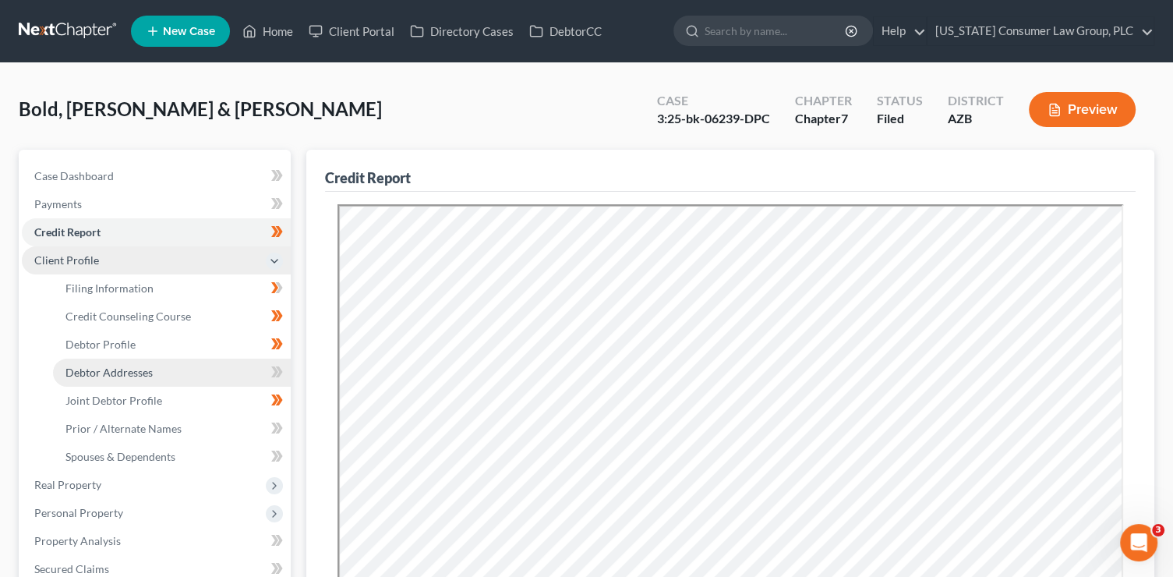
click at [217, 365] on link "Debtor Addresses" at bounding box center [172, 372] width 238 height 28
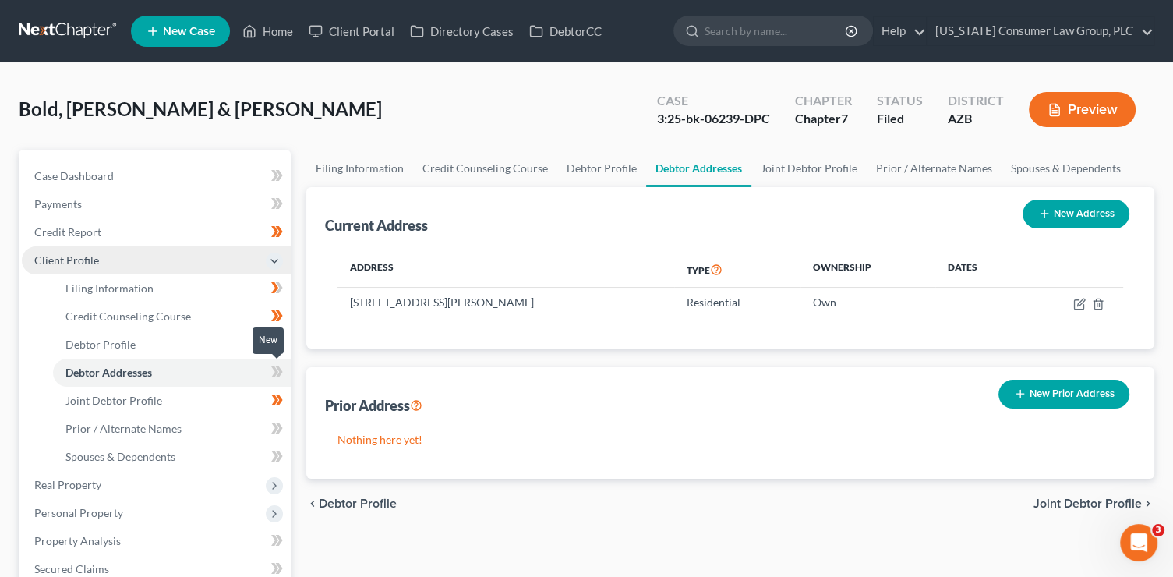
click at [282, 376] on icon at bounding box center [277, 371] width 12 height 19
click at [262, 436] on link "Prior / Alternate Names" at bounding box center [172, 429] width 238 height 28
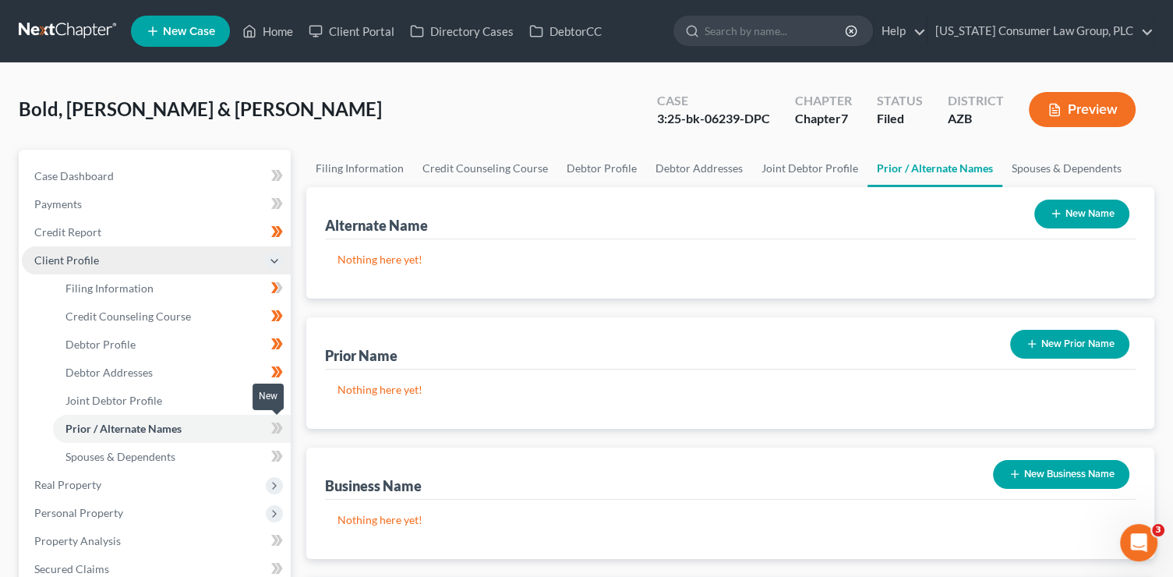
click at [288, 433] on span at bounding box center [276, 429] width 27 height 23
click at [278, 456] on icon at bounding box center [279, 455] width 7 height 11
click at [168, 499] on span "Personal Property" at bounding box center [156, 513] width 269 height 28
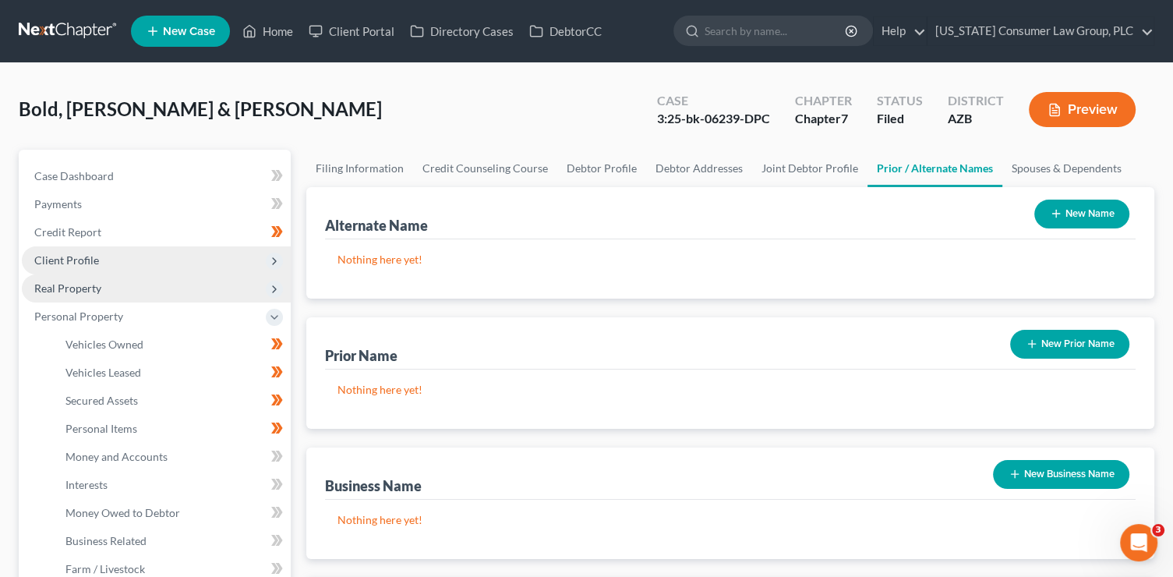
click at [134, 284] on span "Real Property" at bounding box center [156, 288] width 269 height 28
